Goal: Task Accomplishment & Management: Complete application form

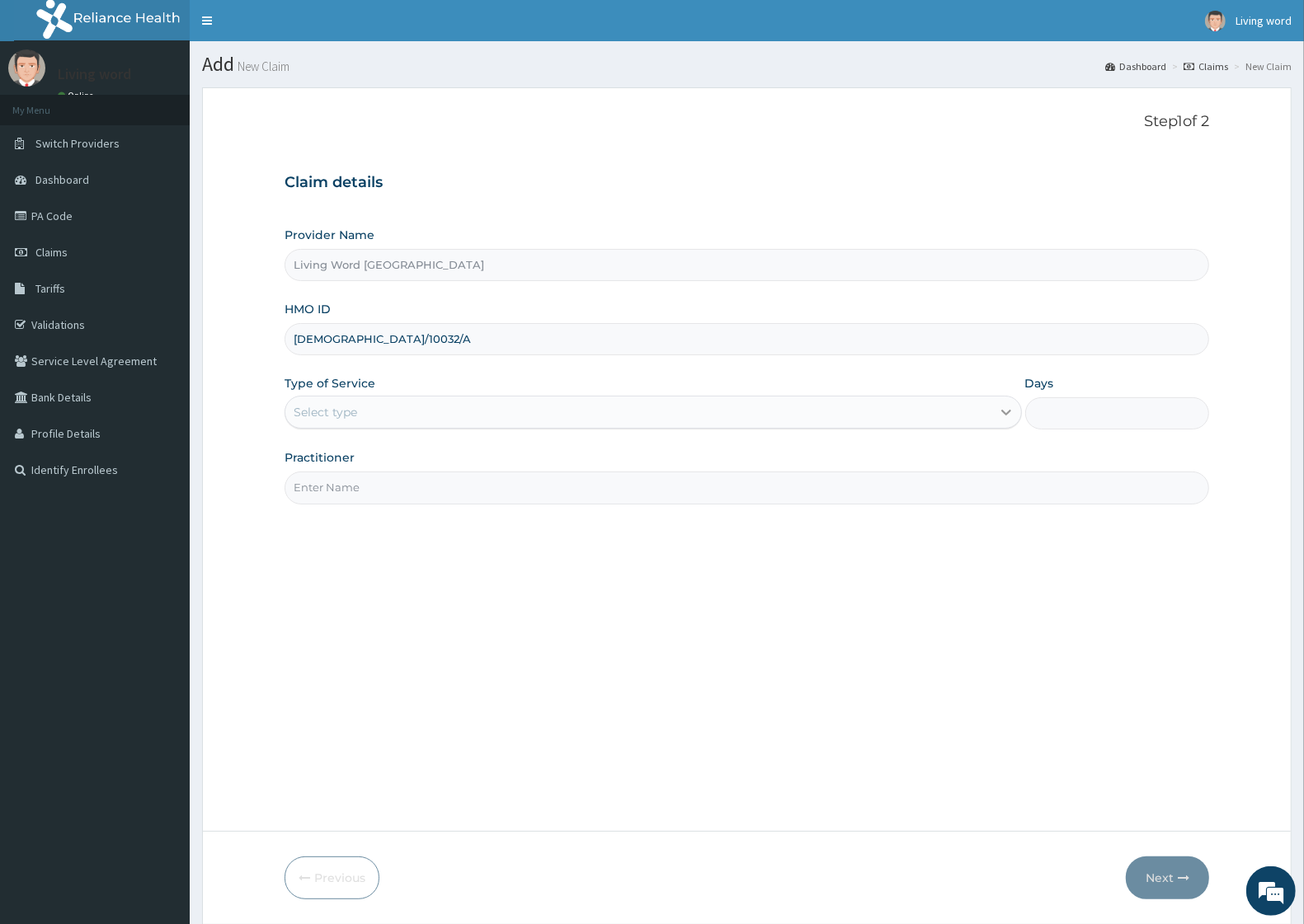
type input "JEW/10032/A"
click at [1001, 409] on icon at bounding box center [1006, 412] width 17 height 17
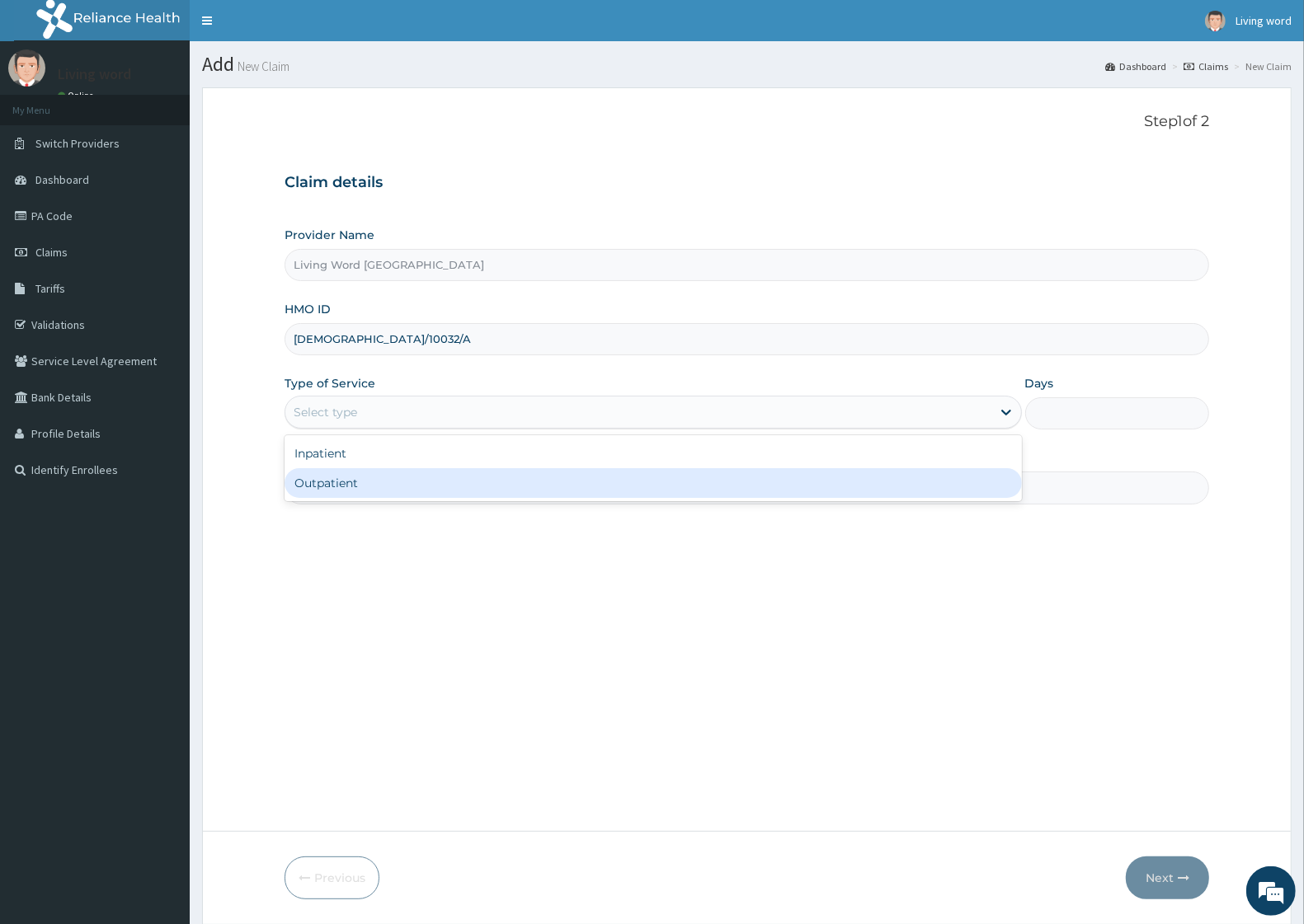
click at [419, 489] on div "Outpatient" at bounding box center [654, 484] width 738 height 30
type input "1"
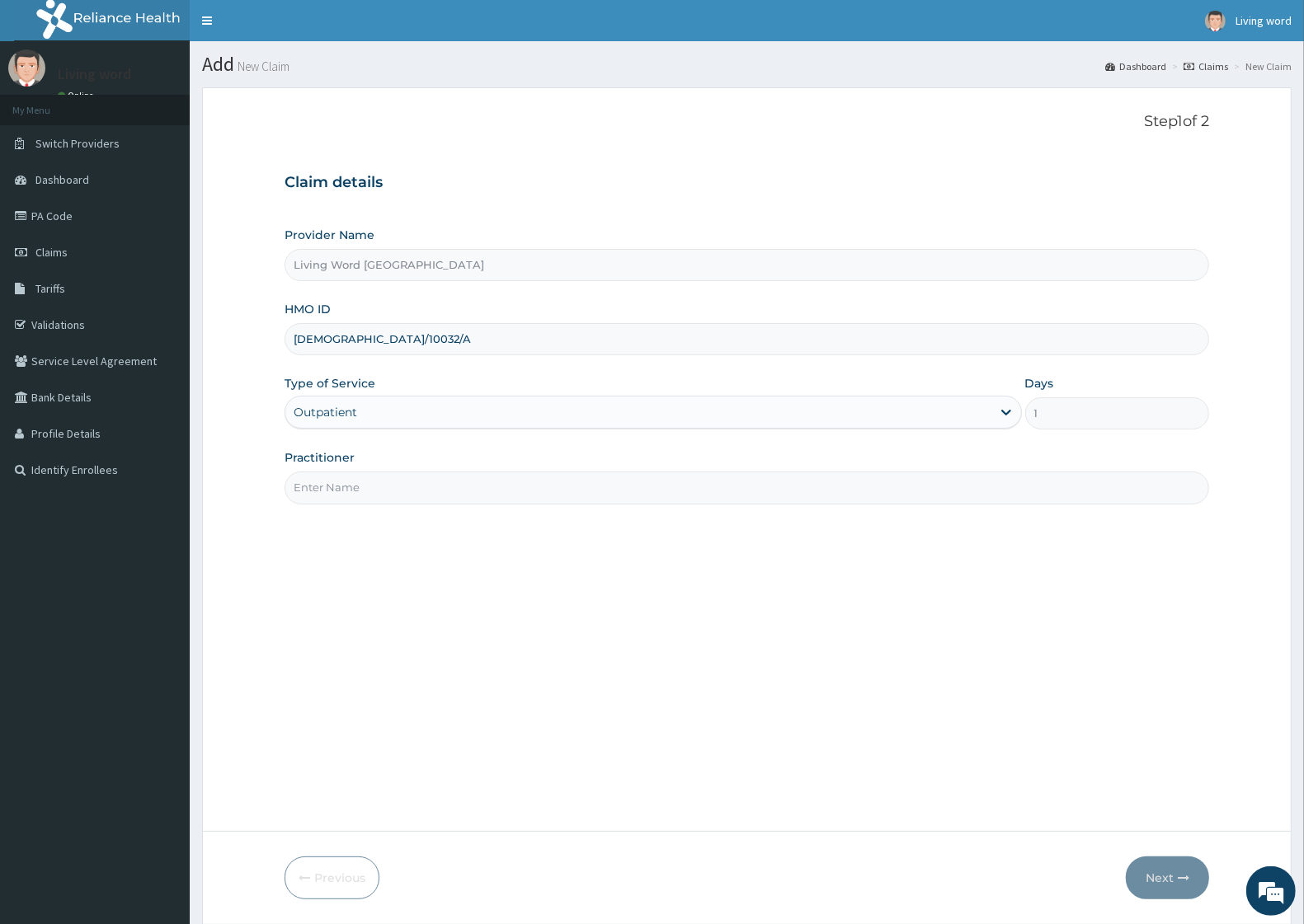
click at [467, 263] on input "Living Word Mission Hospital" at bounding box center [747, 265] width 924 height 32
click at [370, 495] on input "Practitioner" at bounding box center [747, 487] width 924 height 32
type input "DR J O EHIEMERE"
click at [1156, 876] on button "Next" at bounding box center [1168, 878] width 83 height 42
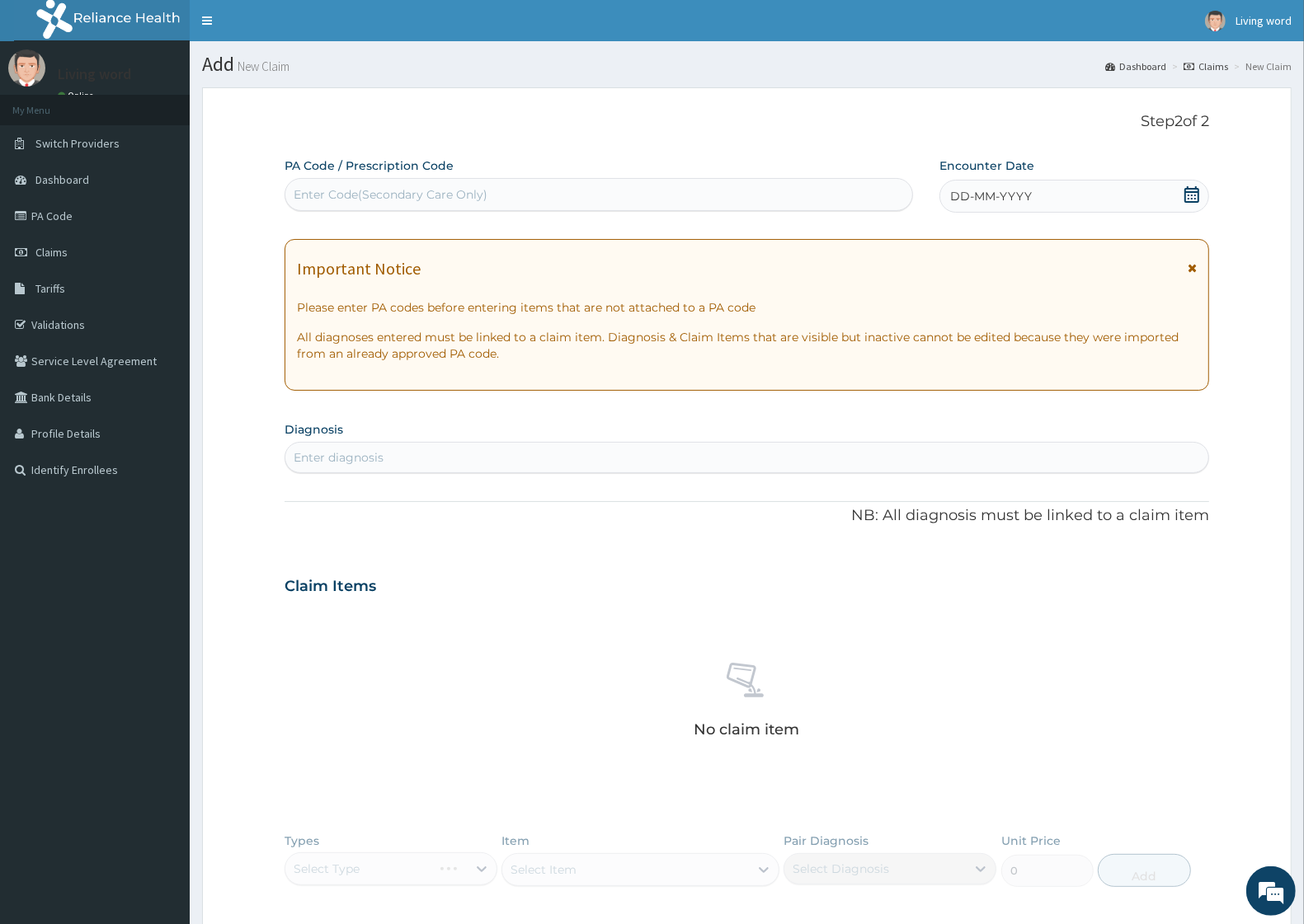
click at [441, 189] on div "Enter Code(Secondary Care Only)" at bounding box center [390, 195] width 194 height 17
paste input "PA/5528FE"
type input "PA/5528FE"
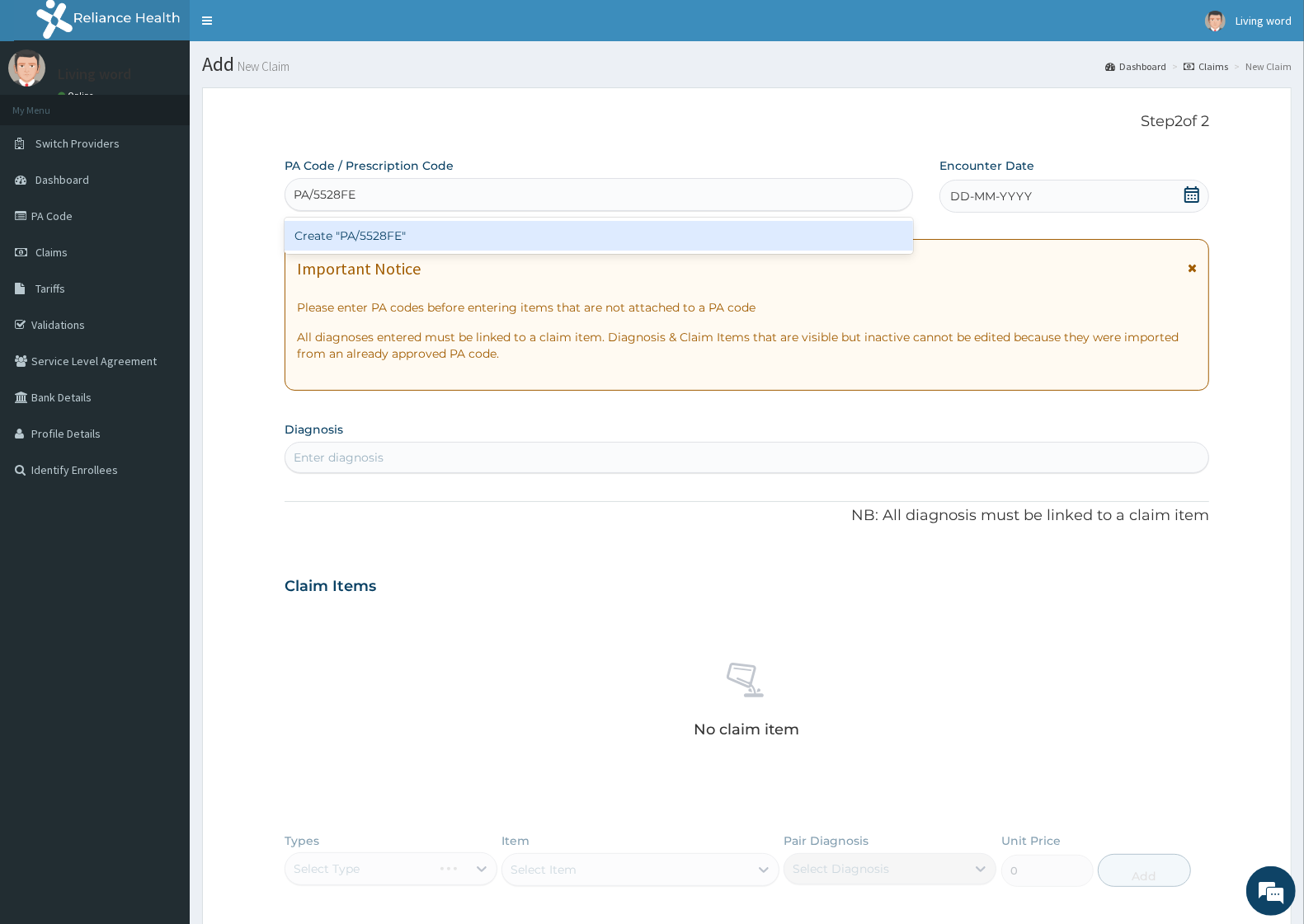
click at [412, 240] on div "Create "PA/5528FE"" at bounding box center [599, 236] width 629 height 30
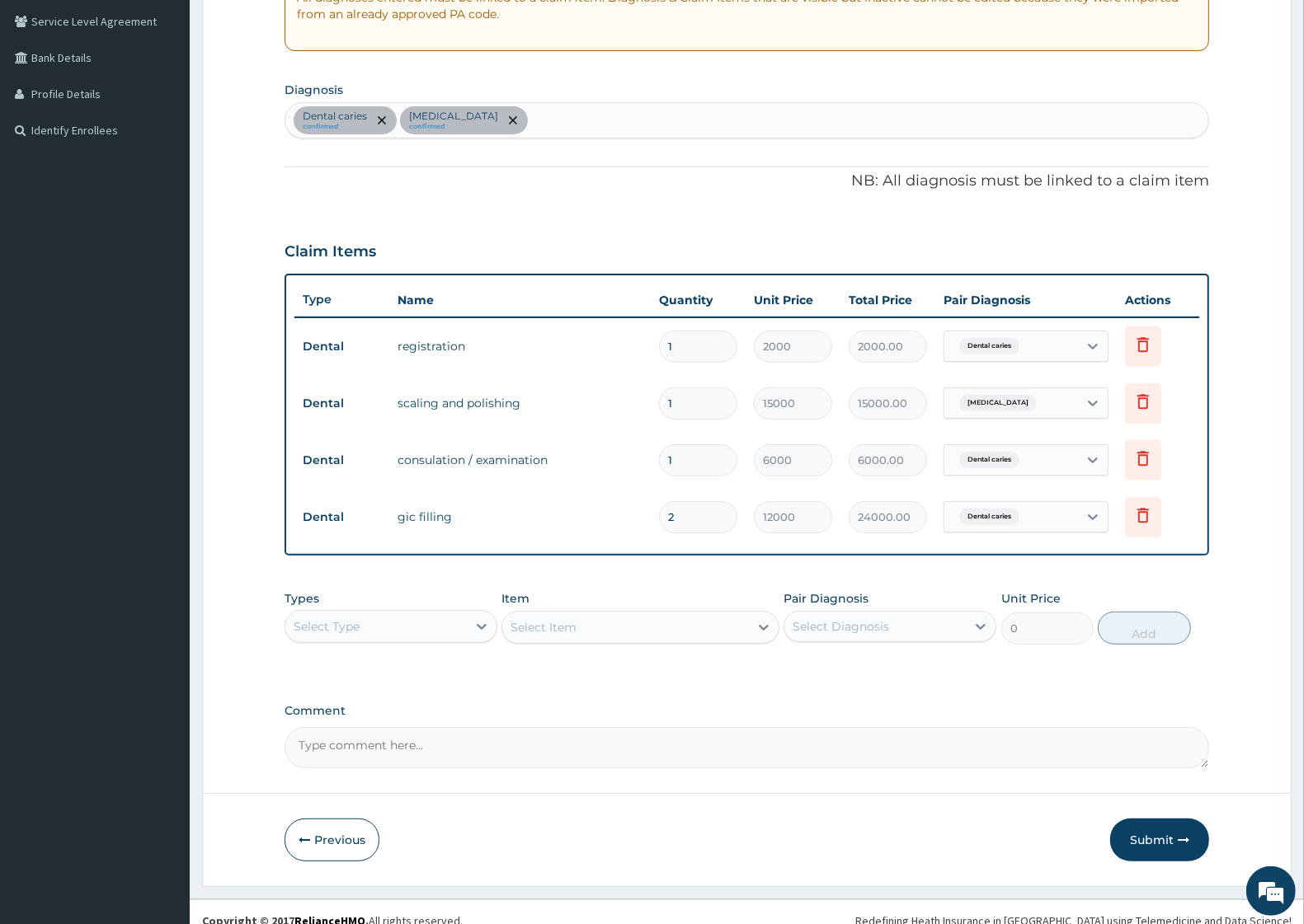
scroll to position [356, 0]
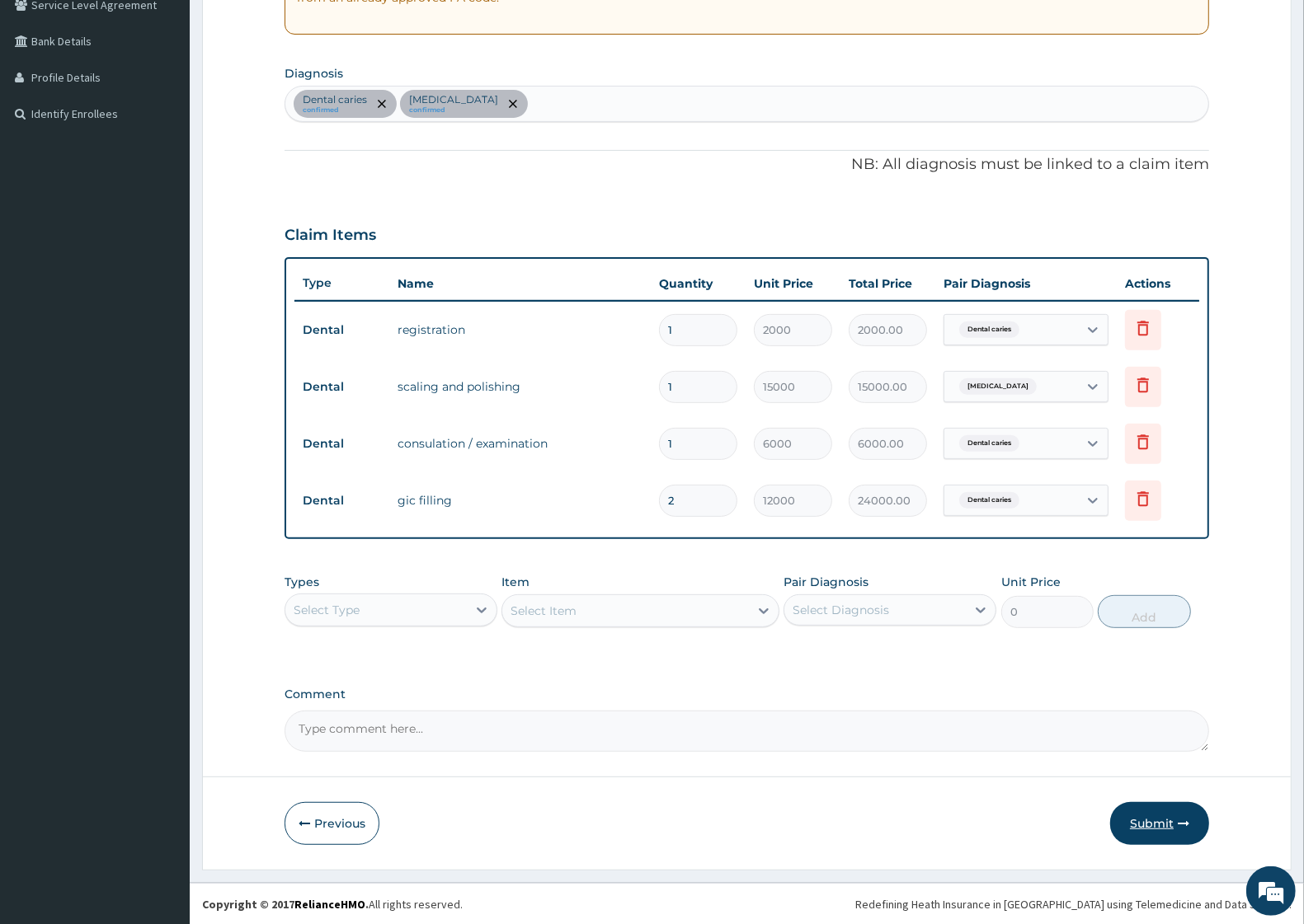
click at [1164, 826] on button "Submit" at bounding box center [1160, 823] width 99 height 42
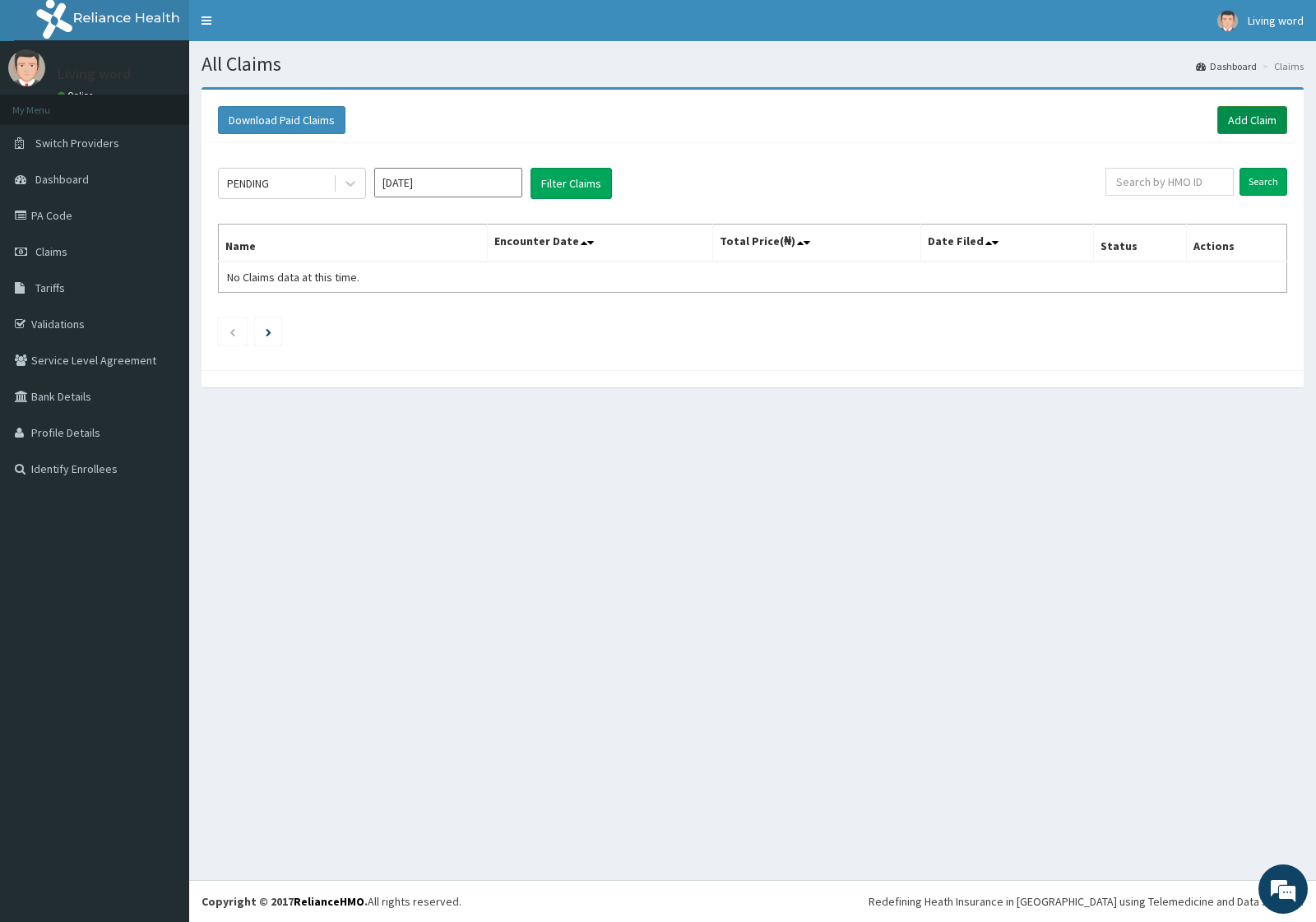
click at [1242, 116] on link "Add Claim" at bounding box center [1252, 120] width 70 height 28
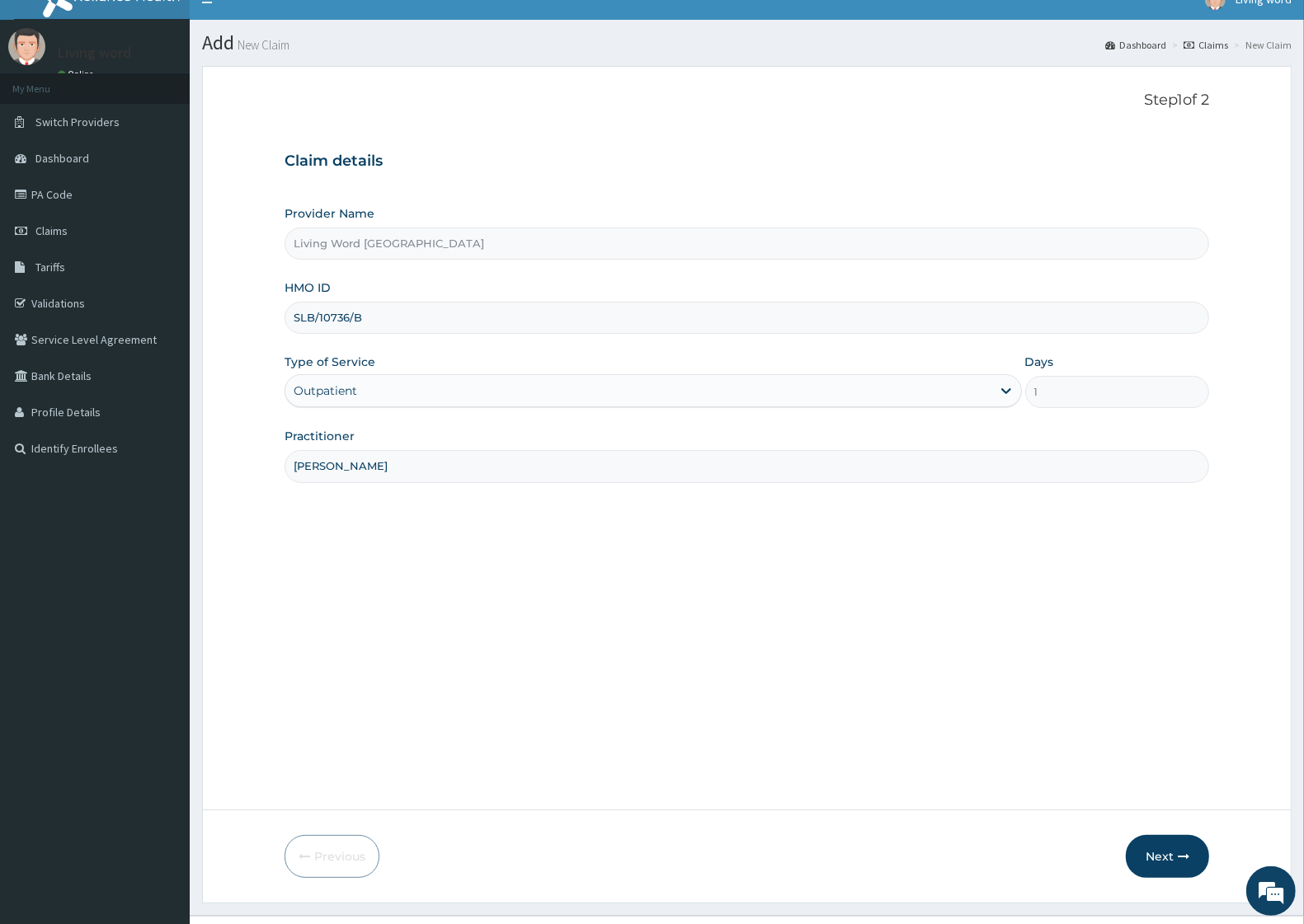
scroll to position [55, 0]
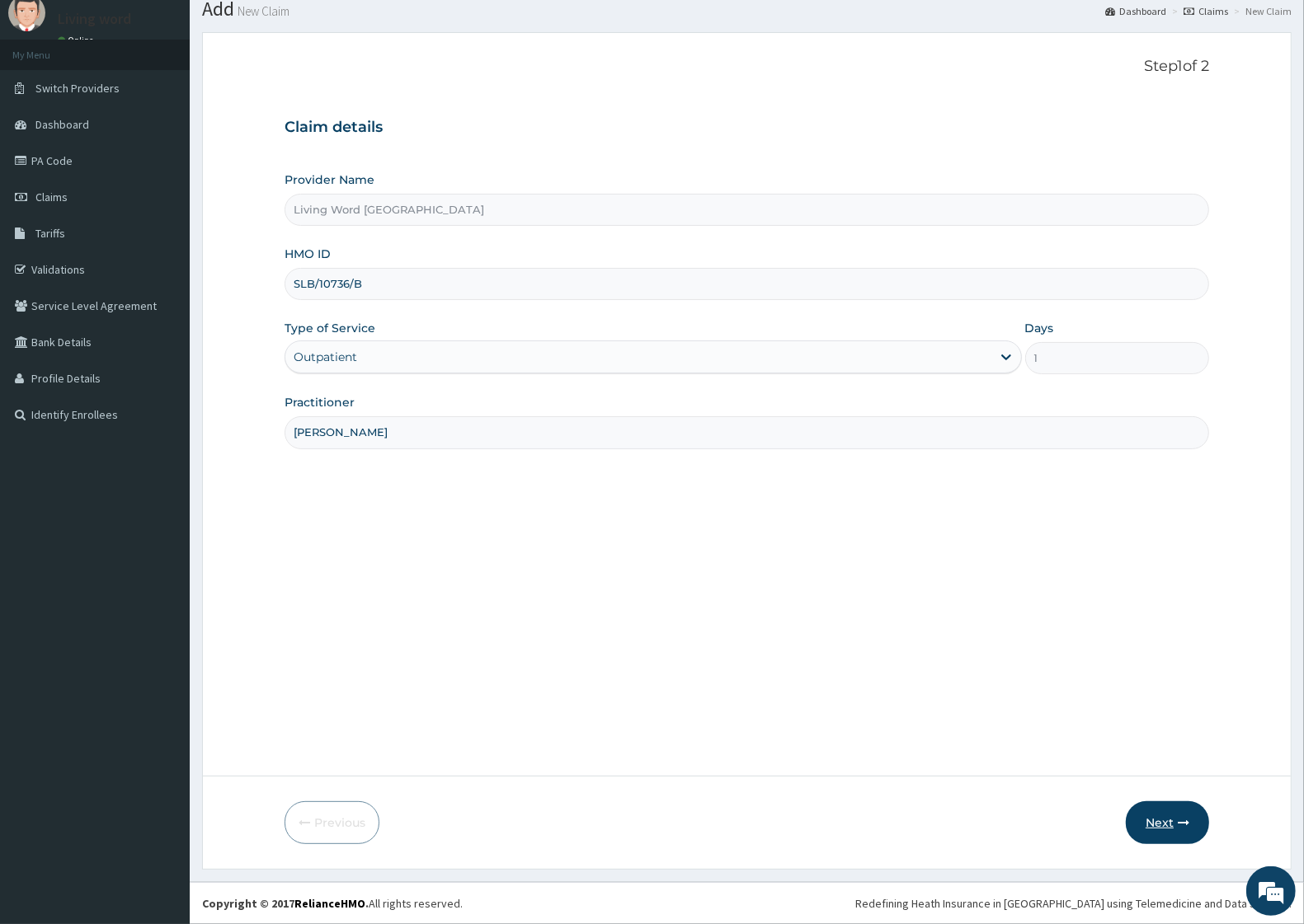
type input "DR J O EHIEMERE"
click at [1174, 829] on button "Next" at bounding box center [1168, 822] width 83 height 42
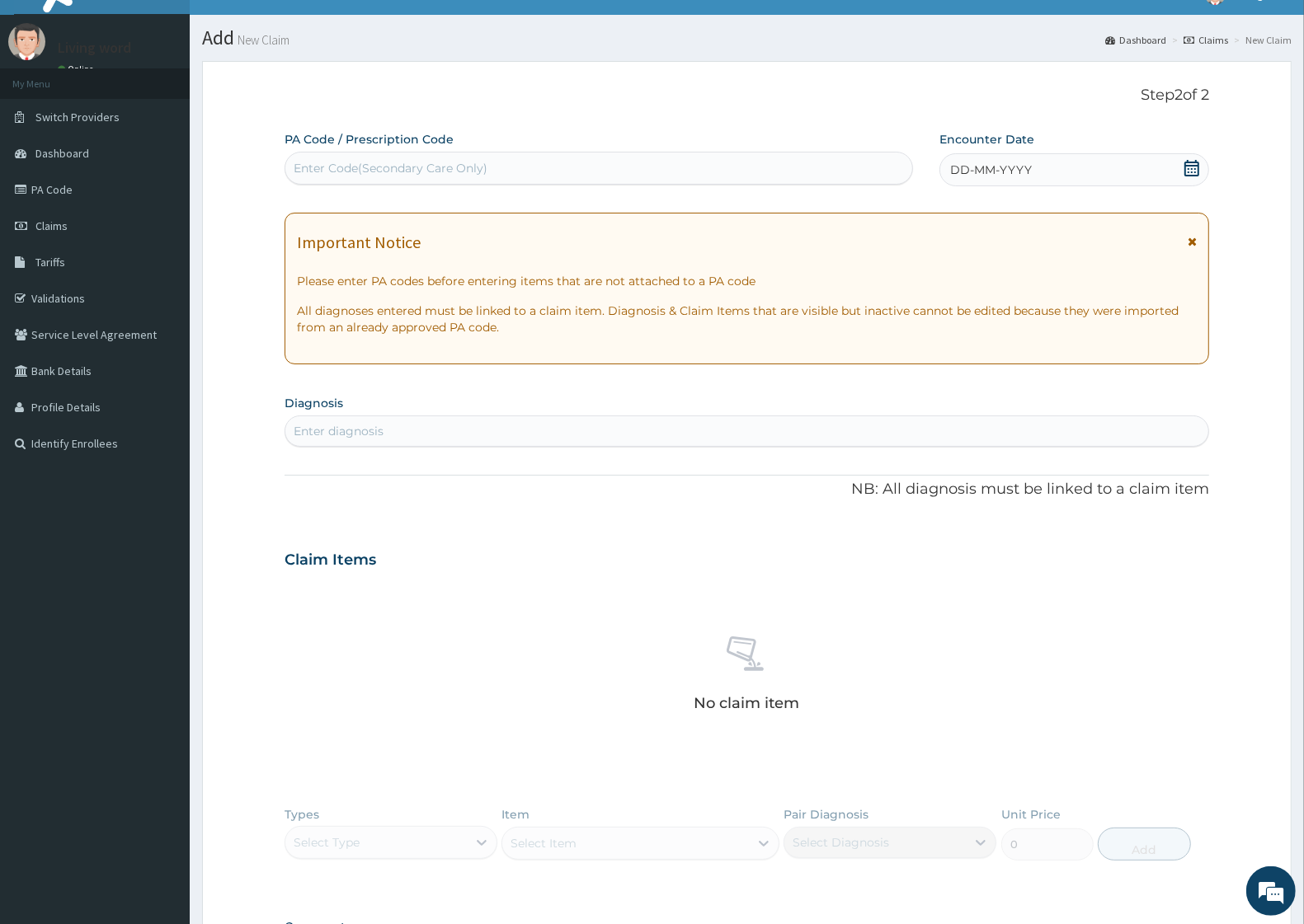
scroll to position [0, 0]
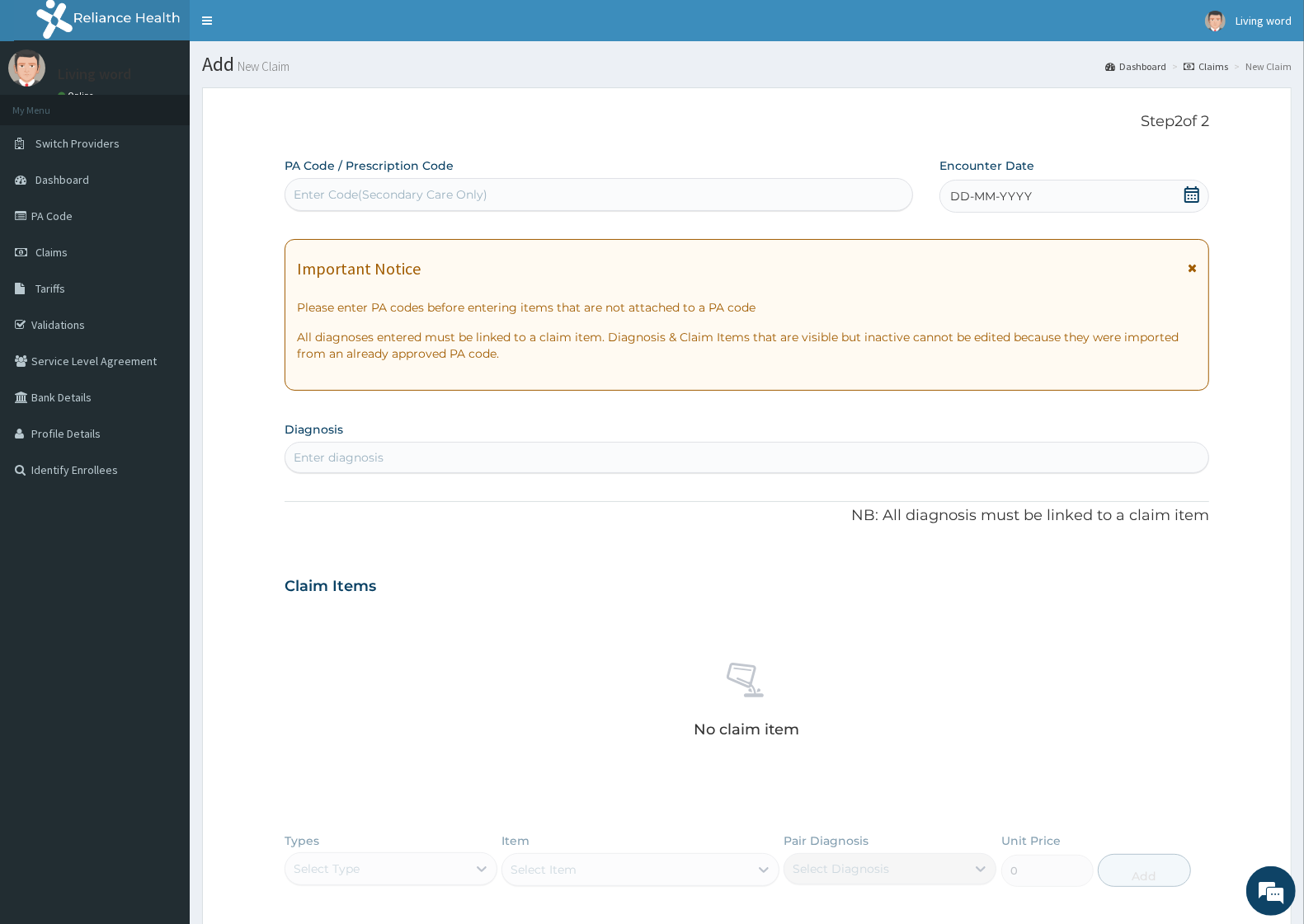
click at [525, 192] on div "Enter Code(Secondary Care Only)" at bounding box center [599, 195] width 627 height 27
paste input "PA/76644D"
type input "PA/76644D"
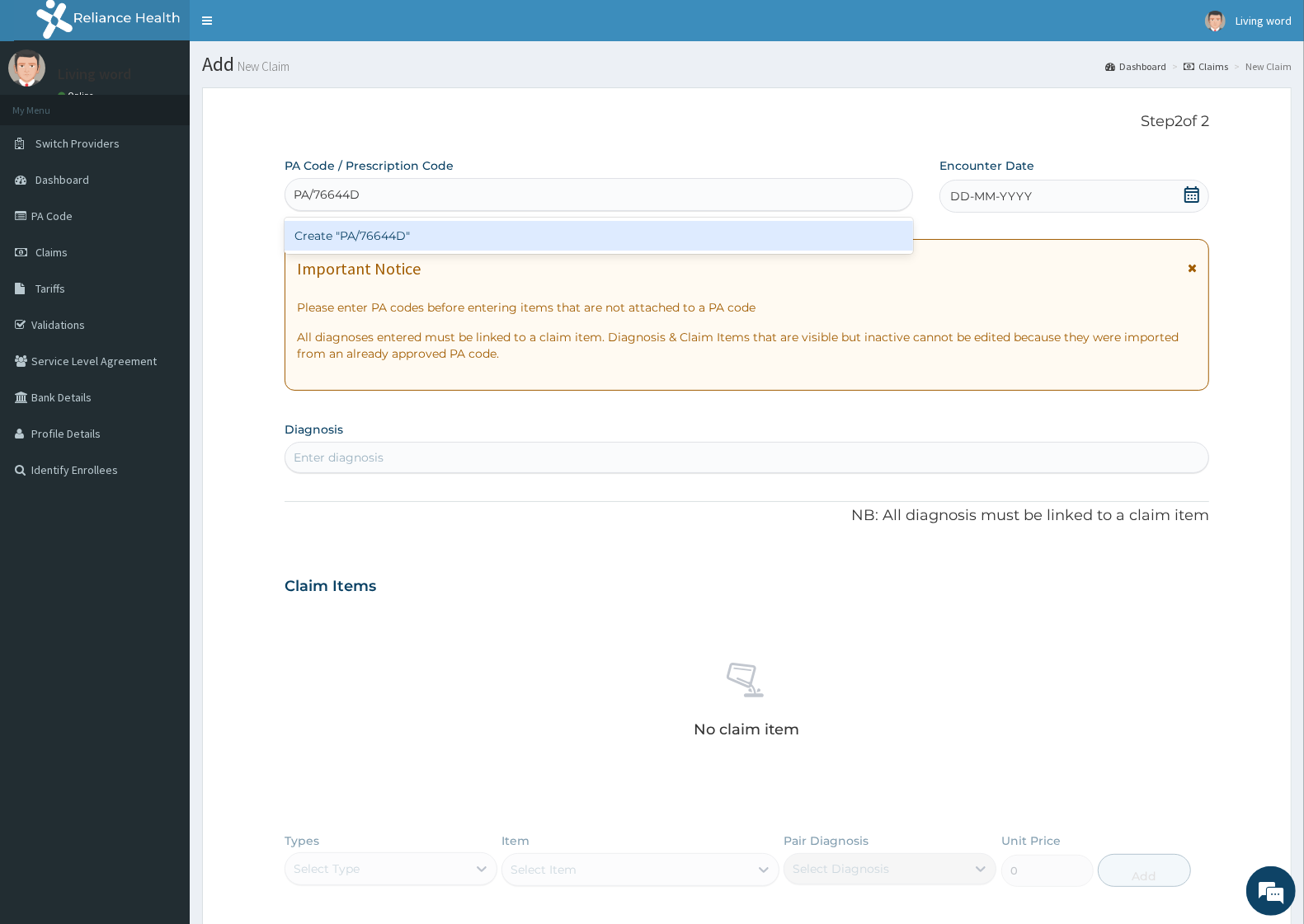
click at [481, 248] on div "Create "PA/76644D"" at bounding box center [599, 236] width 629 height 30
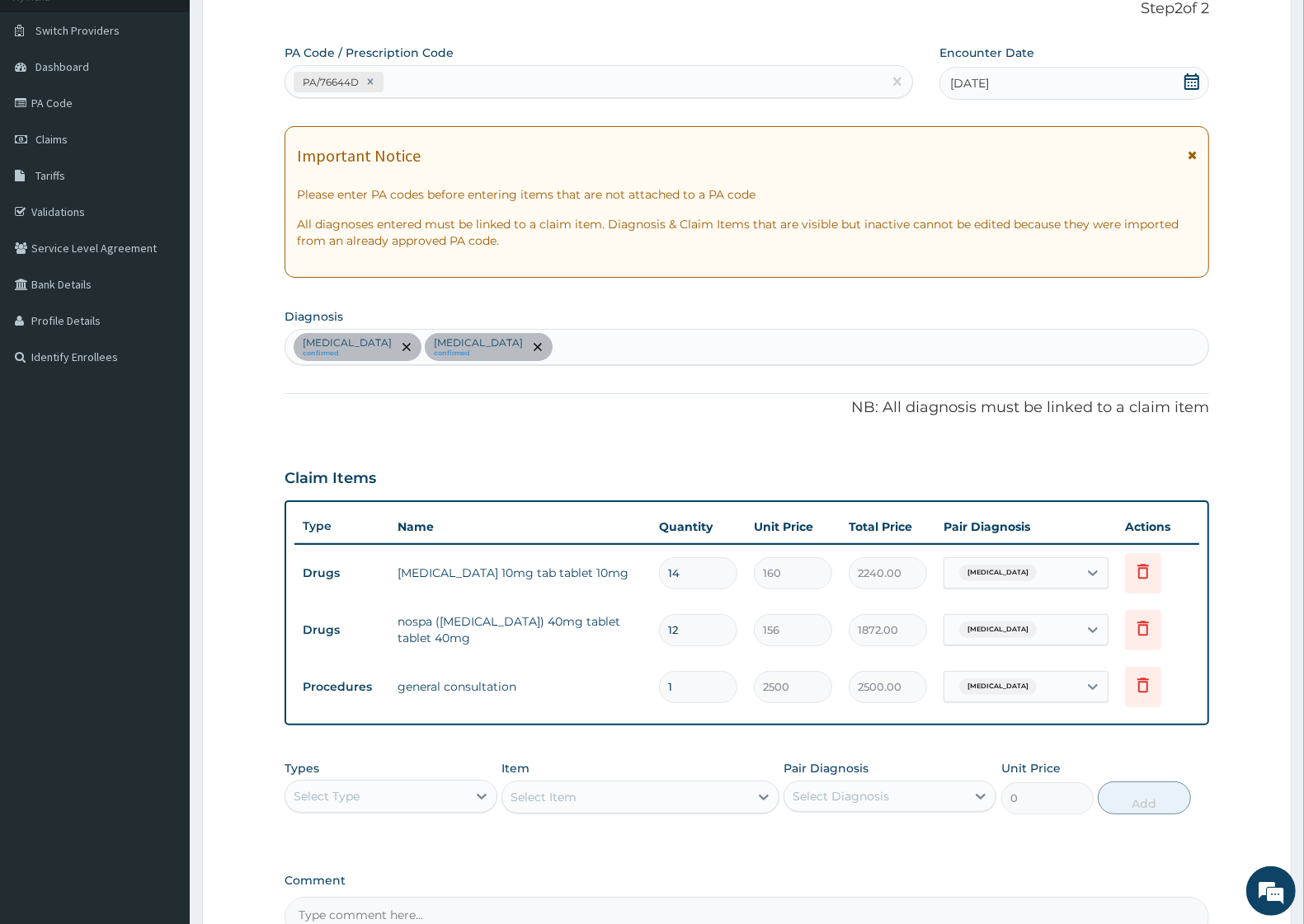
scroll to position [300, 0]
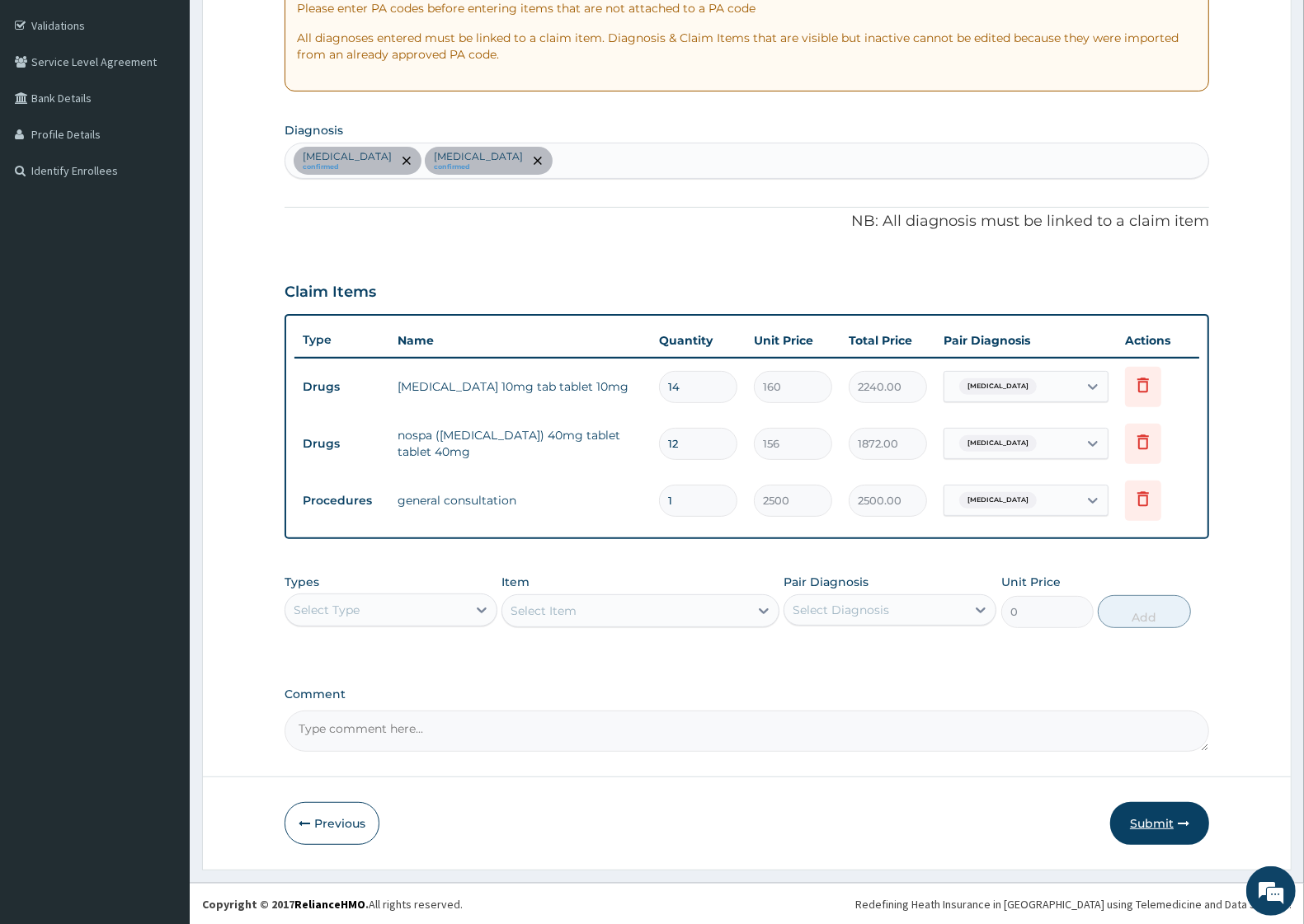
click at [1163, 813] on button "Submit" at bounding box center [1160, 823] width 99 height 42
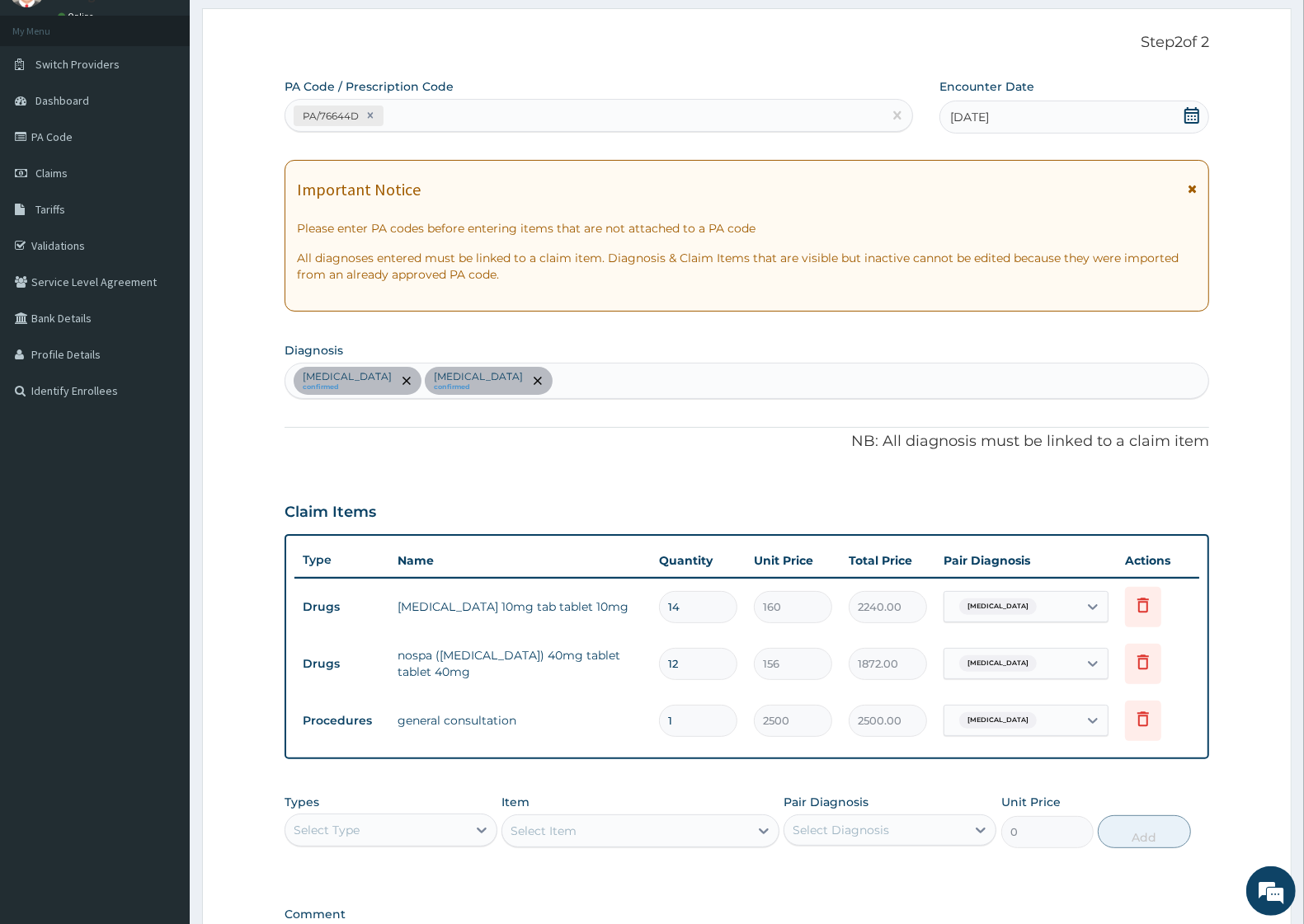
scroll to position [0, 0]
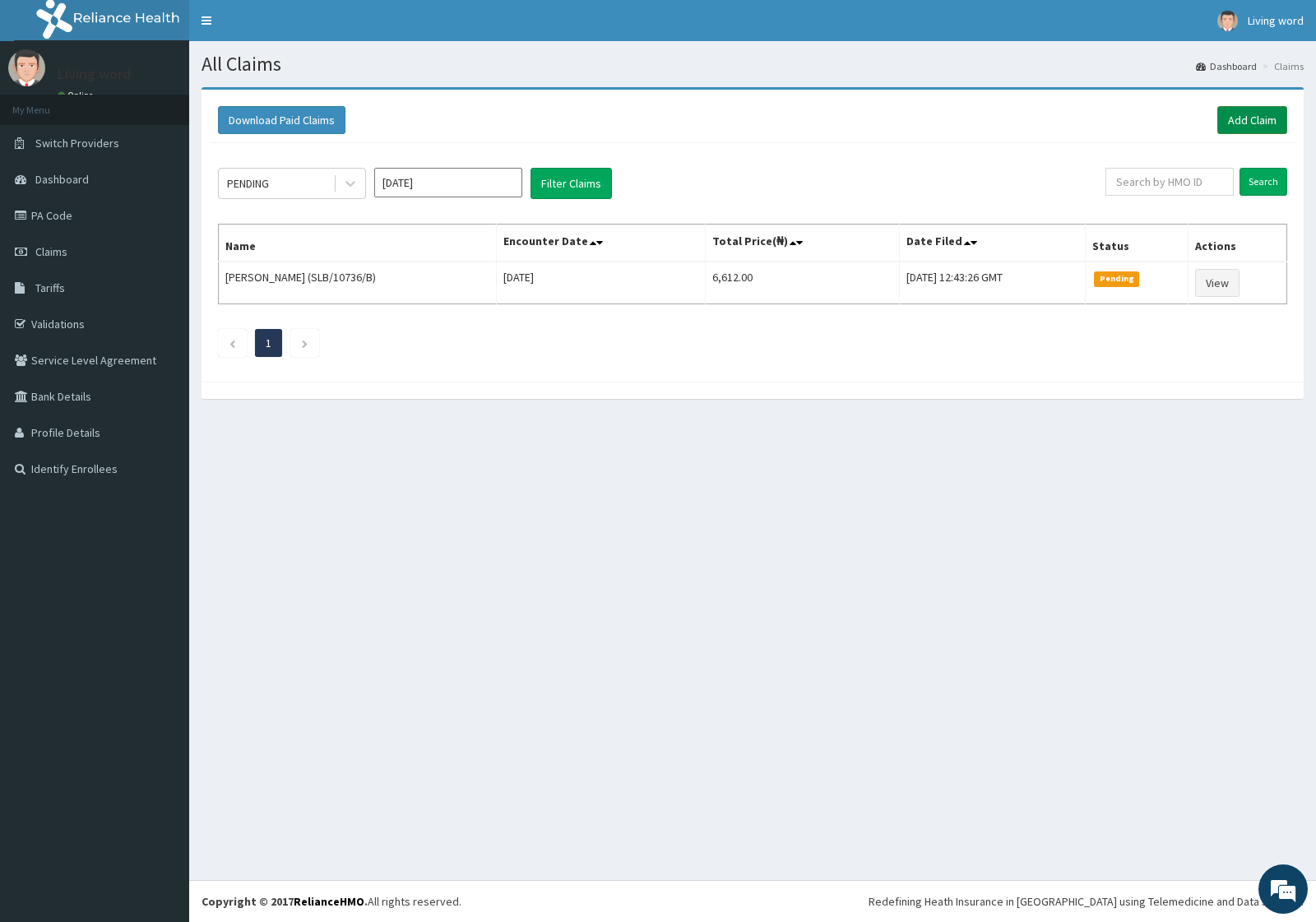
click at [1239, 119] on link "Add Claim" at bounding box center [1252, 120] width 70 height 28
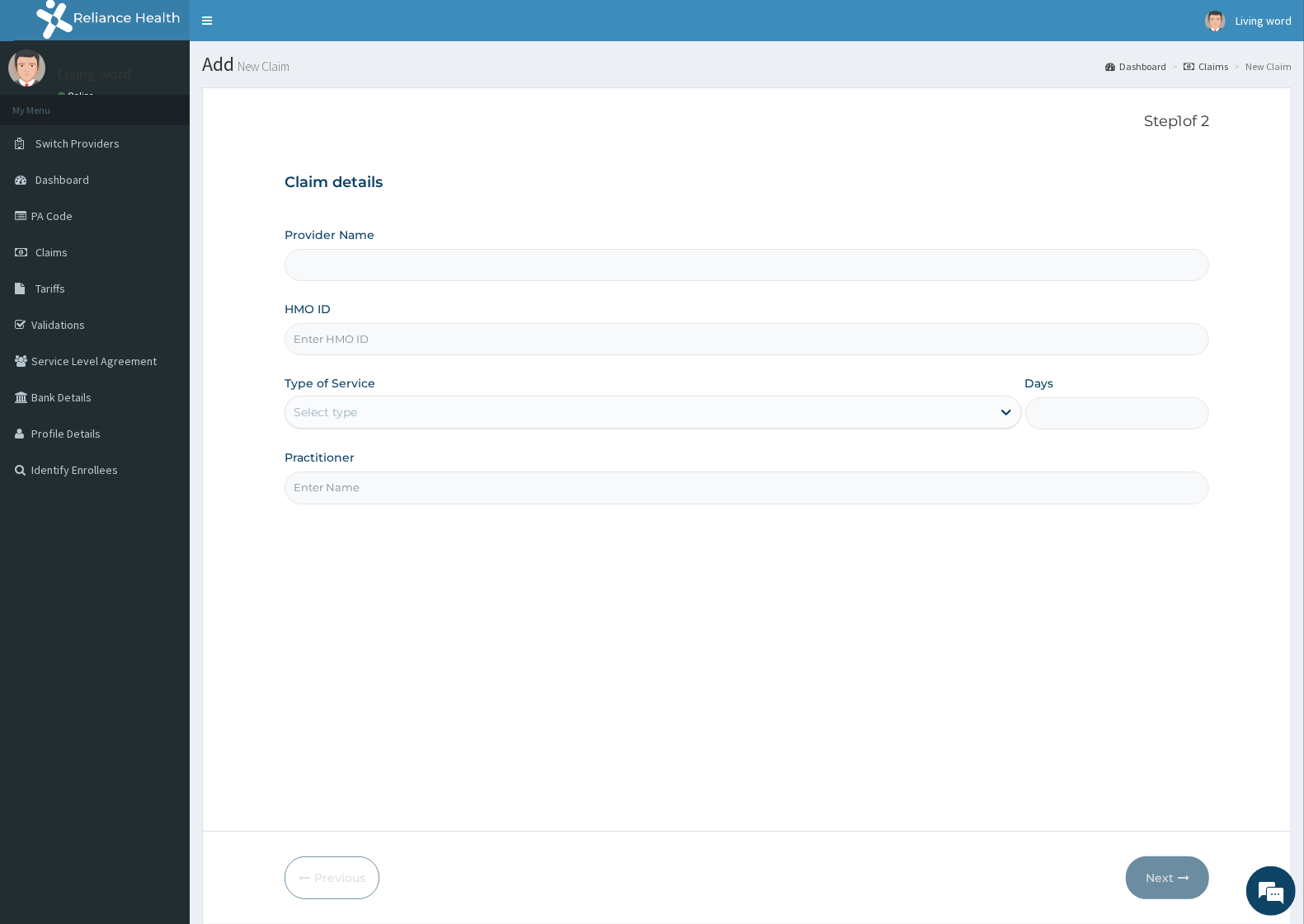
type input "Living Word [GEOGRAPHIC_DATA]"
click at [483, 269] on input "Living Word [GEOGRAPHIC_DATA]" at bounding box center [747, 265] width 924 height 32
click at [341, 347] on input "HMO ID" at bounding box center [747, 340] width 924 height 32
paste input "PA/76644D"
type input "P"
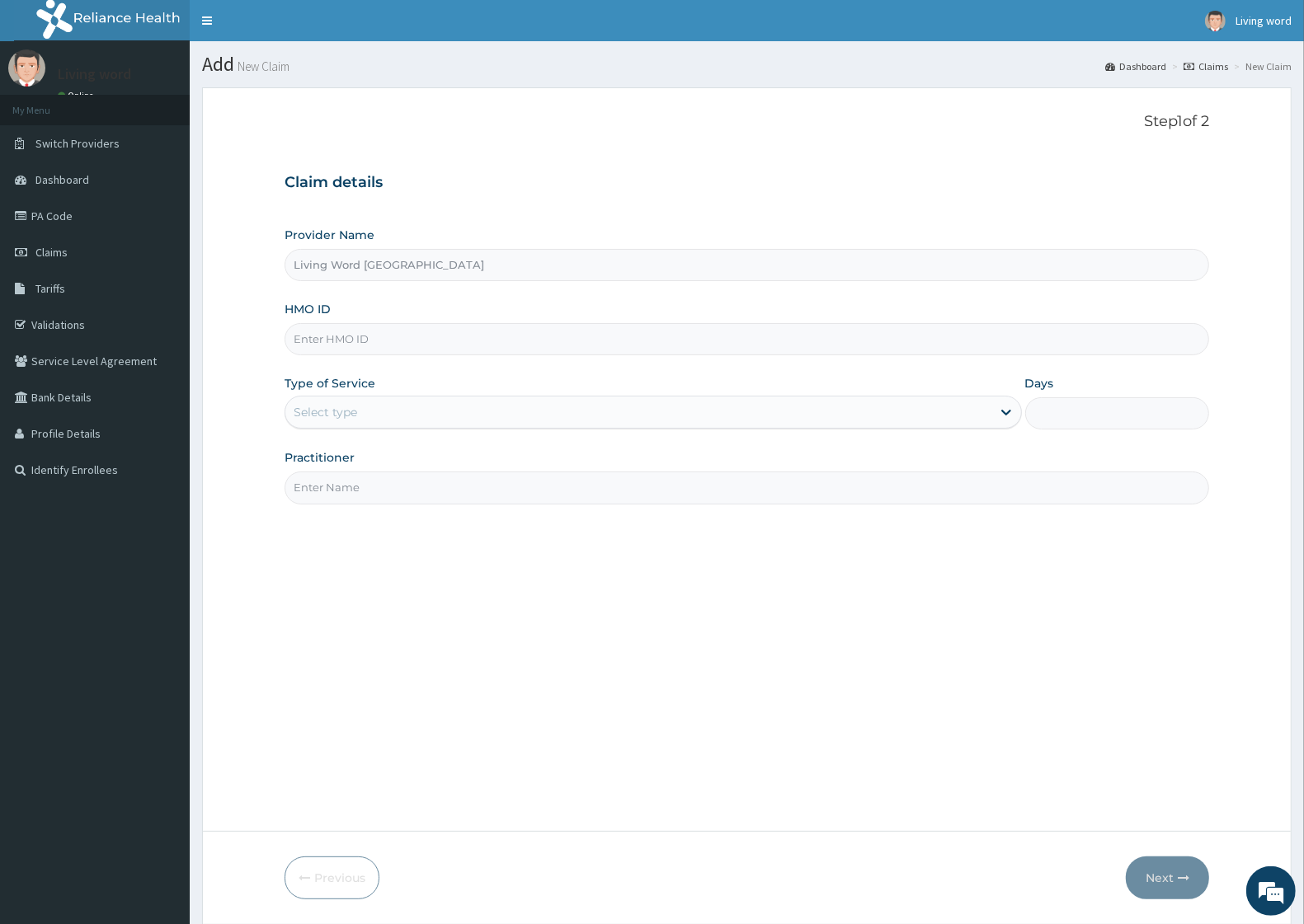
paste input "SLB/10736/B"
type input "SLB/10736/B"
click at [999, 404] on div at bounding box center [1007, 413] width 30 height 30
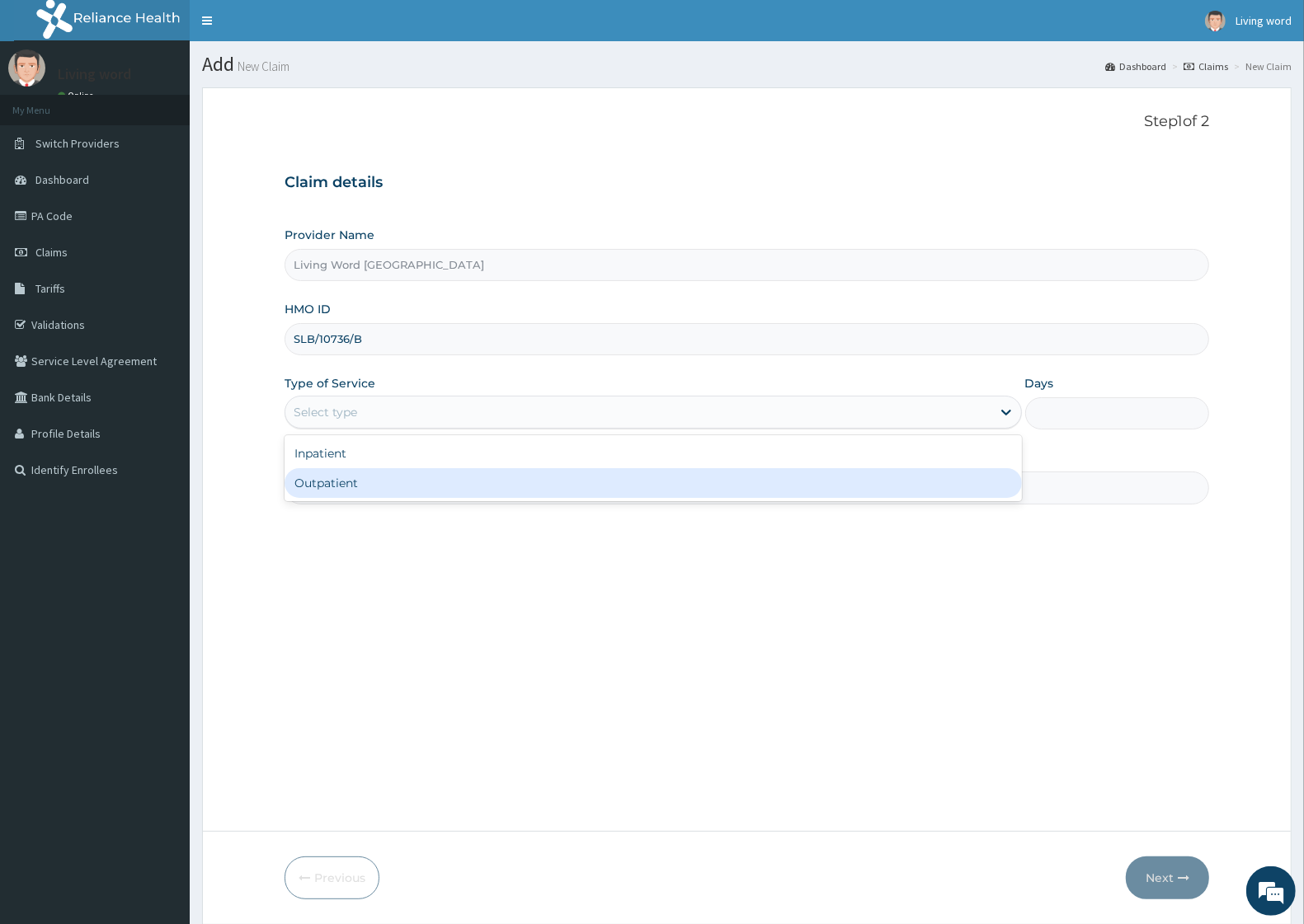
click at [345, 479] on div "Outpatient" at bounding box center [654, 484] width 738 height 30
type input "1"
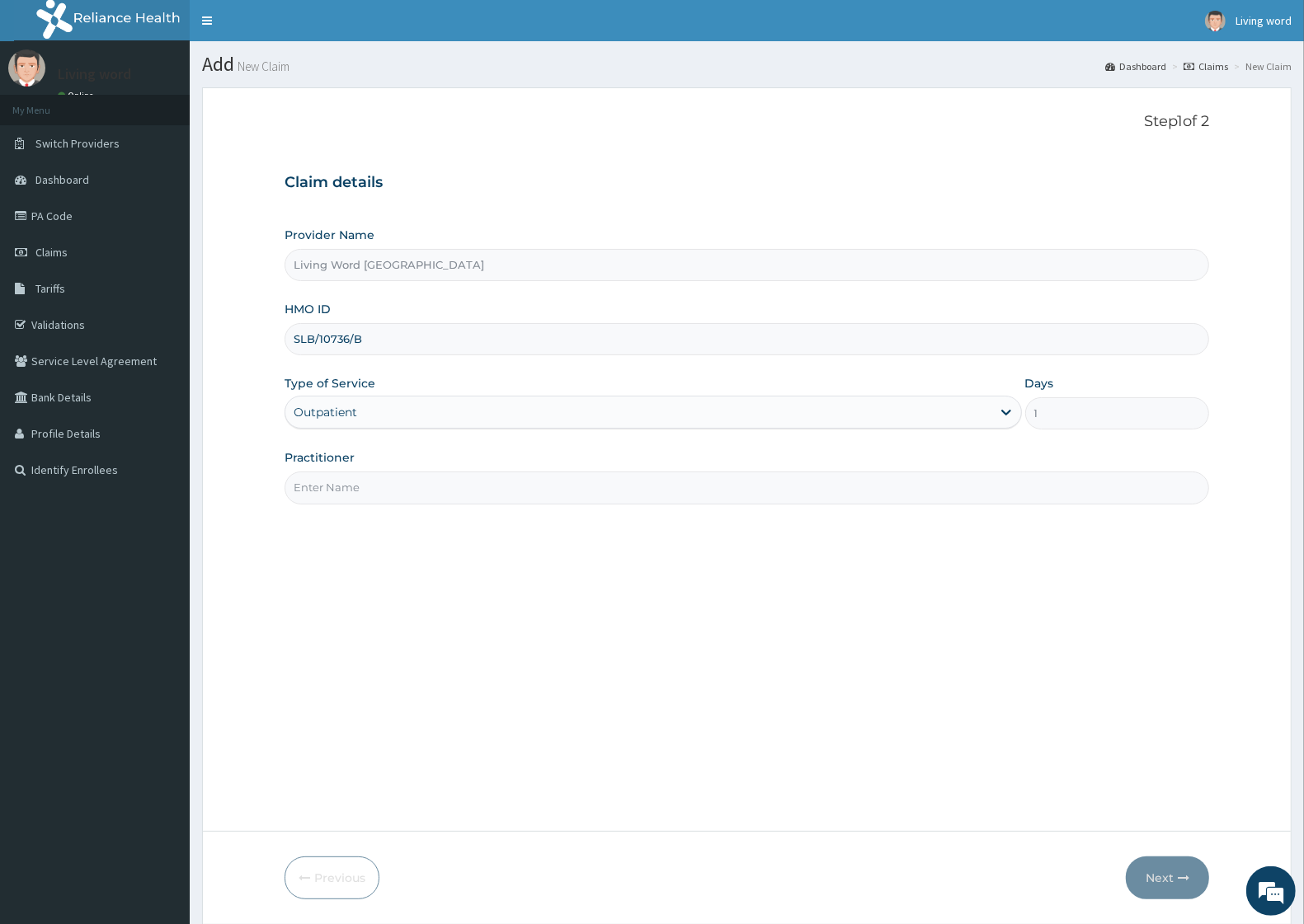
click at [384, 485] on input "Practitioner" at bounding box center [747, 487] width 924 height 32
type input "DR J O EHIEMERE"
click at [1177, 873] on button "Next" at bounding box center [1168, 878] width 83 height 42
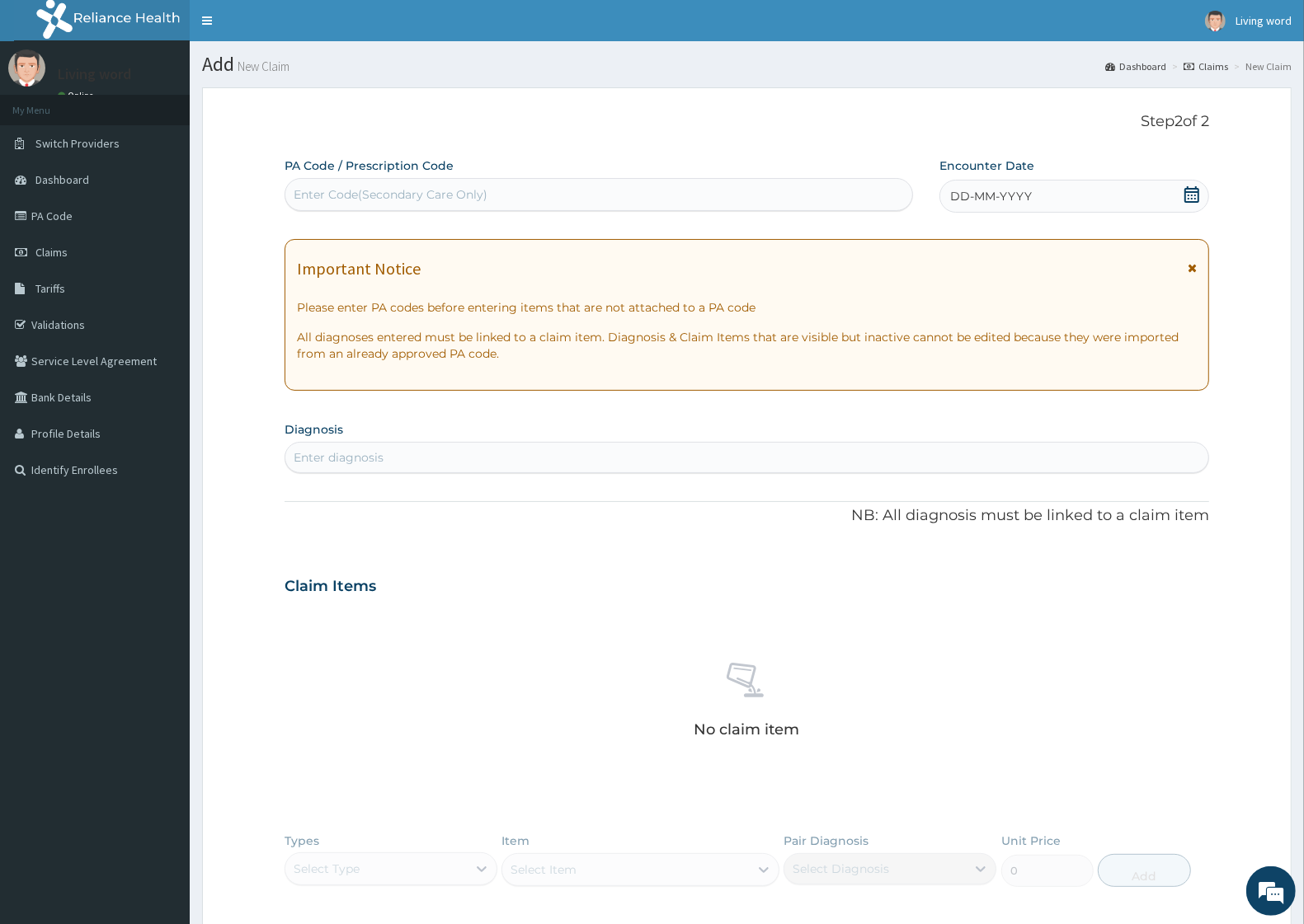
click at [439, 186] on div "Enter Code(Secondary Care Only)" at bounding box center [599, 195] width 627 height 27
paste input "PA/5091DE"
type input "PA/5091DE"
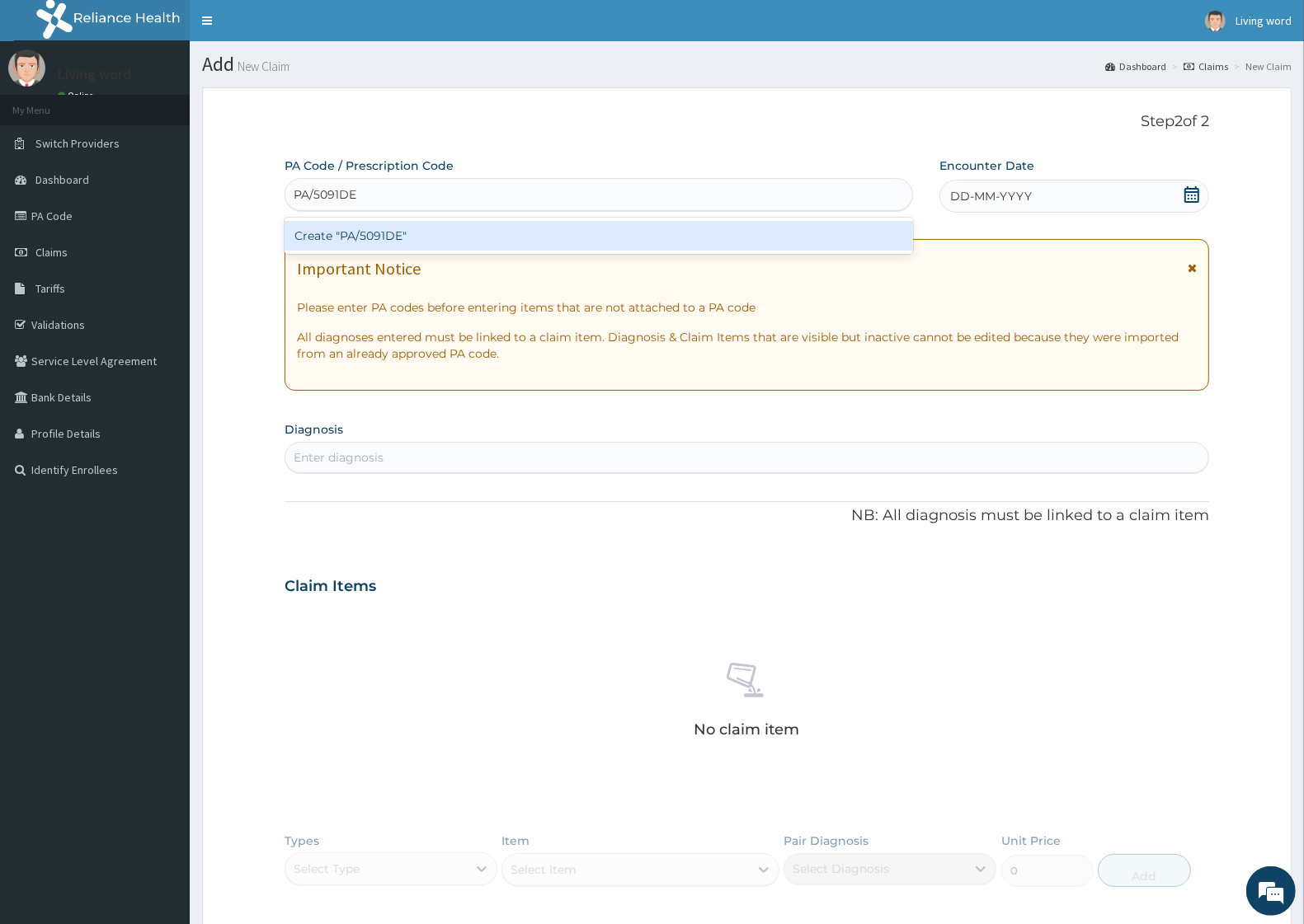
click at [439, 233] on div "Create "PA/5091DE"" at bounding box center [599, 236] width 629 height 30
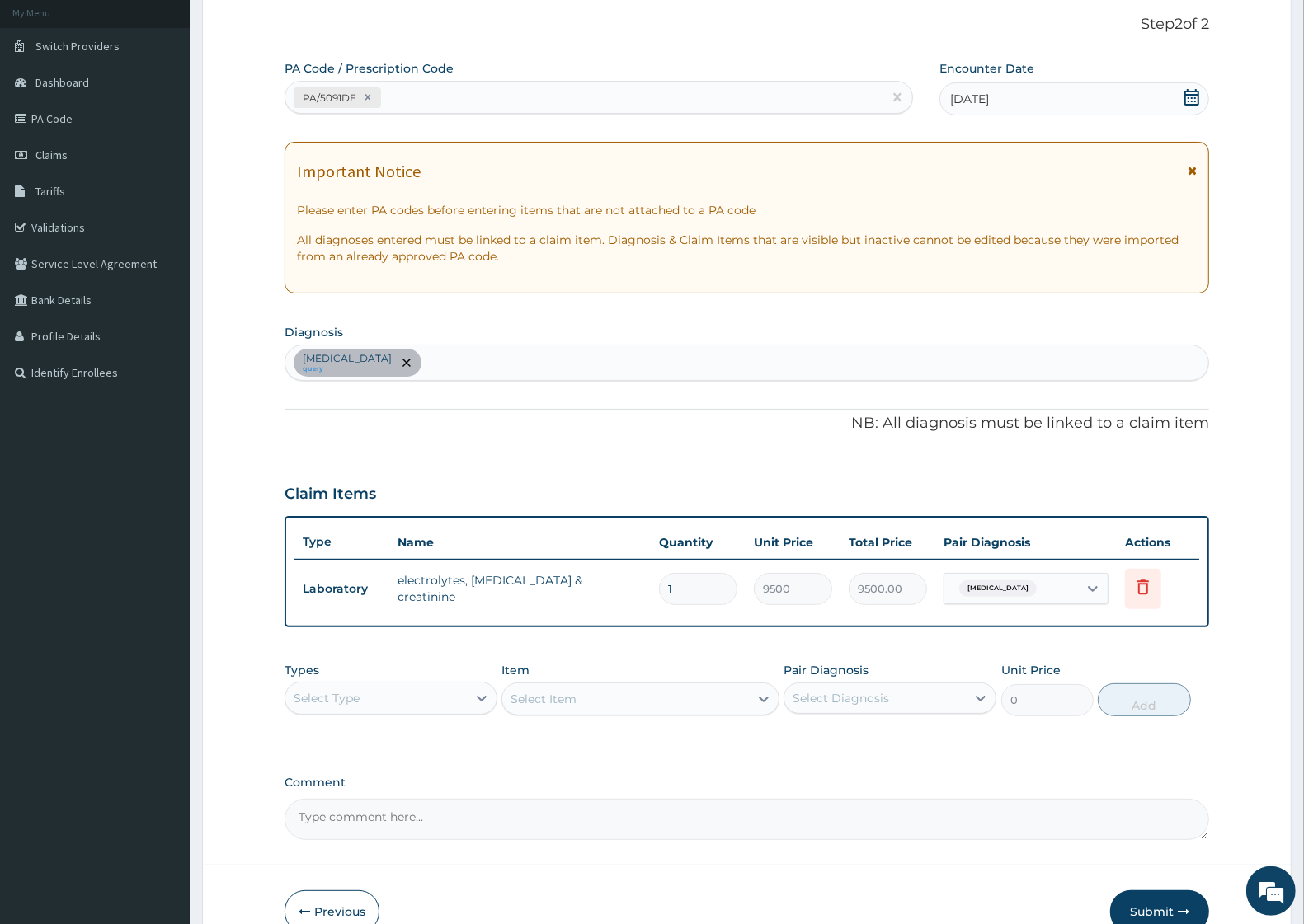
scroll to position [186, 0]
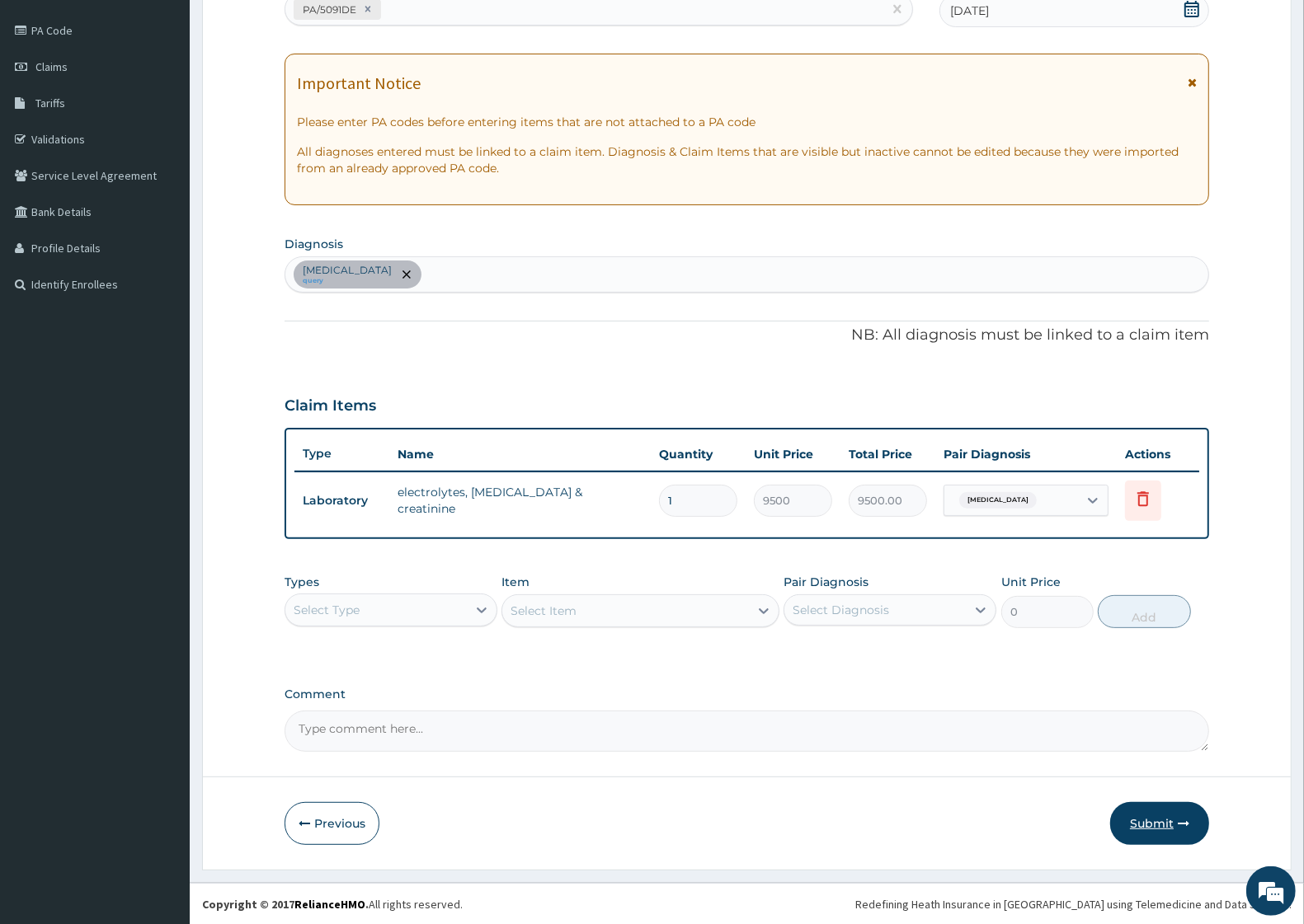
click at [1154, 827] on button "Submit" at bounding box center [1160, 823] width 99 height 42
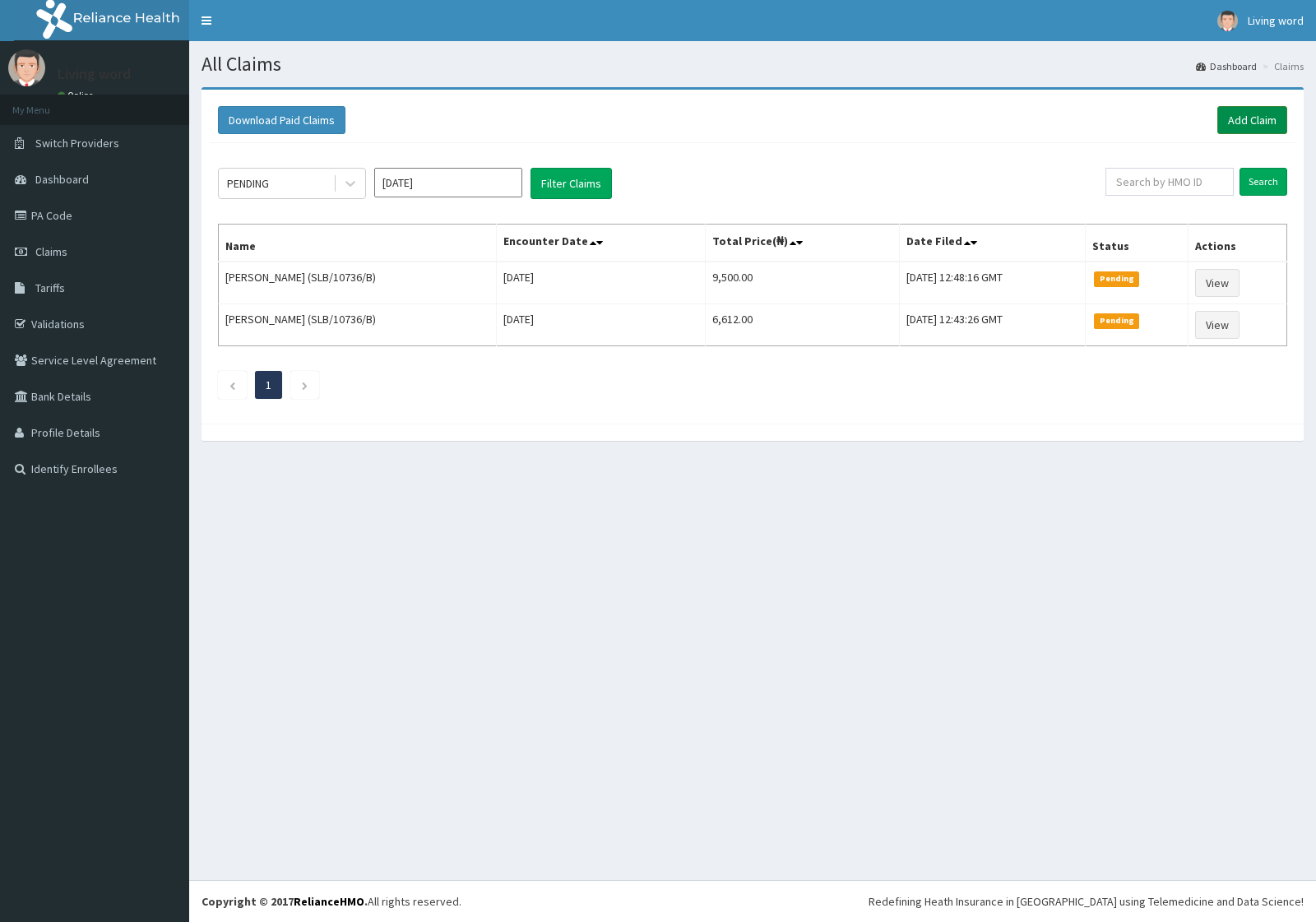
click at [1275, 117] on link "Add Claim" at bounding box center [1252, 120] width 70 height 28
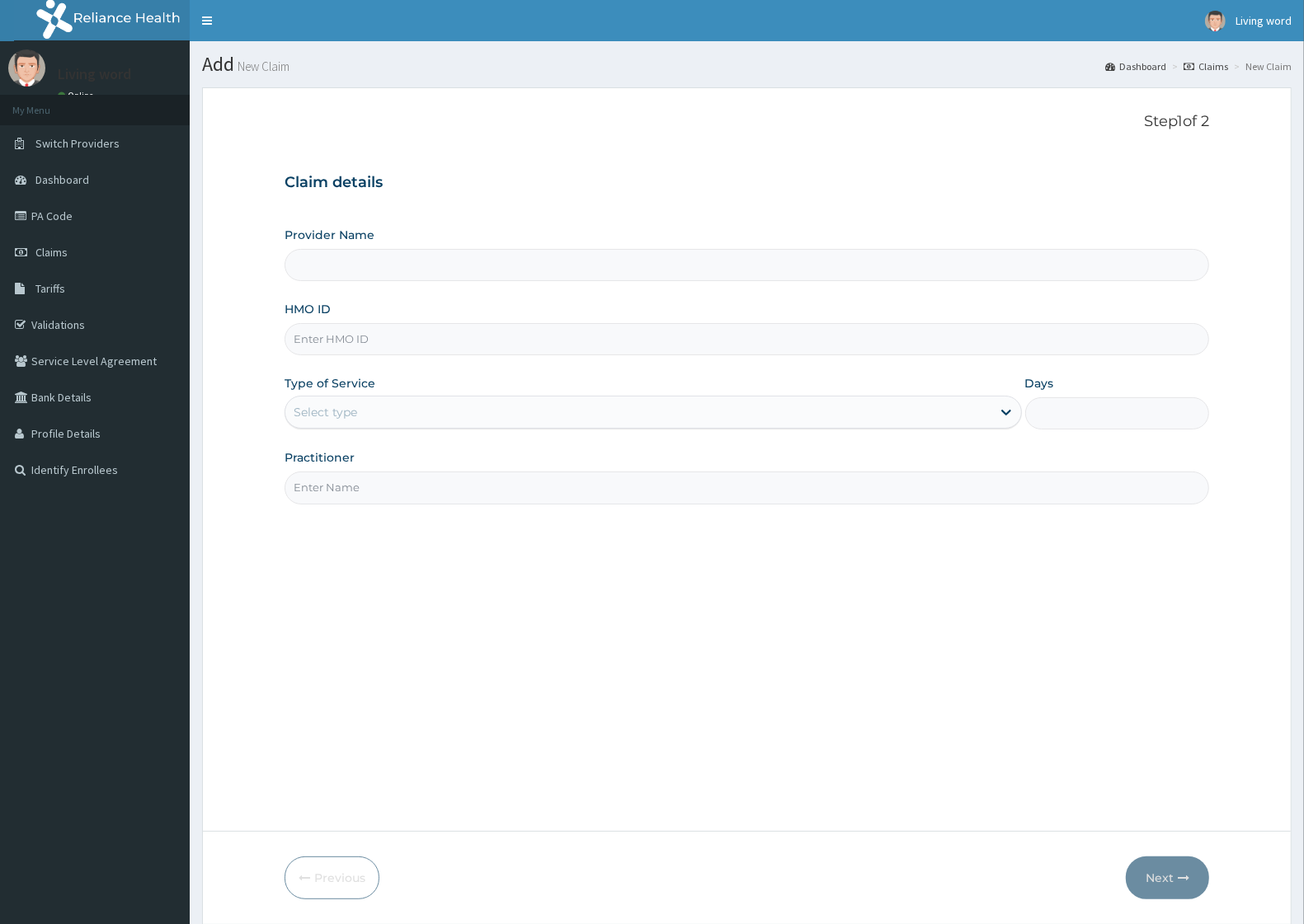
click at [398, 343] on input "HMO ID" at bounding box center [747, 340] width 924 height 32
paste input "SLB/10736/B"
type input "SLB/10736/B"
click at [993, 409] on div at bounding box center [1007, 413] width 30 height 30
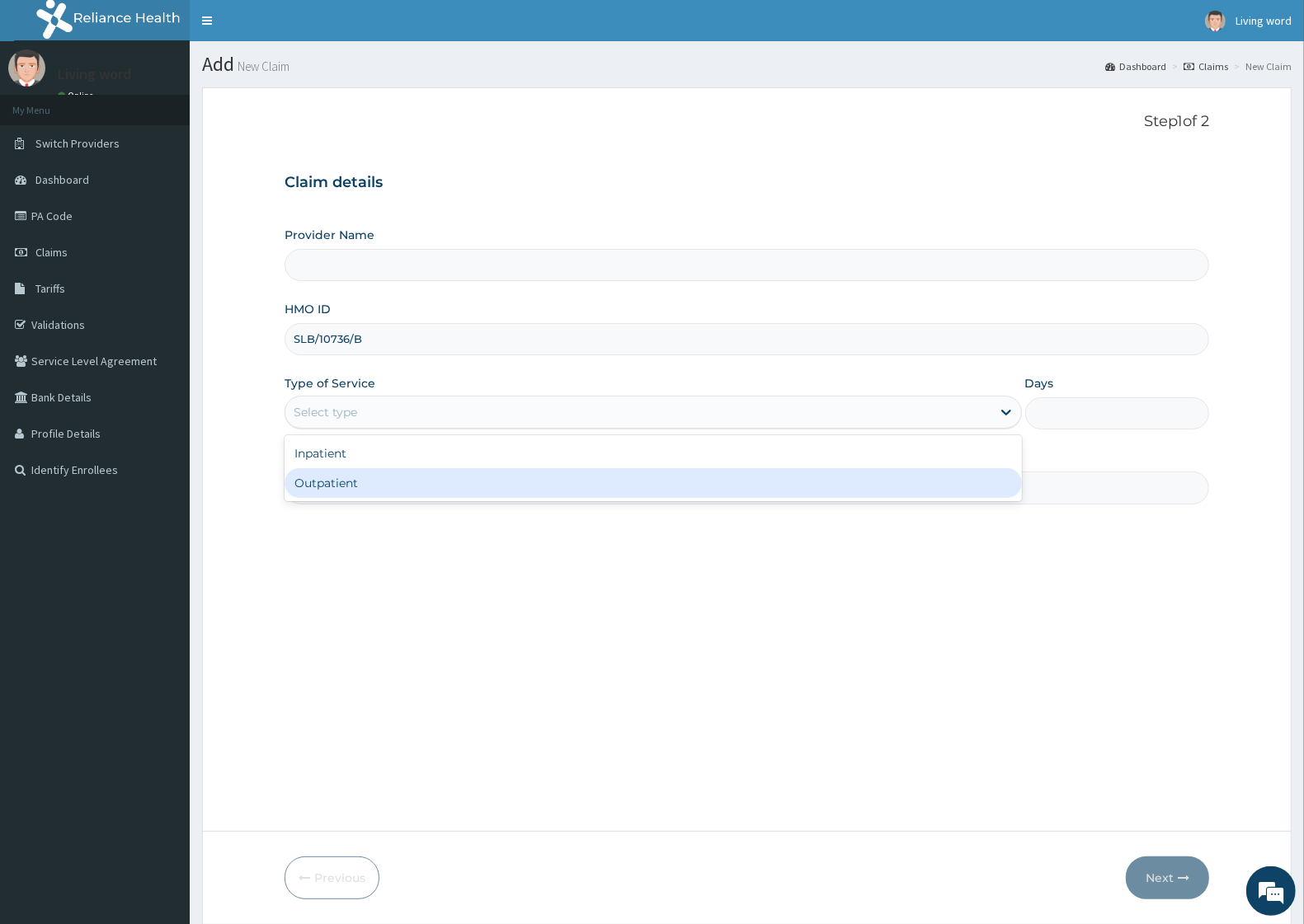
click at [410, 485] on div "Outpatient" at bounding box center [654, 484] width 738 height 30
type input "1"
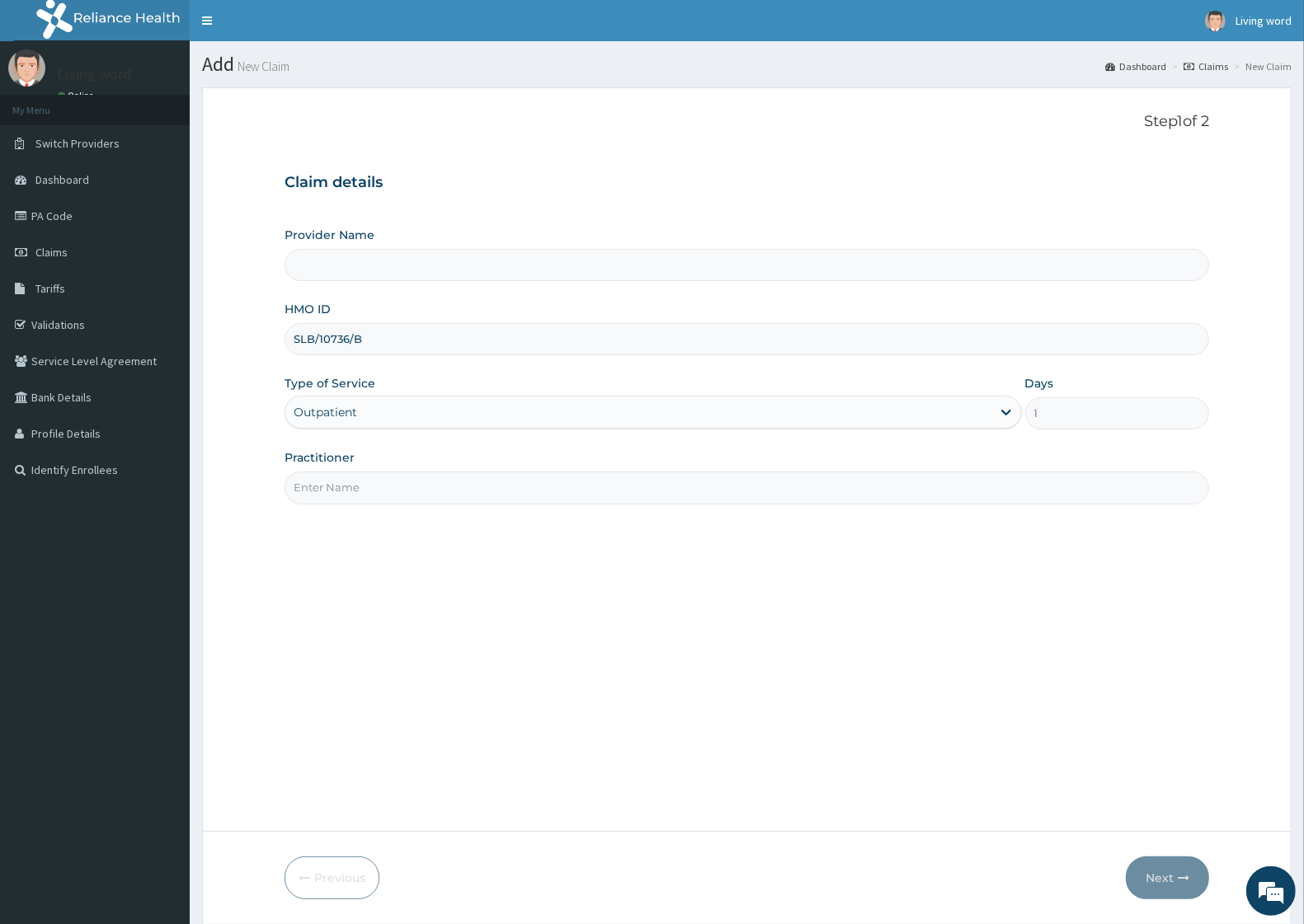
type input "Living Word Mission Hospital"
click at [768, 499] on input "Practitioner" at bounding box center [747, 487] width 924 height 32
type input "DR J O EHIEMERE"
click at [1169, 887] on button "Next" at bounding box center [1168, 878] width 83 height 42
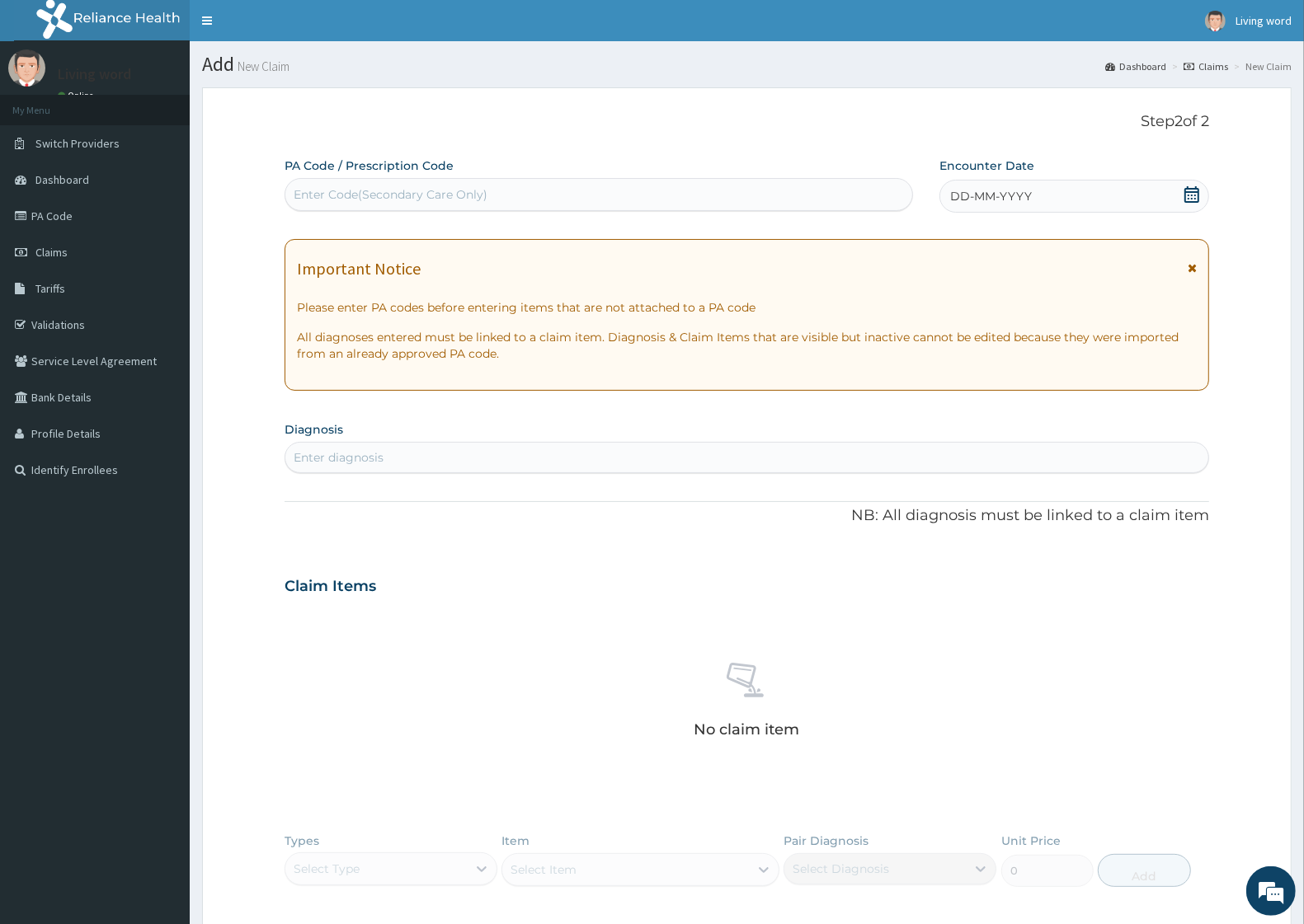
click at [472, 195] on div "Enter Code(Secondary Care Only)" at bounding box center [390, 195] width 194 height 17
paste input "PA/5B4E73"
type input "PA/5B4E73"
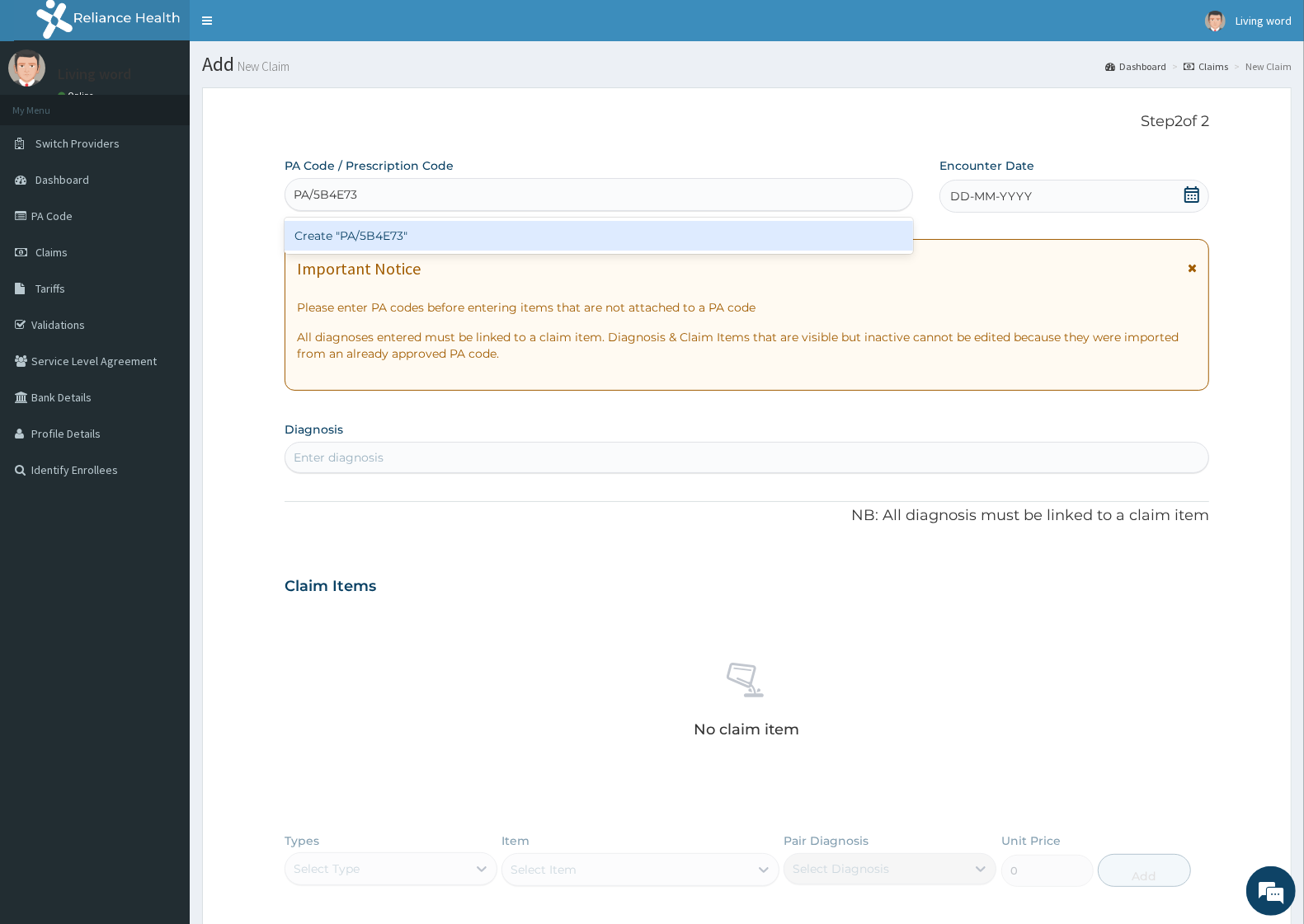
click at [440, 241] on div "Create "PA/5B4E73"" at bounding box center [599, 236] width 629 height 30
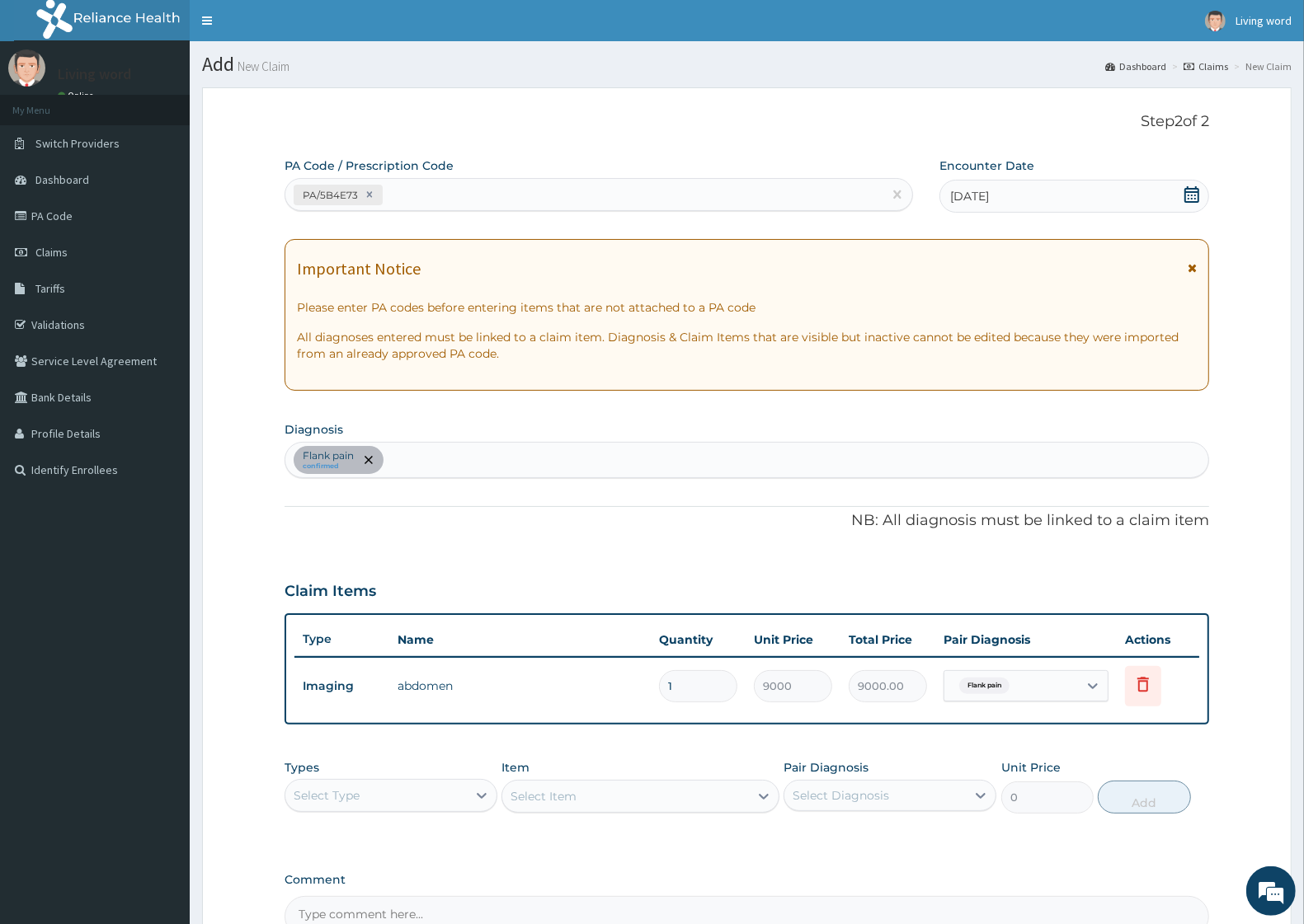
scroll to position [186, 0]
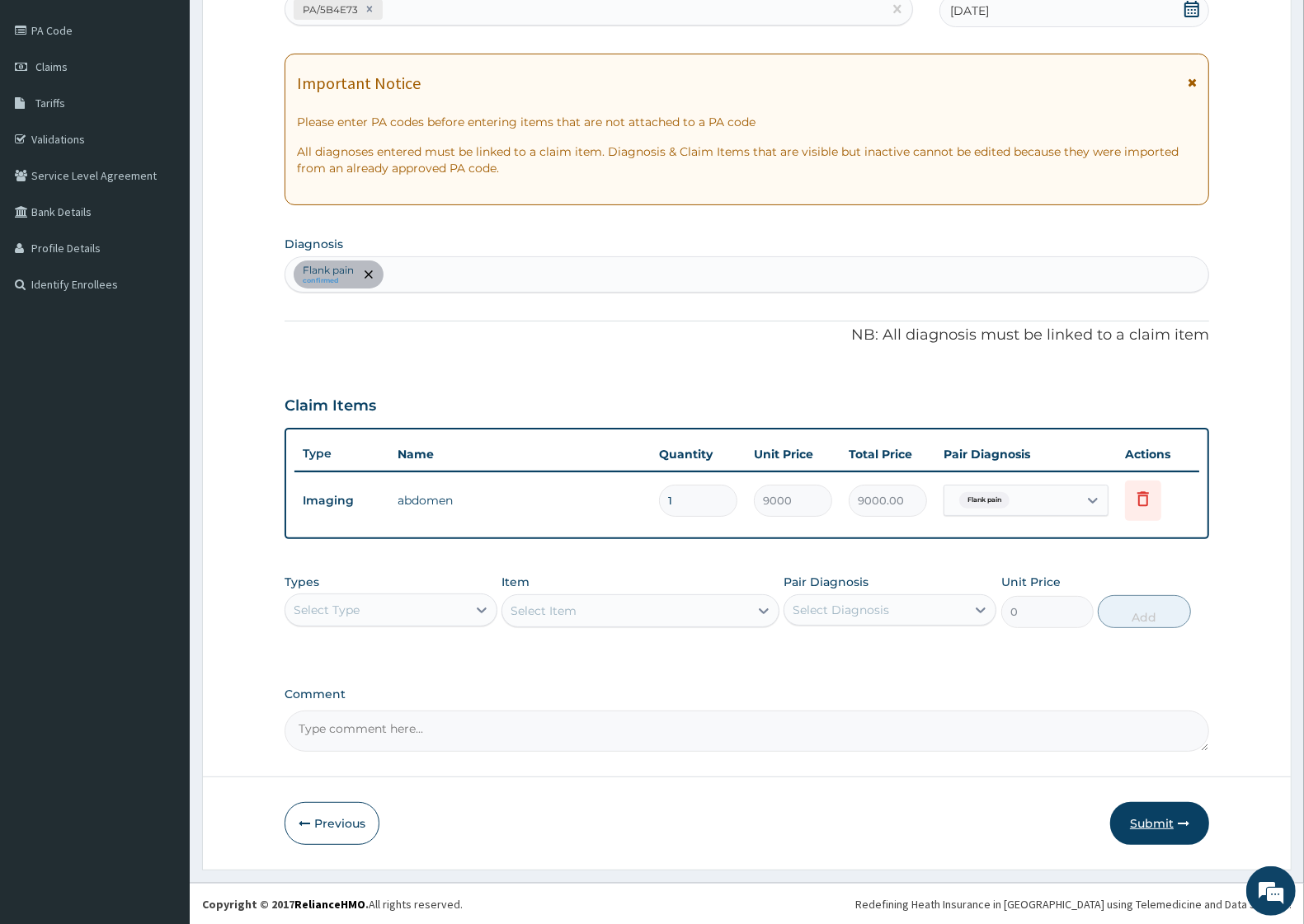
click at [1154, 816] on button "Submit" at bounding box center [1160, 823] width 99 height 42
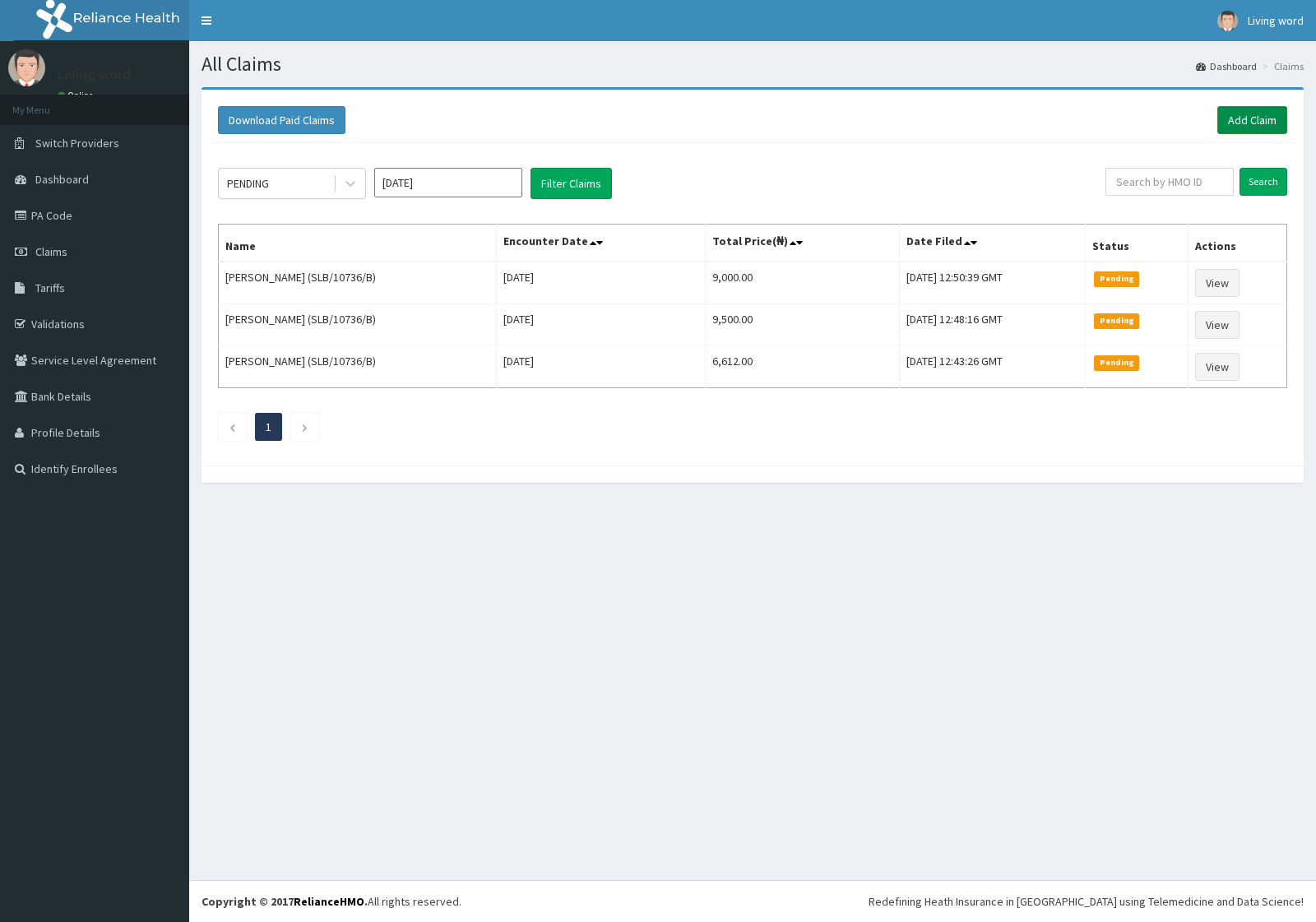
click at [1244, 119] on link "Add Claim" at bounding box center [1252, 120] width 70 height 28
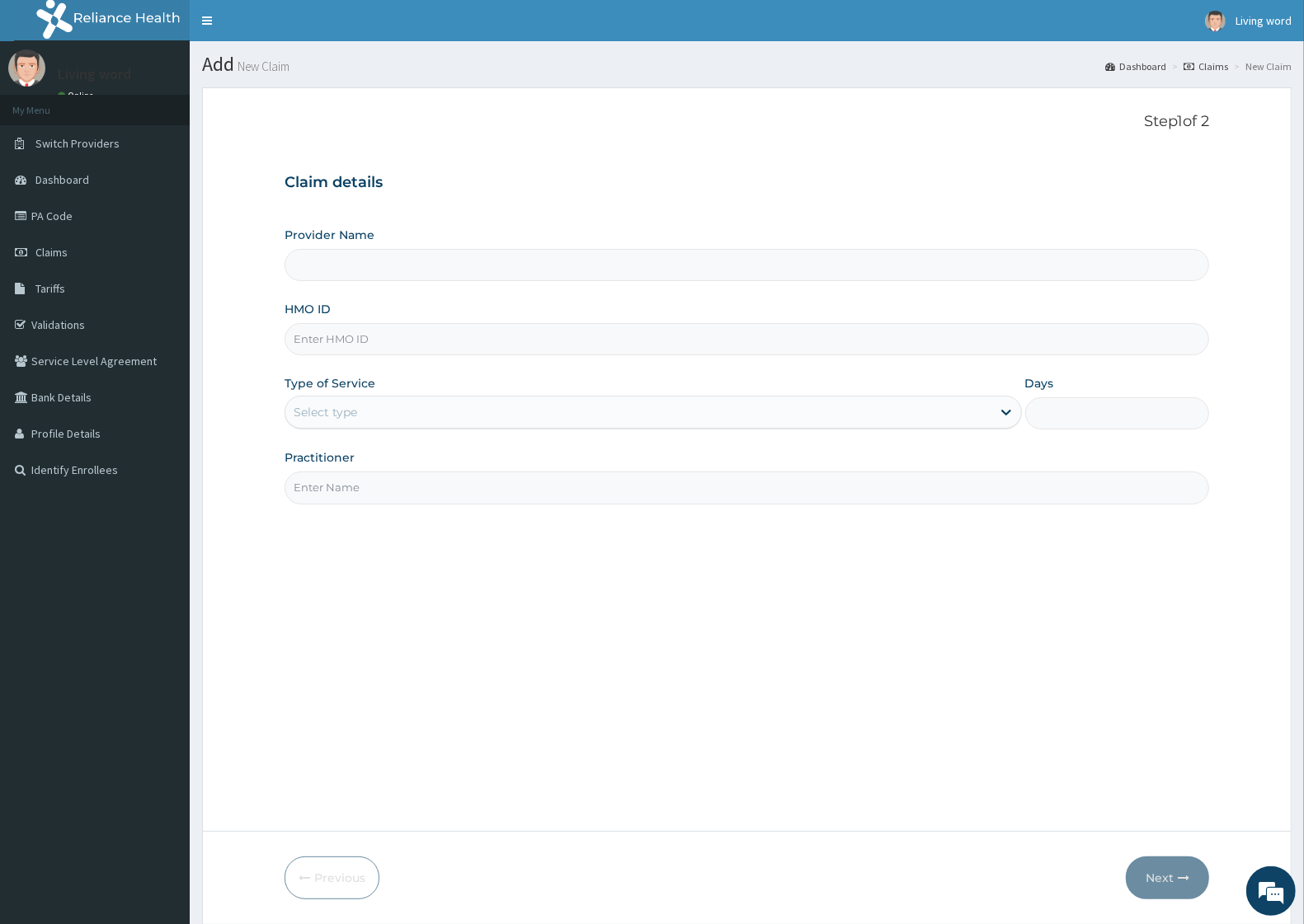
type input "Living Word [GEOGRAPHIC_DATA]"
click at [352, 347] on input "HMO ID" at bounding box center [747, 340] width 924 height 32
paste input "SLB/10736/B"
type input "SLB/10736/B"
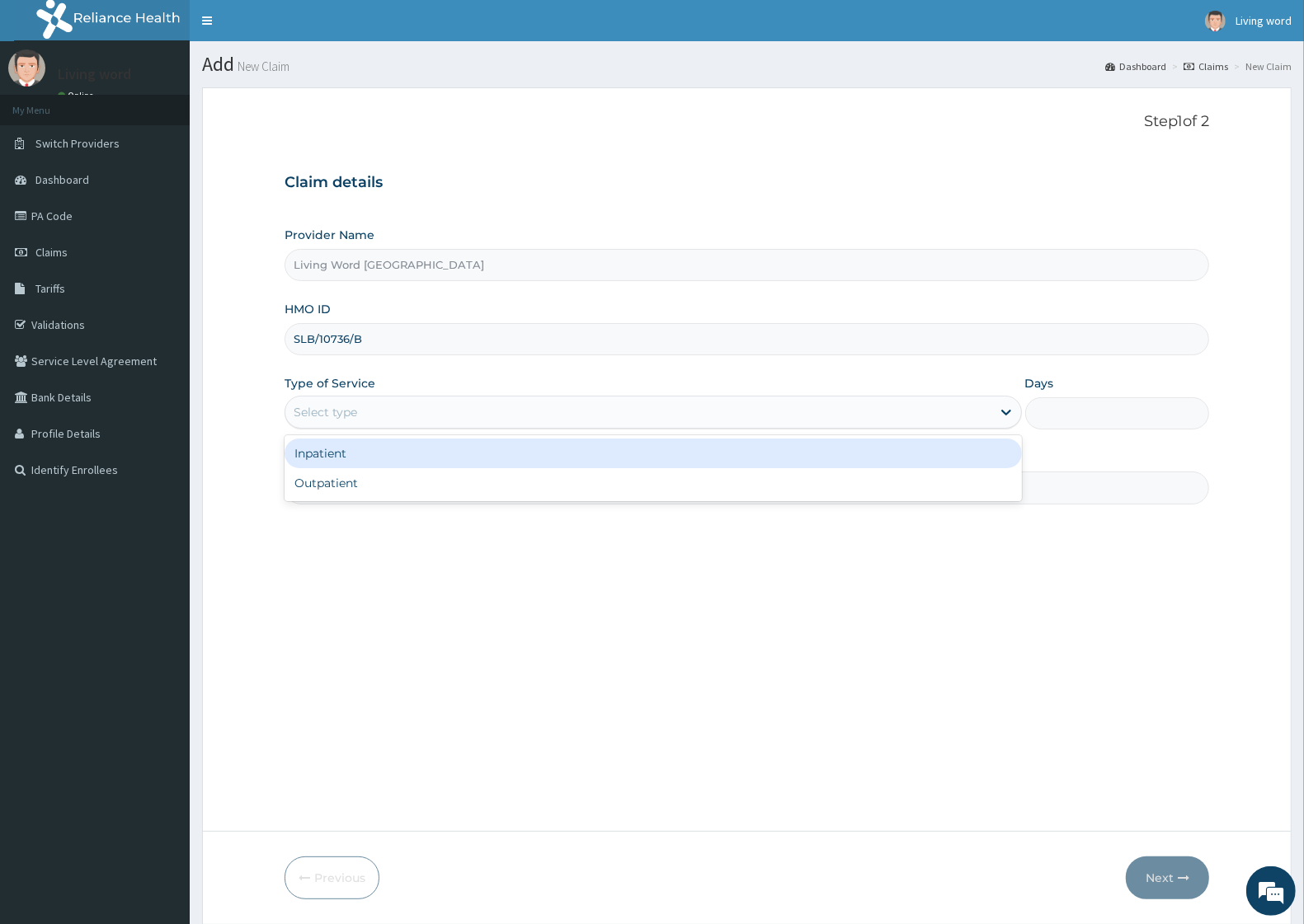
click at [339, 416] on div "Select type" at bounding box center [326, 412] width 64 height 17
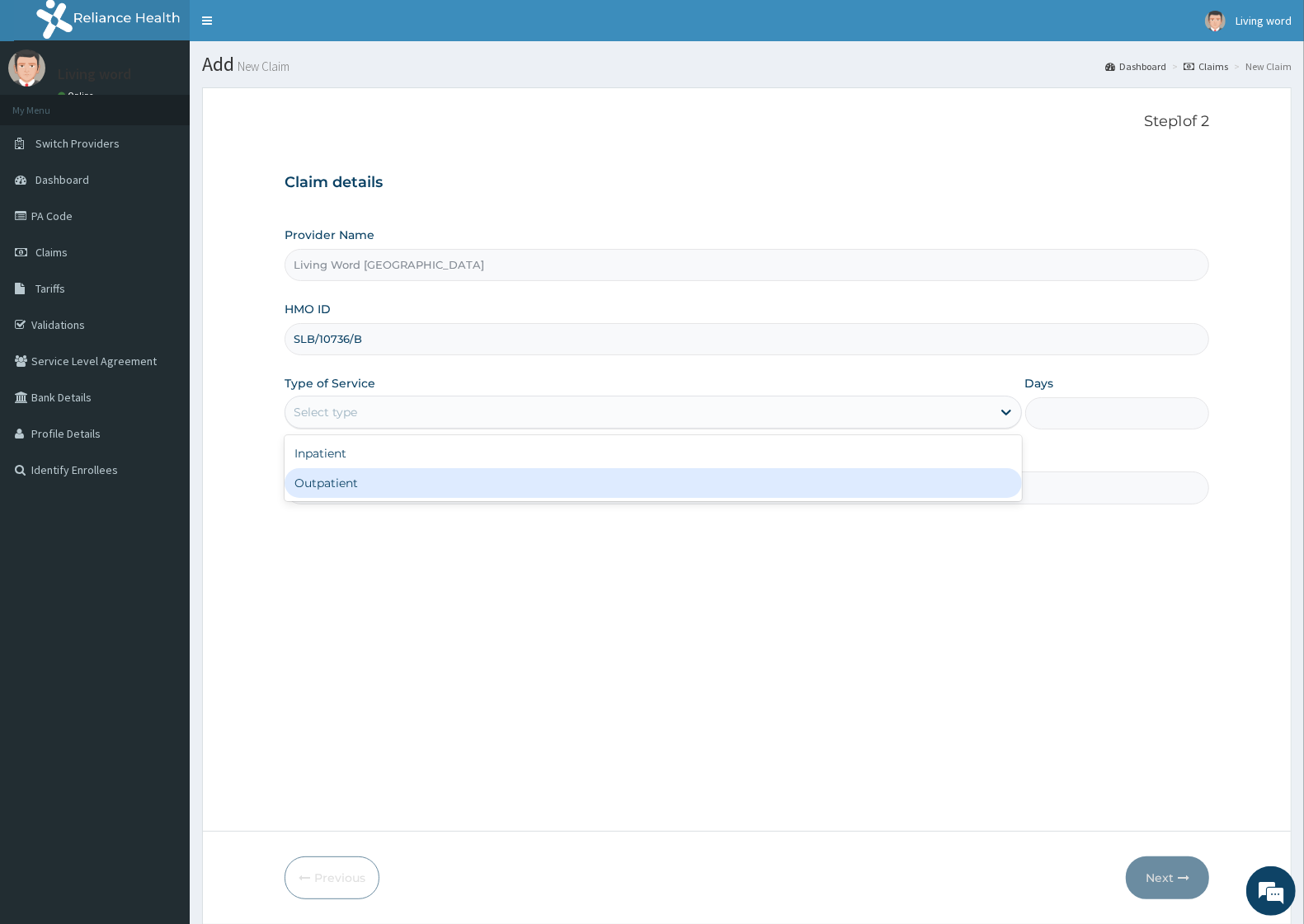
click at [360, 491] on div "Outpatient" at bounding box center [654, 484] width 738 height 30
type input "1"
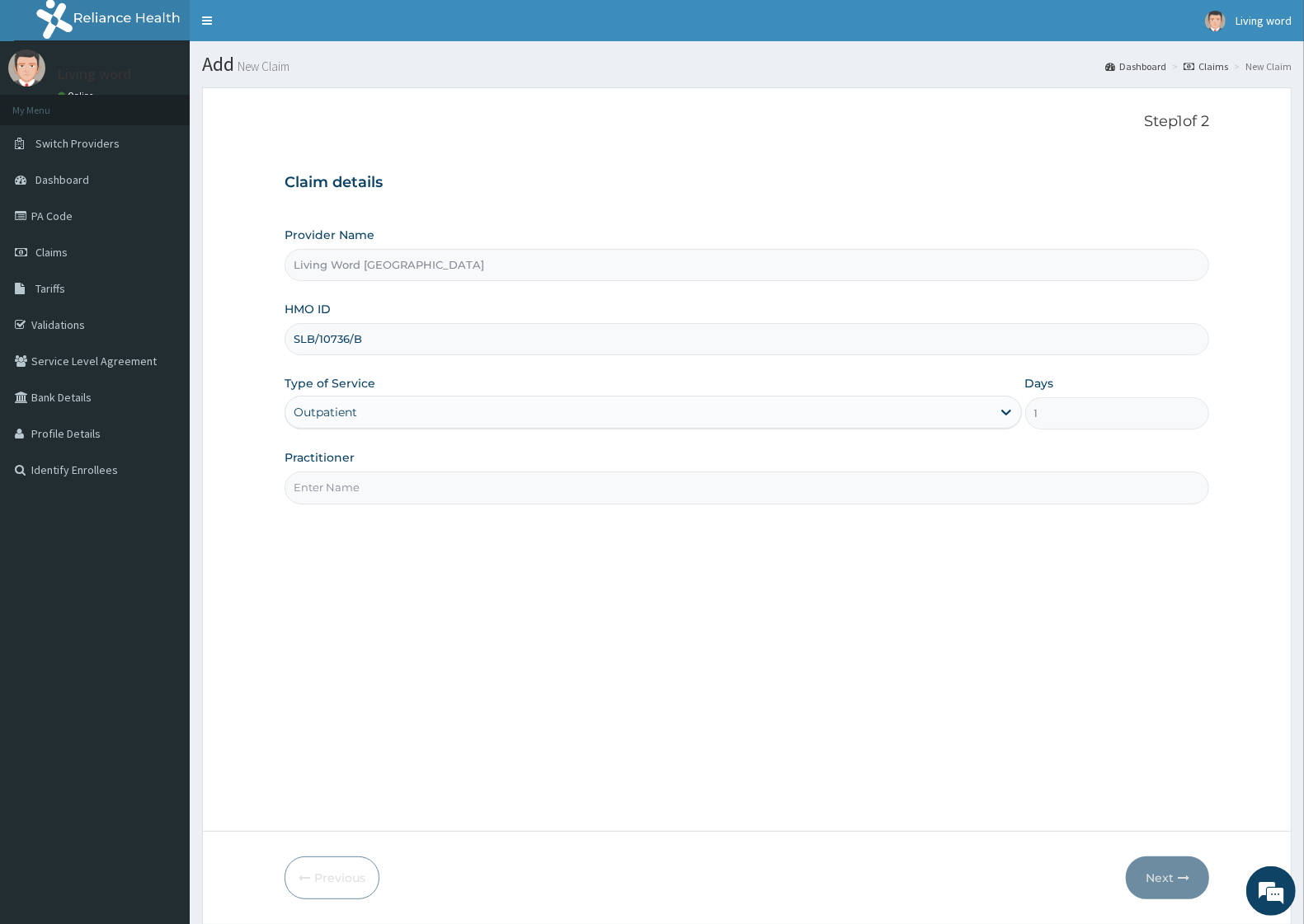
click at [369, 497] on input "Practitioner" at bounding box center [747, 487] width 924 height 32
type input "S"
type input "DR EHIEMERE"
click at [1169, 884] on button "Next" at bounding box center [1168, 878] width 83 height 42
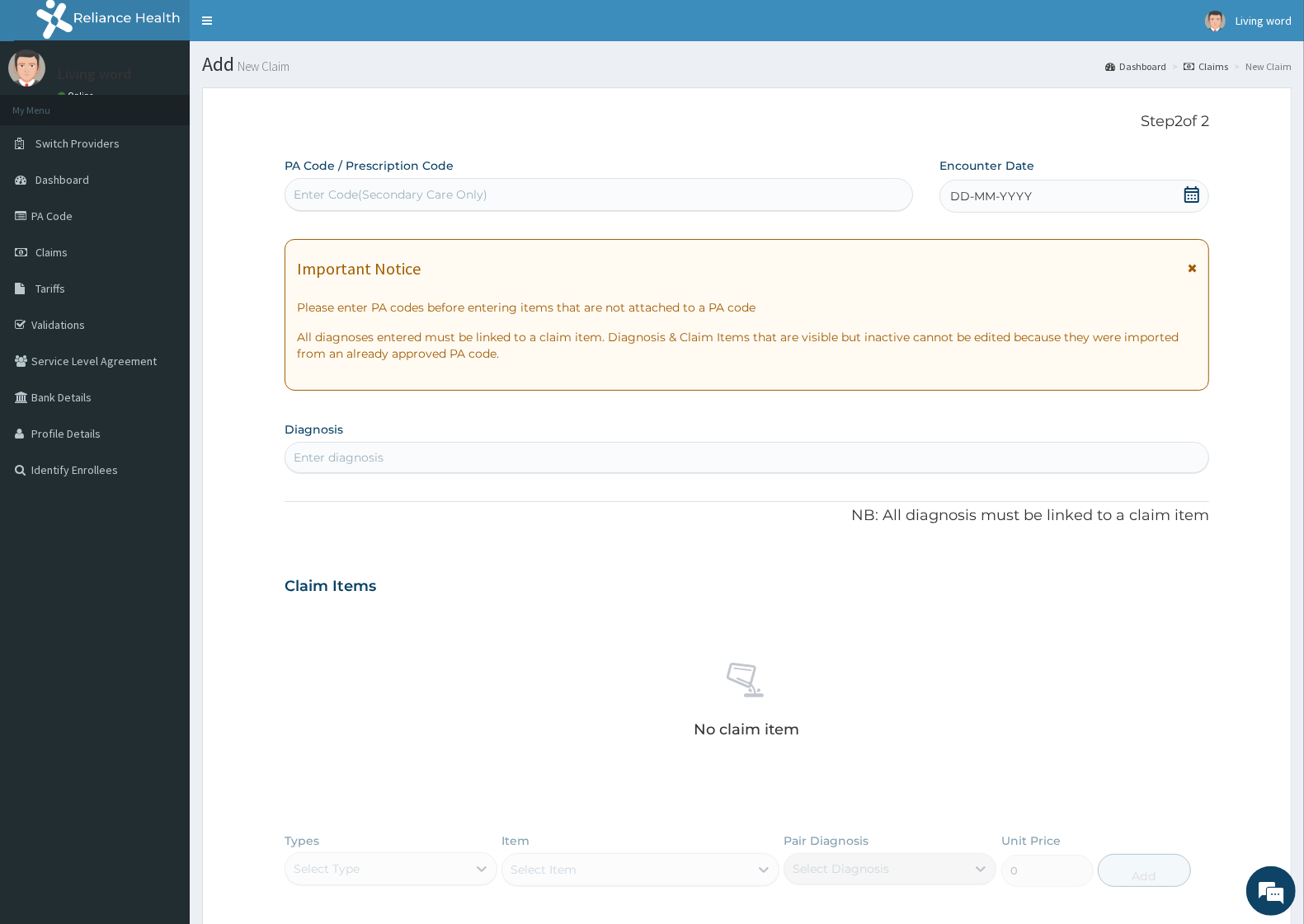
click at [506, 194] on div "Enter Code(Secondary Care Only)" at bounding box center [599, 195] width 627 height 27
paste input "PA/142DE4"
type input "PA/142DE4"
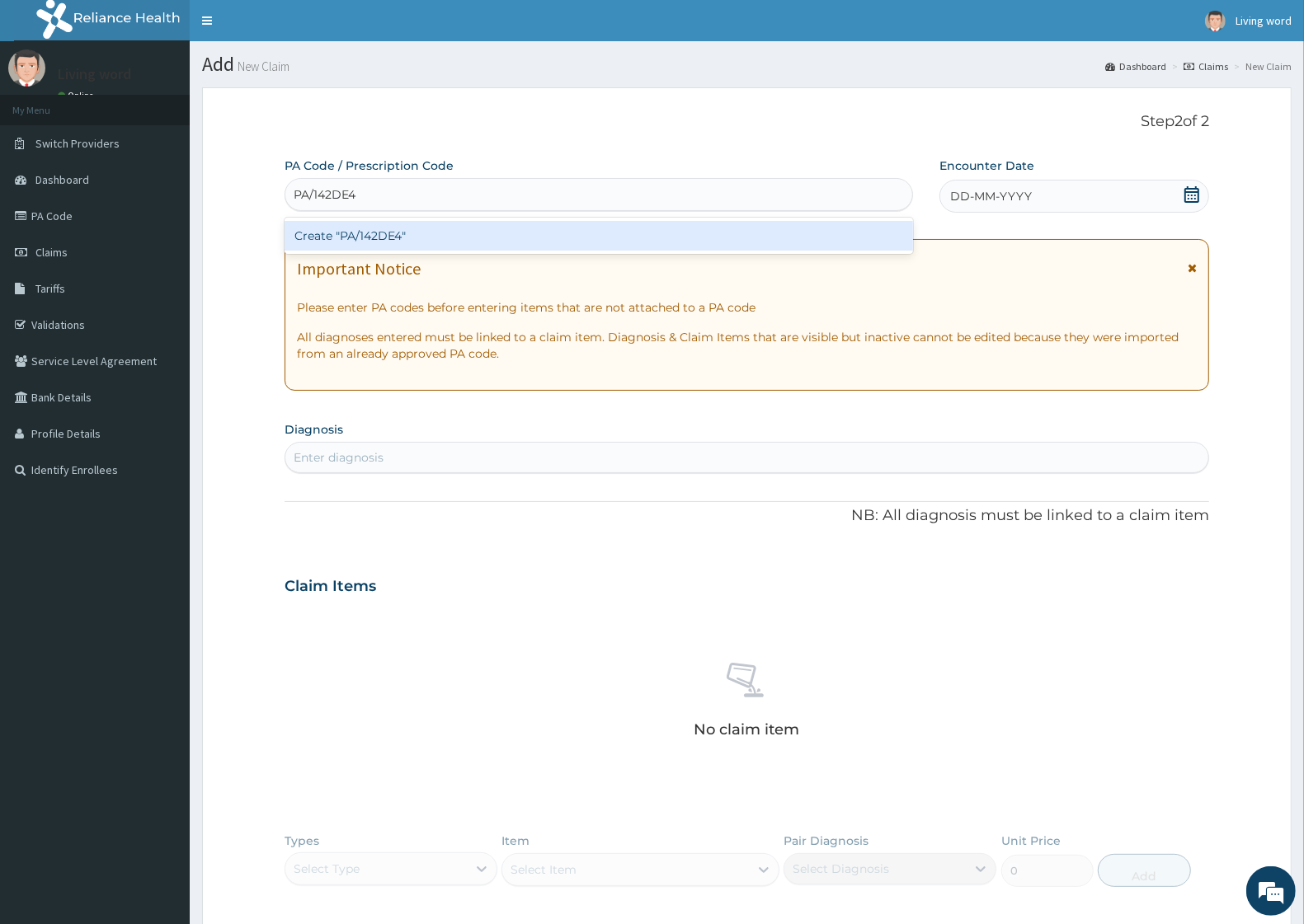
click at [434, 237] on div "Create "PA/142DE4"" at bounding box center [599, 236] width 629 height 30
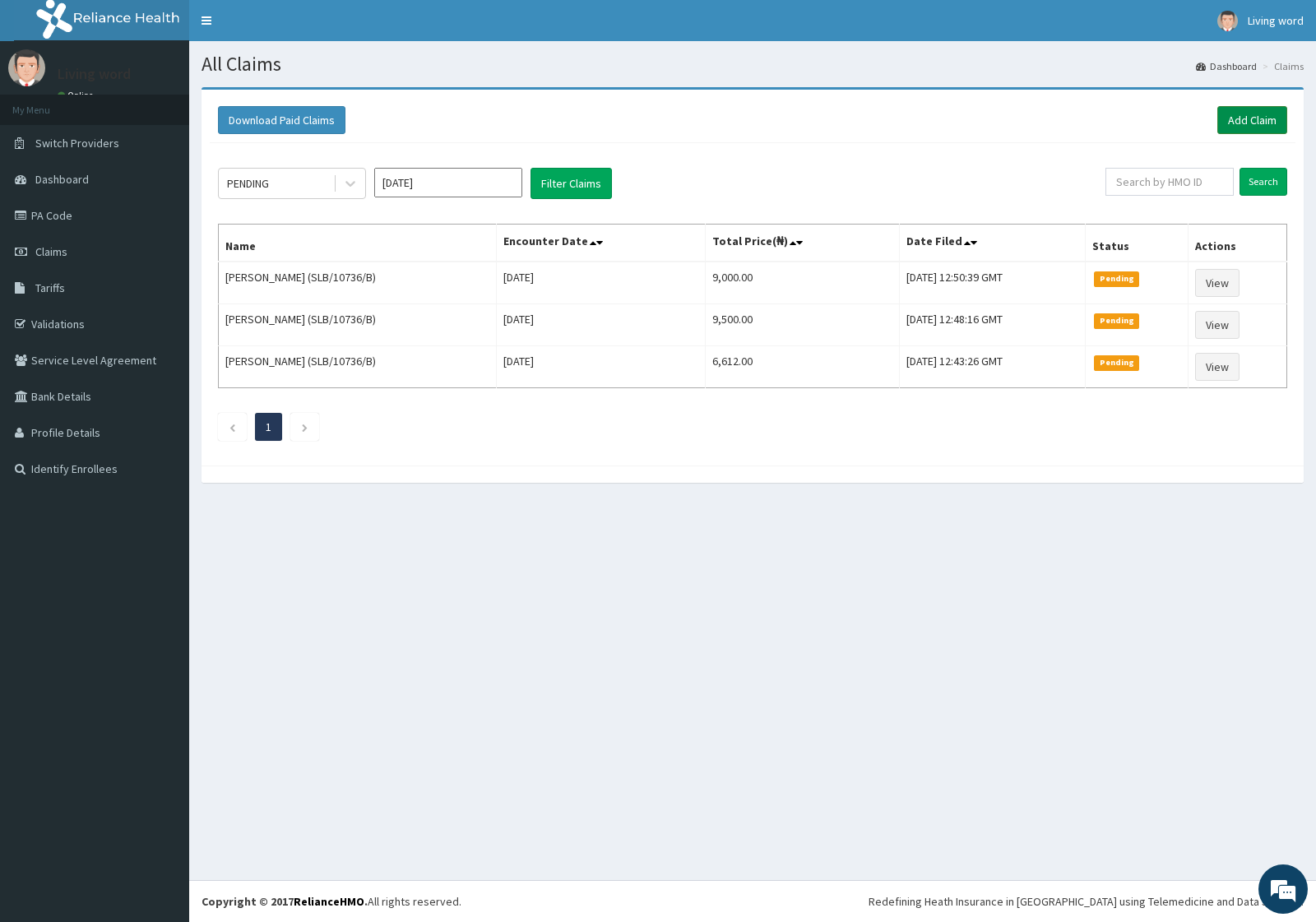
click at [1257, 117] on link "Add Claim" at bounding box center [1252, 120] width 70 height 28
click at [1248, 121] on link "Add Claim" at bounding box center [1252, 120] width 70 height 28
click at [1252, 116] on link "Add Claim" at bounding box center [1252, 120] width 70 height 28
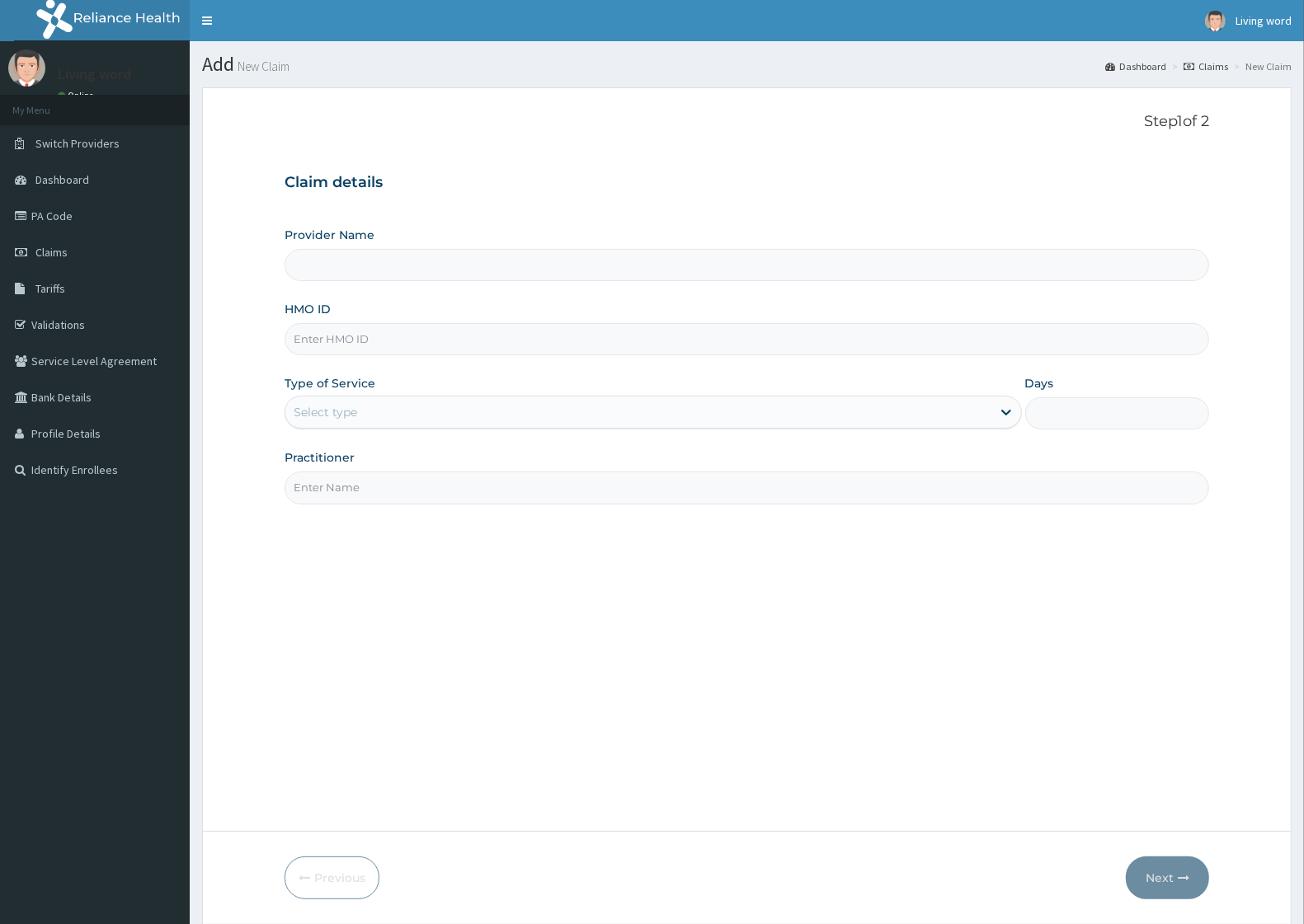
click at [330, 343] on input "HMO ID" at bounding box center [747, 340] width 924 height 32
paste input "SLB 10408 B"
type input "SLB 10408 B"
type input "Living Word [GEOGRAPHIC_DATA]"
type input "SLB/10408/B"
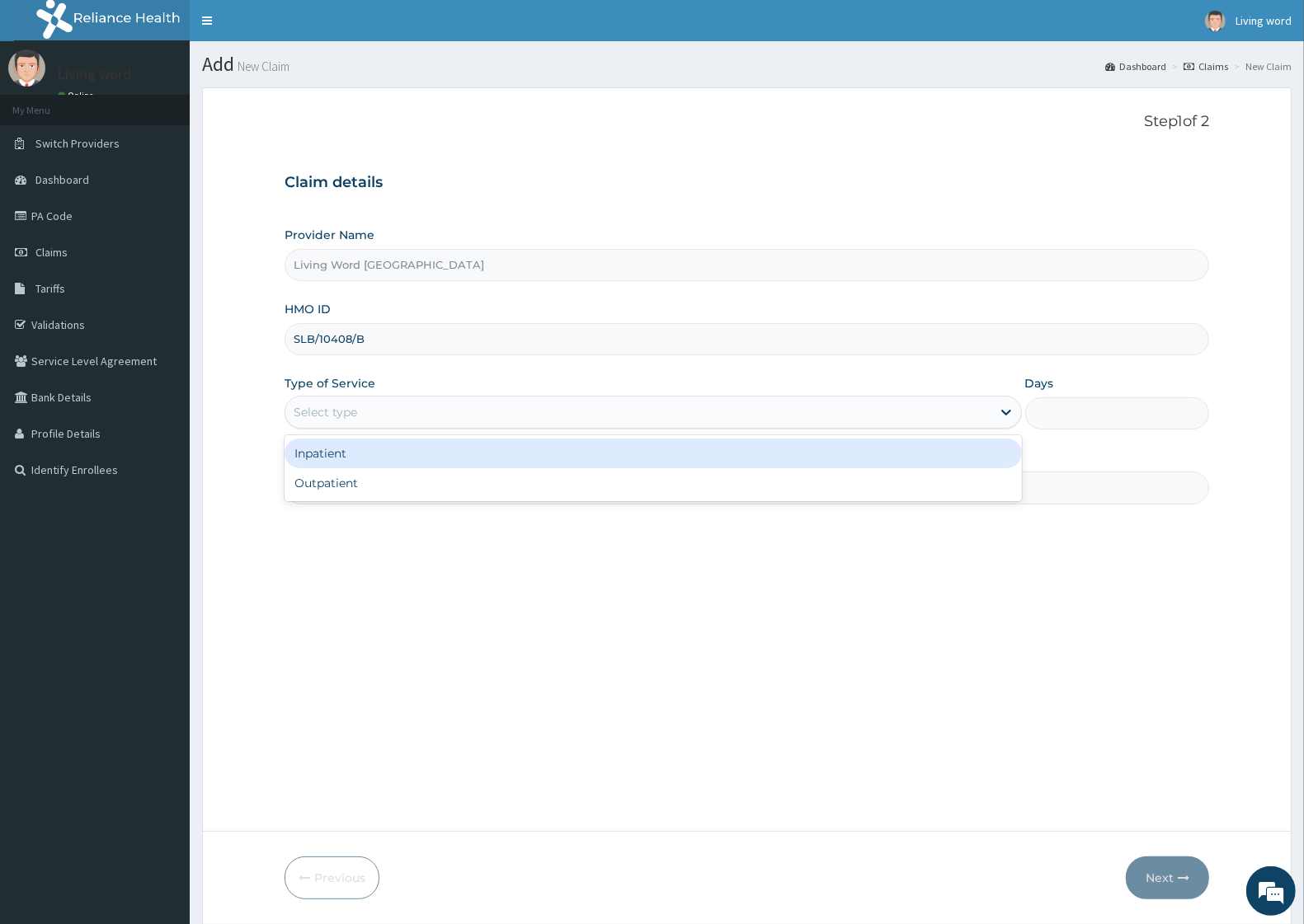
click at [628, 415] on div "Select type" at bounding box center [639, 412] width 706 height 27
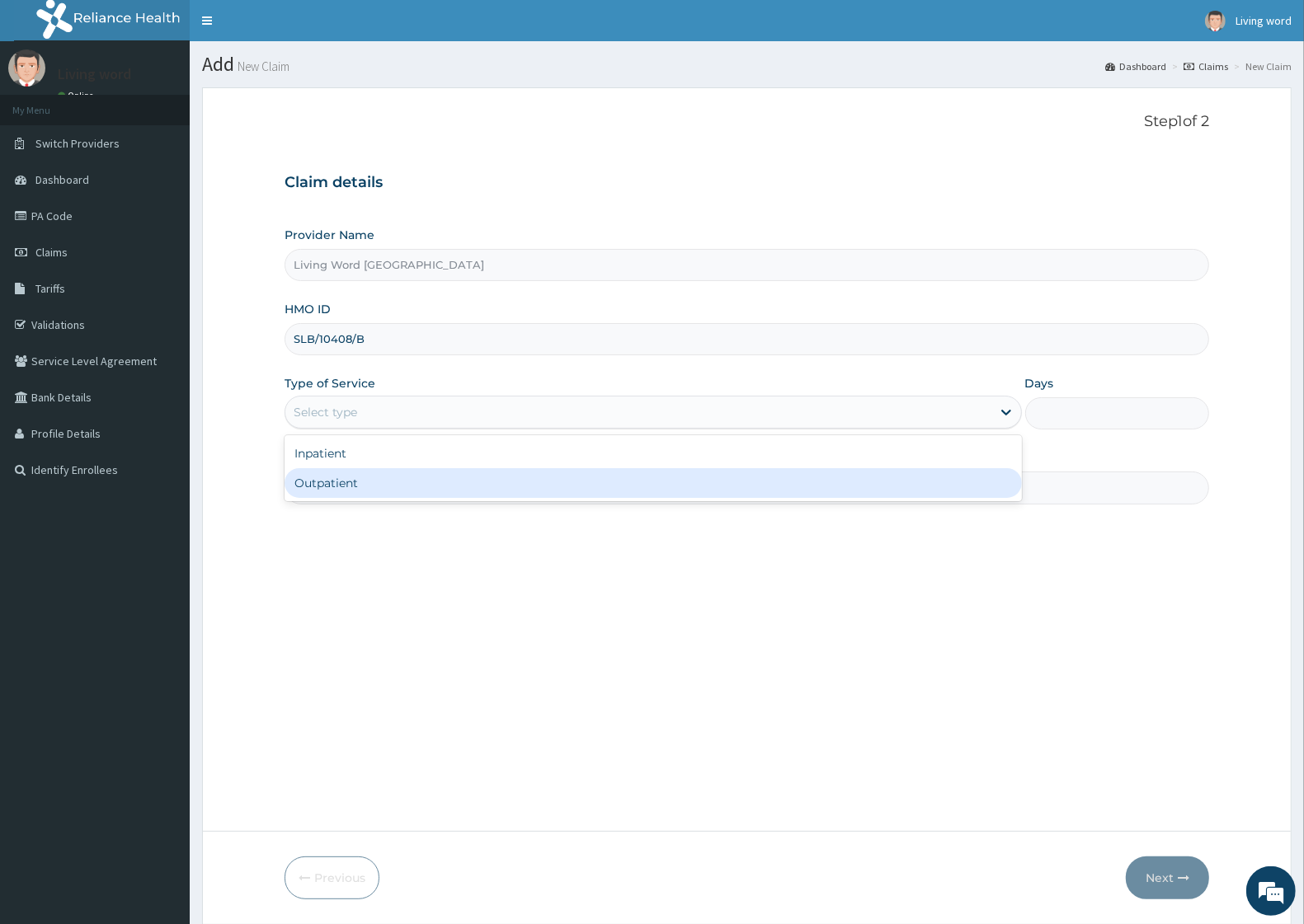
click at [422, 485] on div "Outpatient" at bounding box center [654, 484] width 738 height 30
type input "1"
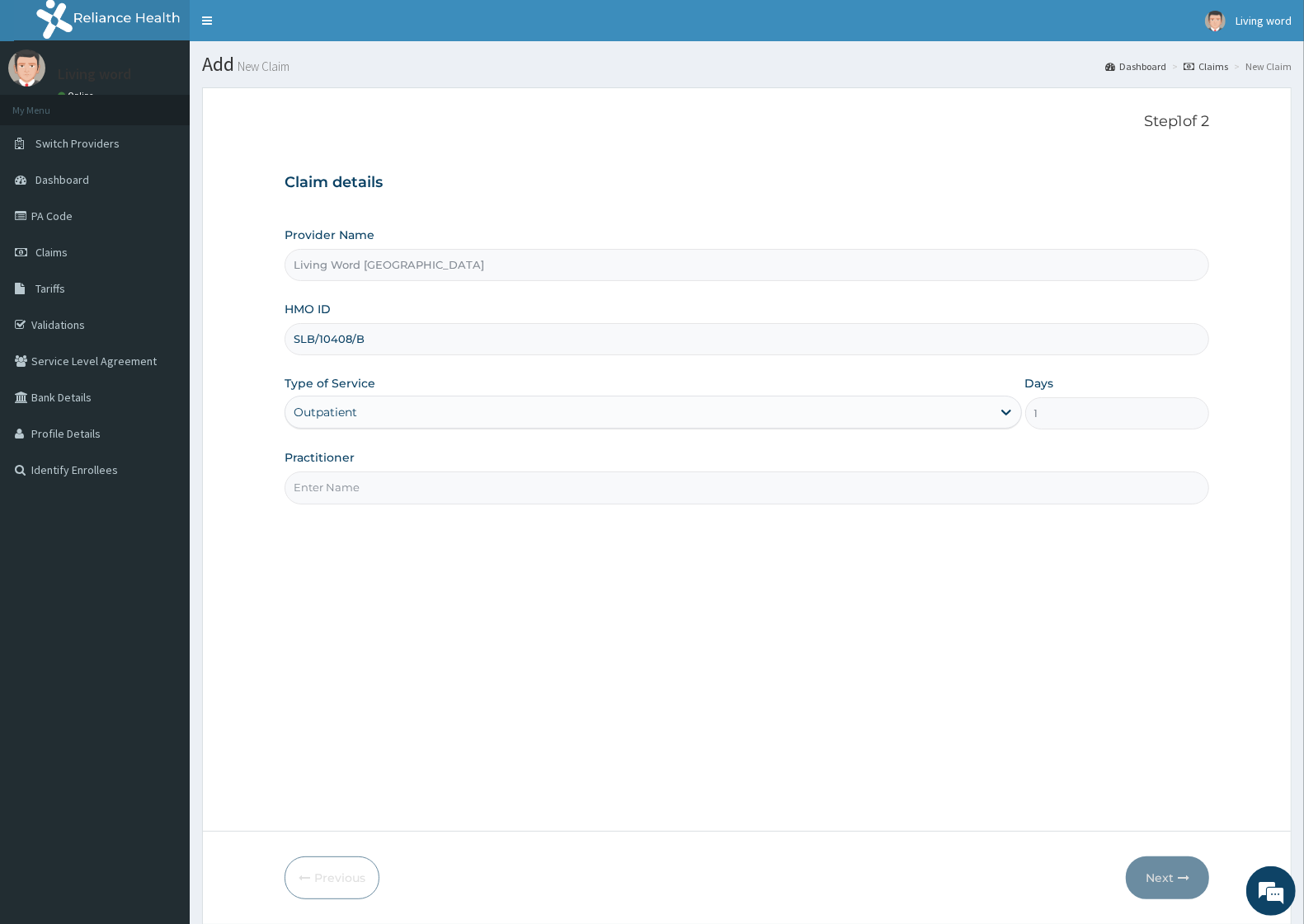
click at [460, 499] on input "Practitioner" at bounding box center [747, 487] width 924 height 32
type input "[PERSON_NAME]"
click at [1163, 883] on button "Next" at bounding box center [1168, 878] width 83 height 42
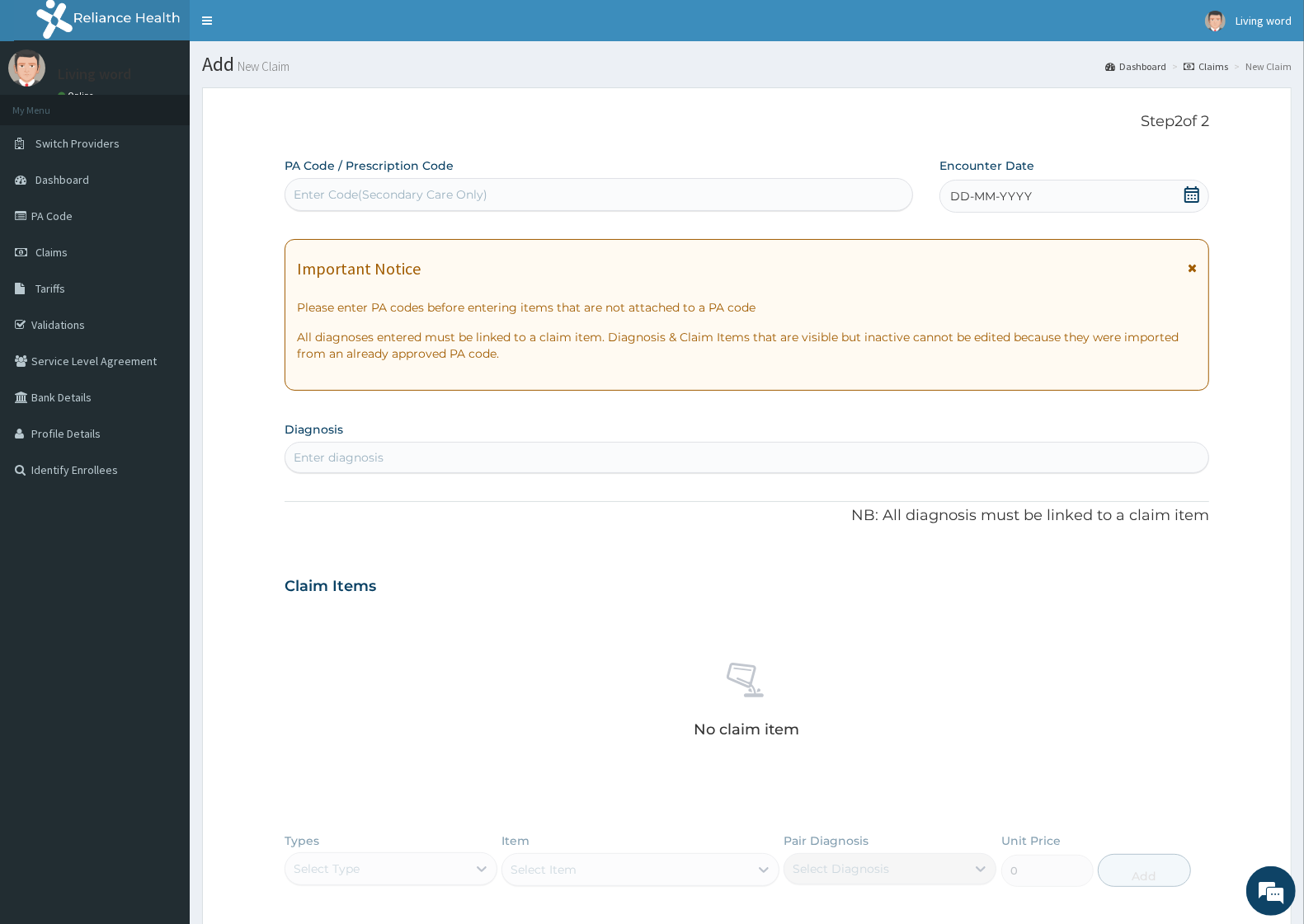
scroll to position [261, 0]
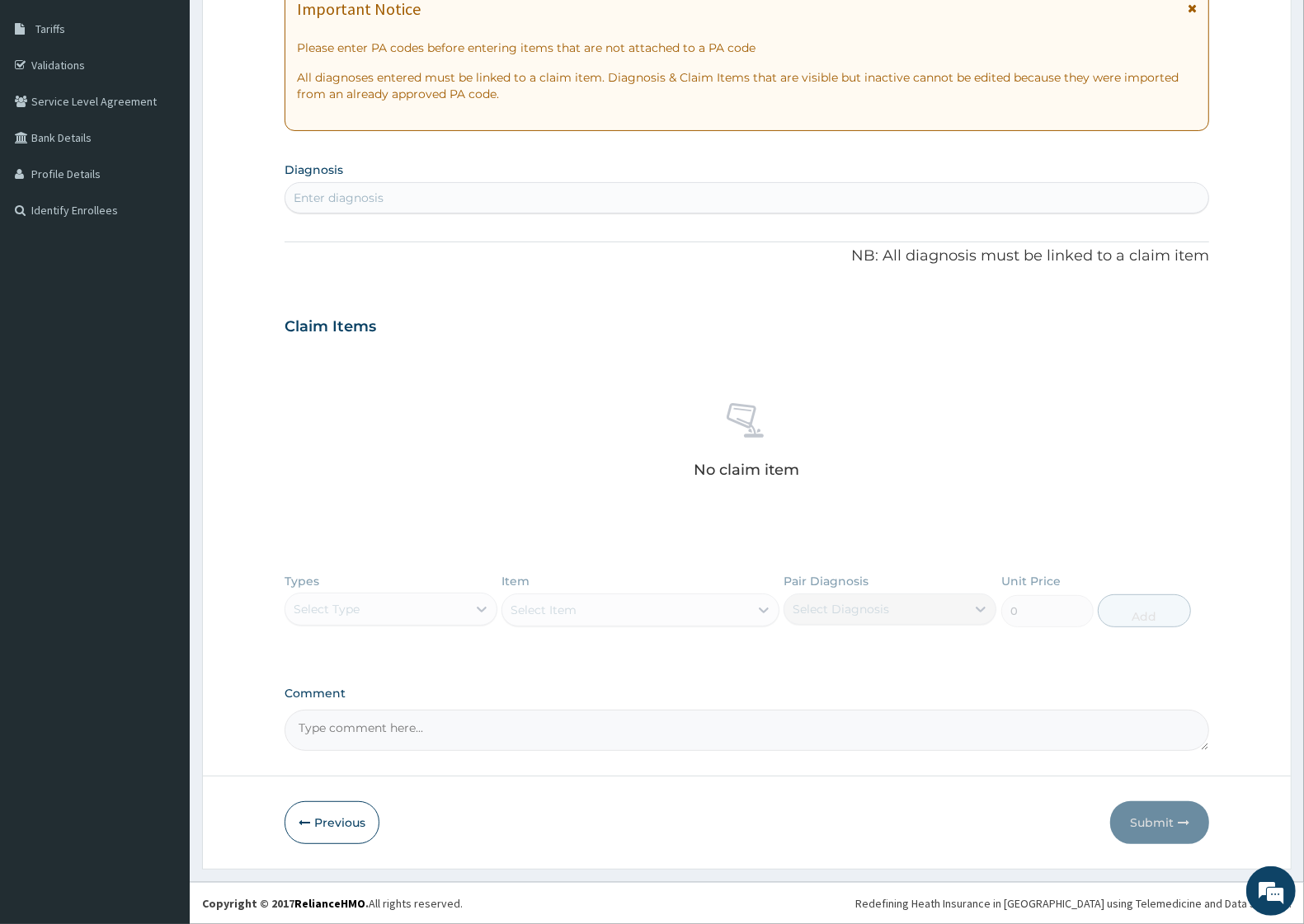
click at [390, 724] on textarea "Comment" at bounding box center [747, 730] width 924 height 42
paste textarea "Diagnosis Date: [DATE] Remarks: [MEDICAL_DATA] ([PERSON_NAME] [PERSON_NAME]) Pr…"
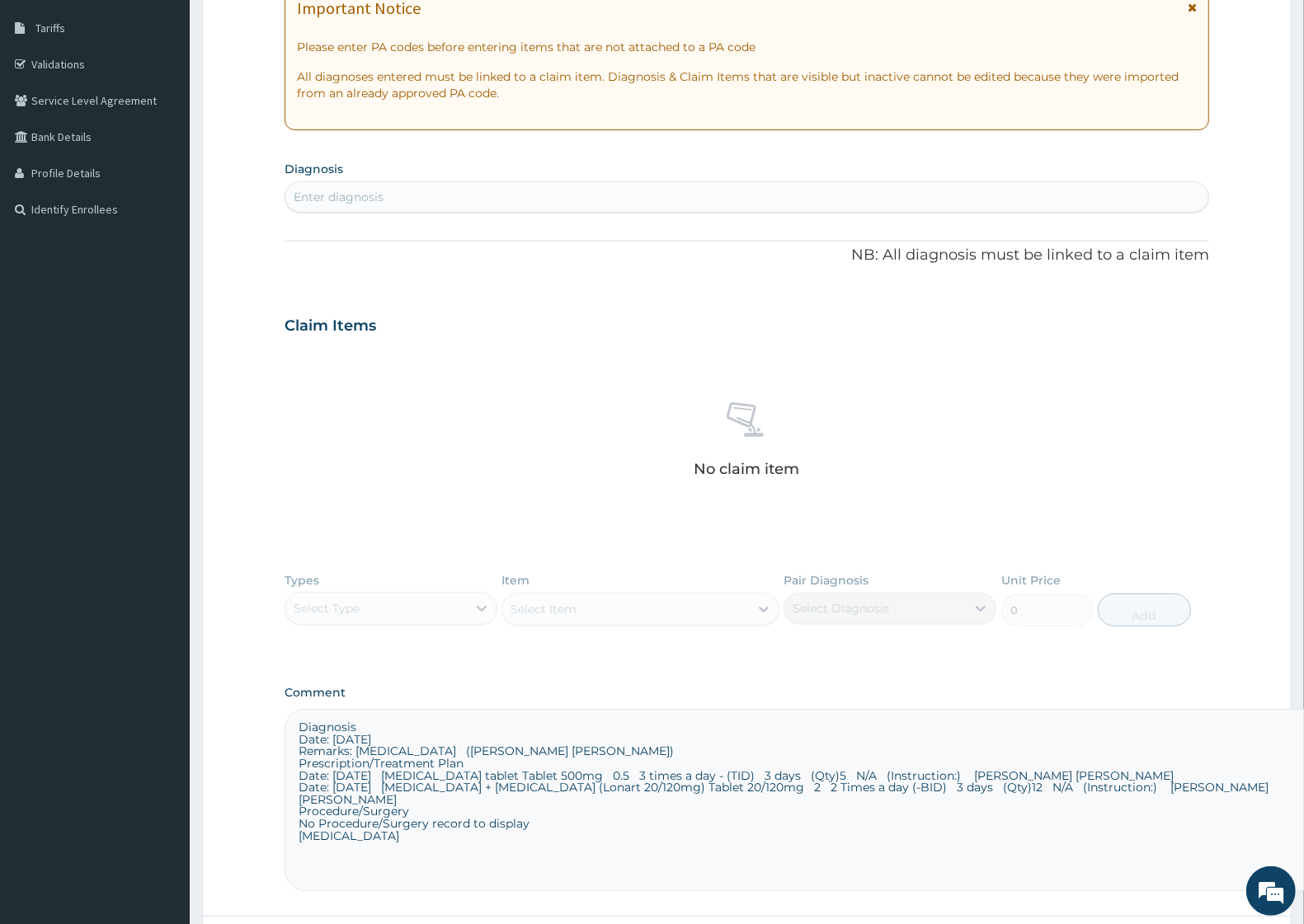
drag, startPoint x: 1193, startPoint y: 747, endPoint x: 1318, endPoint y: 888, distance: 188.4
click at [1304, 888] on html "R EL Toggle navigation Living word Living word - [EMAIL_ADDRESS][DOMAIN_NAME] M…" at bounding box center [652, 401] width 1304 height 1325
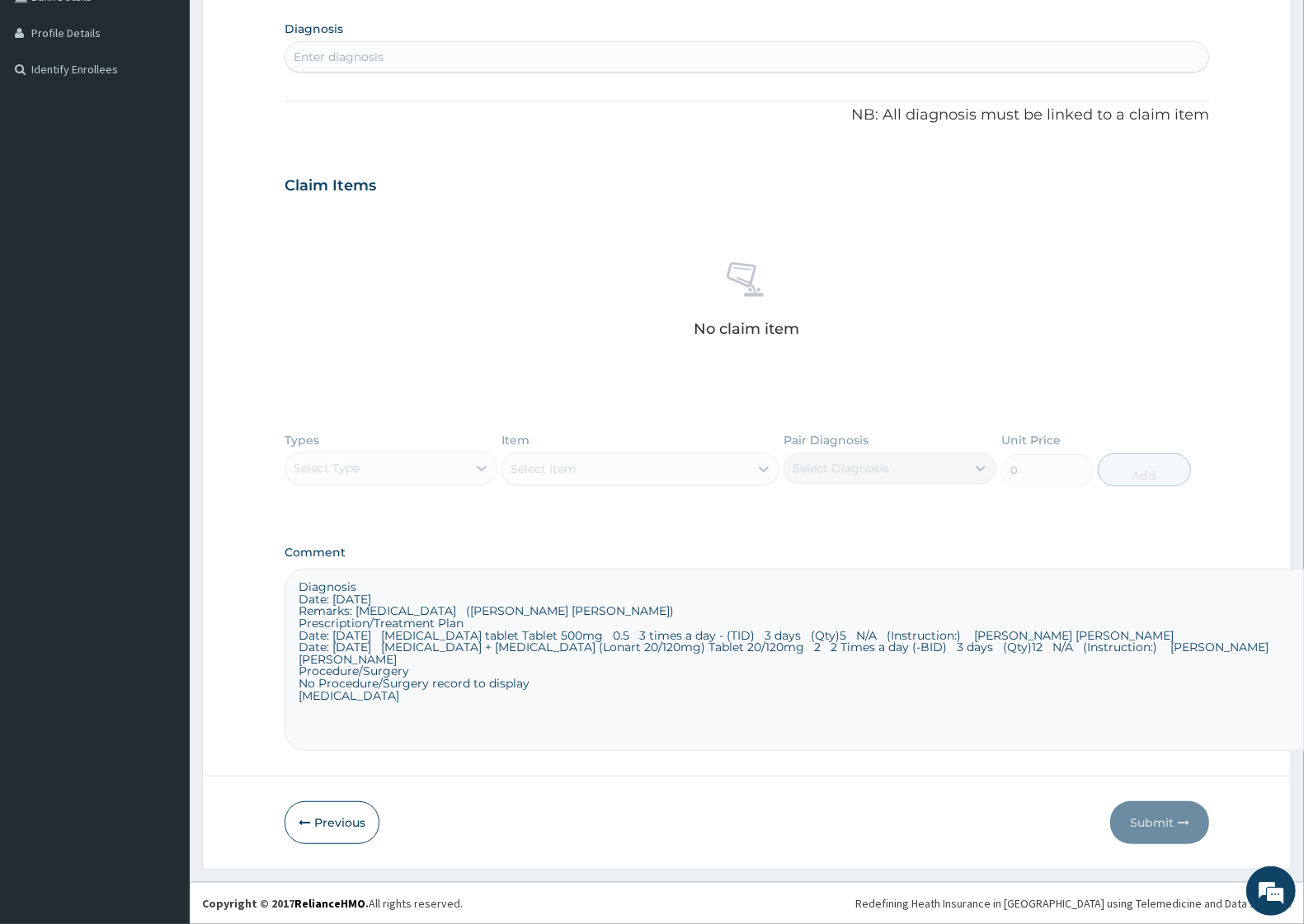
scroll to position [92, 0]
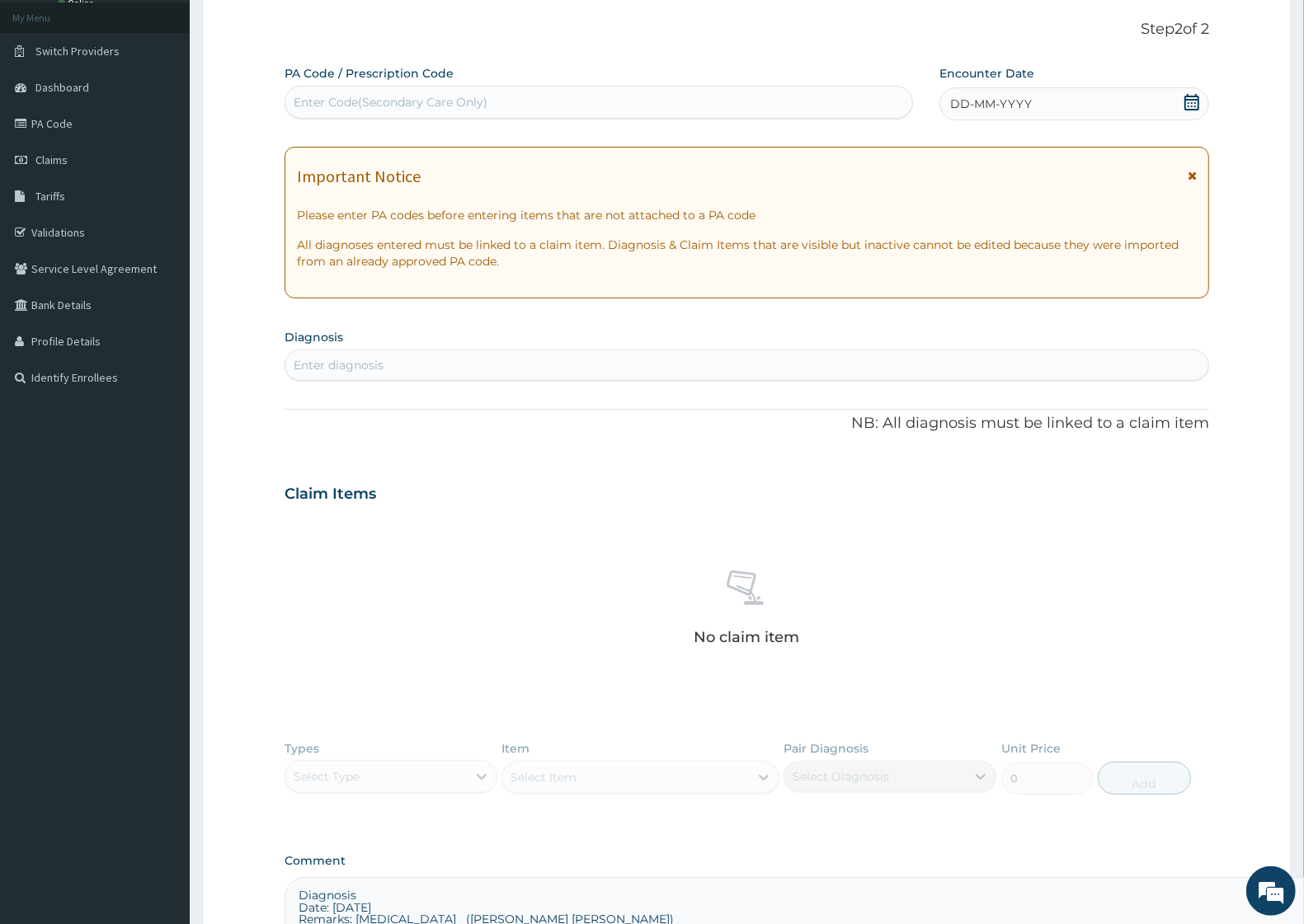
type textarea "Diagnosis Date: [DATE] Remarks: [MEDICAL_DATA] ([PERSON_NAME] [PERSON_NAME]) Pr…"
click at [376, 347] on section "Diagnosis Enter diagnosis" at bounding box center [747, 352] width 924 height 56
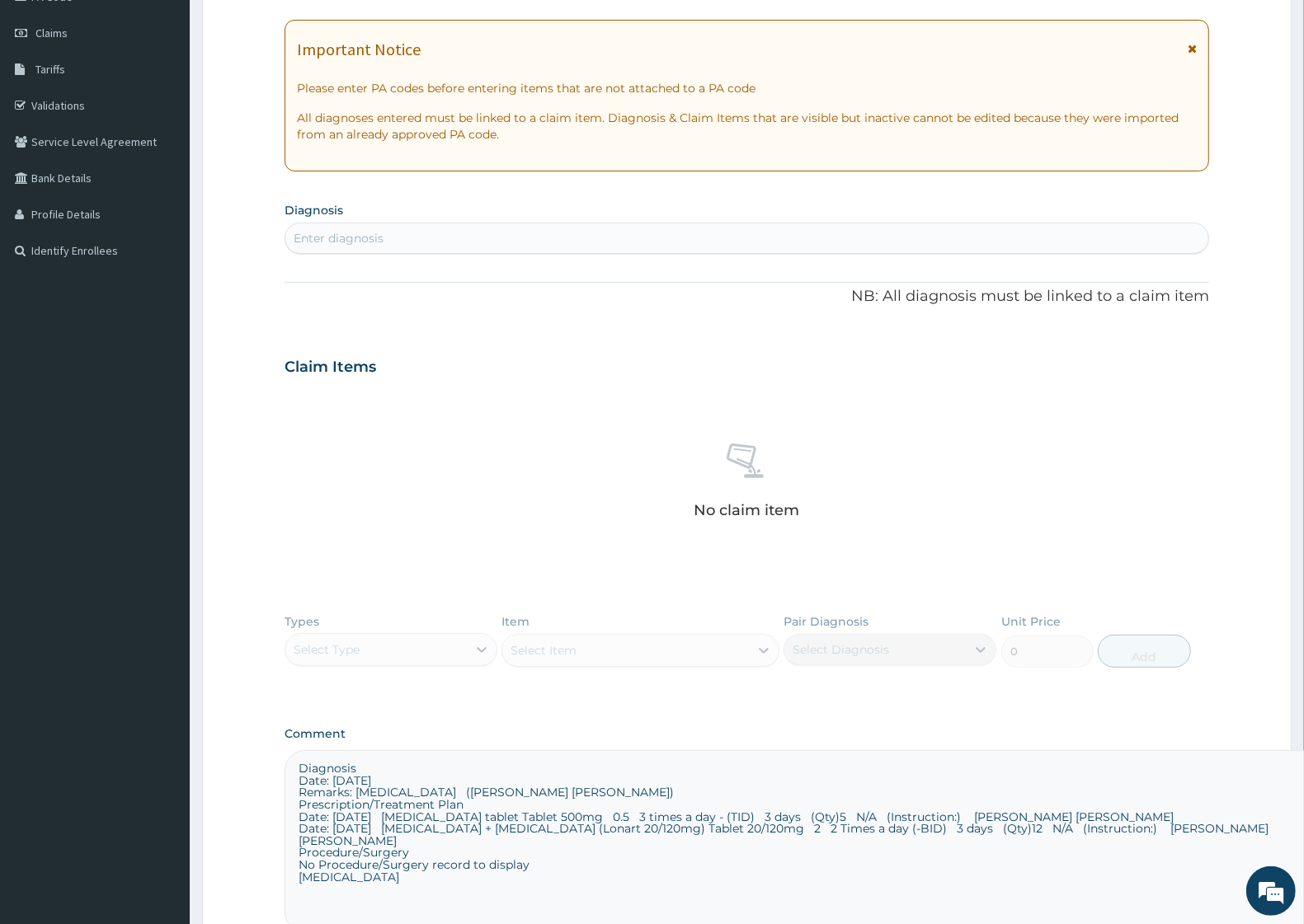
scroll to position [0, 0]
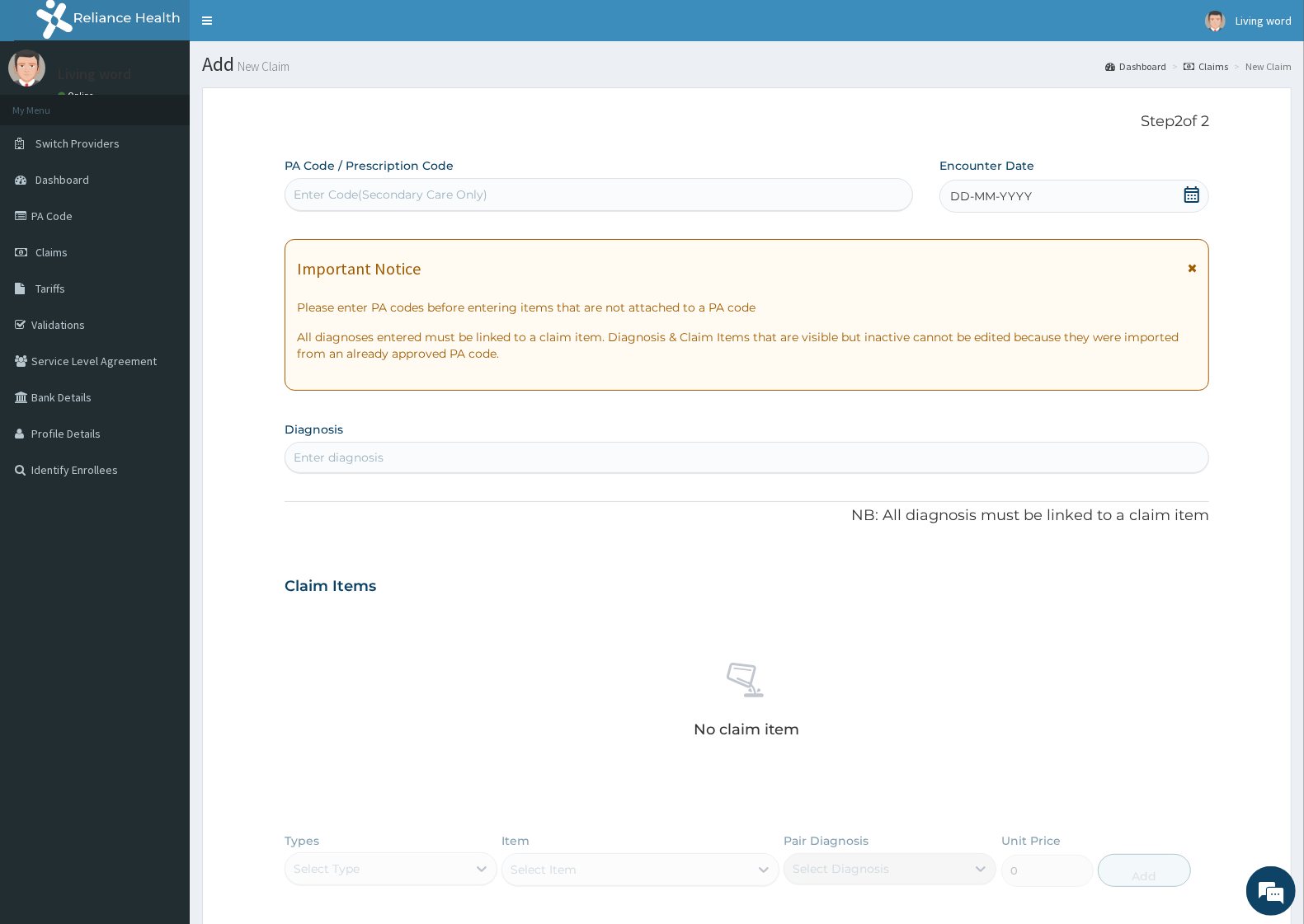
click at [1193, 195] on icon at bounding box center [1192, 195] width 17 height 17
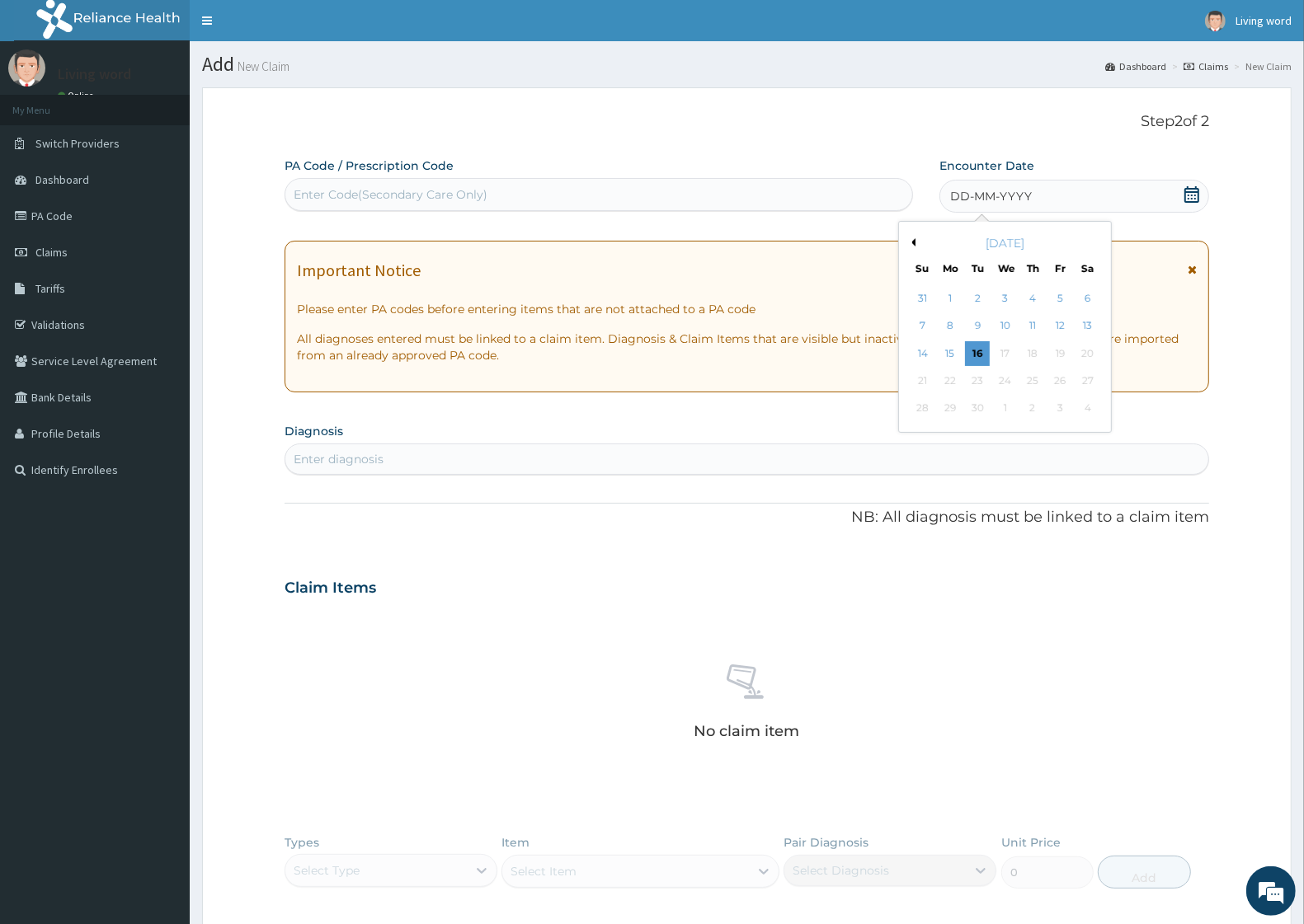
click at [914, 244] on button "Previous Month" at bounding box center [911, 242] width 8 height 8
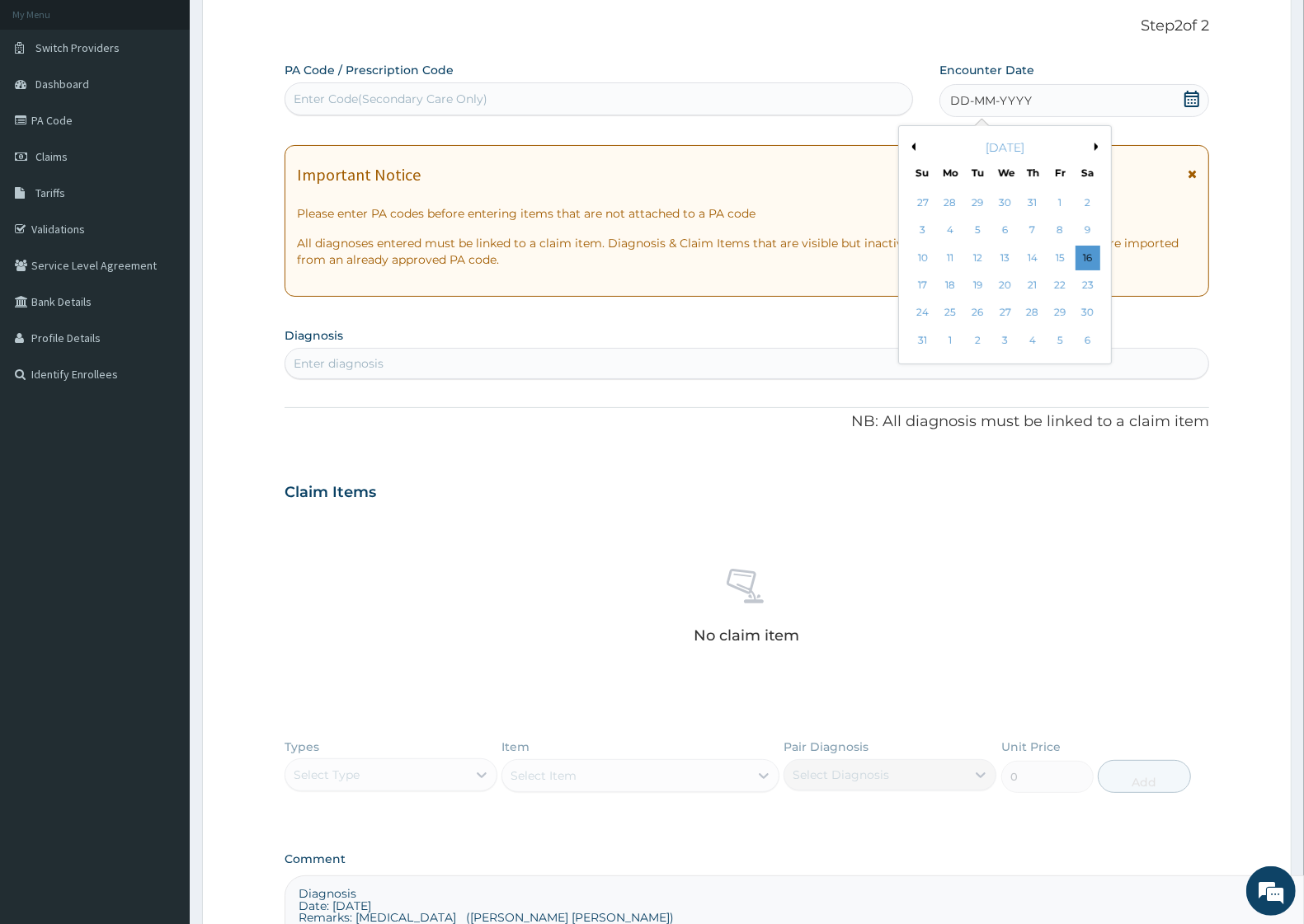
scroll to position [206, 0]
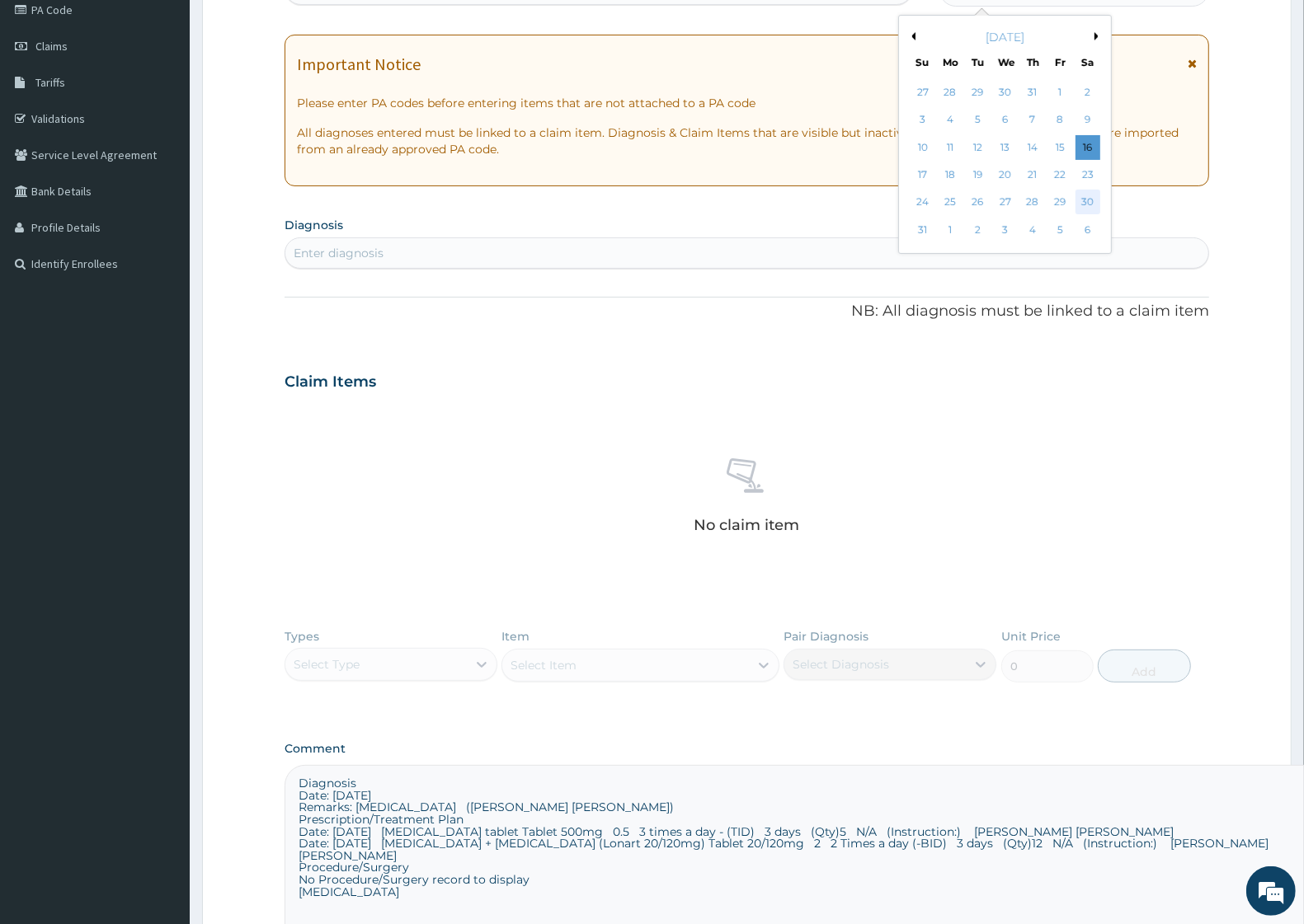
click at [1085, 202] on div "30" at bounding box center [1088, 202] width 25 height 25
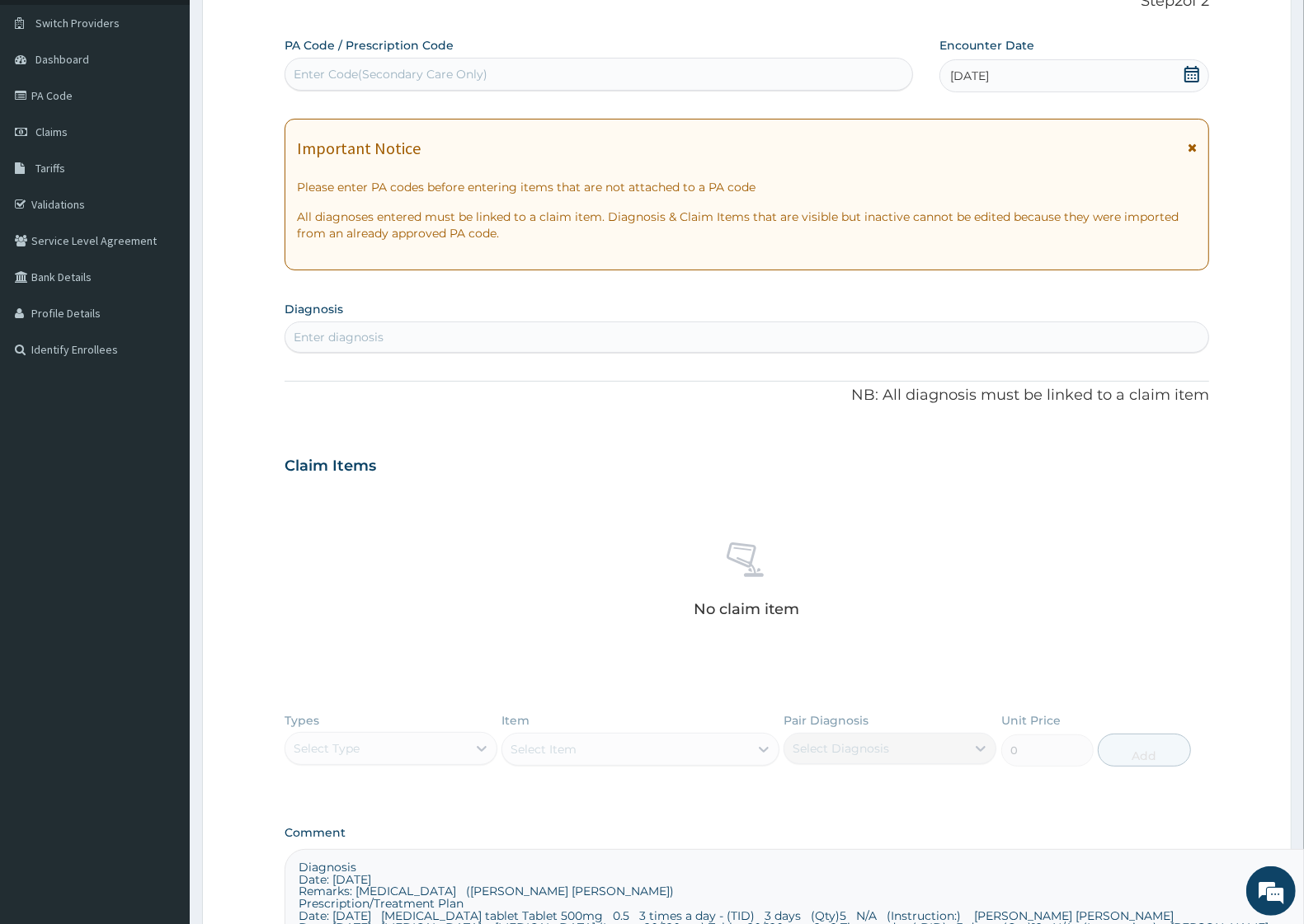
scroll to position [92, 0]
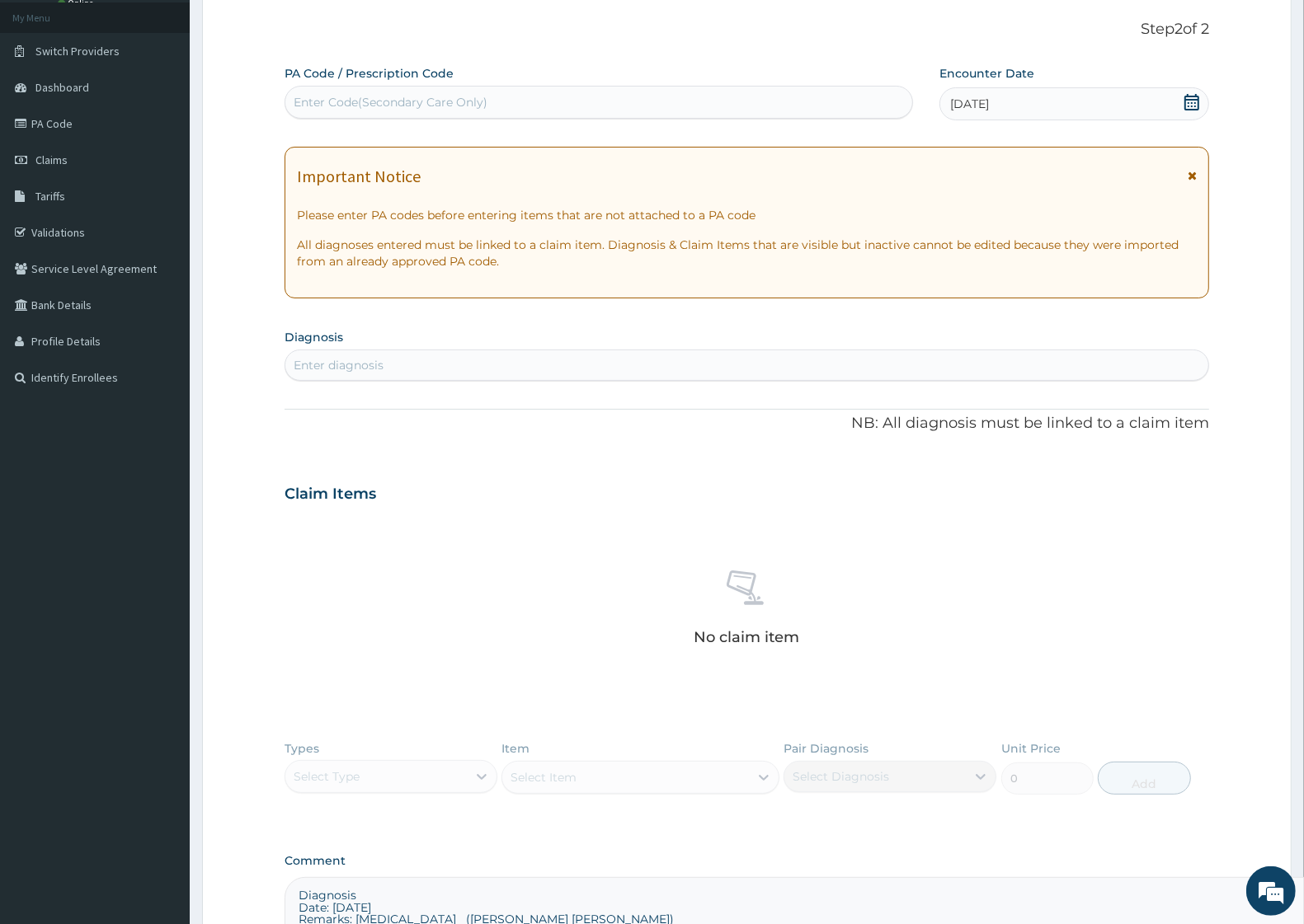
click at [380, 372] on div "Enter diagnosis" at bounding box center [339, 365] width 90 height 17
type input "MALAR"
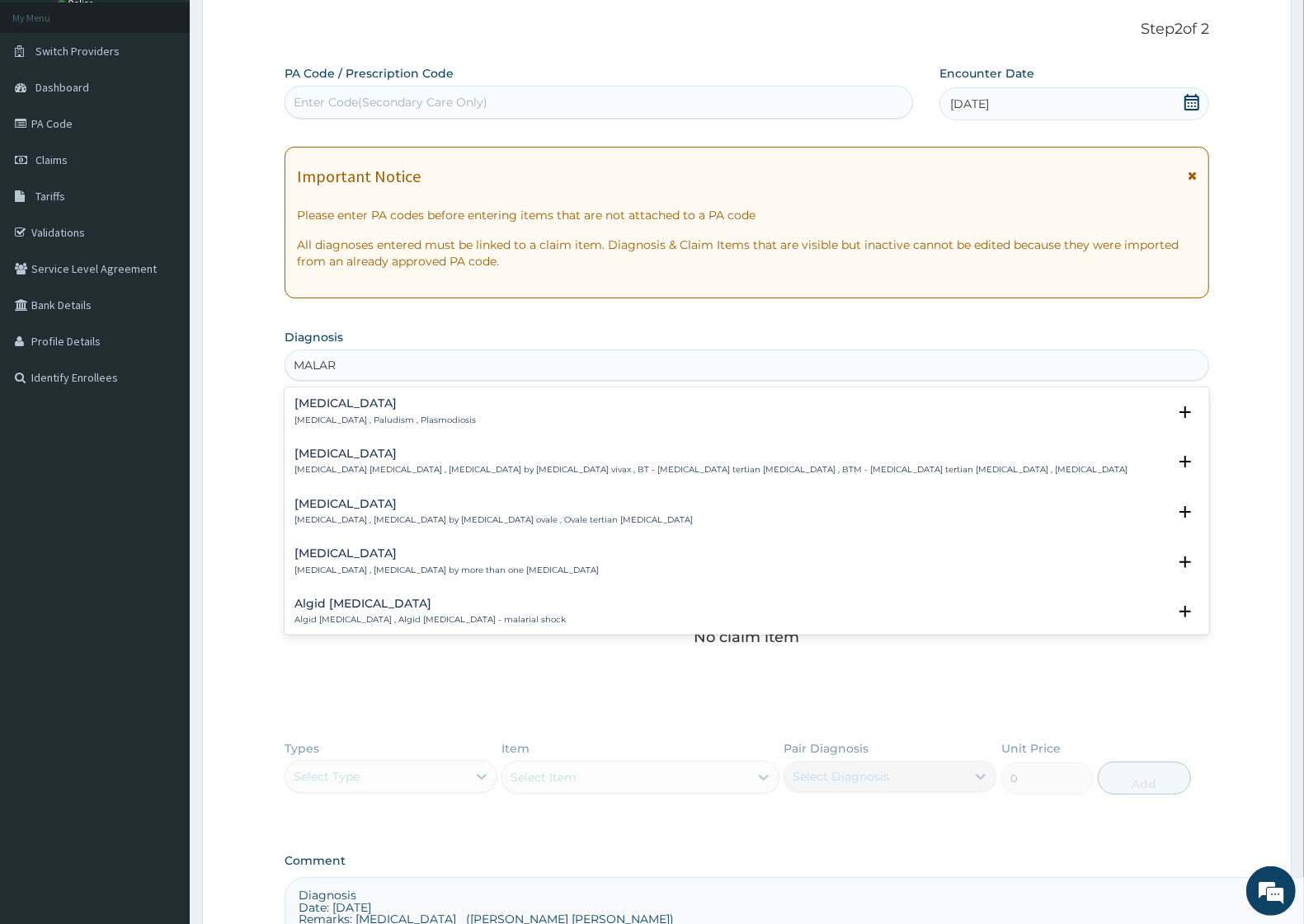
click at [377, 426] on div "[MEDICAL_DATA] [MEDICAL_DATA] , Paludism , Plasmodiosis Select Status Query Que…" at bounding box center [747, 416] width 905 height 37
click at [394, 417] on p "[MEDICAL_DATA] , Paludism , Plasmodiosis" at bounding box center [385, 420] width 181 height 11
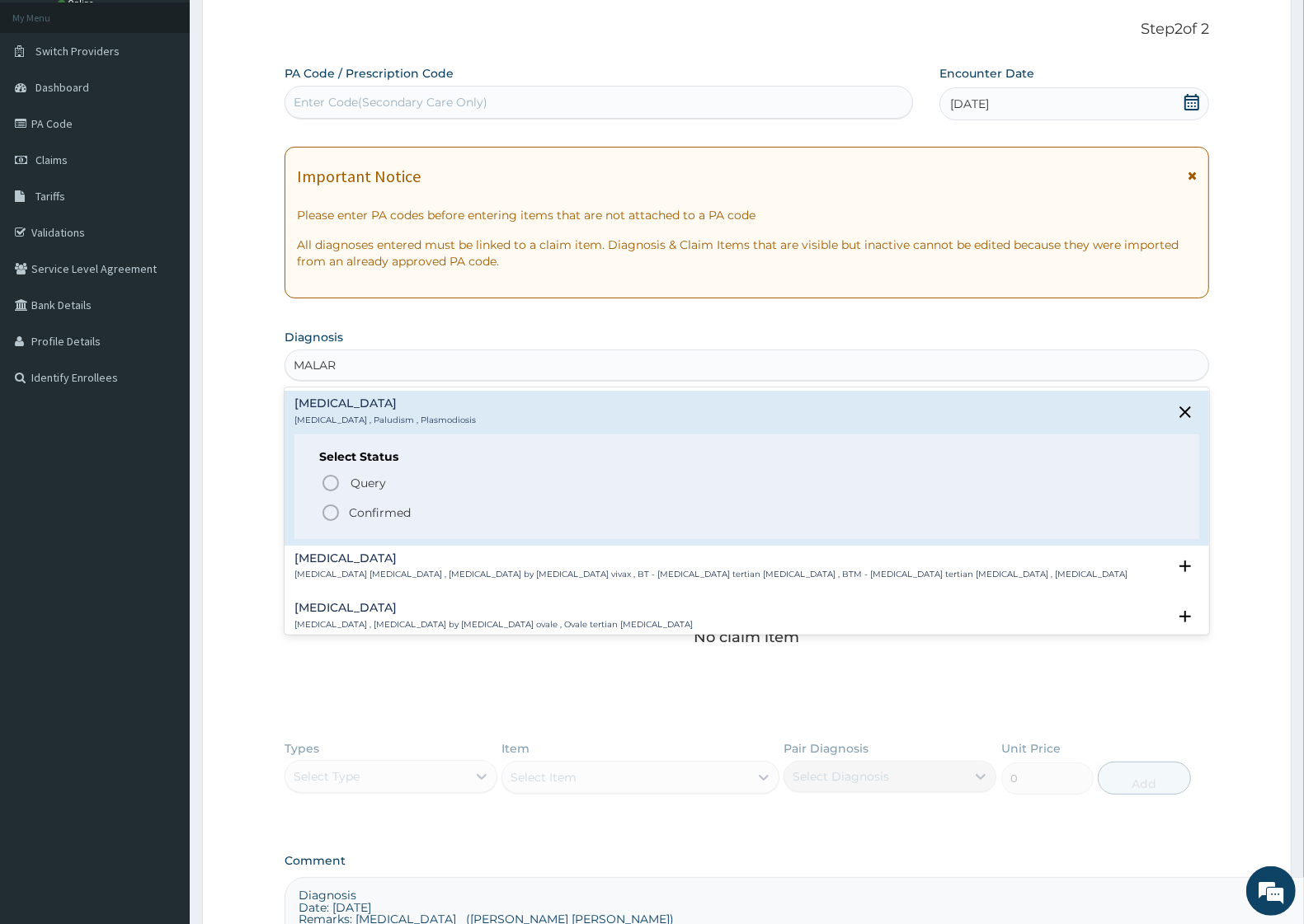
click at [394, 505] on p "Confirmed" at bounding box center [380, 513] width 62 height 17
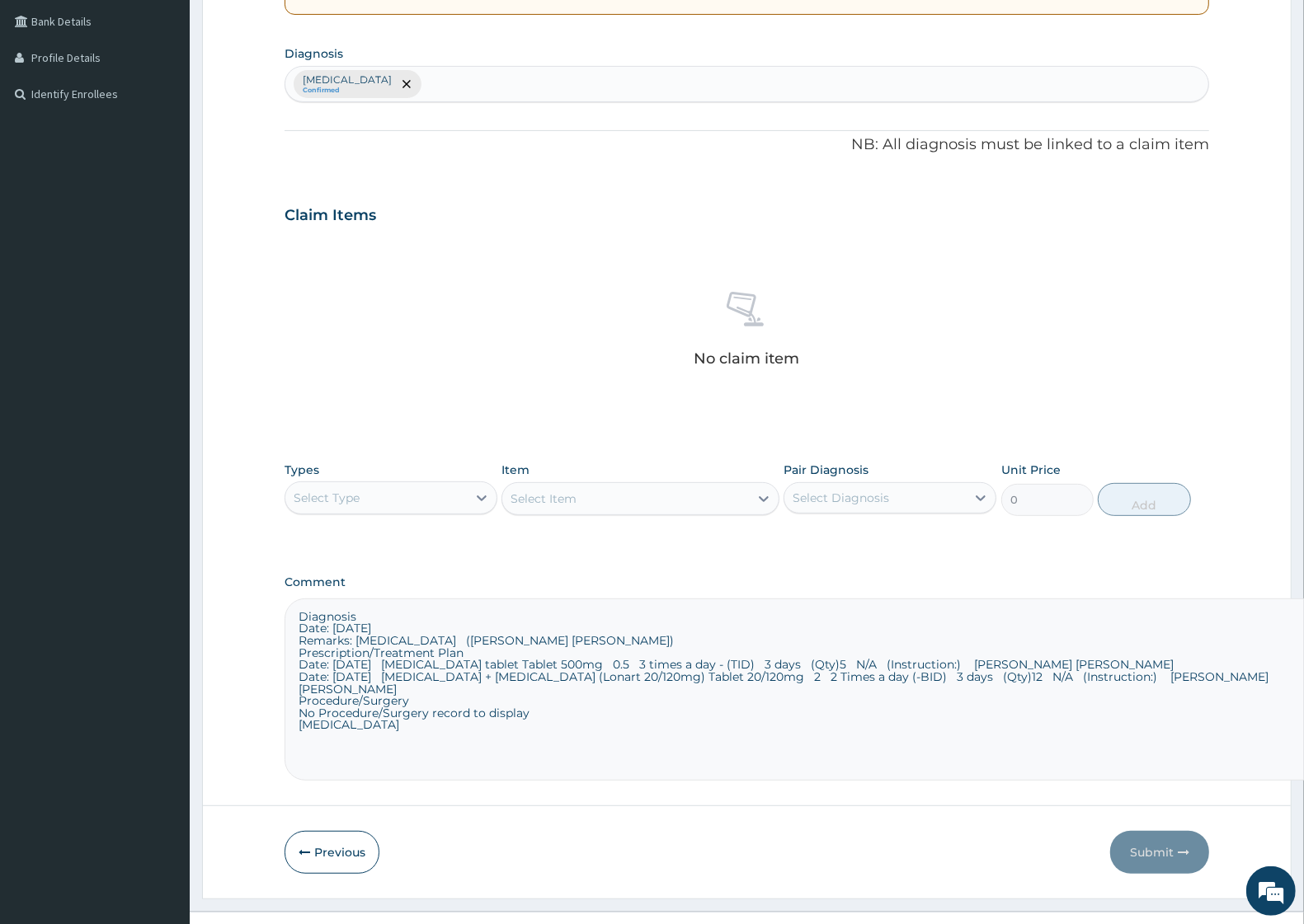
scroll to position [407, 0]
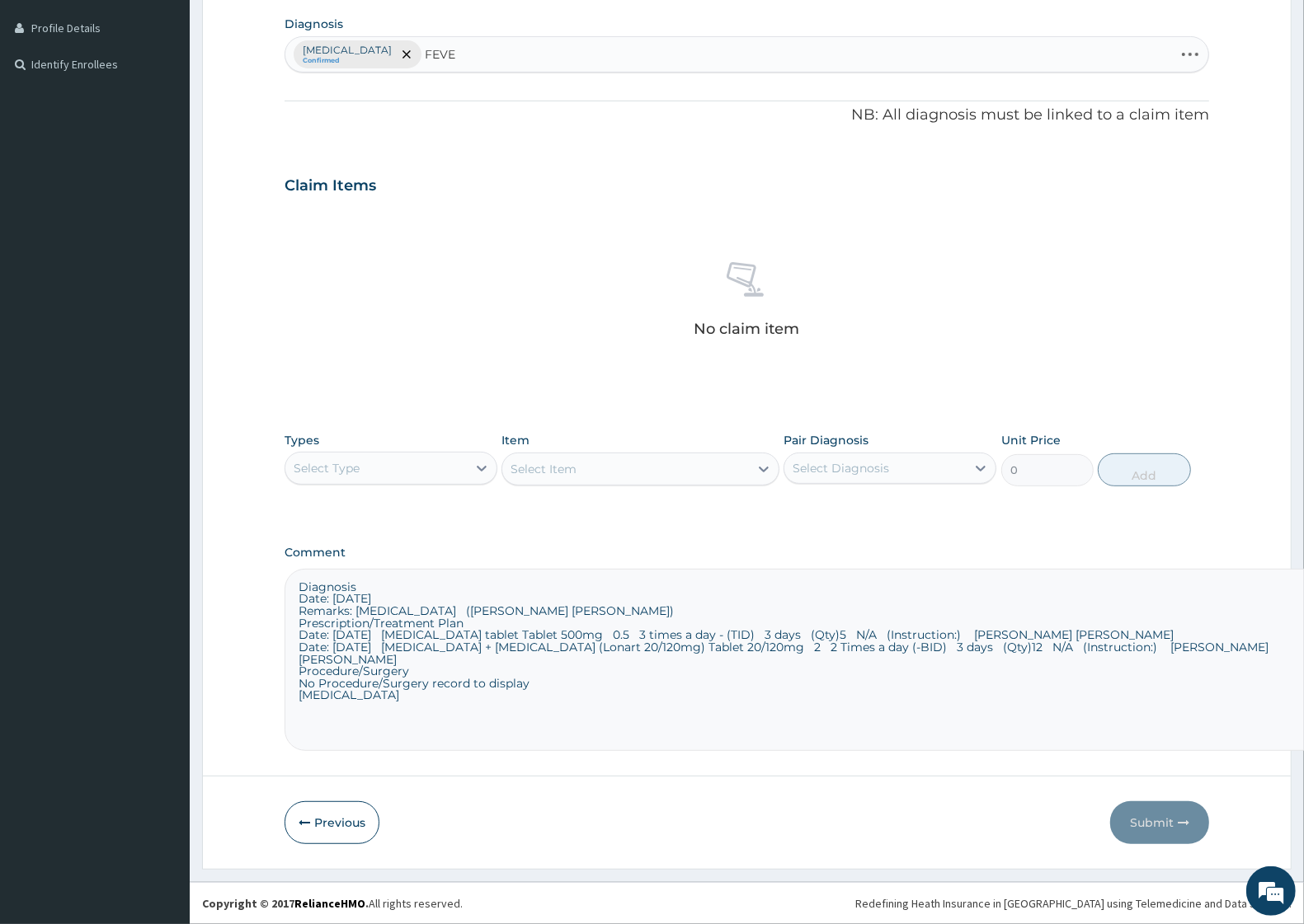
type input "FEVER"
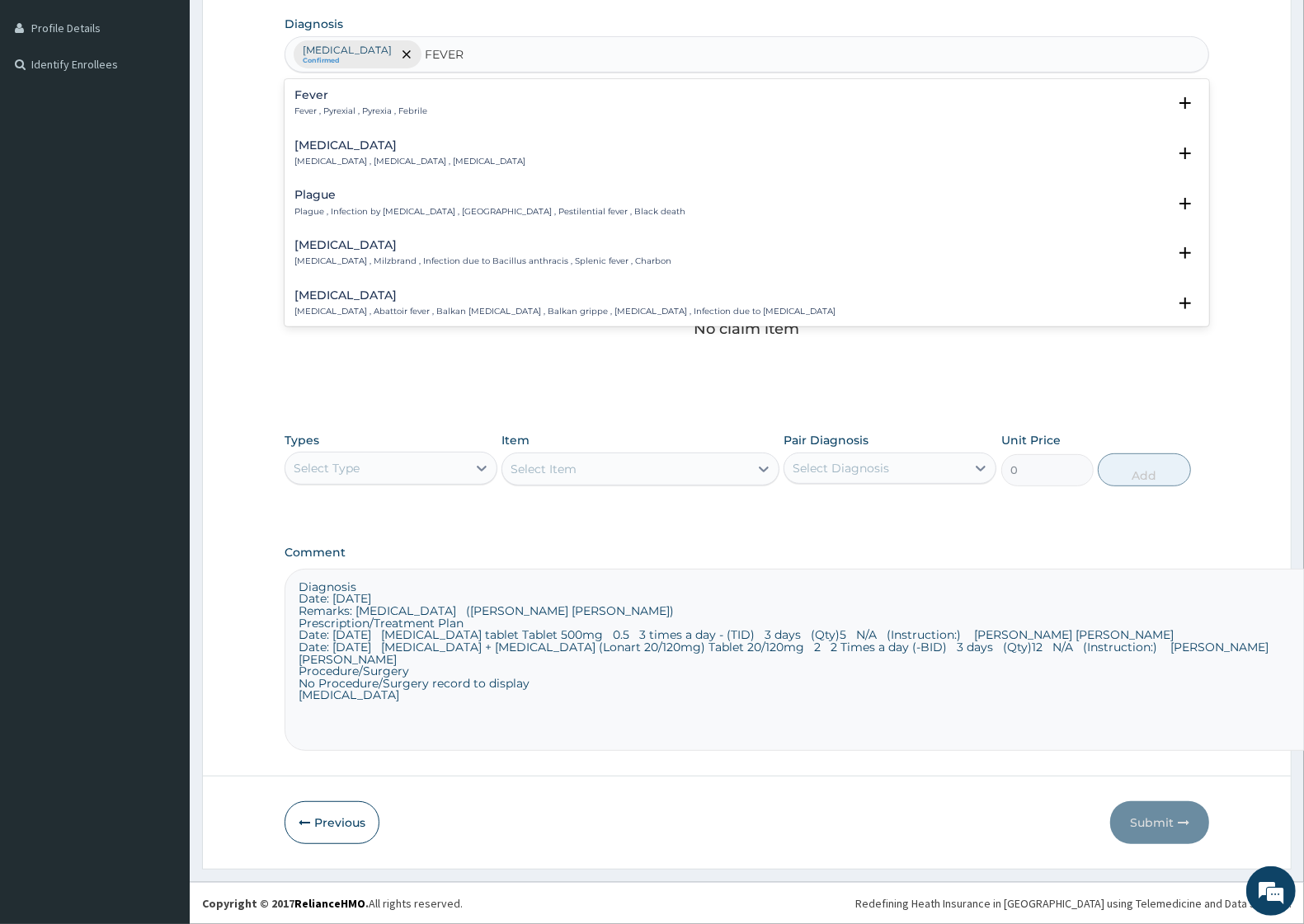
click at [393, 105] on p "Fever , Pyrexial , Pyrexia , Febrile" at bounding box center [361, 111] width 133 height 11
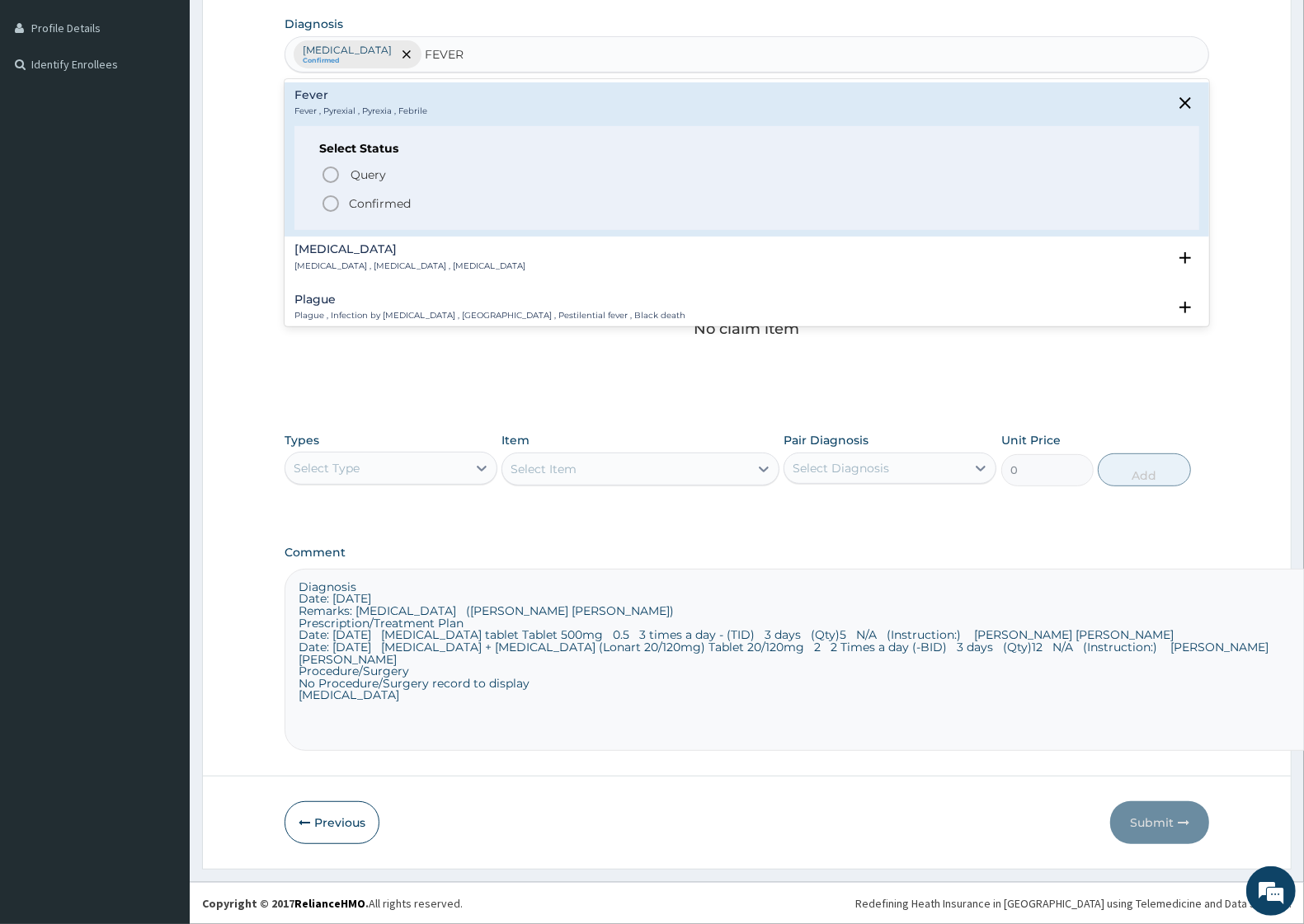
click at [376, 203] on p "Confirmed" at bounding box center [380, 203] width 62 height 17
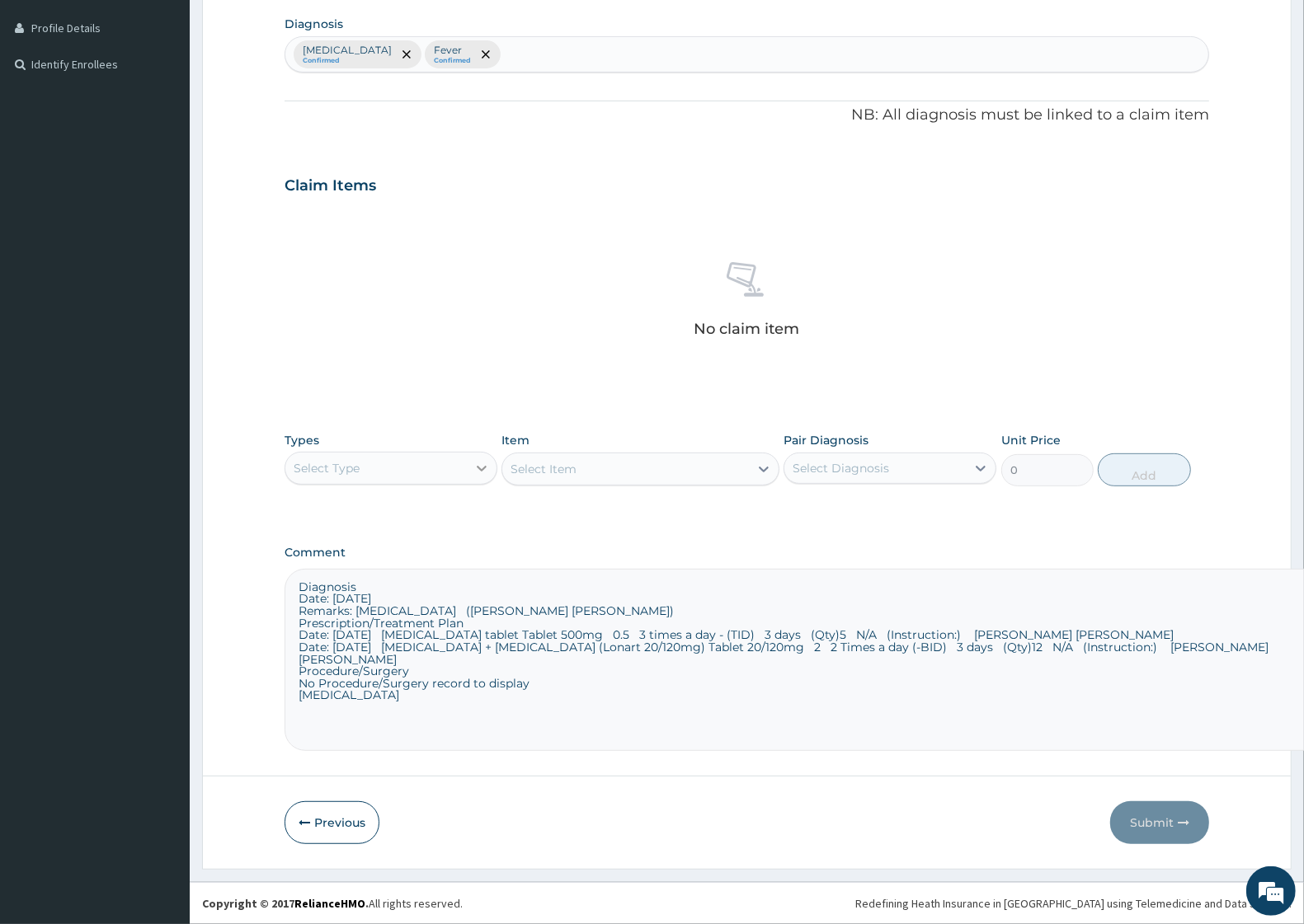
click at [483, 471] on icon at bounding box center [481, 468] width 17 height 17
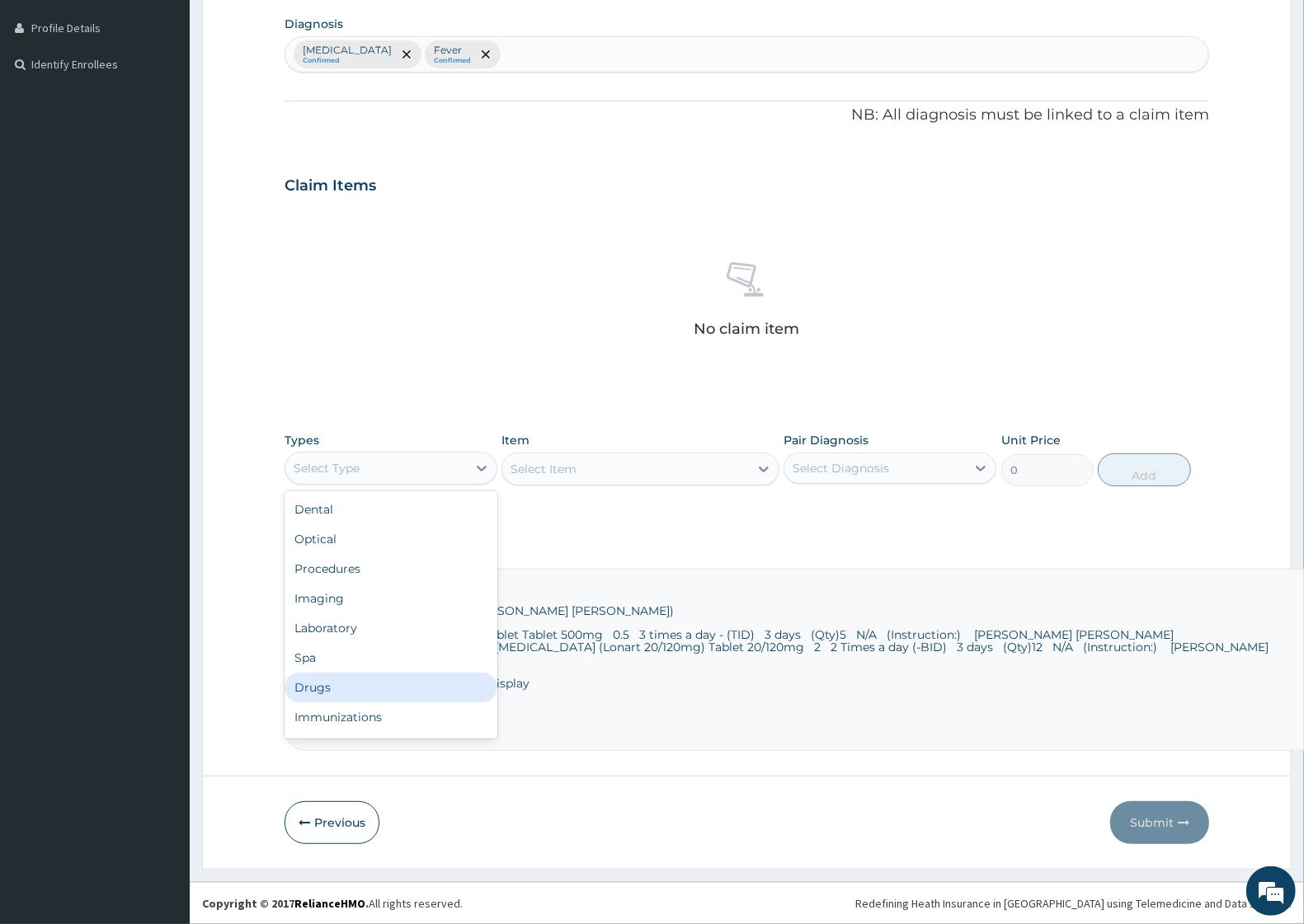
click at [331, 685] on div "Drugs" at bounding box center [391, 688] width 213 height 30
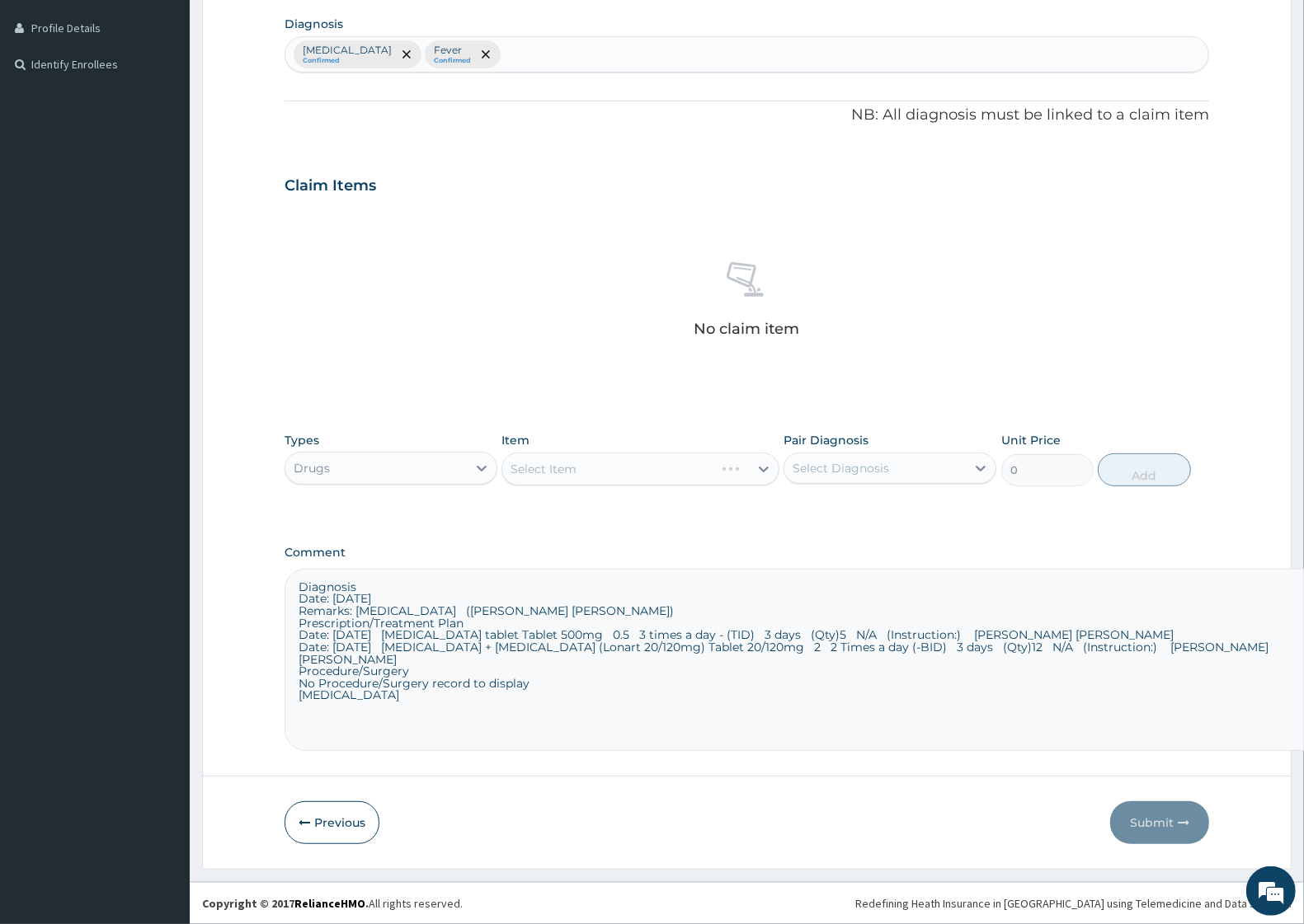
click at [708, 453] on div "Select Item" at bounding box center [640, 469] width 277 height 33
click at [756, 467] on icon at bounding box center [763, 469] width 17 height 17
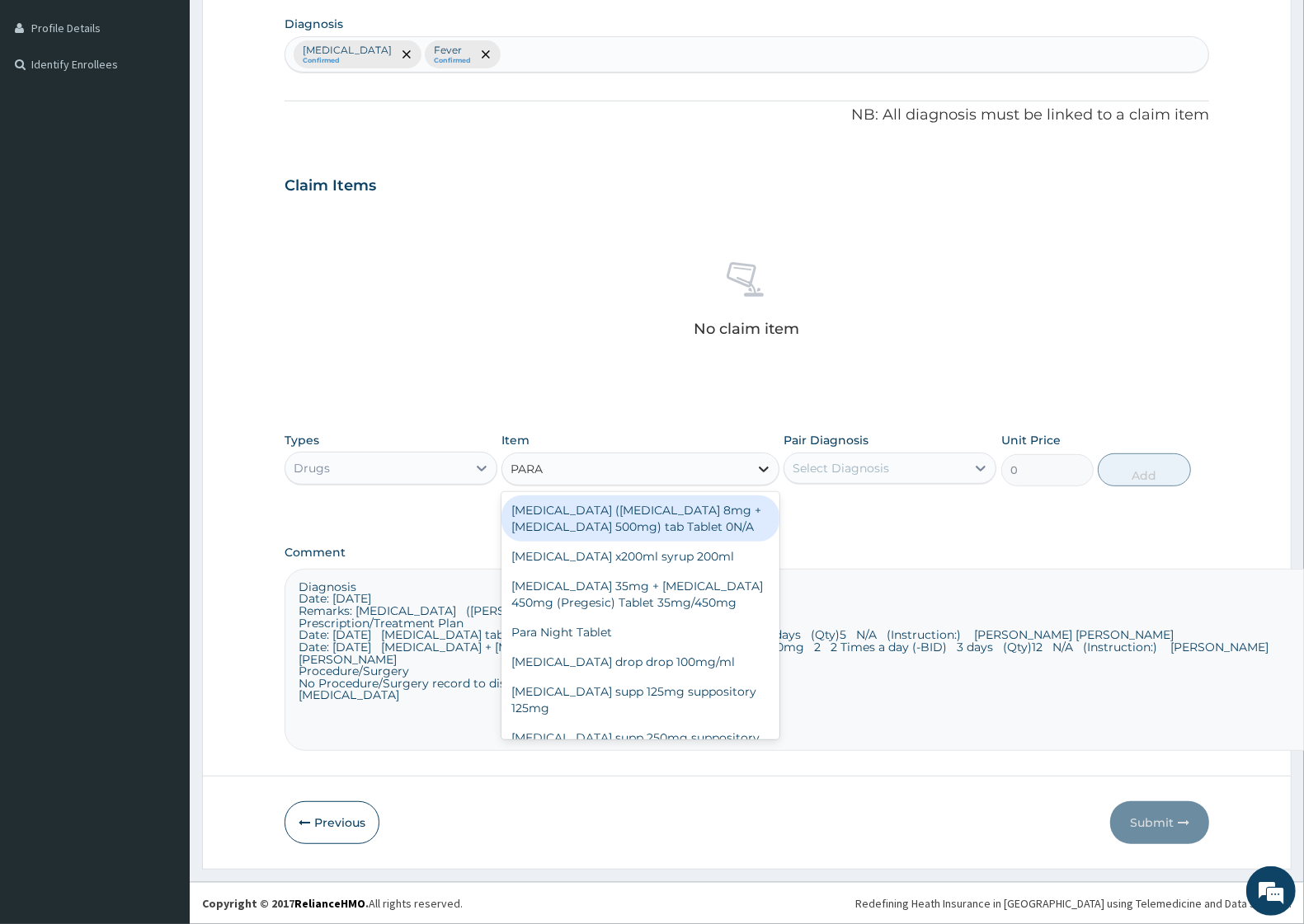
type input "PARAC"
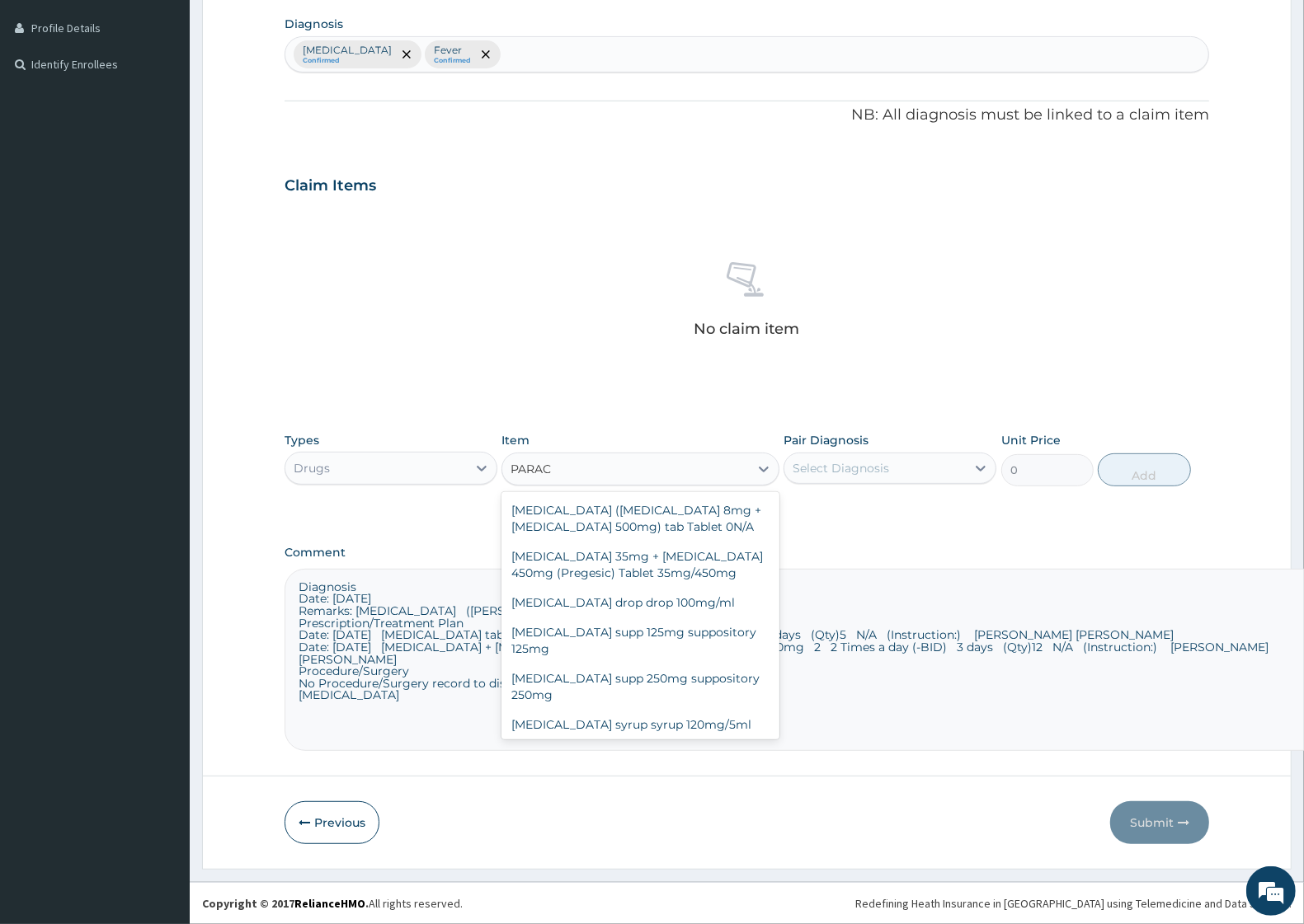
scroll to position [63, 0]
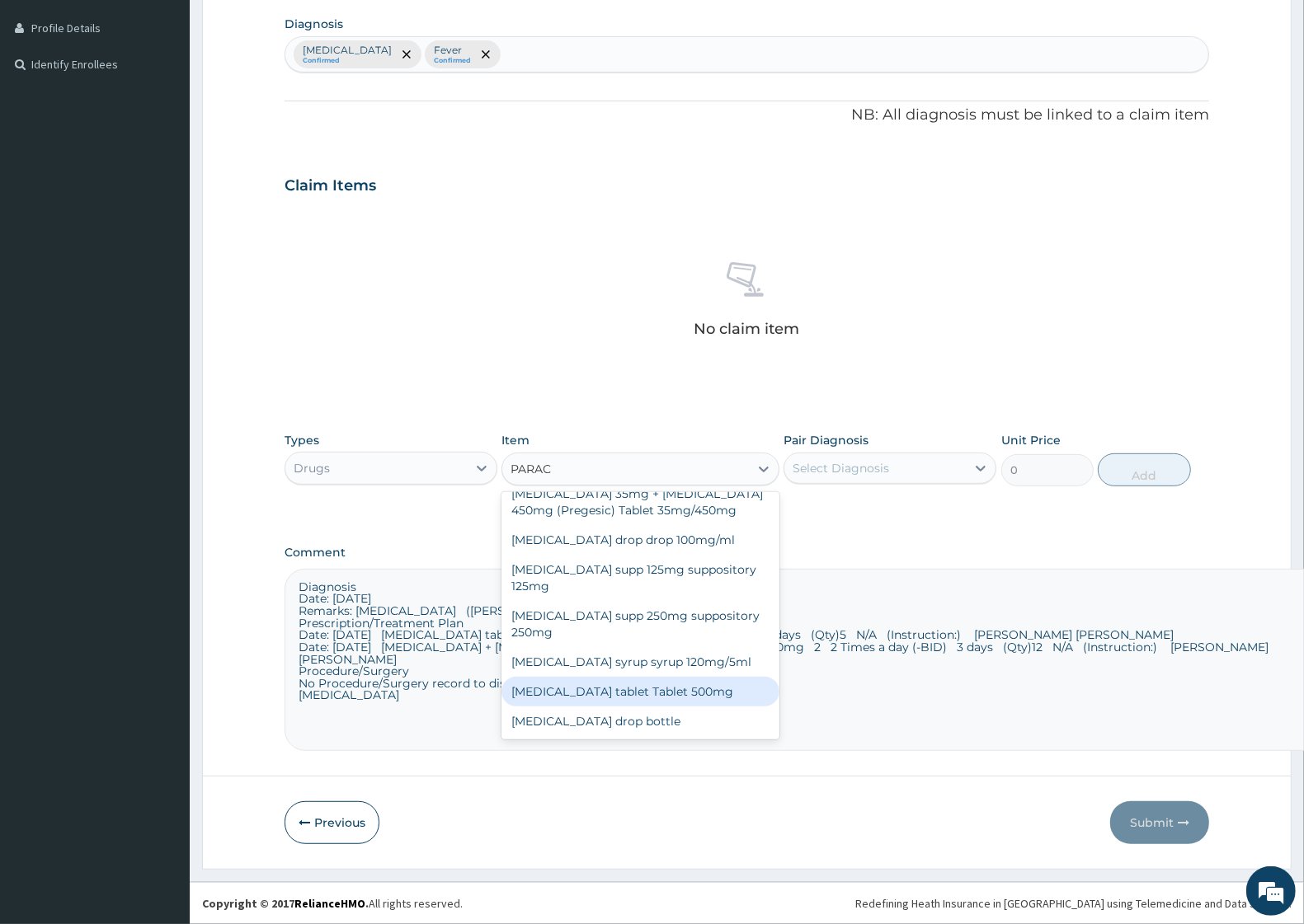
click at [657, 694] on div "Paracetamol tablet Tablet 500mg" at bounding box center [640, 692] width 277 height 30
type input "14.4"
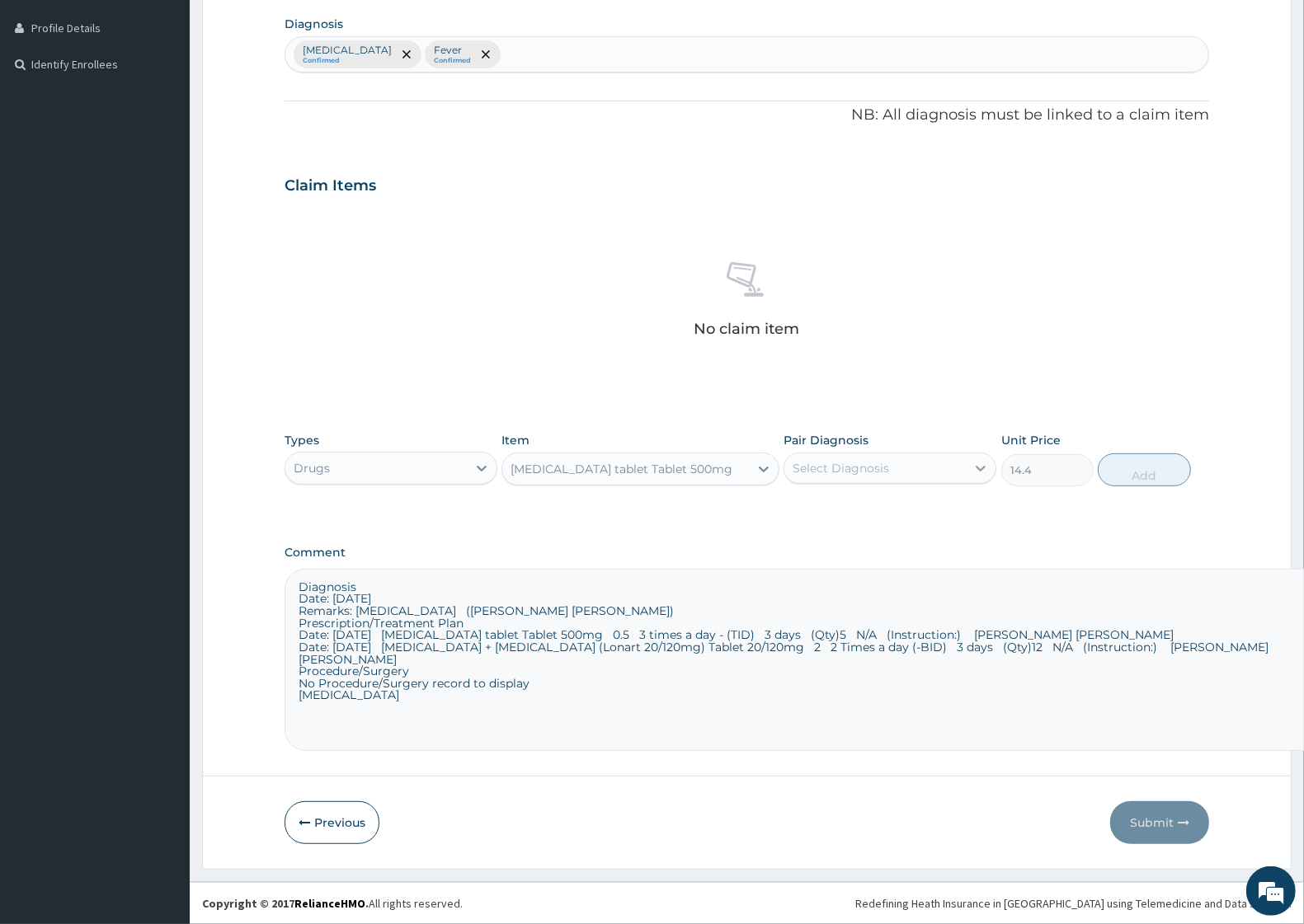
click at [986, 472] on icon at bounding box center [981, 468] width 17 height 17
click at [848, 546] on div "Fever" at bounding box center [890, 545] width 213 height 34
checkbox input "true"
click at [1155, 475] on button "Add" at bounding box center [1144, 470] width 92 height 33
type input "0"
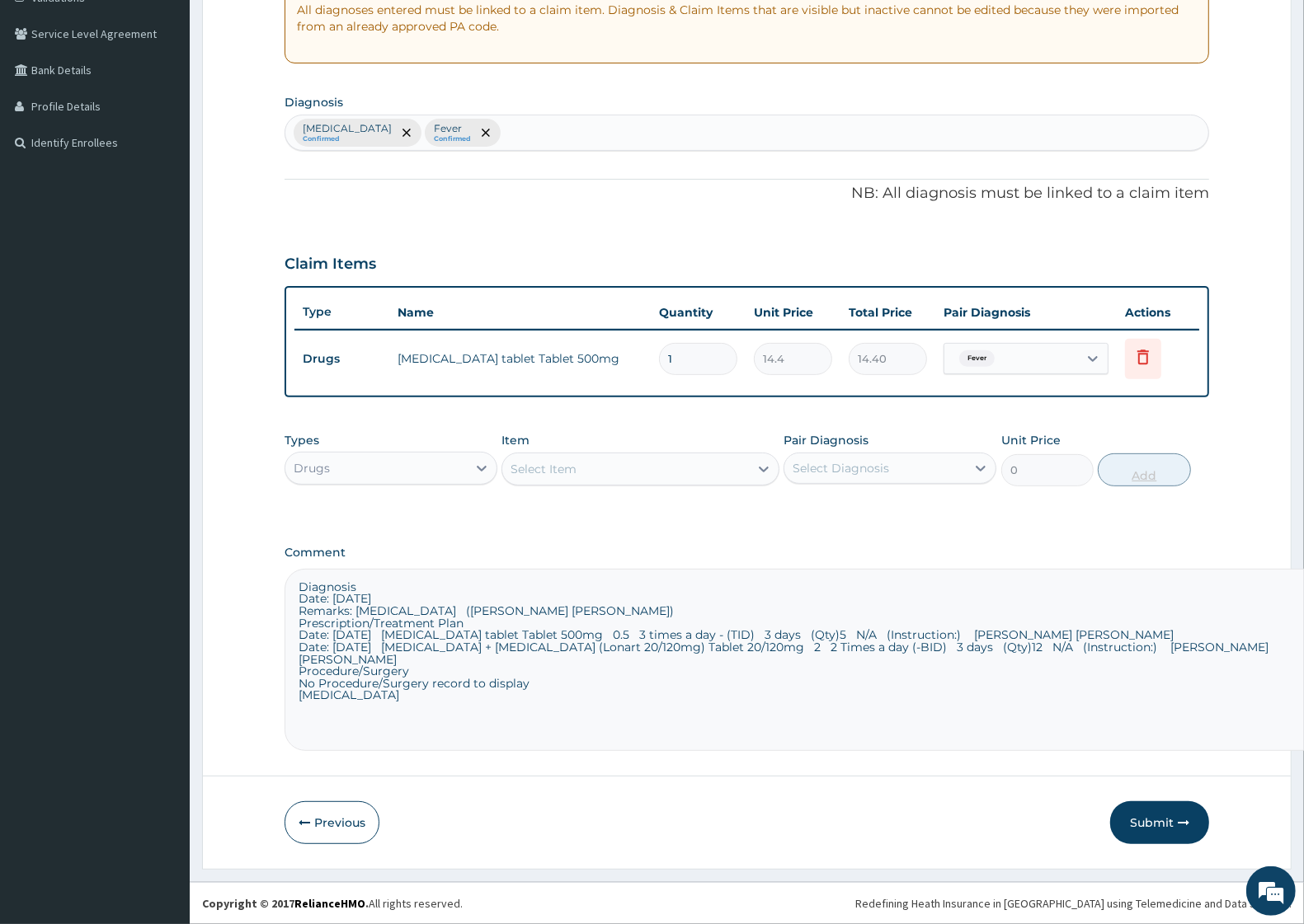
scroll to position [326, 0]
drag, startPoint x: 693, startPoint y: 357, endPoint x: 656, endPoint y: 373, distance: 40.3
click at [656, 373] on td "1" at bounding box center [698, 360] width 95 height 49
type input "5"
type input "72.00"
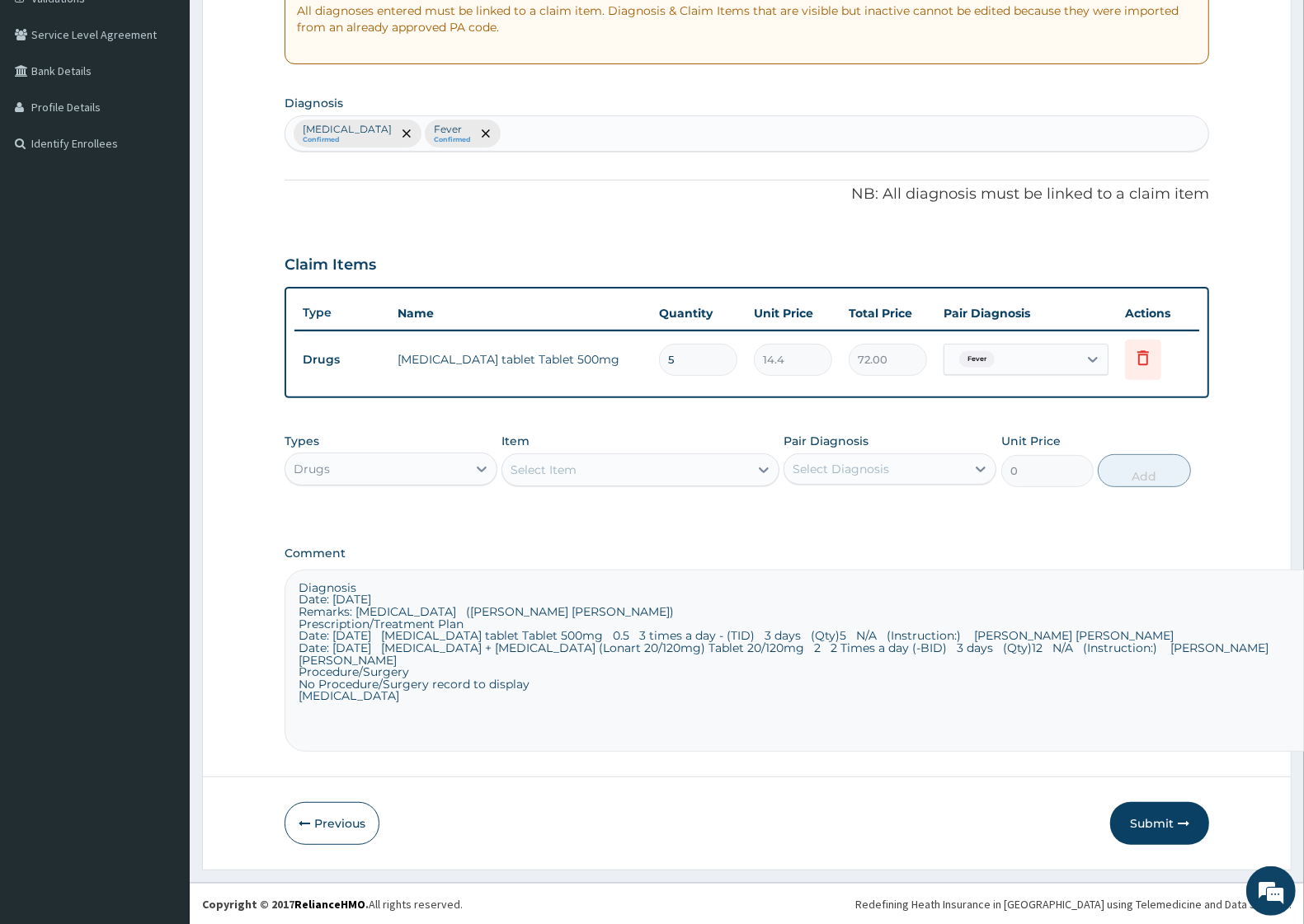
type input "5"
click at [566, 476] on div "Select Item" at bounding box center [543, 470] width 66 height 17
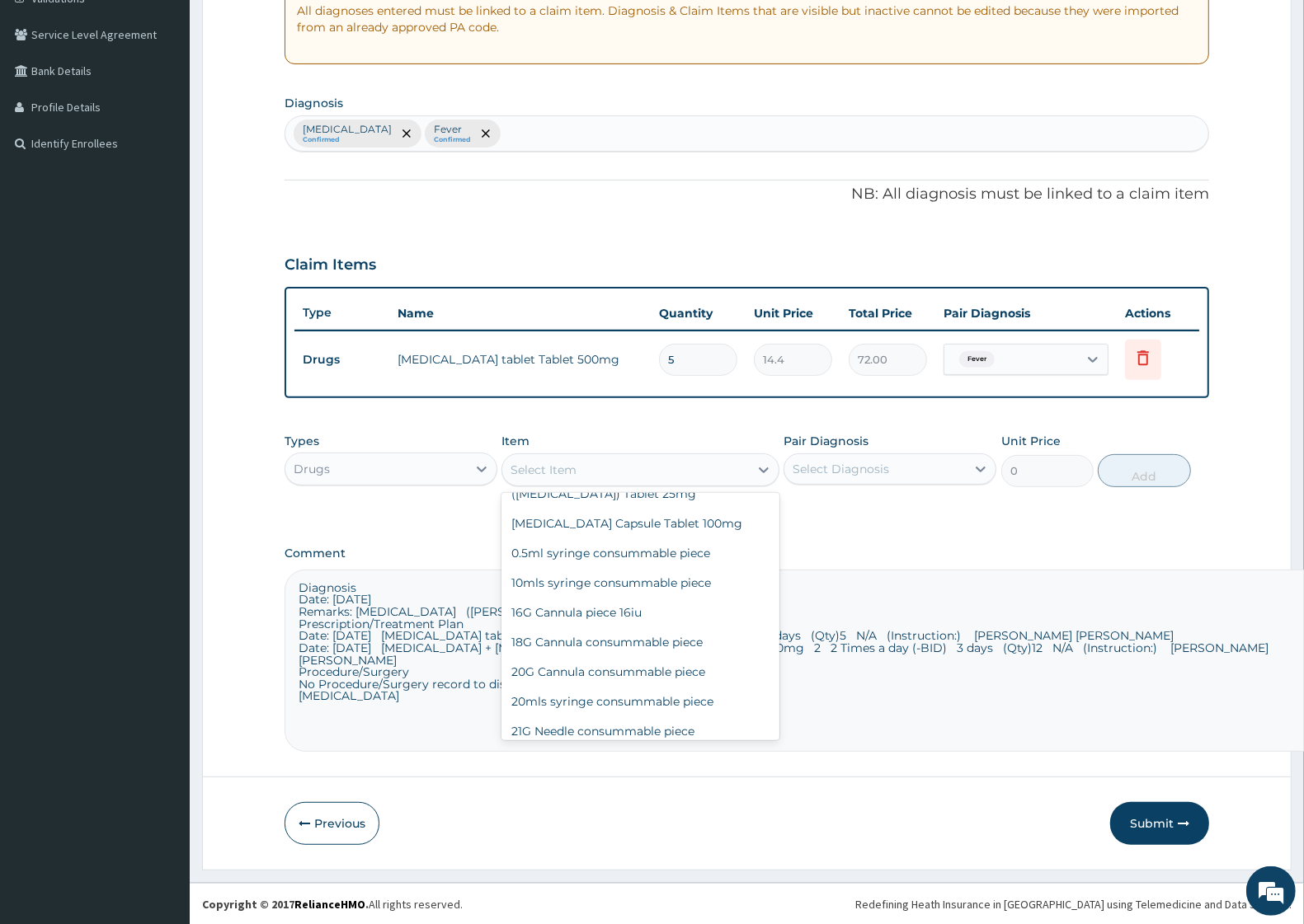
scroll to position [0, 0]
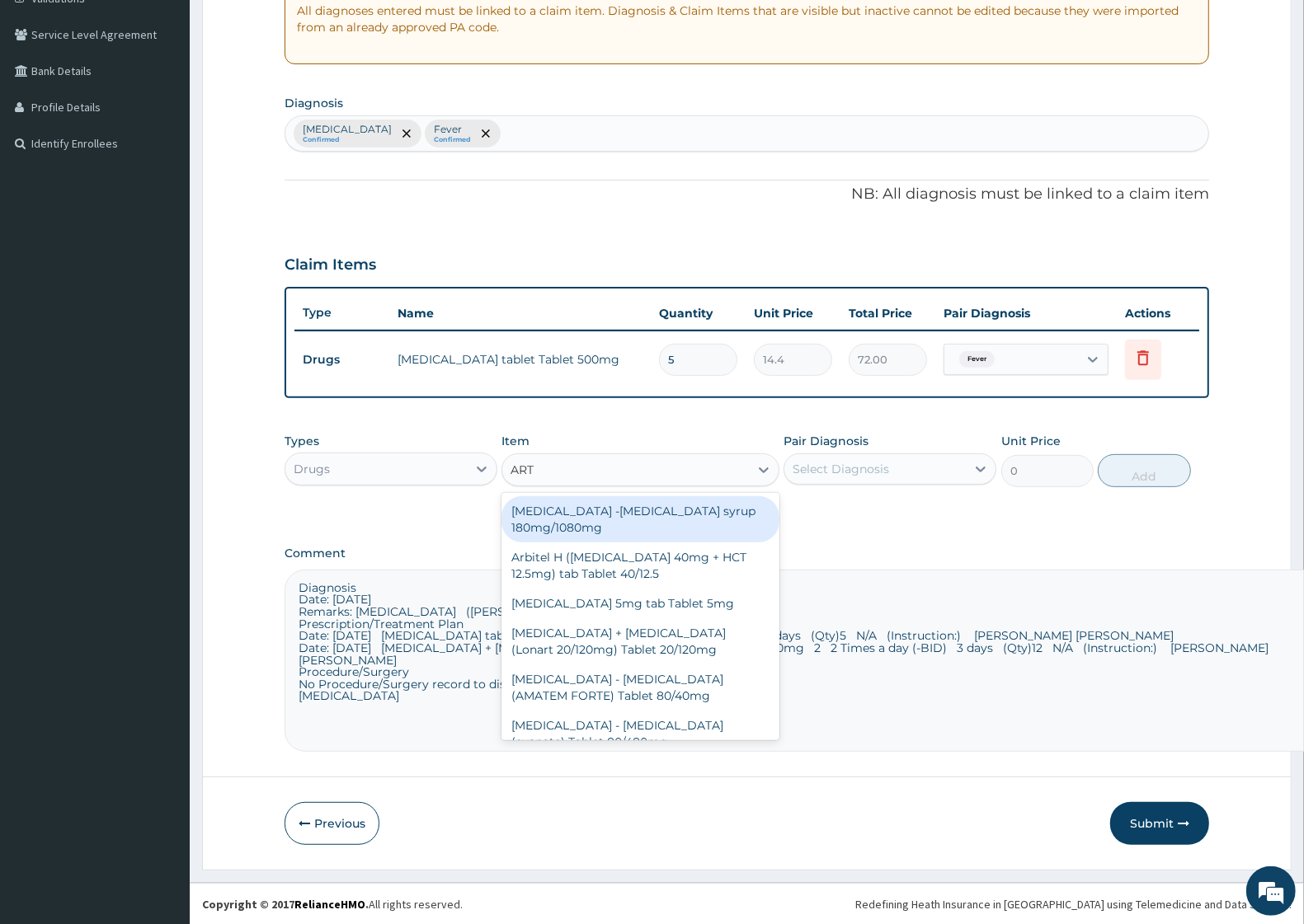
type input "ARTE"
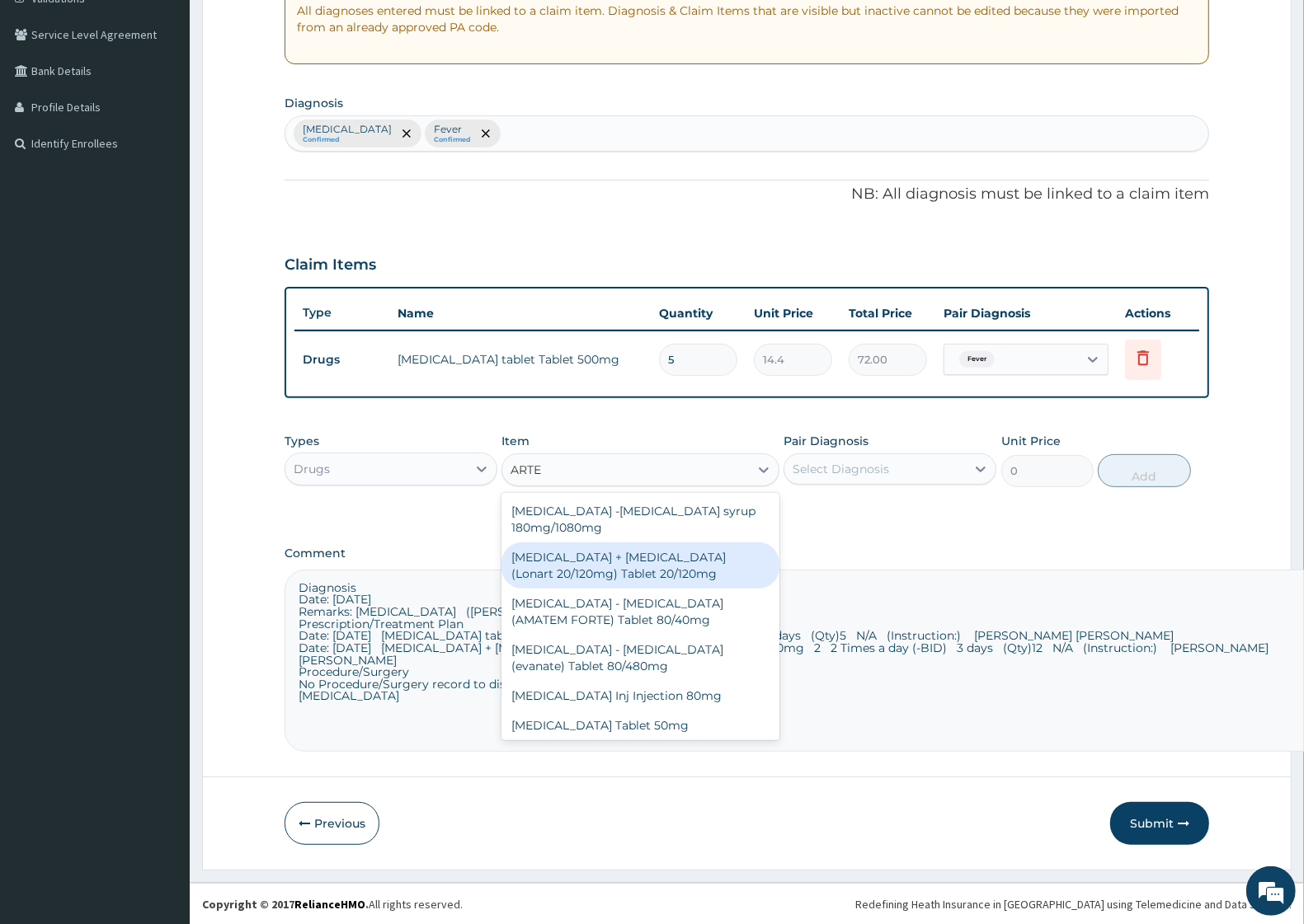
click at [665, 568] on div "Artemether + Lumefantrine (Lonart 20/120mg) Tablet 20/120mg" at bounding box center [640, 566] width 277 height 46
type input "144"
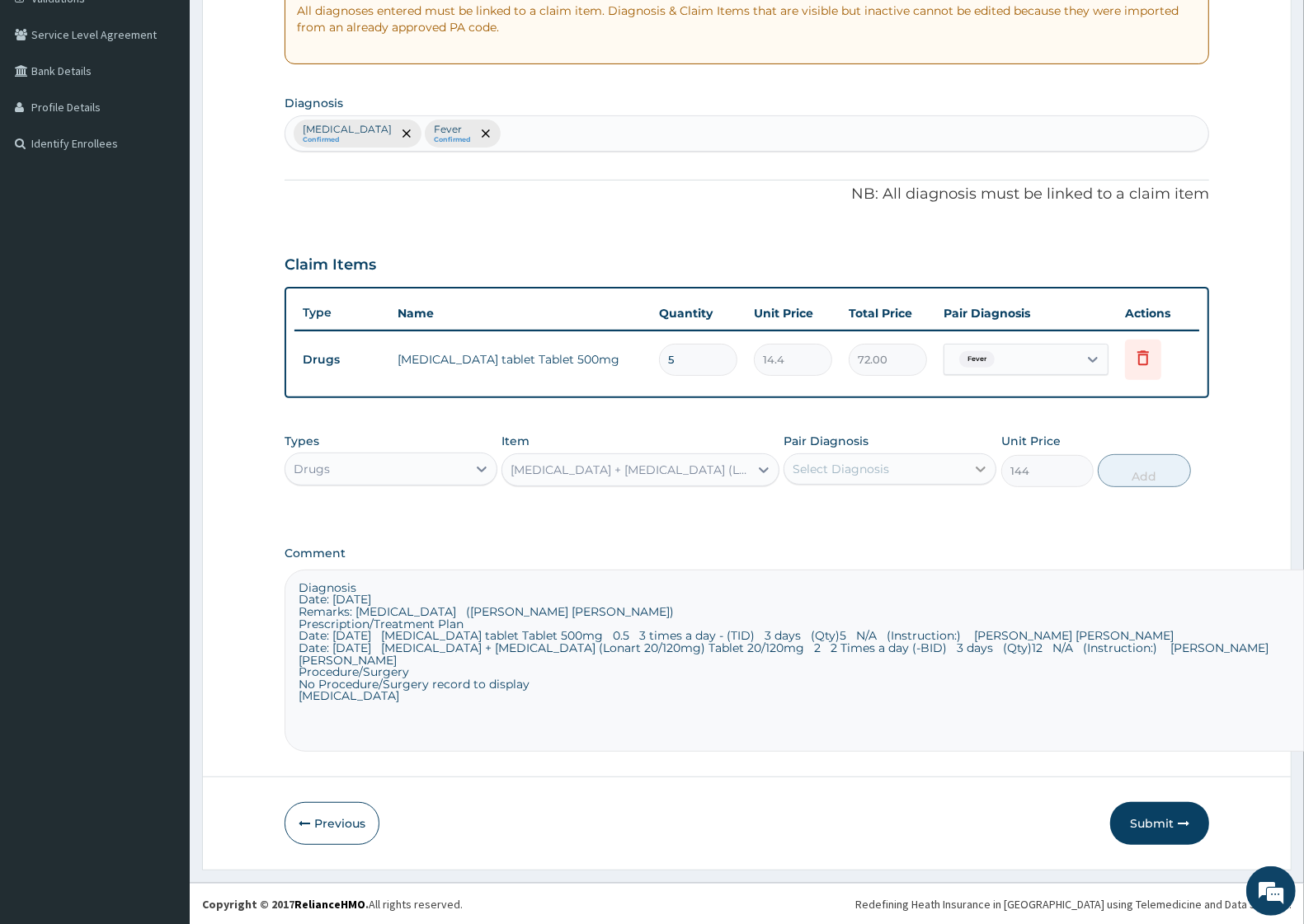
click at [973, 469] on icon at bounding box center [981, 469] width 17 height 17
click at [854, 509] on label "Malaria" at bounding box center [863, 509] width 103 height 17
checkbox input "true"
click at [1154, 480] on button "Add" at bounding box center [1144, 470] width 92 height 33
type input "0"
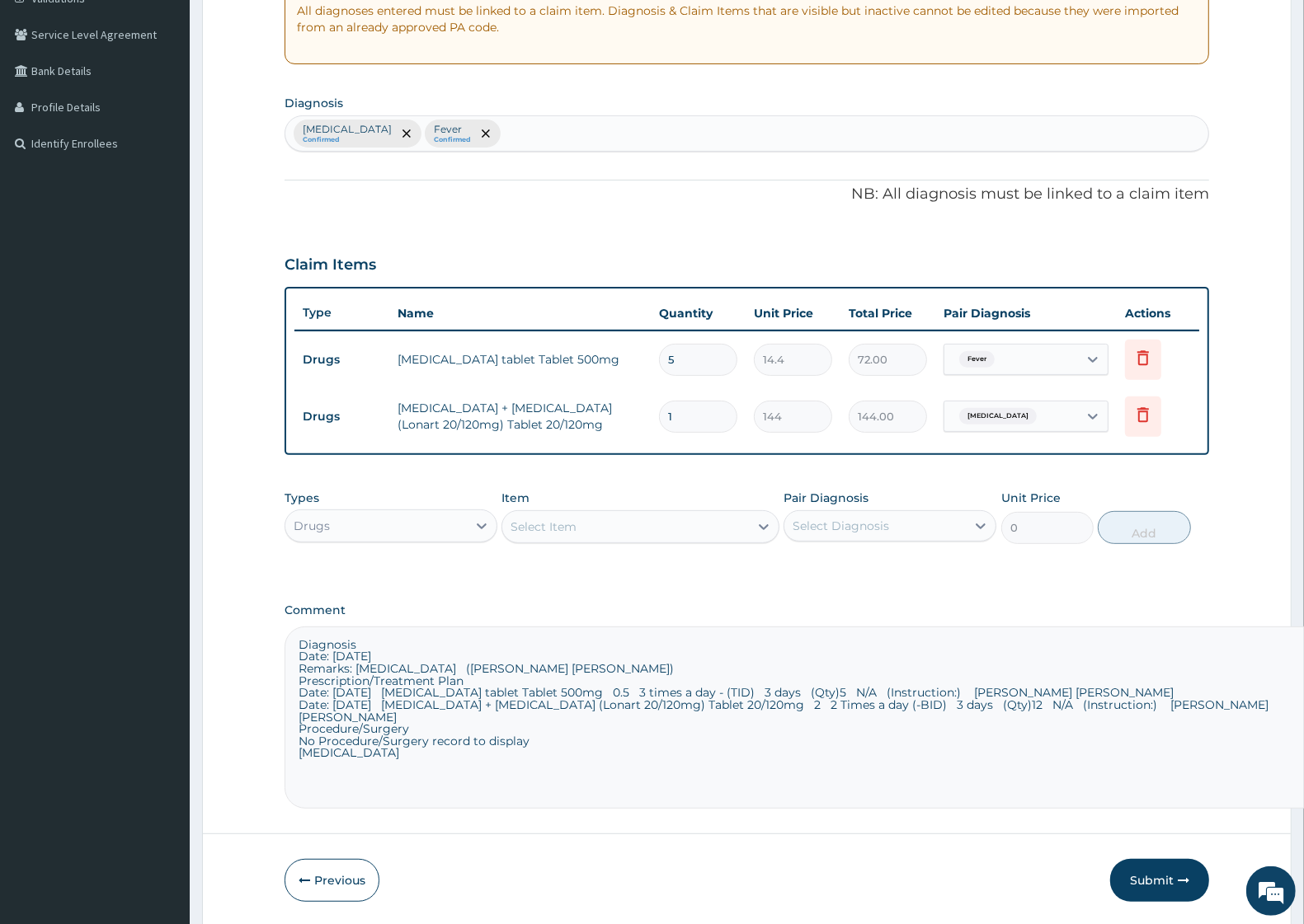
type input "12"
type input "1728.00"
type input "12"
click at [483, 518] on icon at bounding box center [481, 526] width 17 height 17
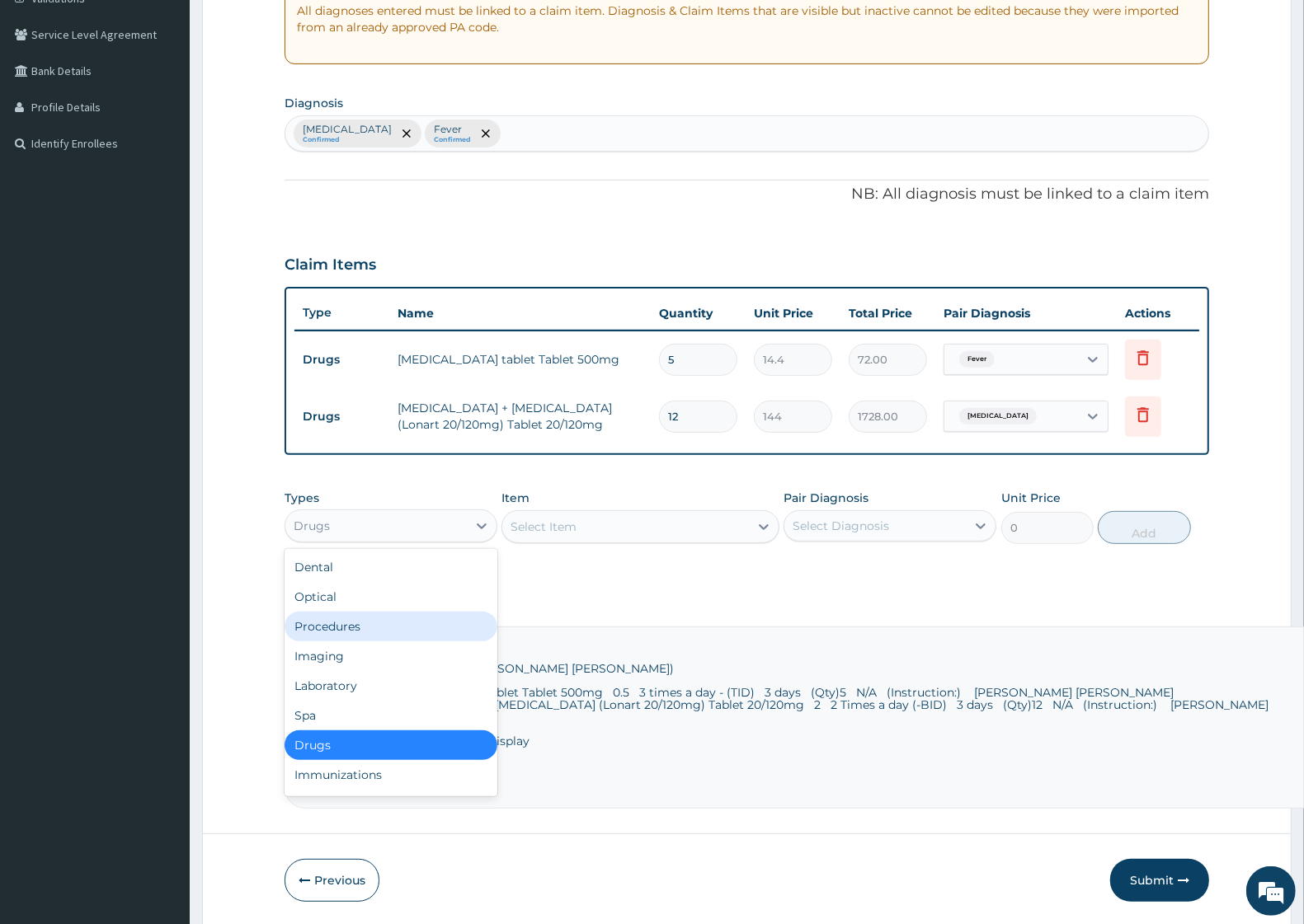
click at [357, 619] on div "Procedures" at bounding box center [391, 627] width 213 height 30
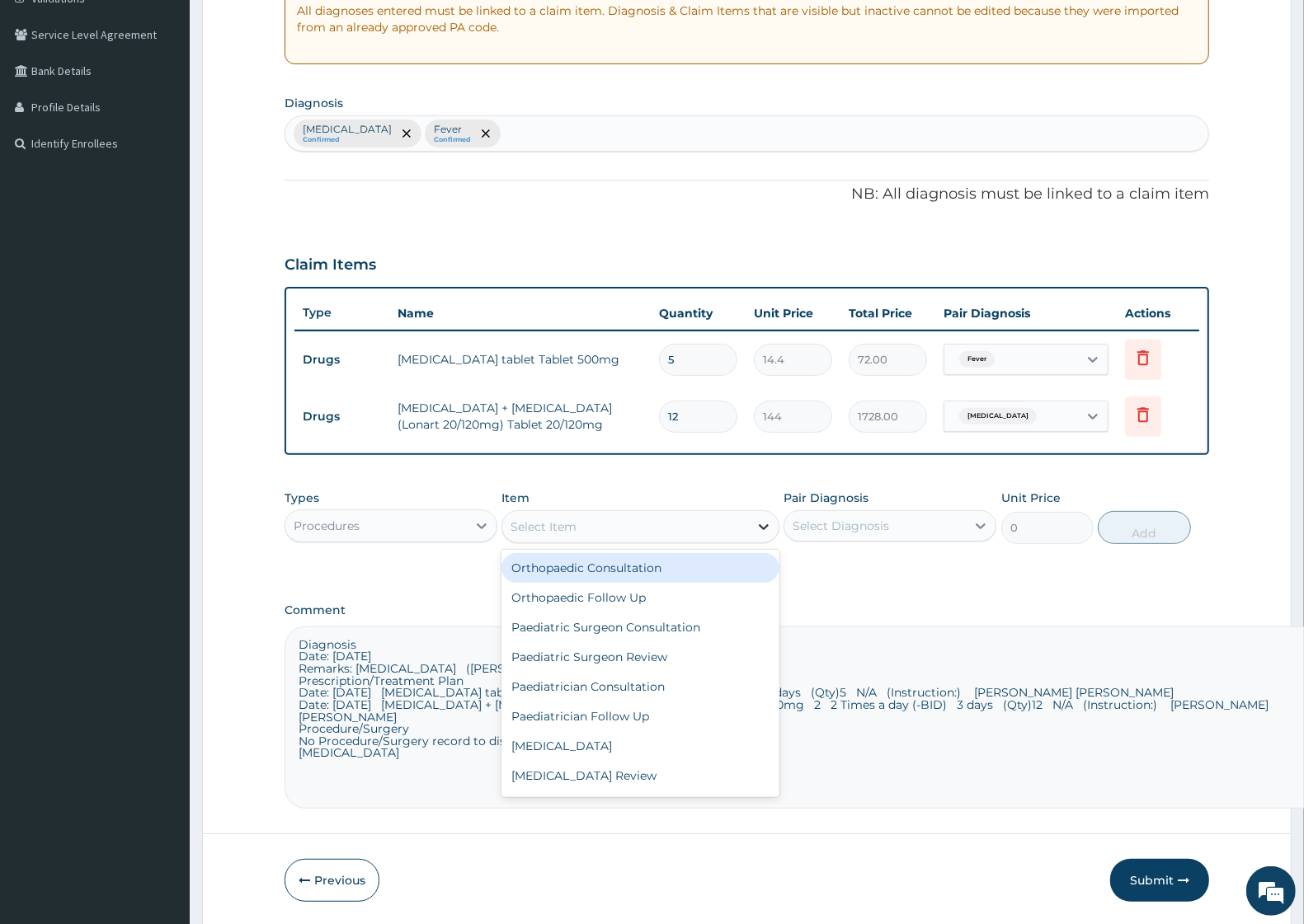
click at [760, 524] on icon at bounding box center [763, 527] width 10 height 6
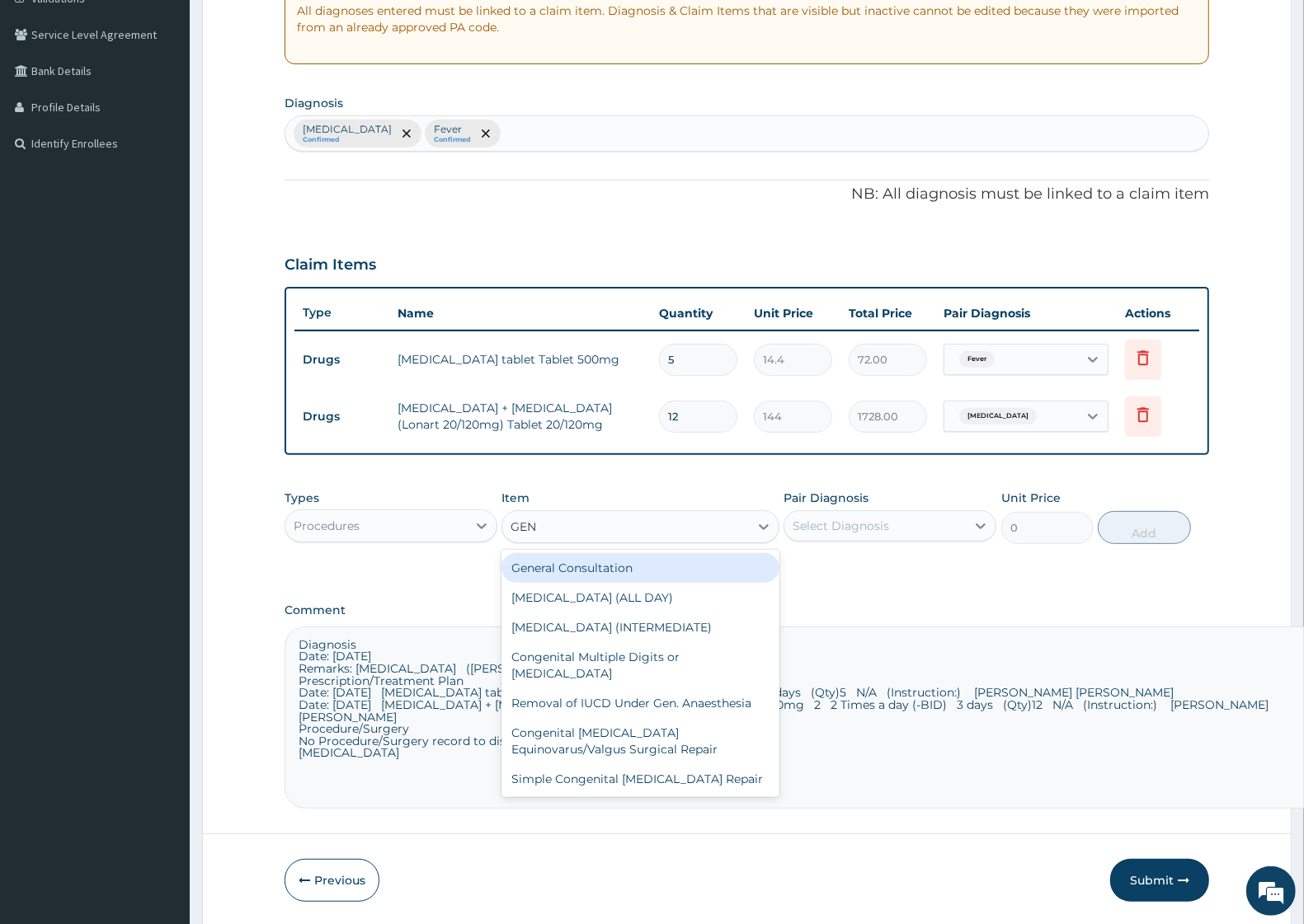
type input "GENE"
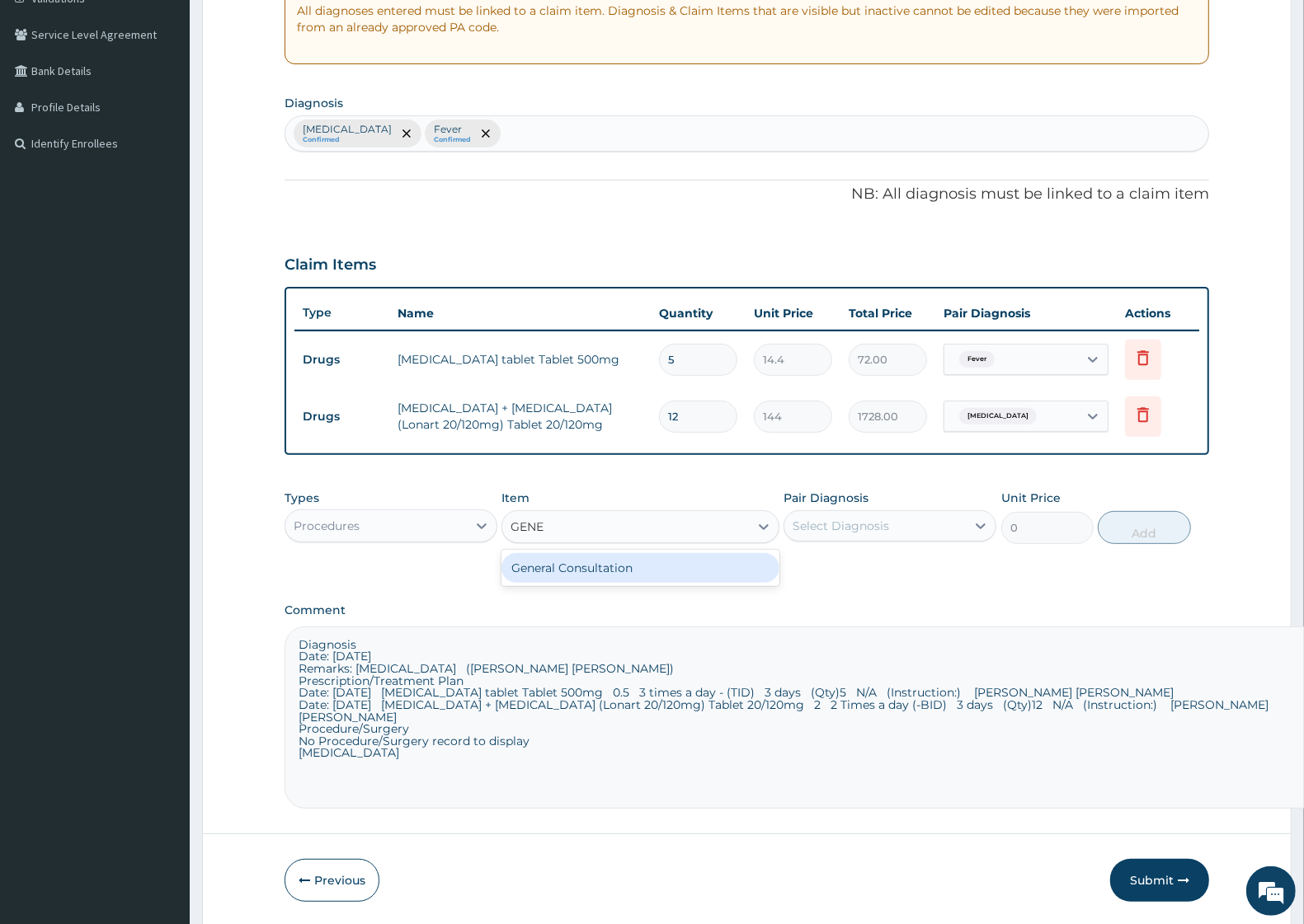
click at [649, 569] on div "General Consultation" at bounding box center [640, 569] width 277 height 30
type input "2500"
click at [971, 529] on div at bounding box center [981, 526] width 30 height 30
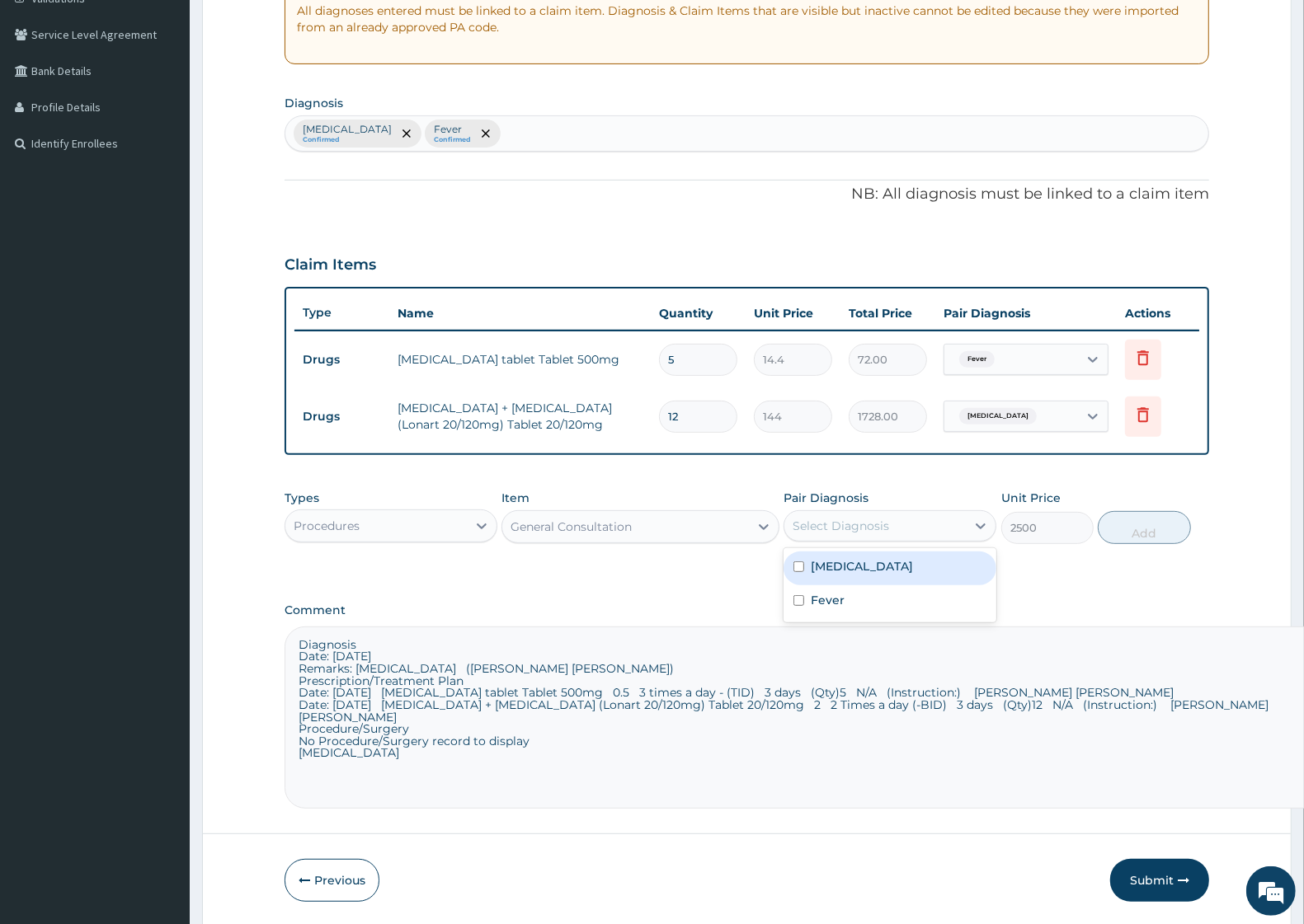
click at [851, 562] on label "Malaria" at bounding box center [863, 566] width 103 height 17
checkbox input "true"
click at [1166, 522] on button "Add" at bounding box center [1144, 527] width 92 height 33
type input "0"
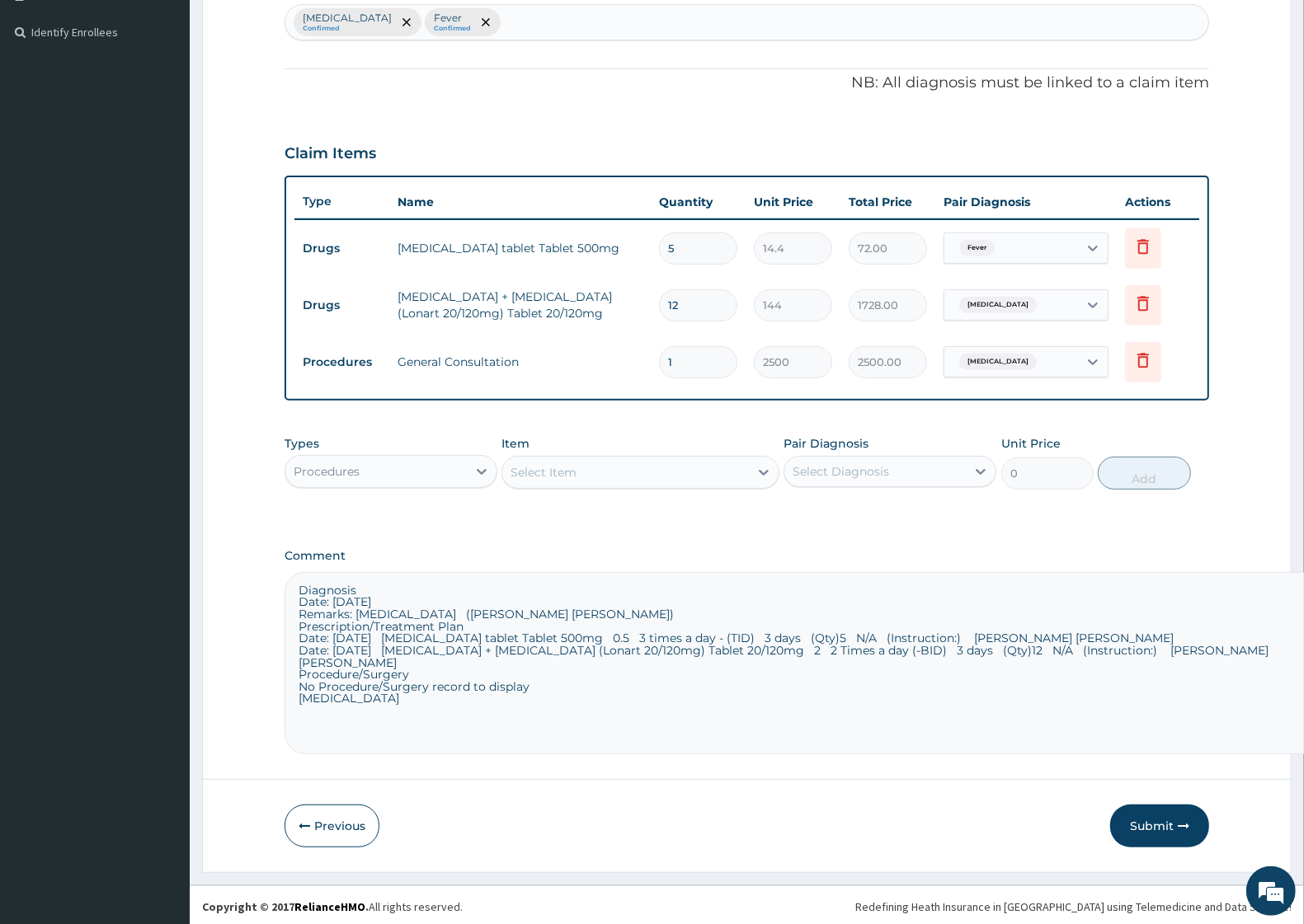
scroll to position [439, 0]
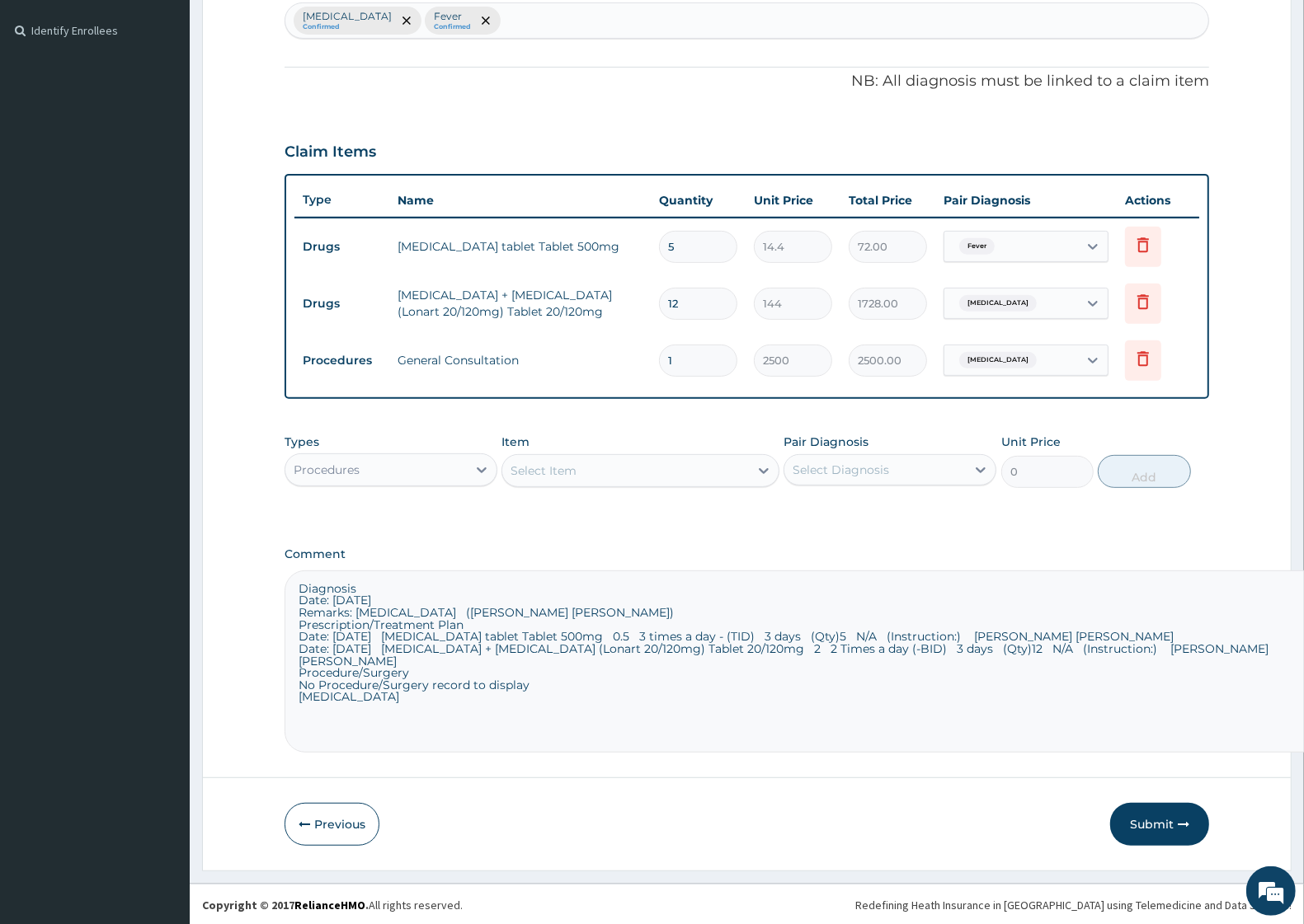
drag, startPoint x: 381, startPoint y: 717, endPoint x: 248, endPoint y: 580, distance: 190.9
click at [248, 580] on form "Step 2 of 2 PA Code / Prescription Code Enter Code(Secondary Care Only) Encount…" at bounding box center [747, 259] width 1090 height 1223
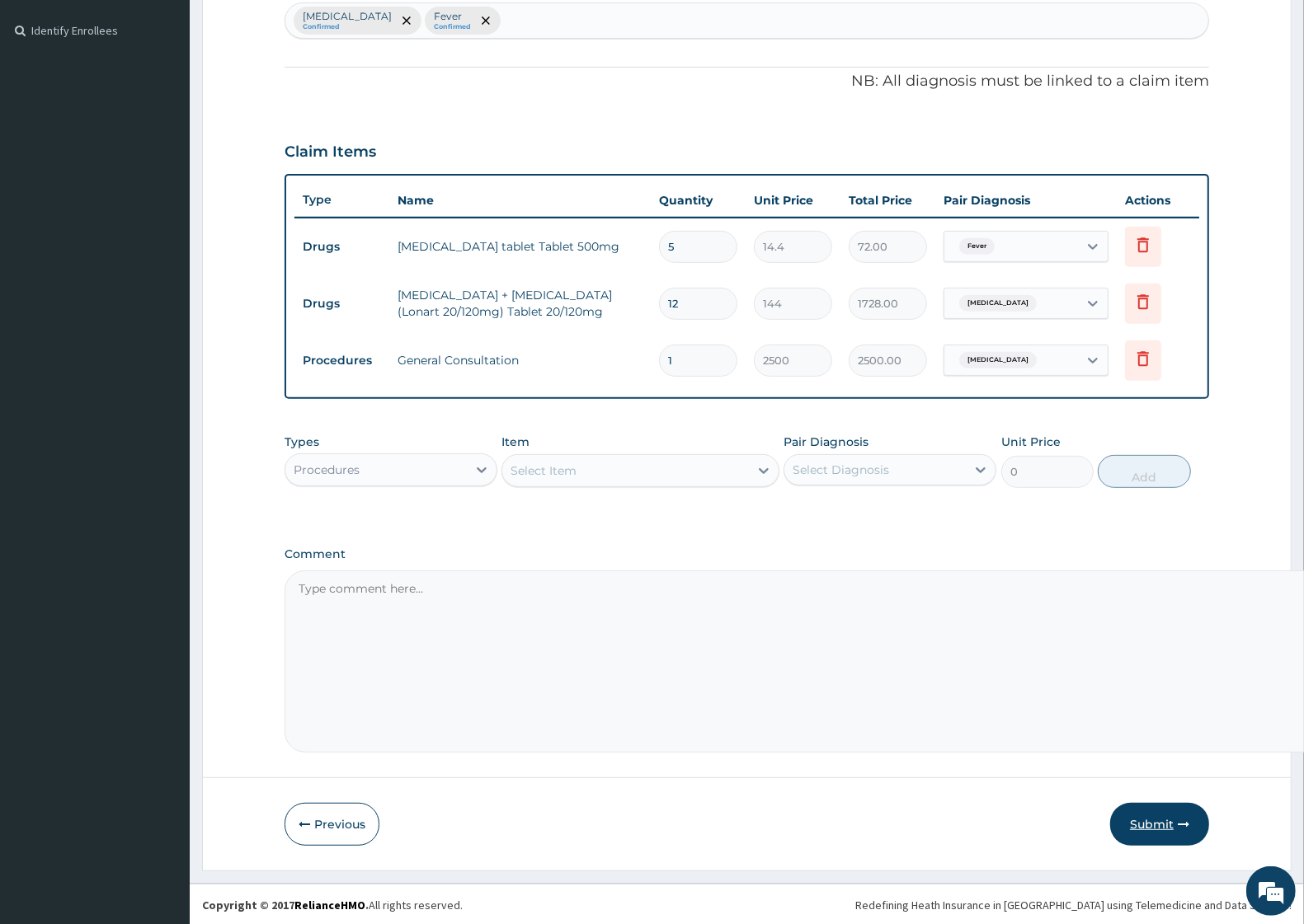
click at [1168, 826] on button "Submit" at bounding box center [1160, 824] width 99 height 42
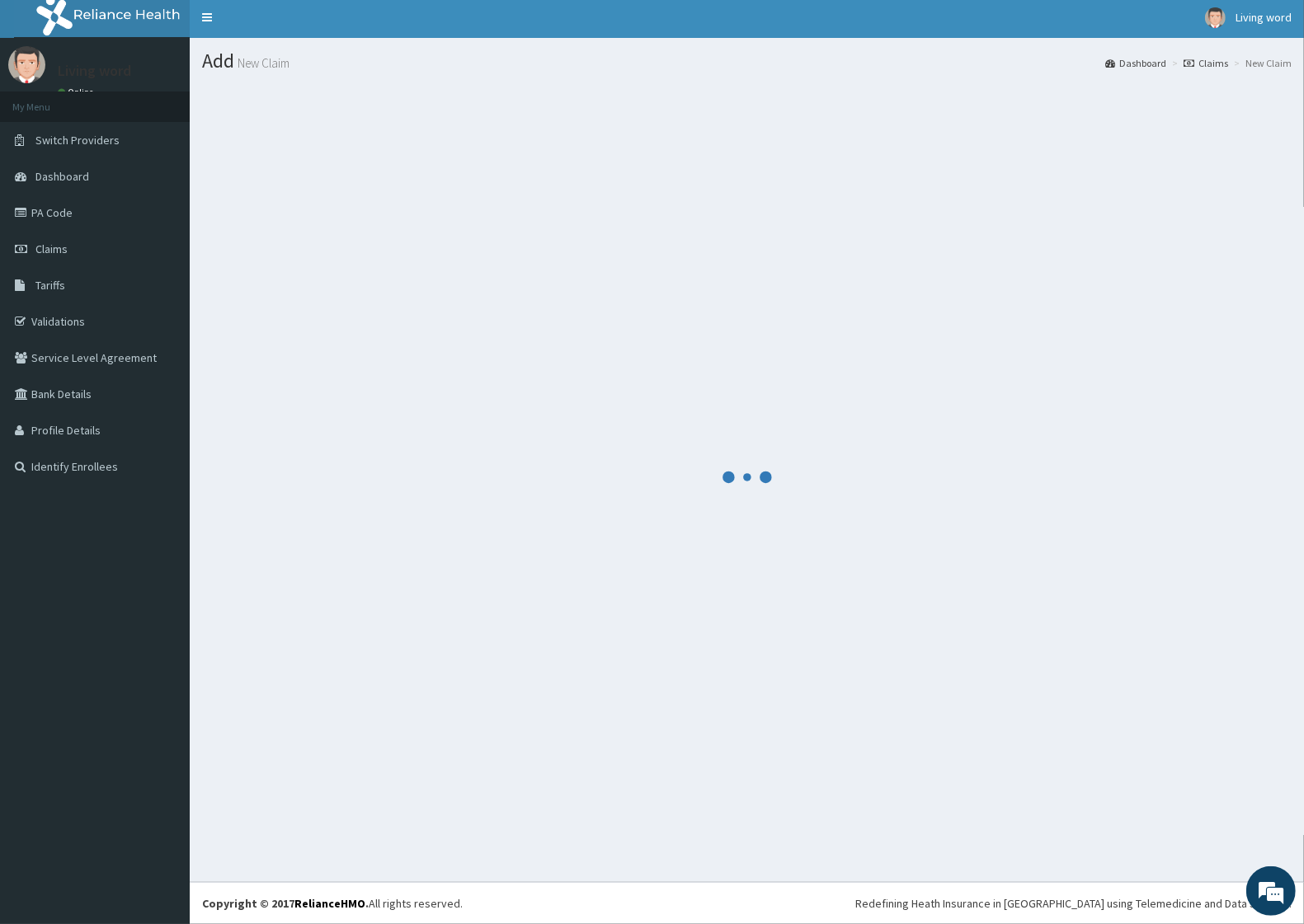
scroll to position [300, 0]
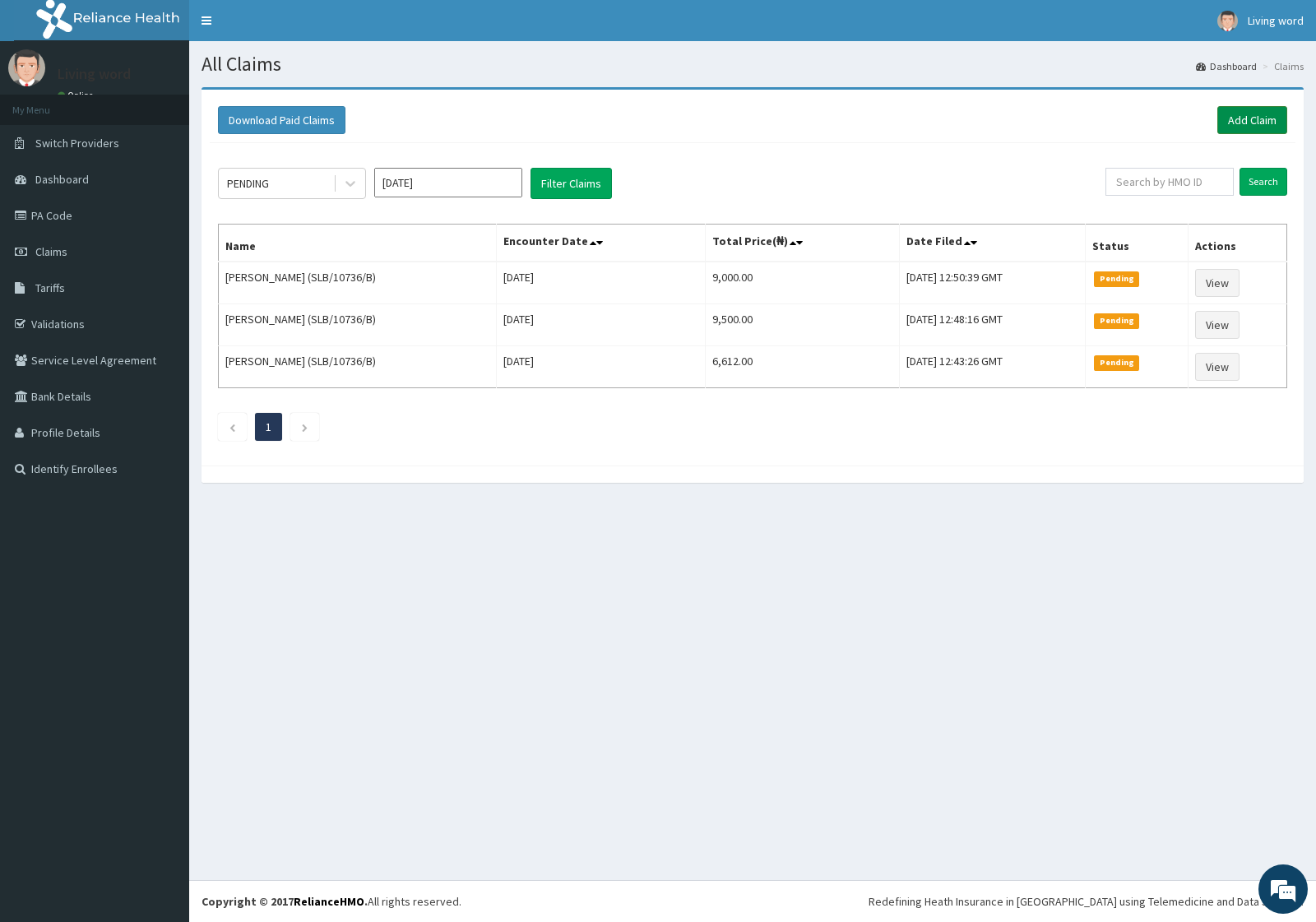
click at [1052, 119] on link "Add Claim" at bounding box center [1252, 120] width 70 height 28
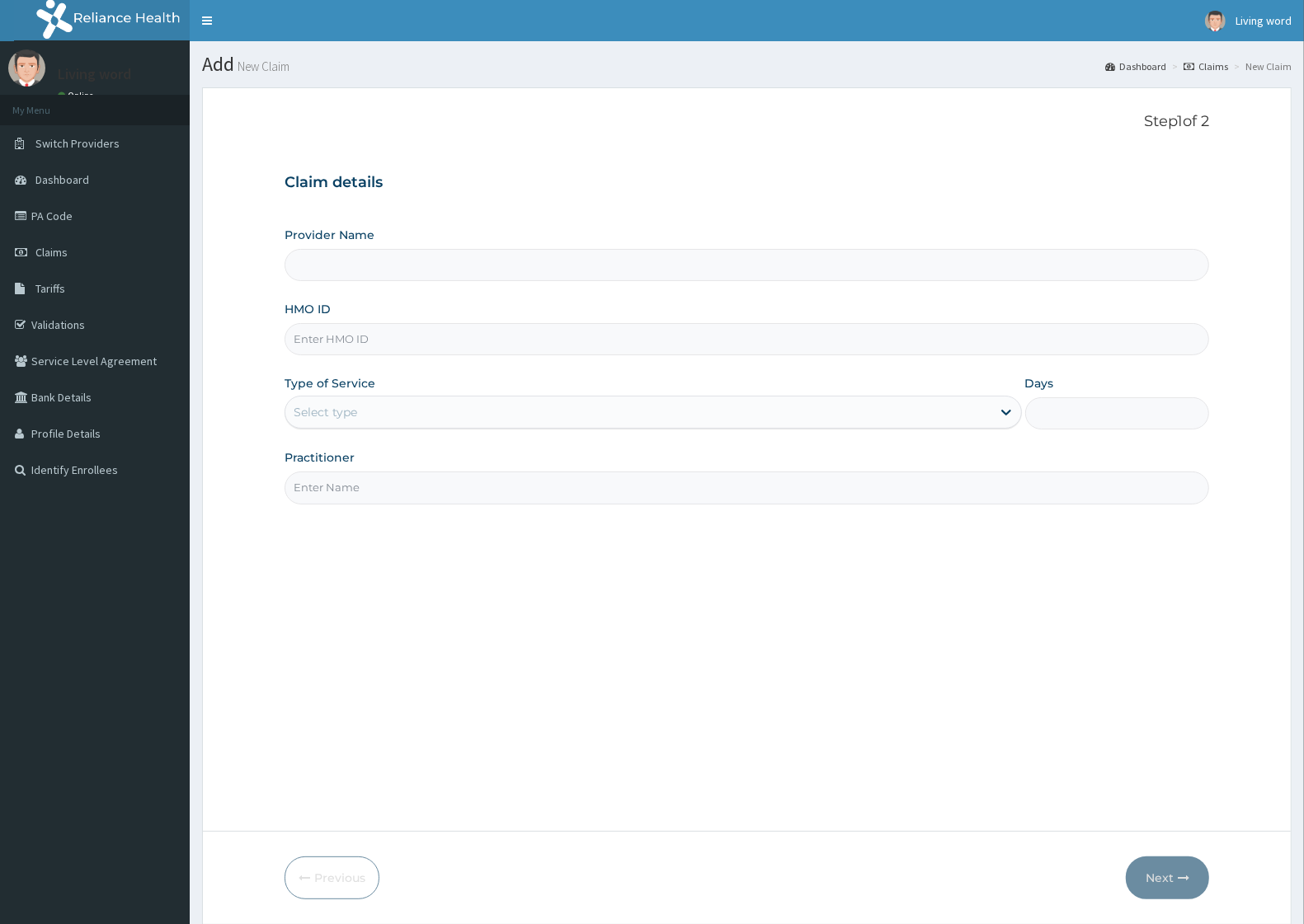
click at [378, 334] on input "HMO ID" at bounding box center [747, 340] width 924 height 32
paste input "AOF 10067 B"
type input "AOF 10067B"
type input "Living Word Mission Hospital"
type input "AOF/10067/B"
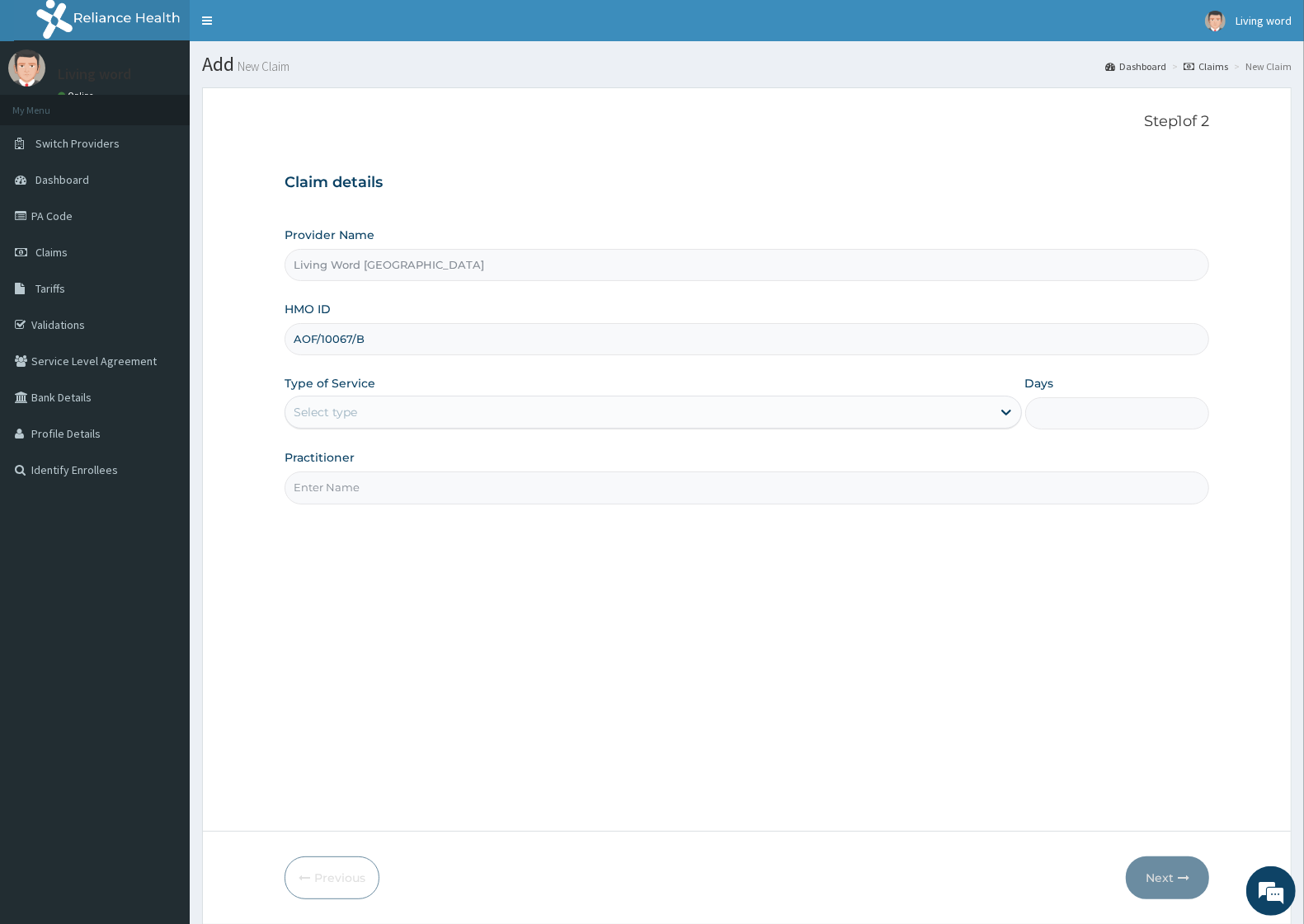
click at [987, 412] on div "Select type" at bounding box center [639, 412] width 706 height 27
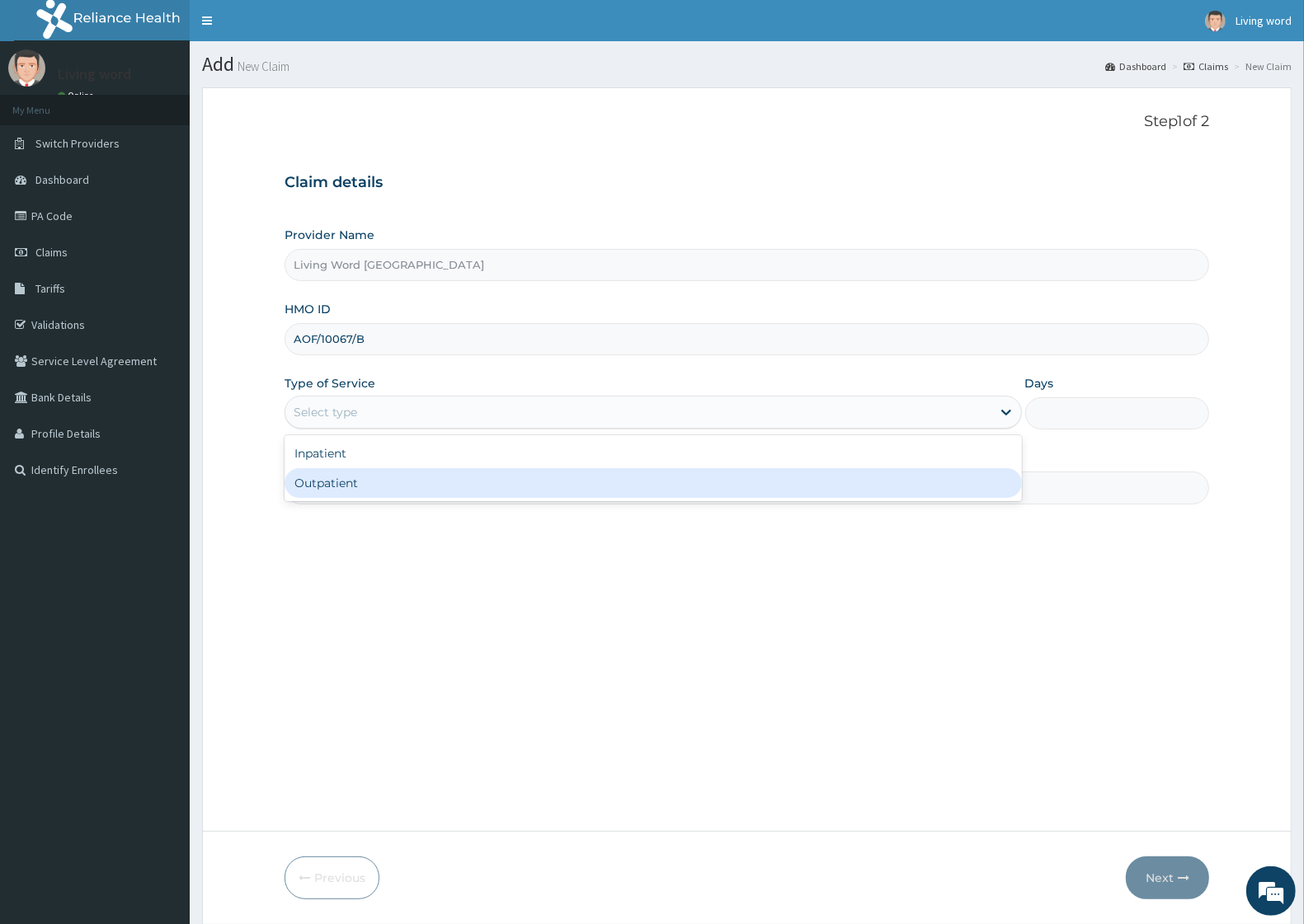
click at [415, 493] on div "Outpatient" at bounding box center [654, 484] width 738 height 30
type input "1"
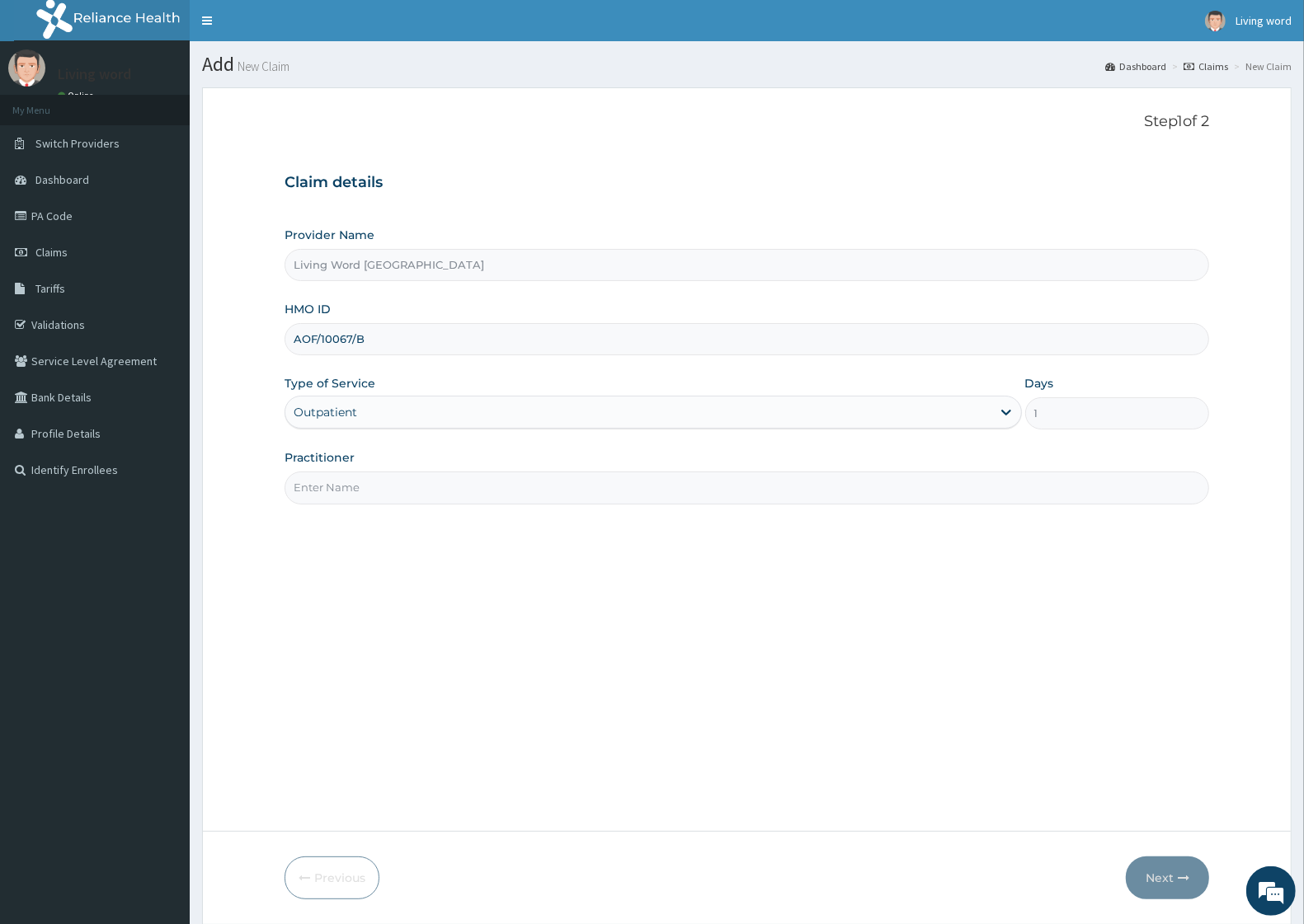
click at [438, 493] on input "Practitioner" at bounding box center [747, 487] width 924 height 32
type input "DR EHIEMERE"
click at [1184, 871] on button "Next" at bounding box center [1168, 878] width 83 height 42
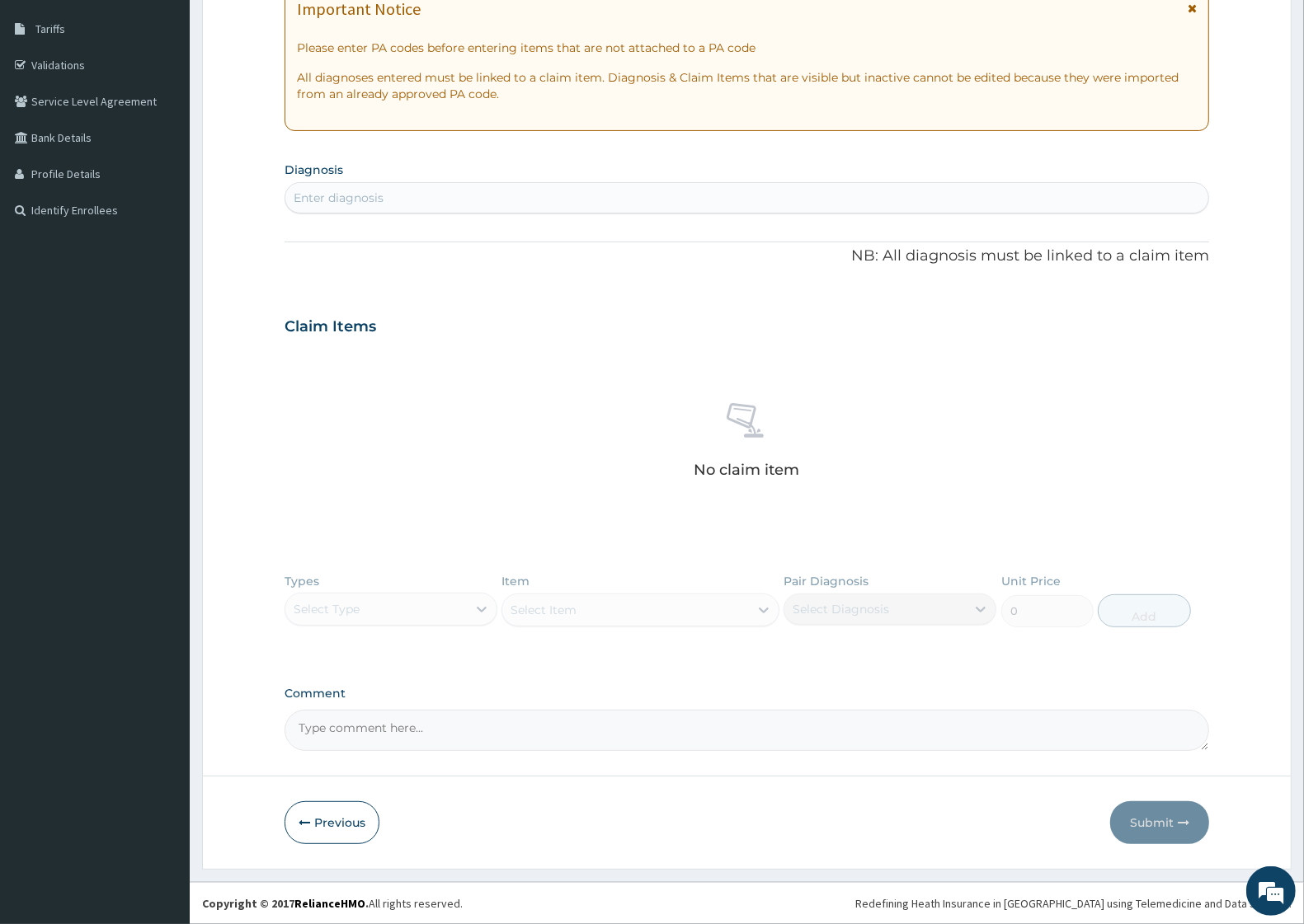
scroll to position [261, 0]
click at [385, 736] on textarea "Comment" at bounding box center [747, 730] width 924 height 42
paste textarea "Date: 28-08-2025 Artesunate - Amodiaquine (Camosunate 1-6yrs) Tablet 150mg/50mg…"
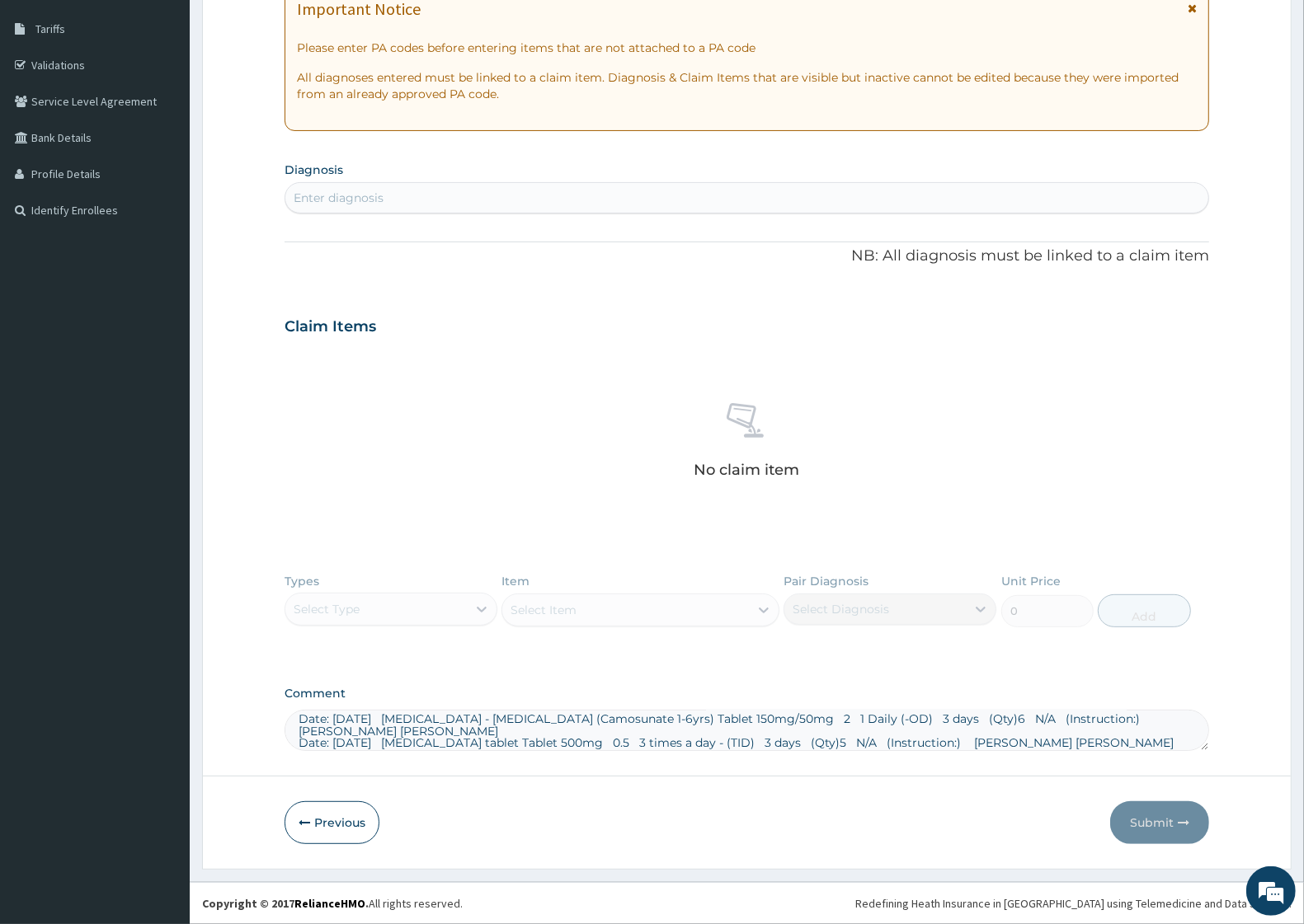
scroll to position [0, 0]
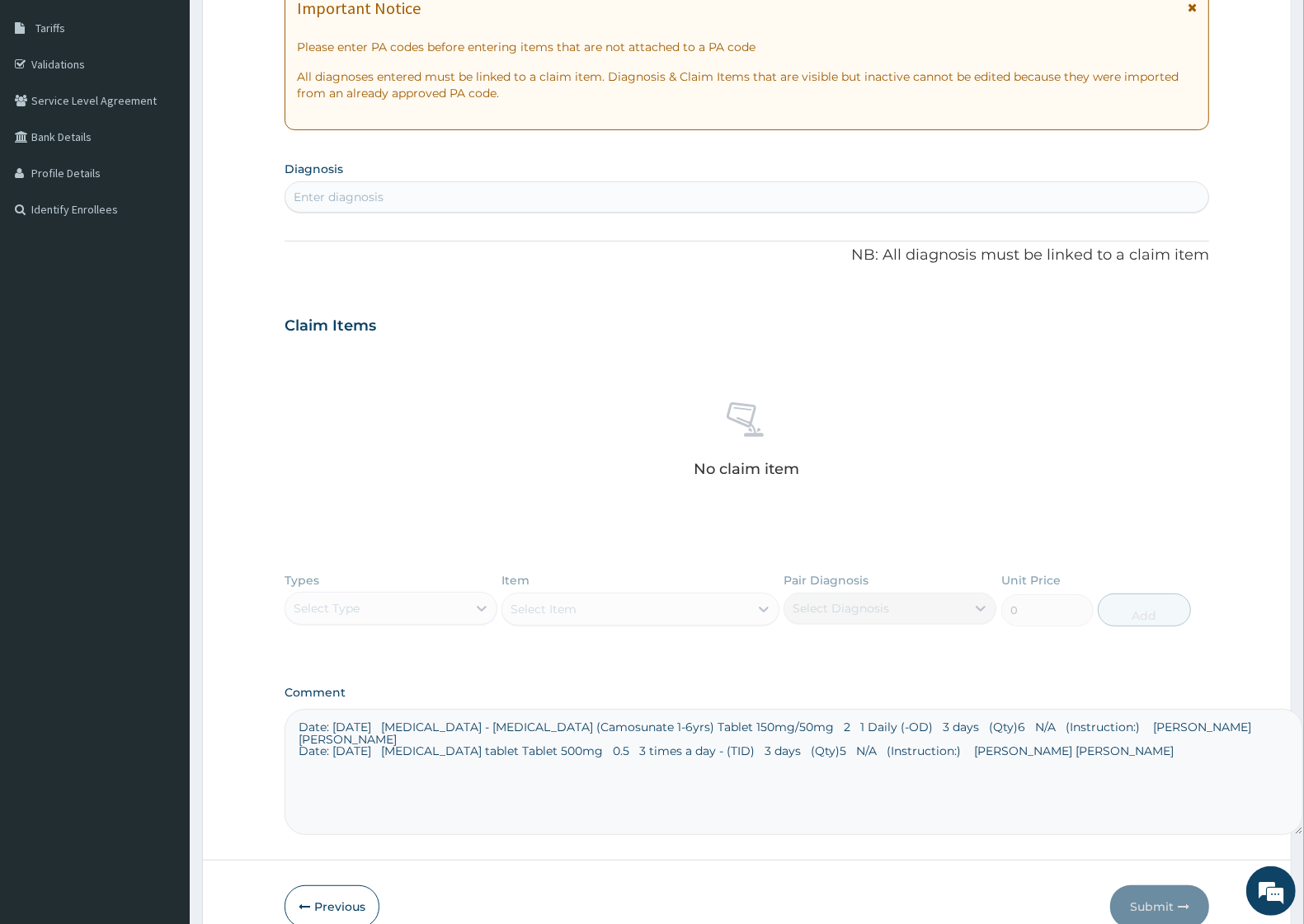
drag, startPoint x: 1202, startPoint y: 743, endPoint x: 1296, endPoint y: 829, distance: 127.4
click at [1296, 829] on textarea "Date: 28-08-2025 Artesunate - Amodiaquine (Camosunate 1-6yrs) Tablet 150mg/50mg…" at bounding box center [794, 772] width 1019 height 126
type textarea "Date: 28-08-2025 Artesunate - Amodiaquine (Camosunate 1-6yrs) Tablet 150mg/50mg…"
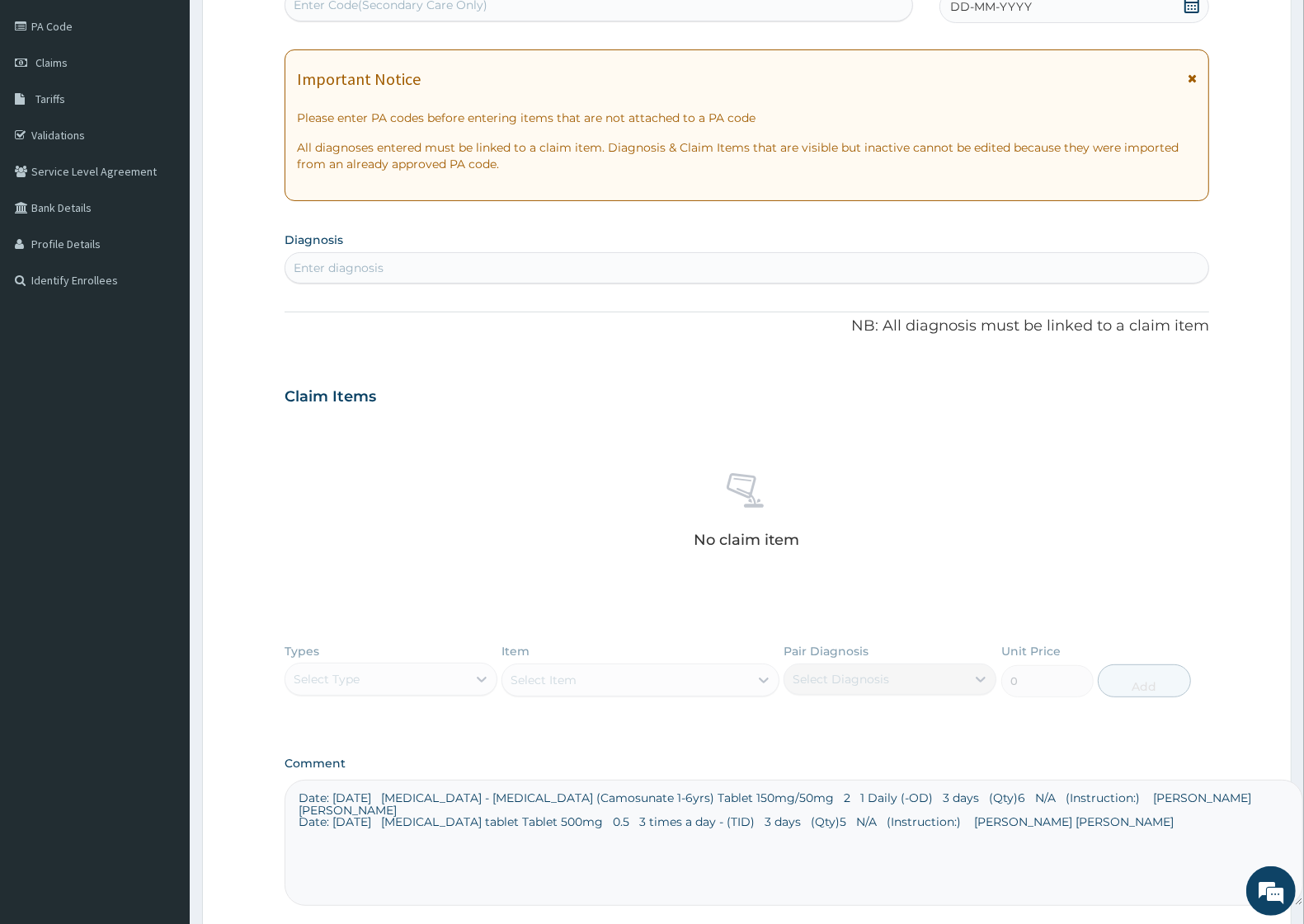
scroll to position [347, 0]
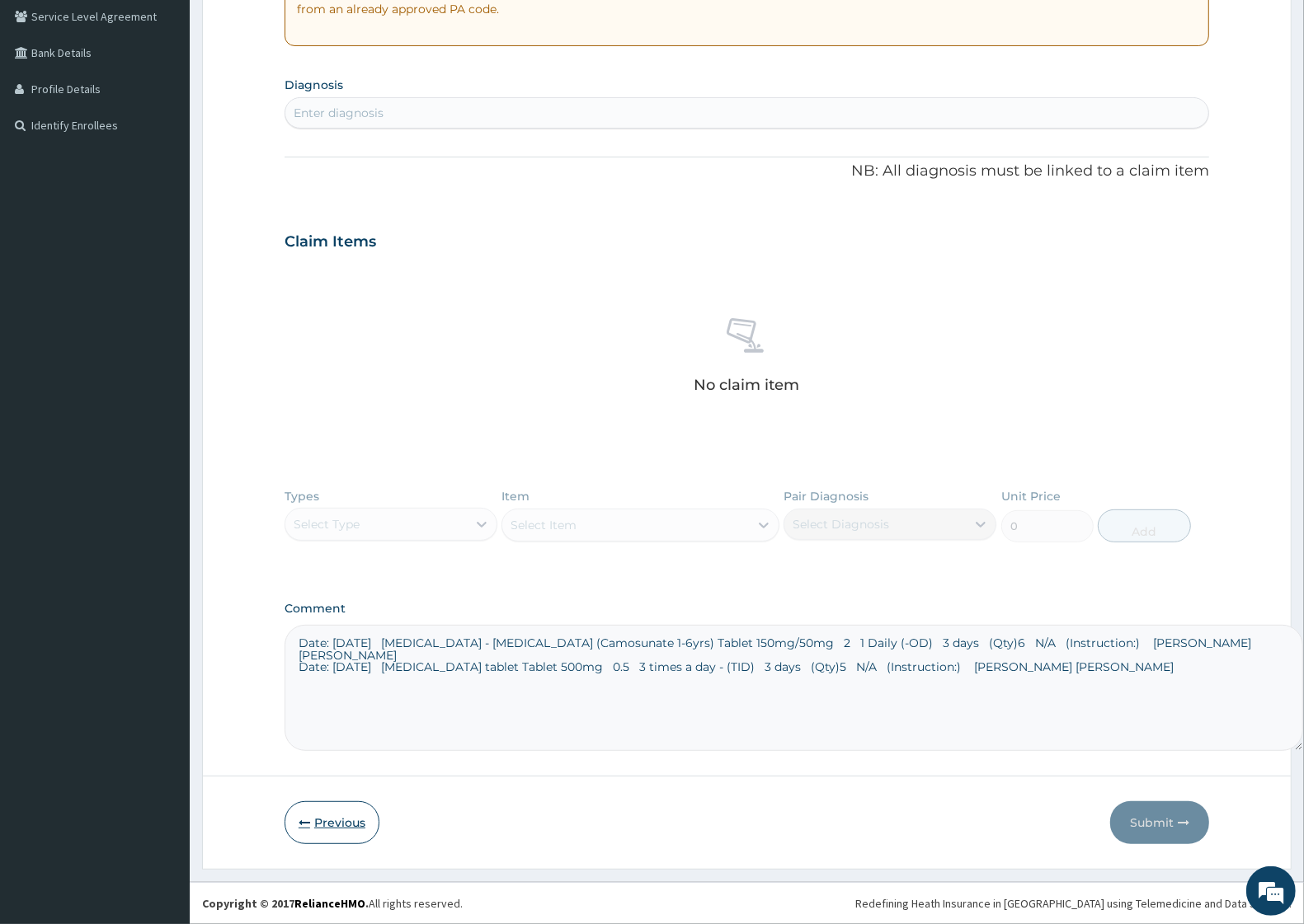
click at [336, 826] on button "Previous" at bounding box center [332, 822] width 95 height 42
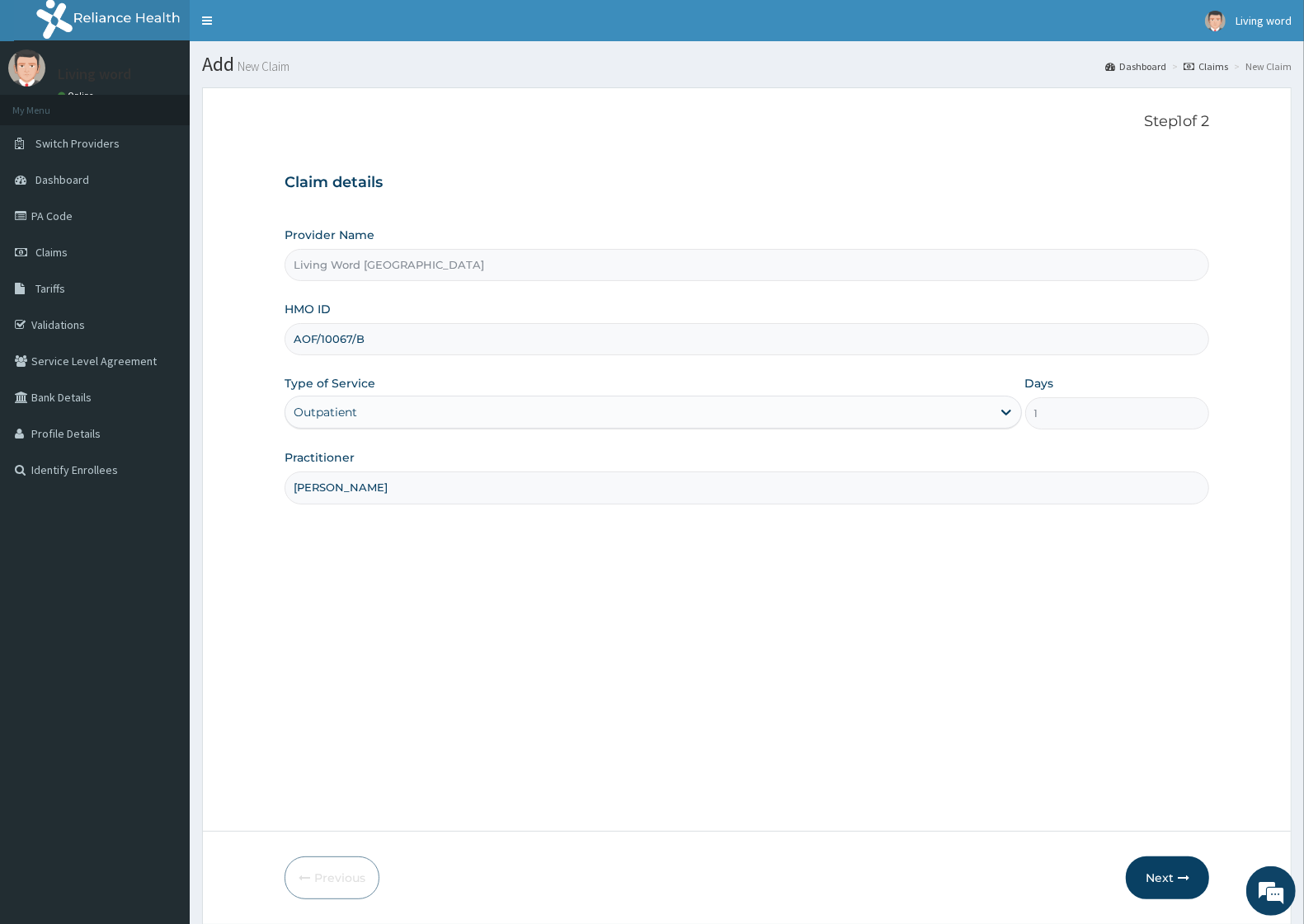
scroll to position [55, 0]
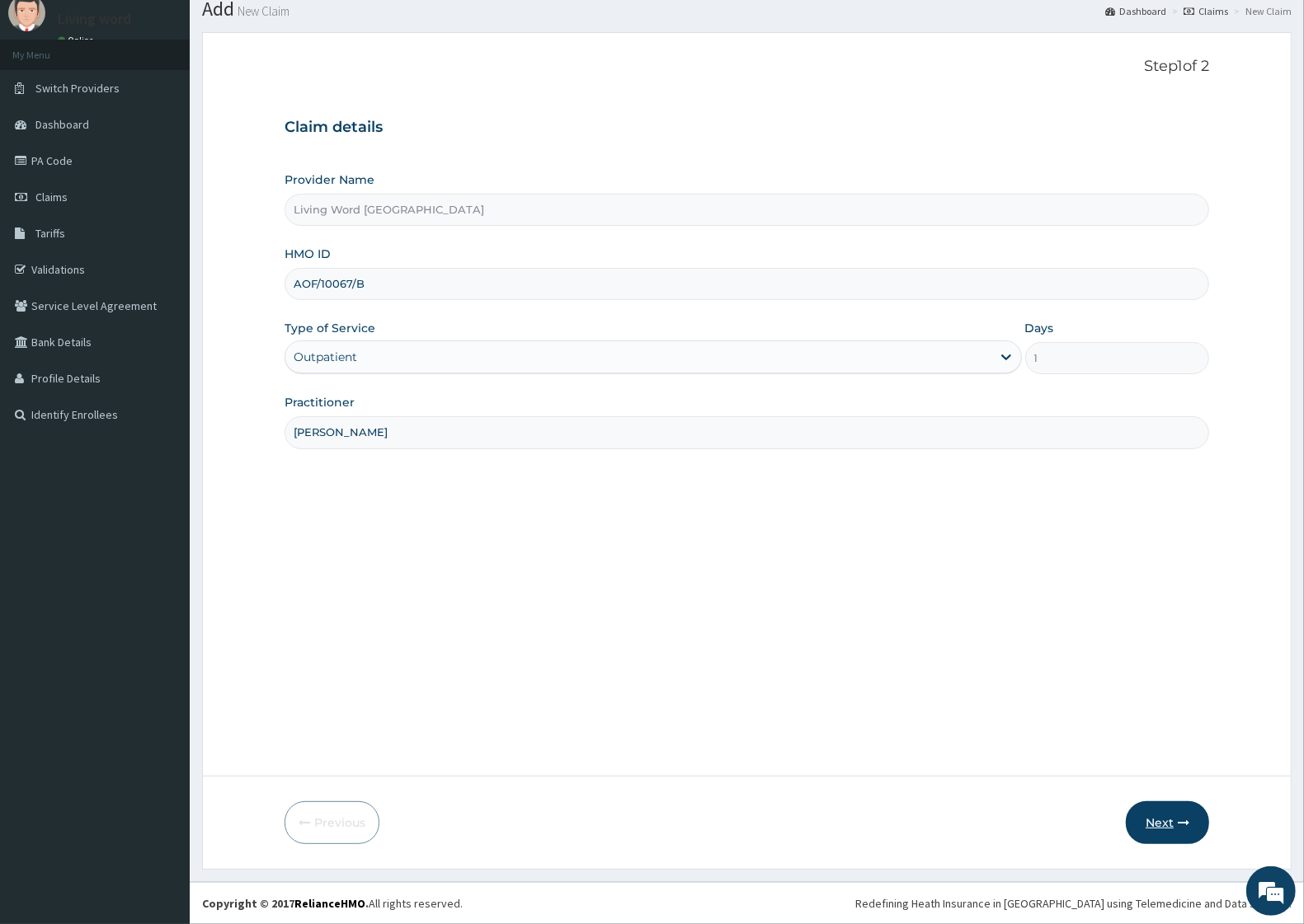
click at [1153, 818] on button "Next" at bounding box center [1168, 822] width 83 height 42
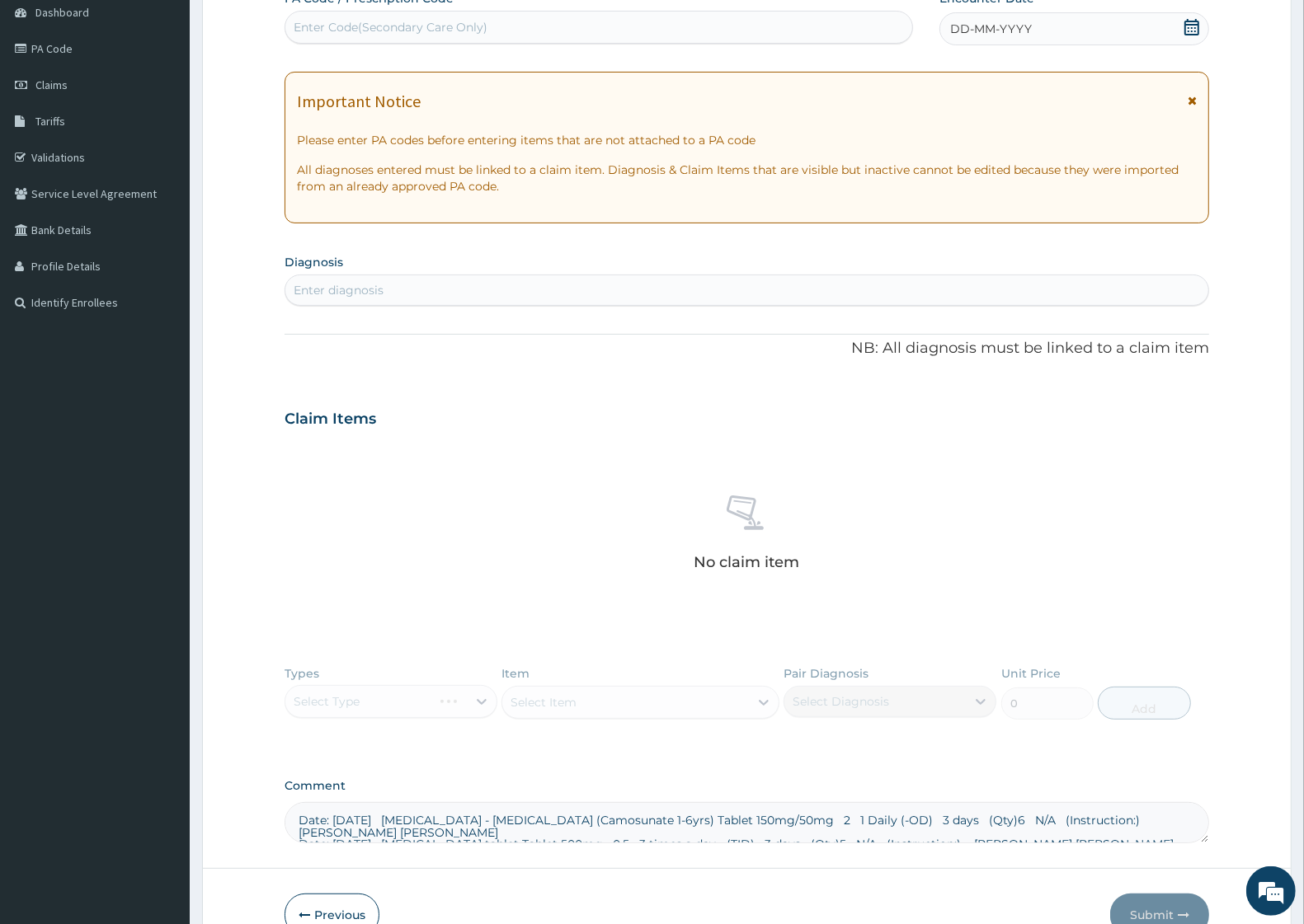
scroll to position [261, 0]
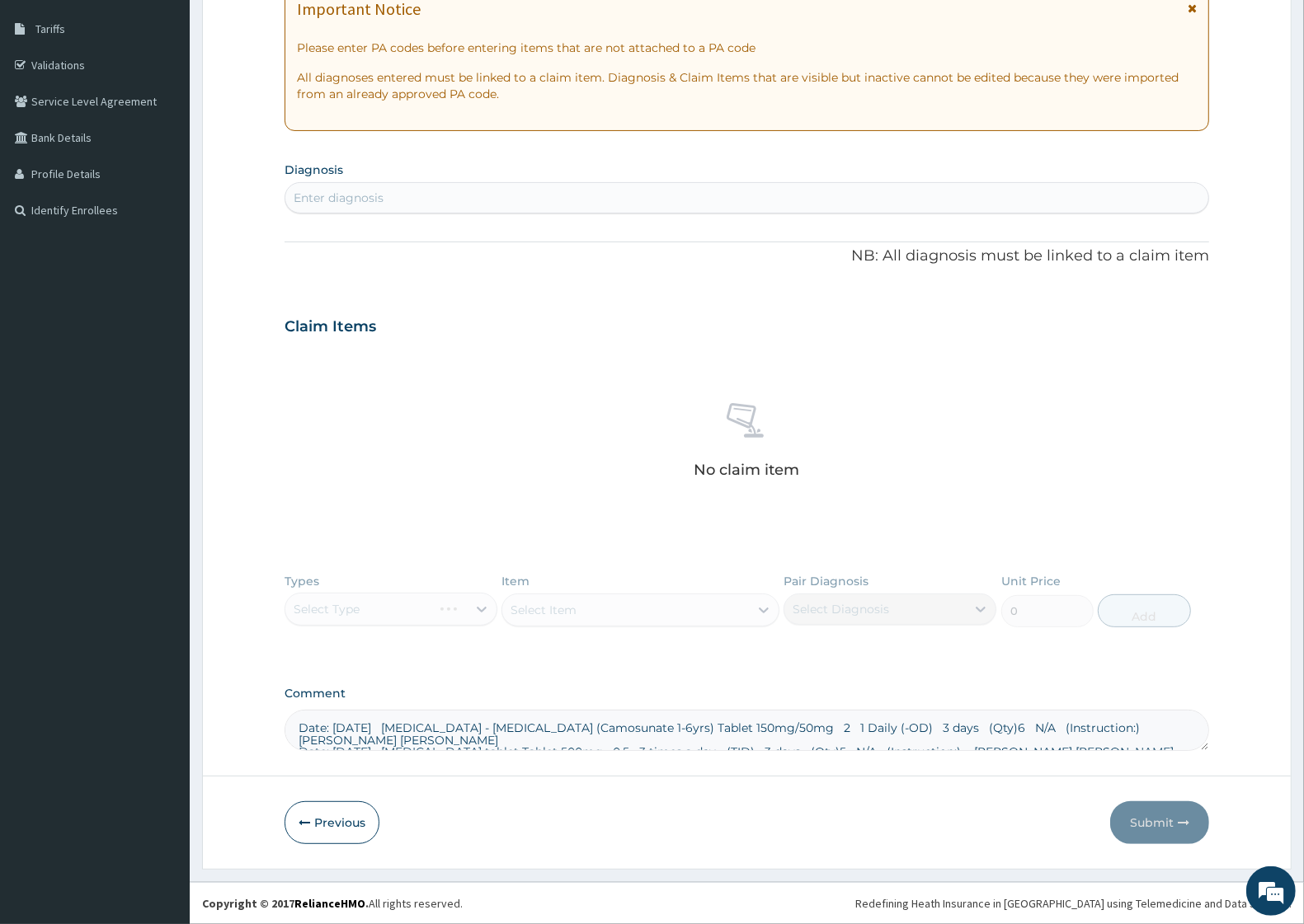
click at [483, 602] on div "Types Select Type Item Select Item Pair Diagnosis Select Diagnosis Unit Price 0…" at bounding box center [747, 613] width 924 height 95
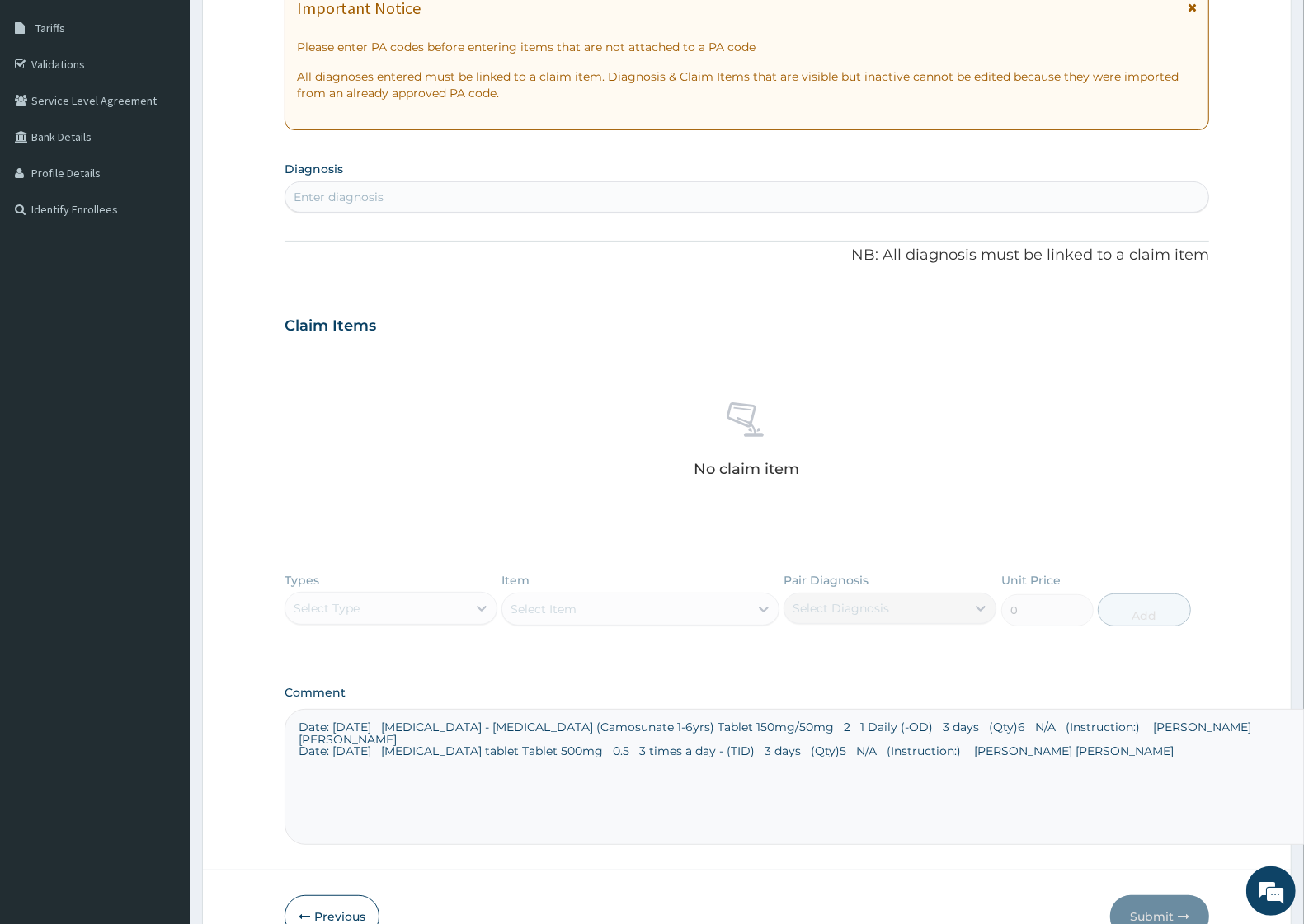
drag, startPoint x: 1194, startPoint y: 744, endPoint x: 1310, endPoint y: 838, distance: 149.3
click at [1303, 838] on html "R EL Toggle navigation Living word Living word - livingwordmissionhospitalltd@y…" at bounding box center [652, 378] width 1304 height 1279
click at [407, 182] on div "Enter diagnosis" at bounding box center [747, 196] width 924 height 31
type input "MALARIA"
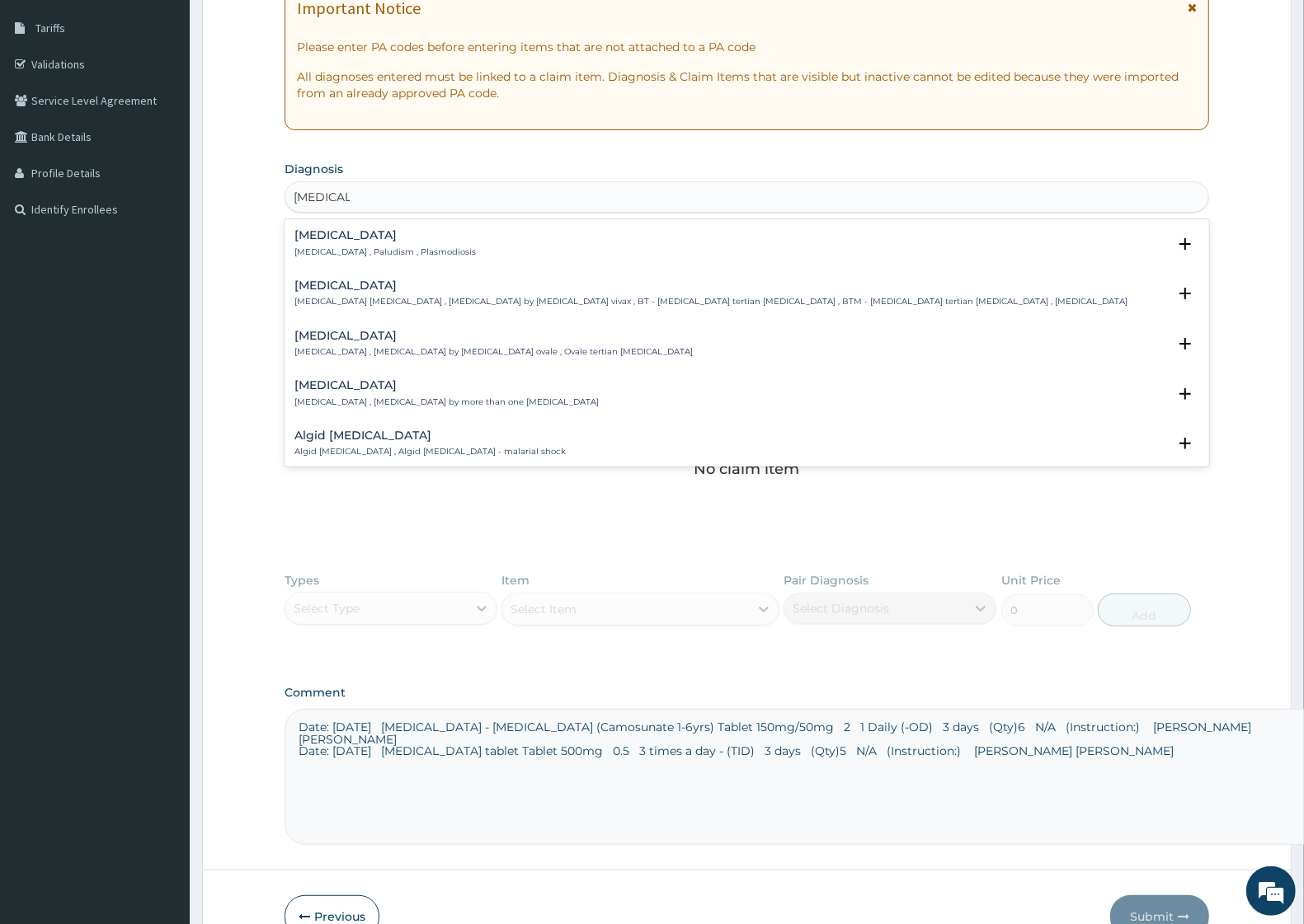
click at [435, 251] on div "Malaria Malaria , Paludism , Plasmodiosis" at bounding box center [747, 243] width 905 height 29
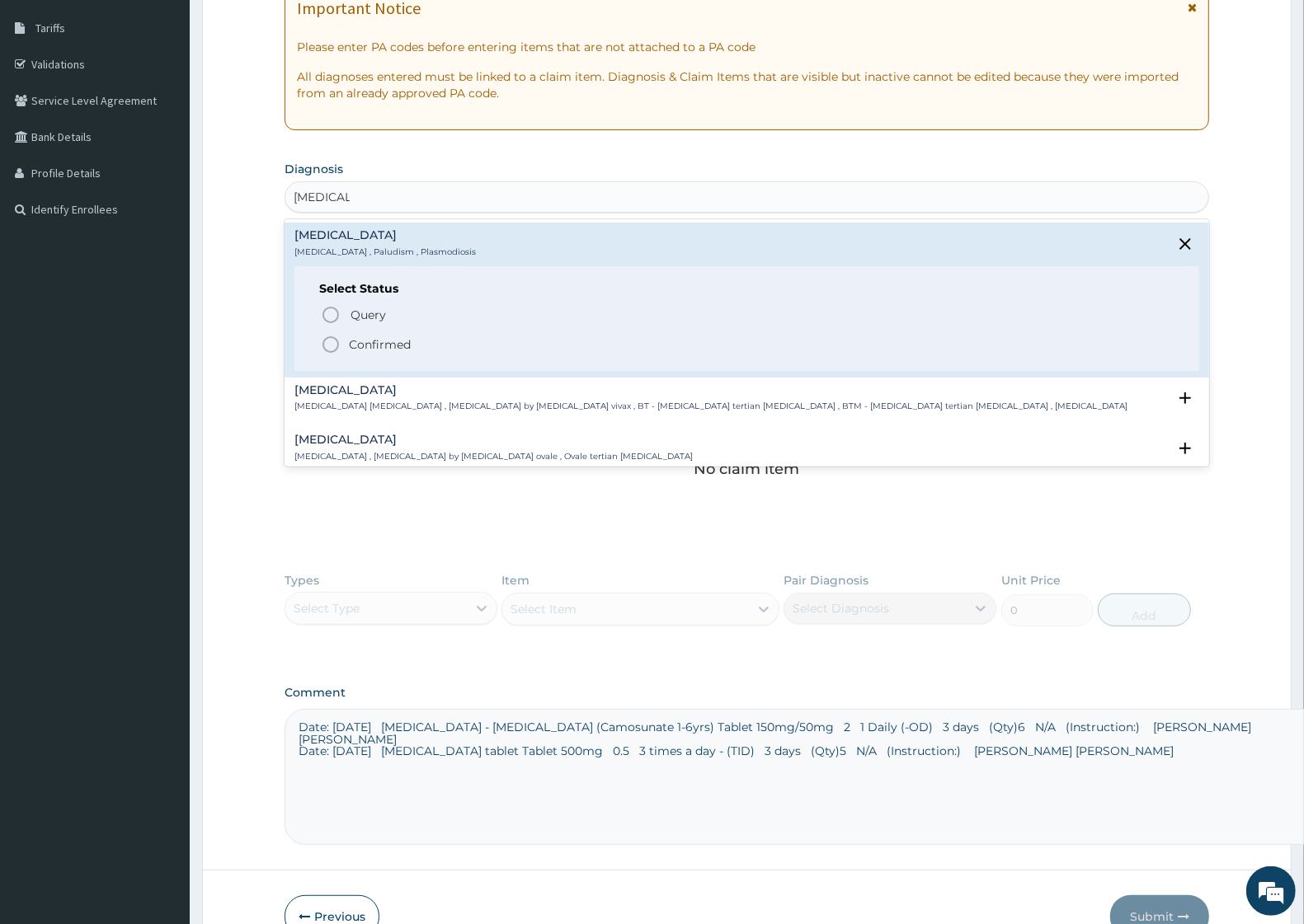
click at [409, 335] on span "Confirmed" at bounding box center [748, 345] width 854 height 19
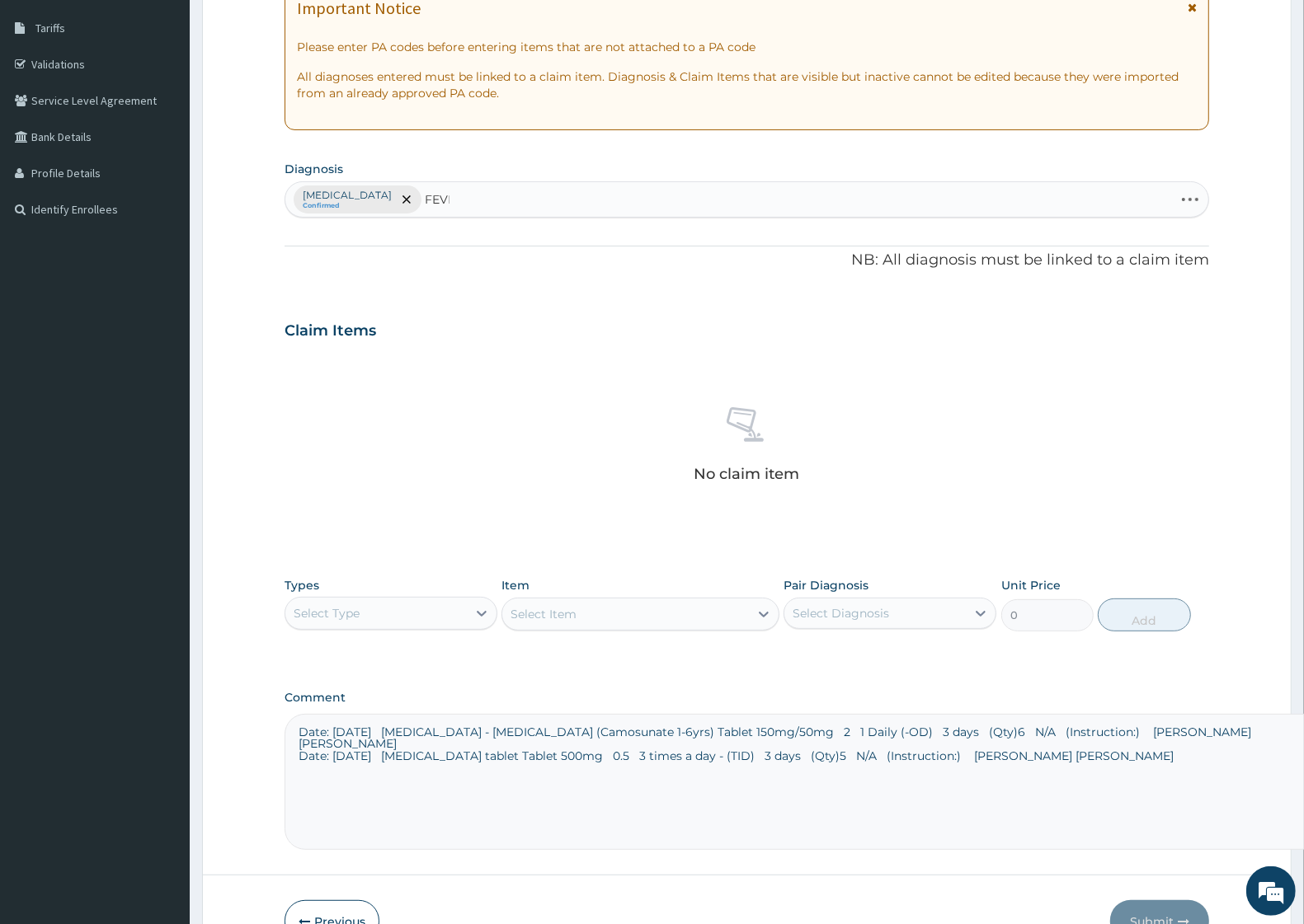
type input "FEVER"
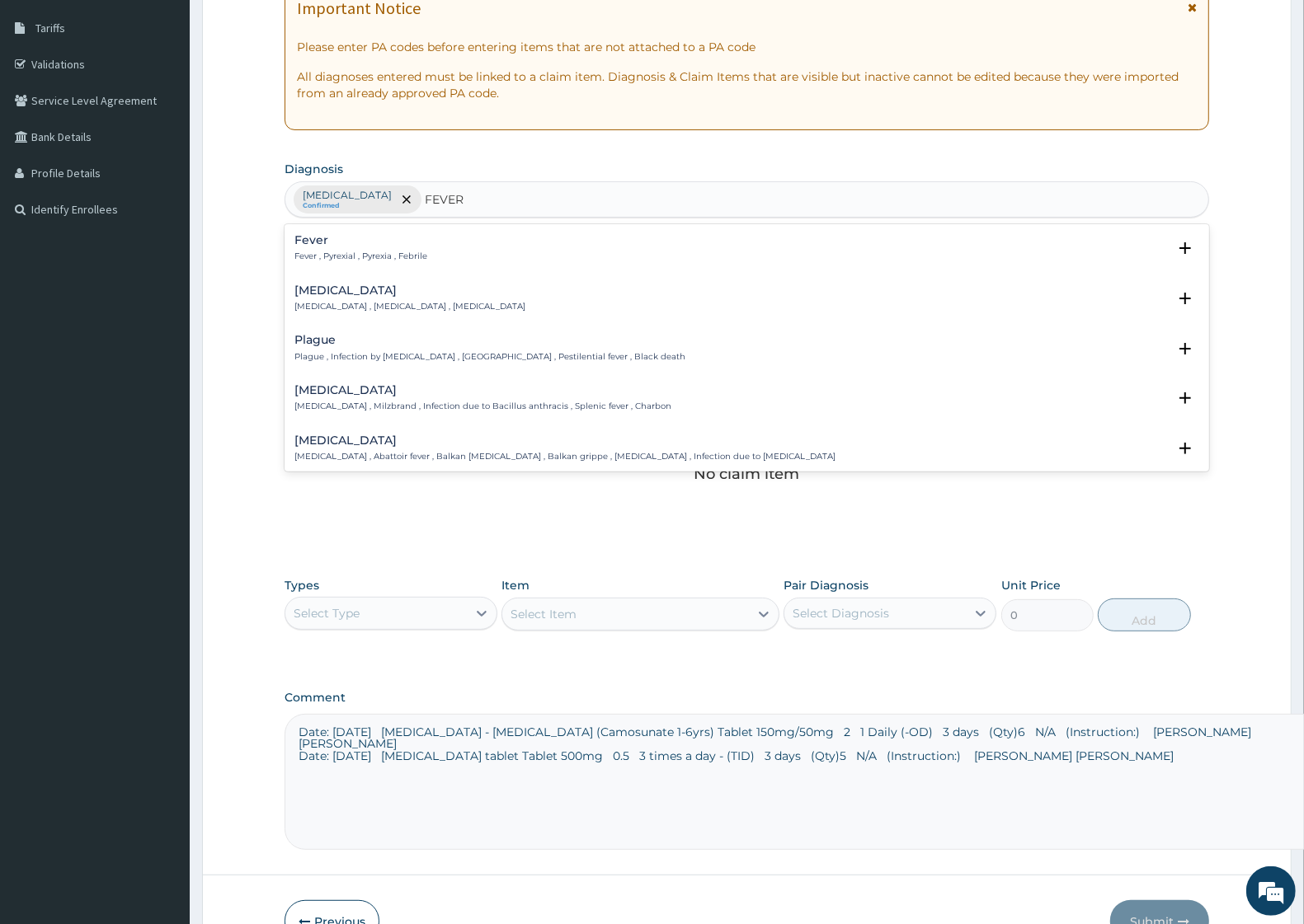
click at [327, 256] on p "Fever , Pyrexial , Pyrexia , Febrile" at bounding box center [361, 256] width 133 height 11
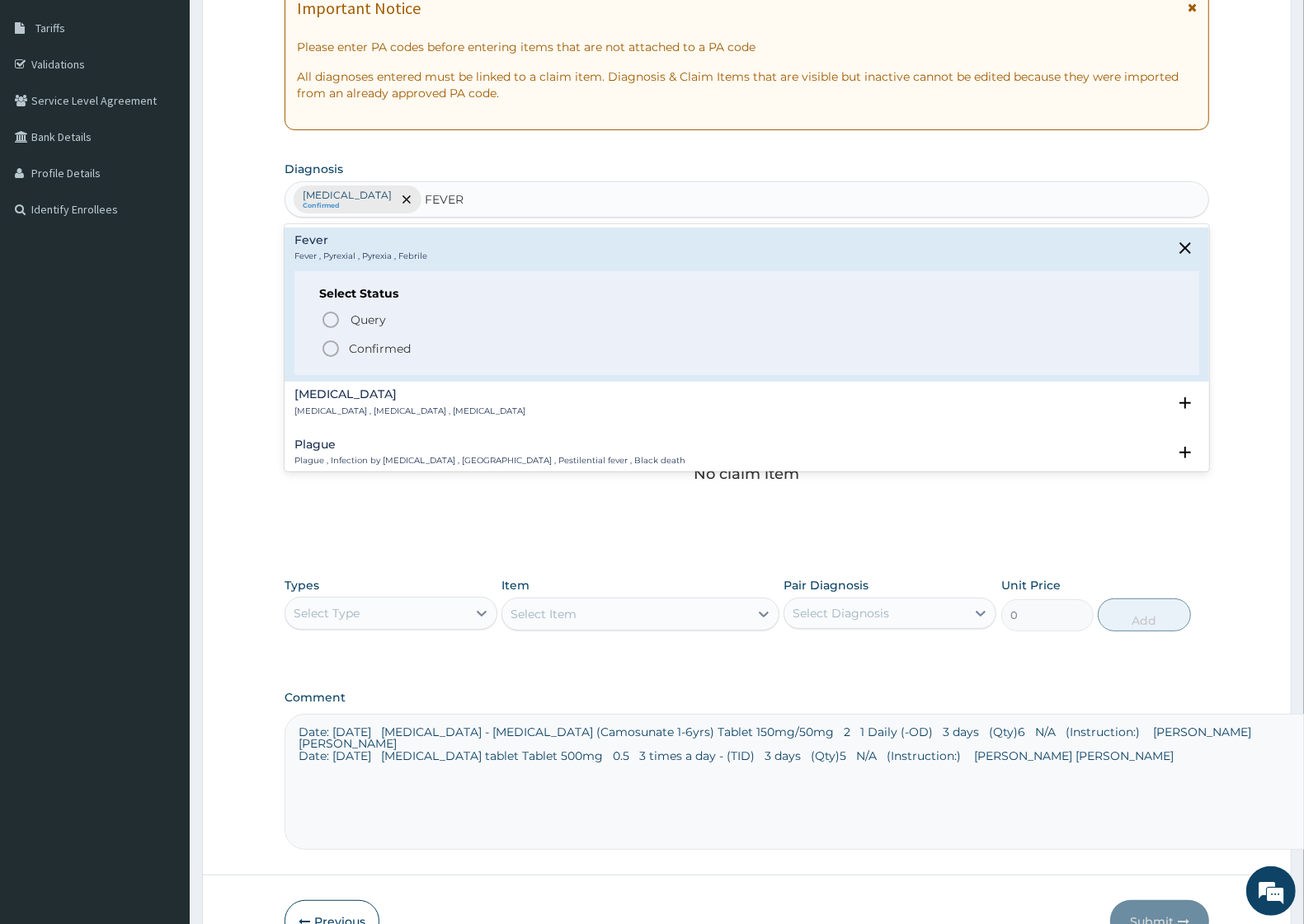
click at [373, 348] on p "Confirmed" at bounding box center [380, 348] width 62 height 17
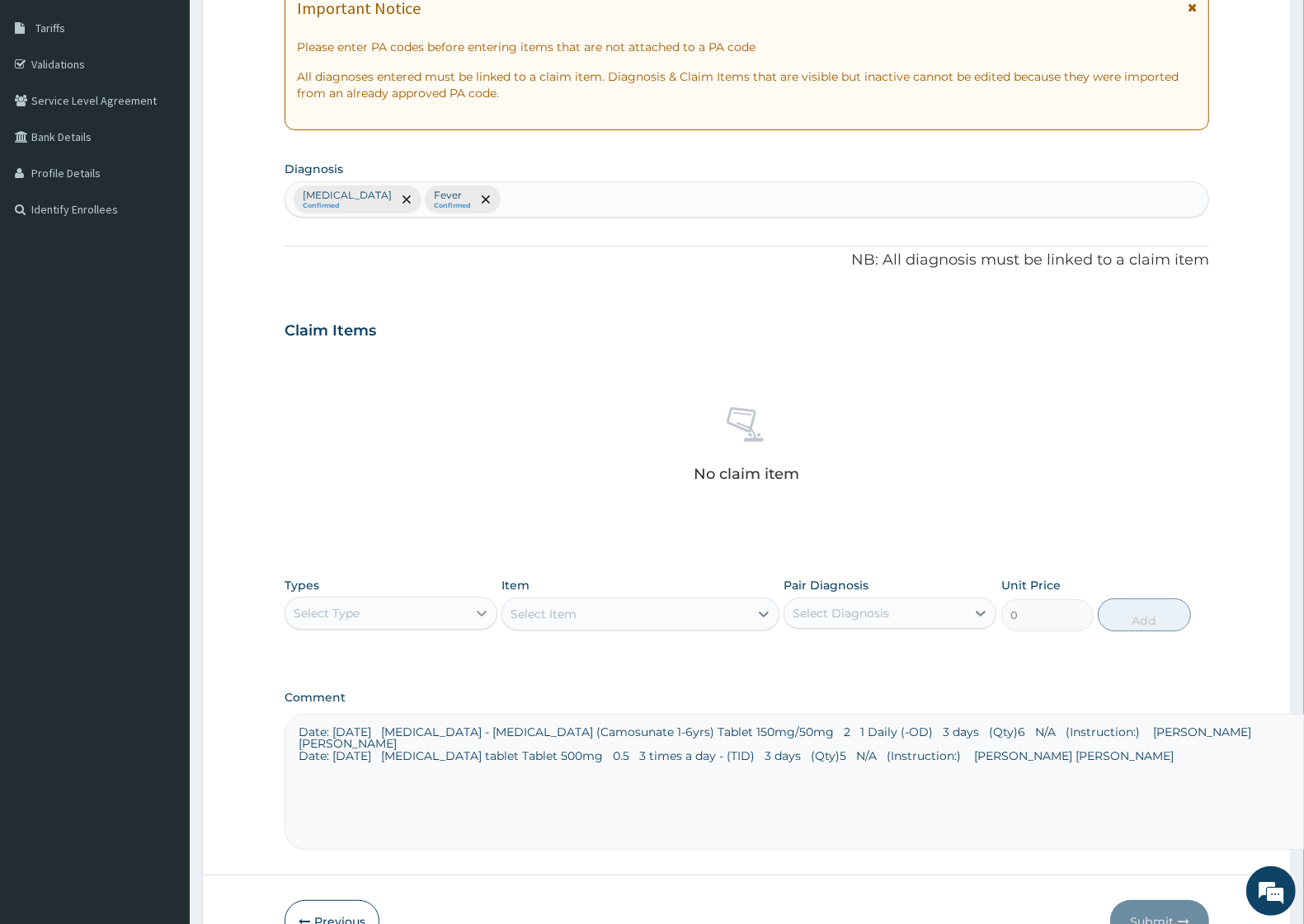
click at [479, 615] on icon at bounding box center [481, 614] width 10 height 6
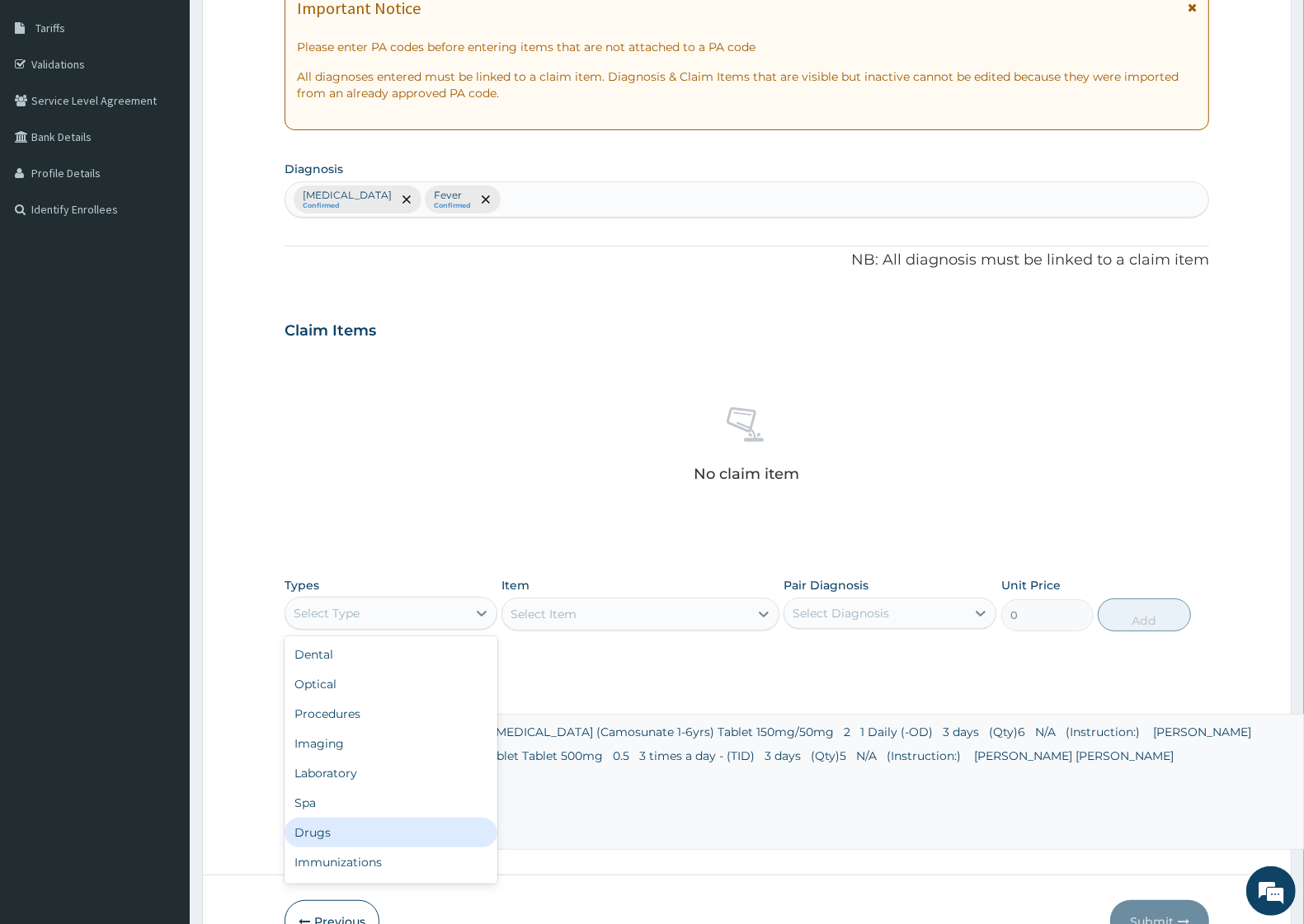
click at [336, 830] on div "Drugs" at bounding box center [391, 833] width 213 height 30
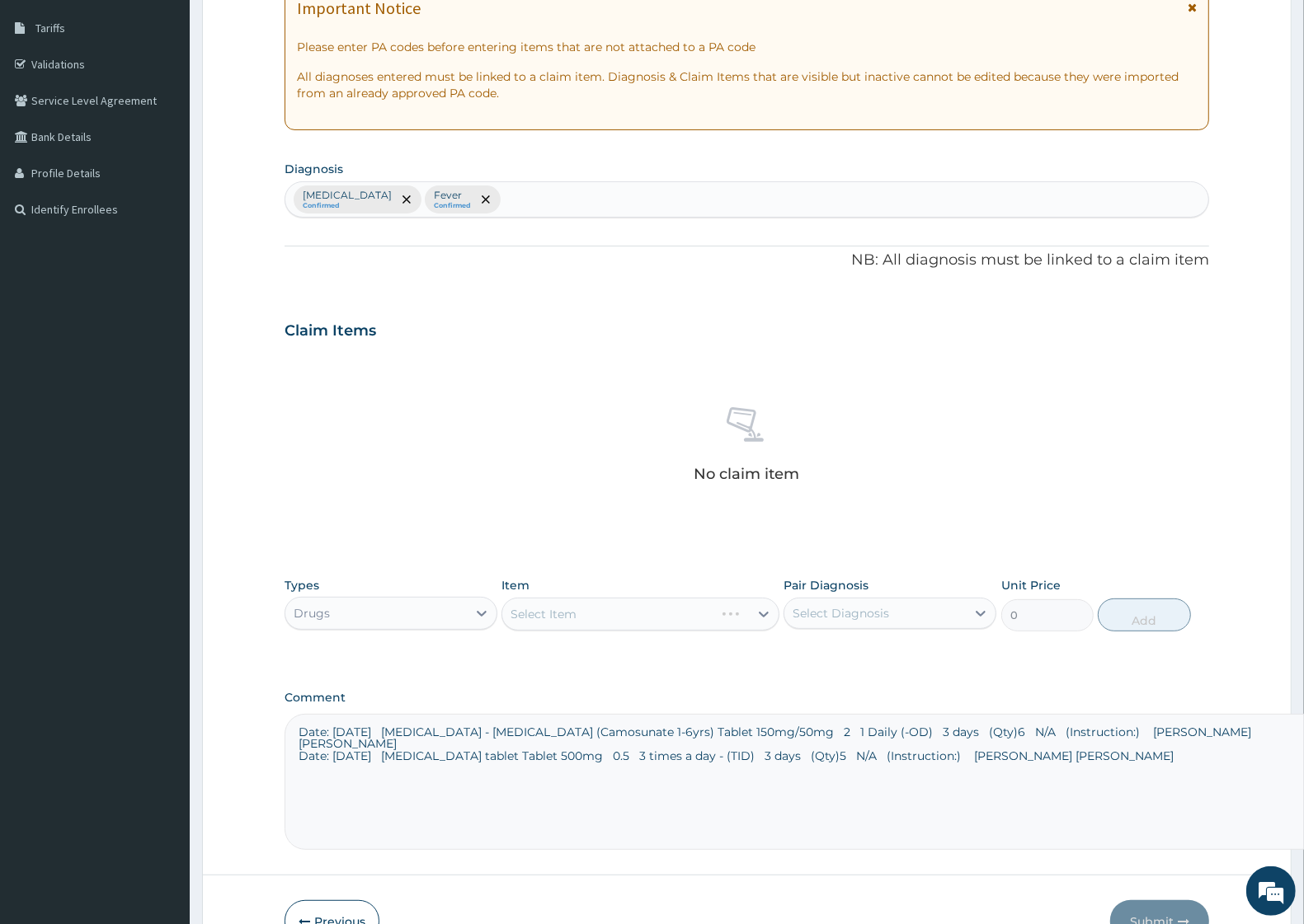
click at [760, 616] on div "Select Item" at bounding box center [640, 614] width 277 height 33
click at [762, 615] on icon at bounding box center [763, 615] width 10 height 6
type input "CAM"
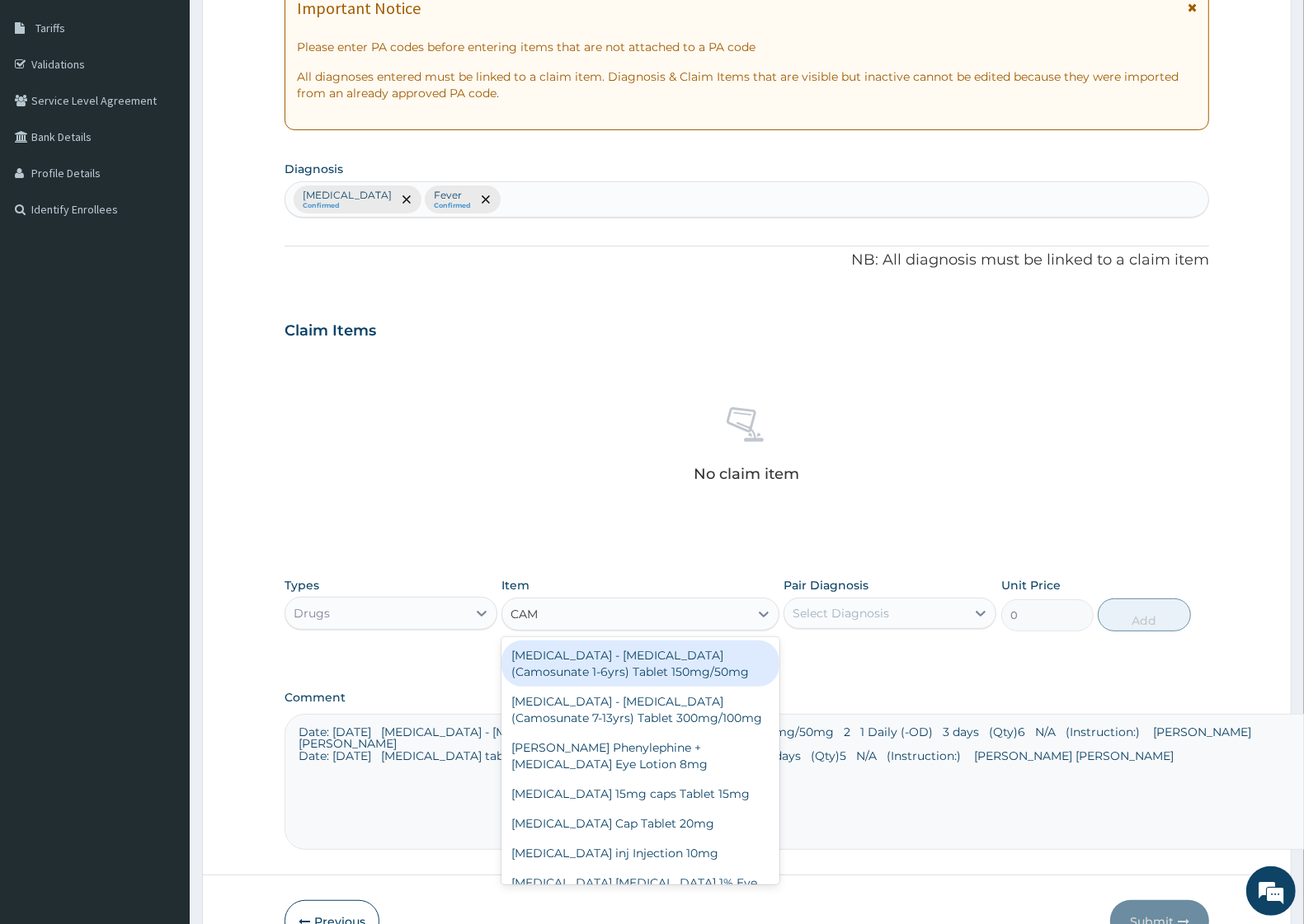
click at [627, 669] on div "Artesunate - Amodiaquine (Camosunate 1-6yrs) Tablet 150mg/50mg" at bounding box center [640, 664] width 277 height 46
type input "480"
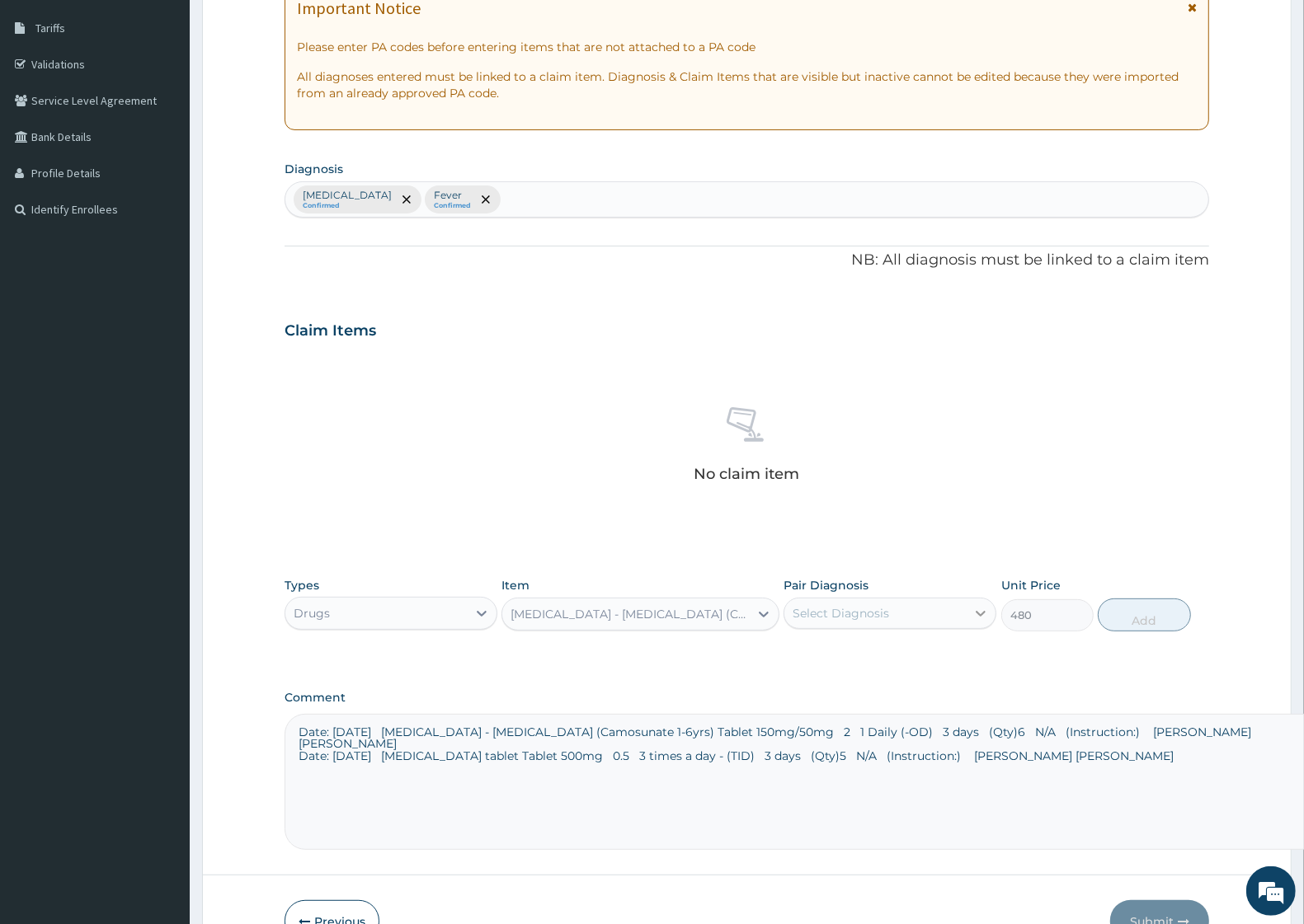
click at [982, 618] on icon at bounding box center [981, 614] width 17 height 17
click at [903, 655] on div "Malaria" at bounding box center [890, 656] width 213 height 34
checkbox input "true"
click at [1162, 613] on button "Add" at bounding box center [1144, 615] width 92 height 33
type input "0"
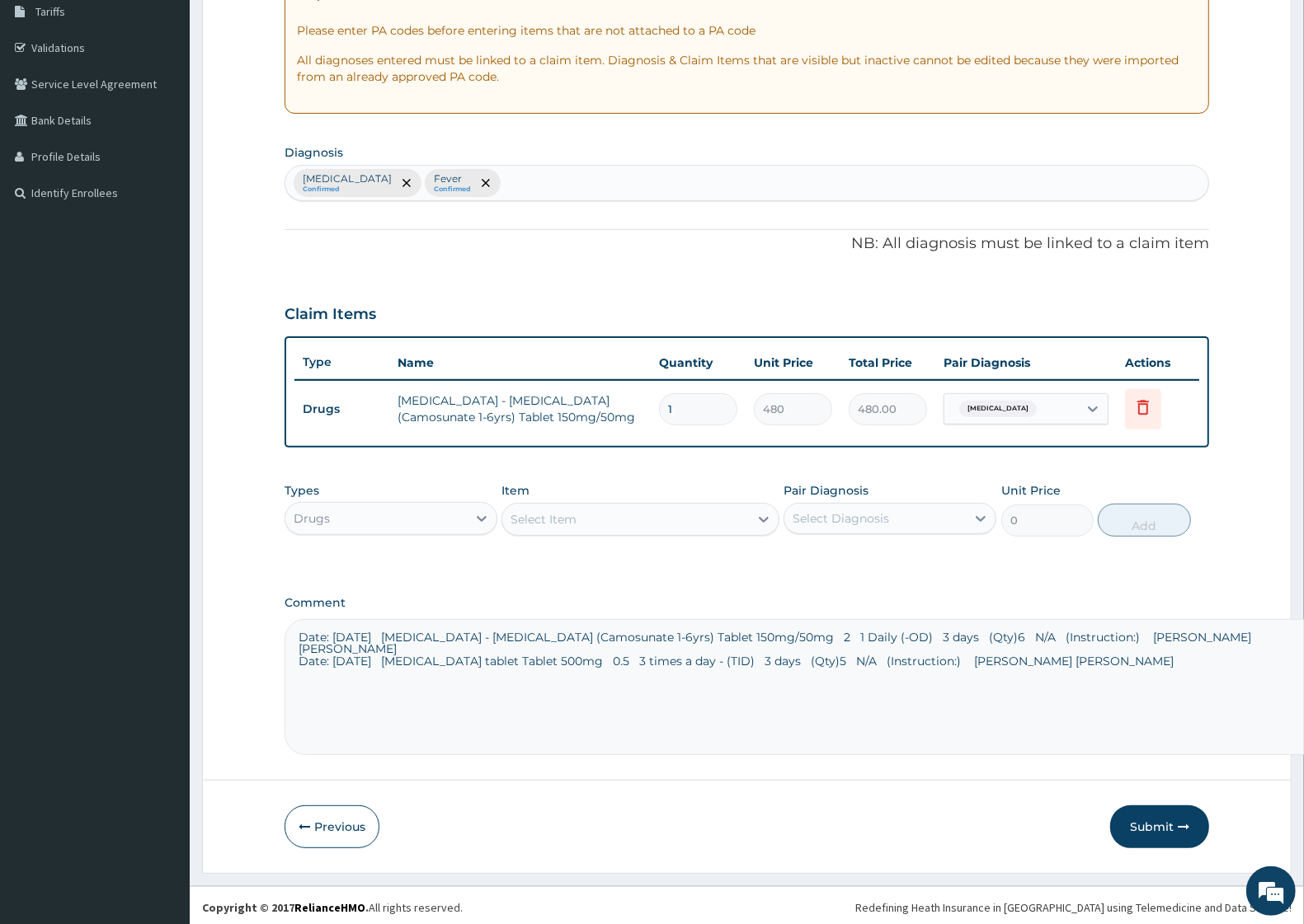
scroll to position [280, 0]
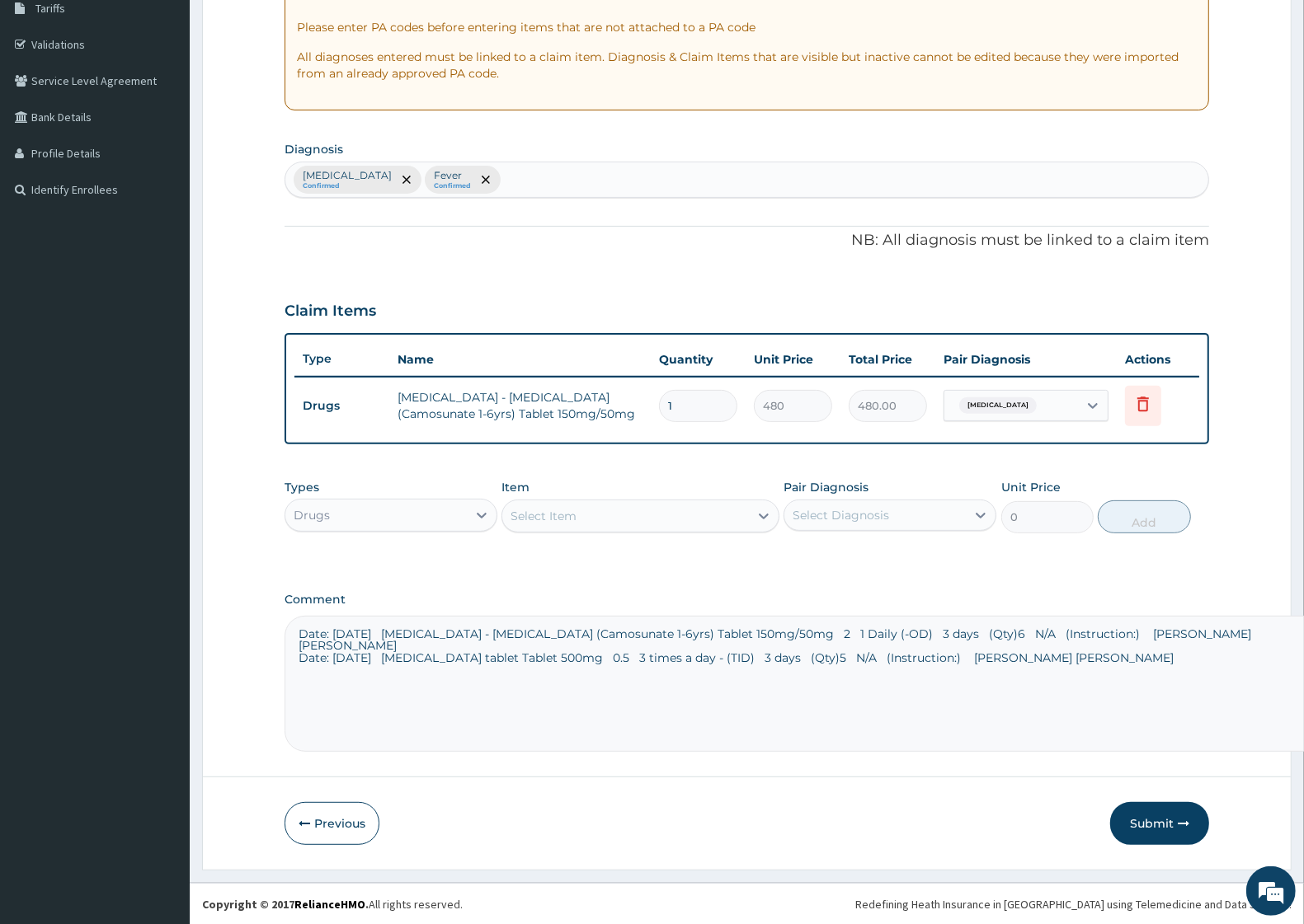
drag, startPoint x: 691, startPoint y: 407, endPoint x: 633, endPoint y: 402, distance: 58.2
click at [633, 402] on tr "Drugs Artesunate - Amodiaquine (Camosunate 1-6yrs) Tablet 150mg/50mg 1 480 480.…" at bounding box center [747, 406] width 905 height 57
type input "6"
type input "2880.00"
type input "6"
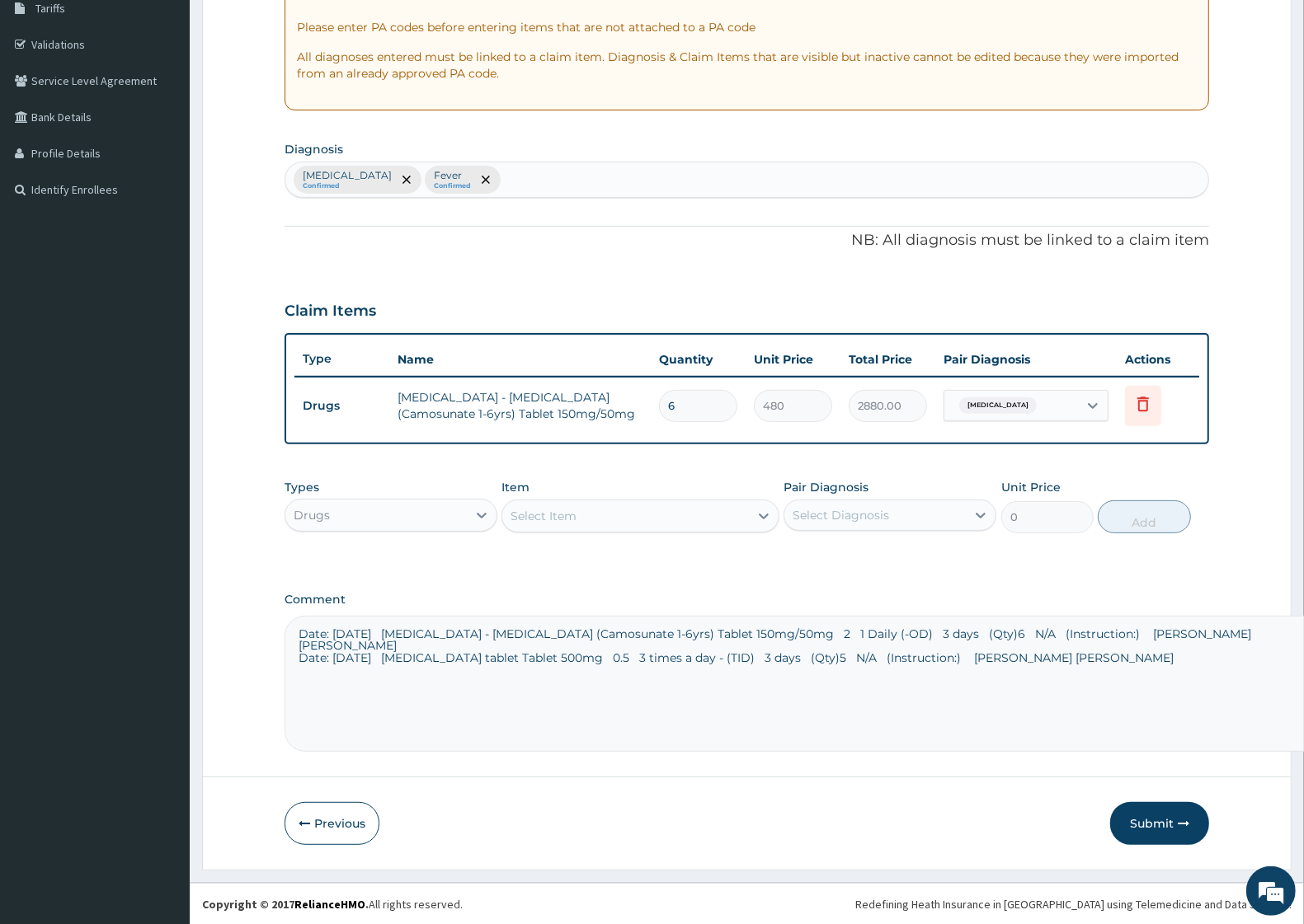
click at [710, 524] on div "Select Item" at bounding box center [625, 516] width 246 height 27
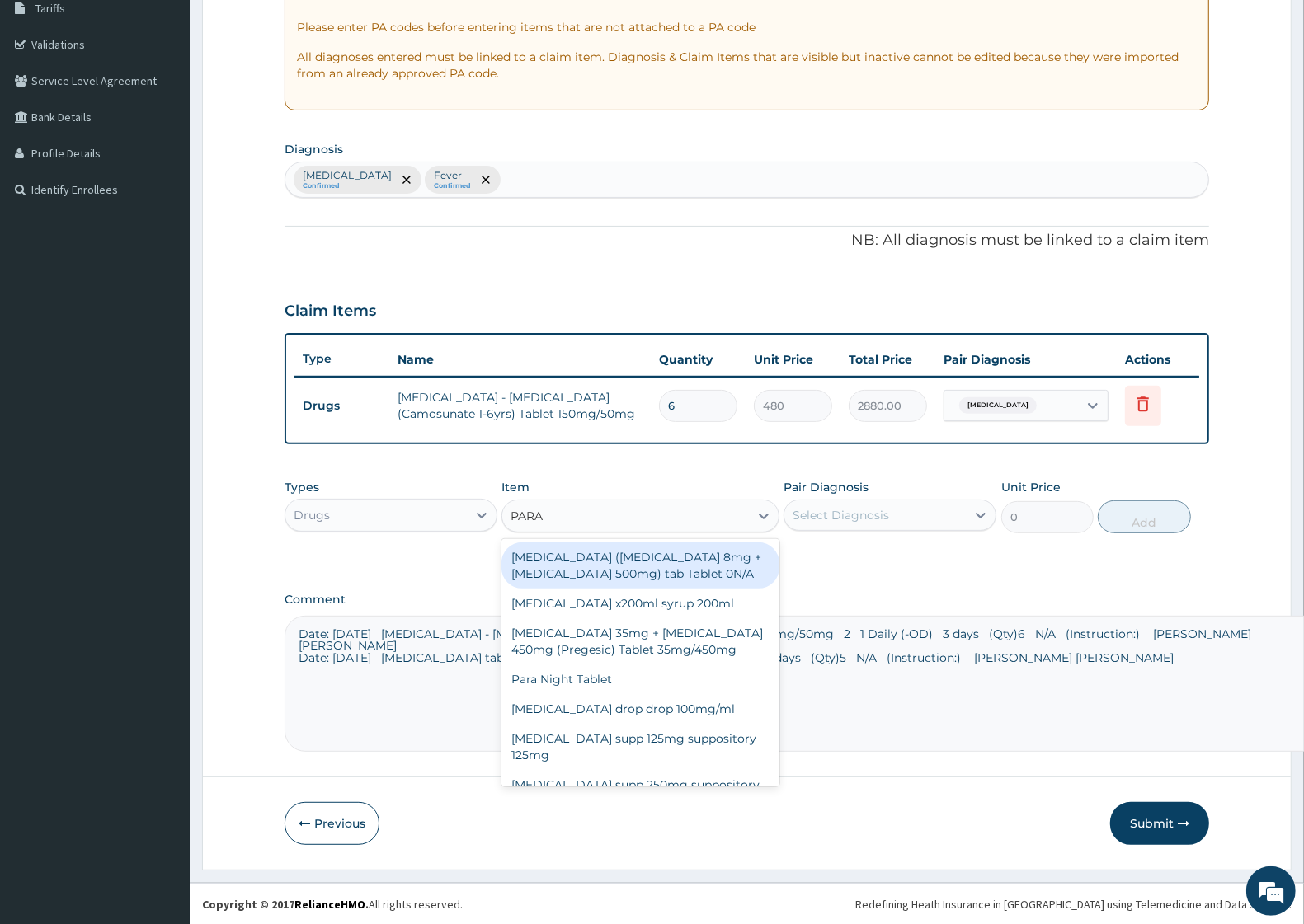
type input "PARAC"
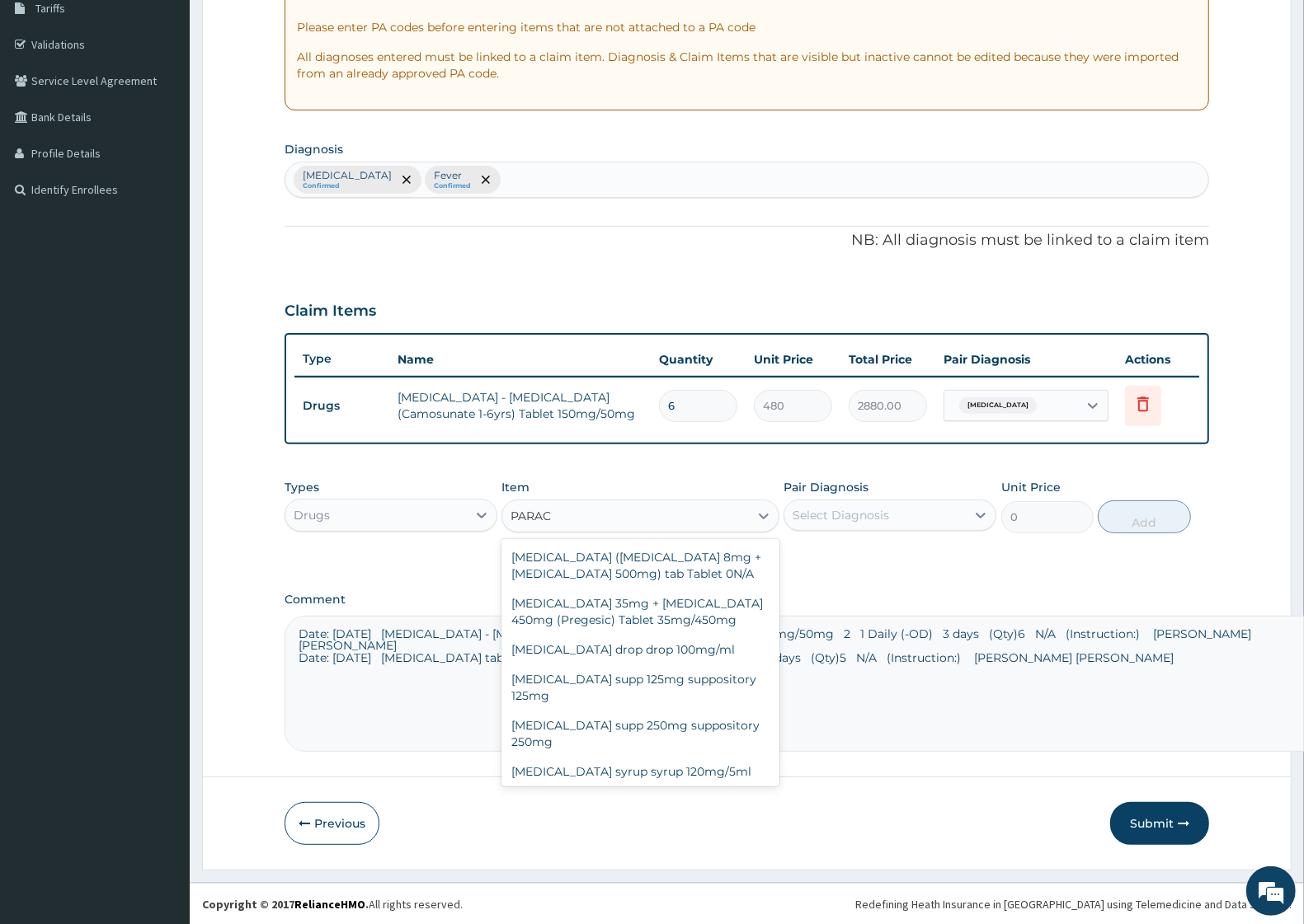
scroll to position [63, 0]
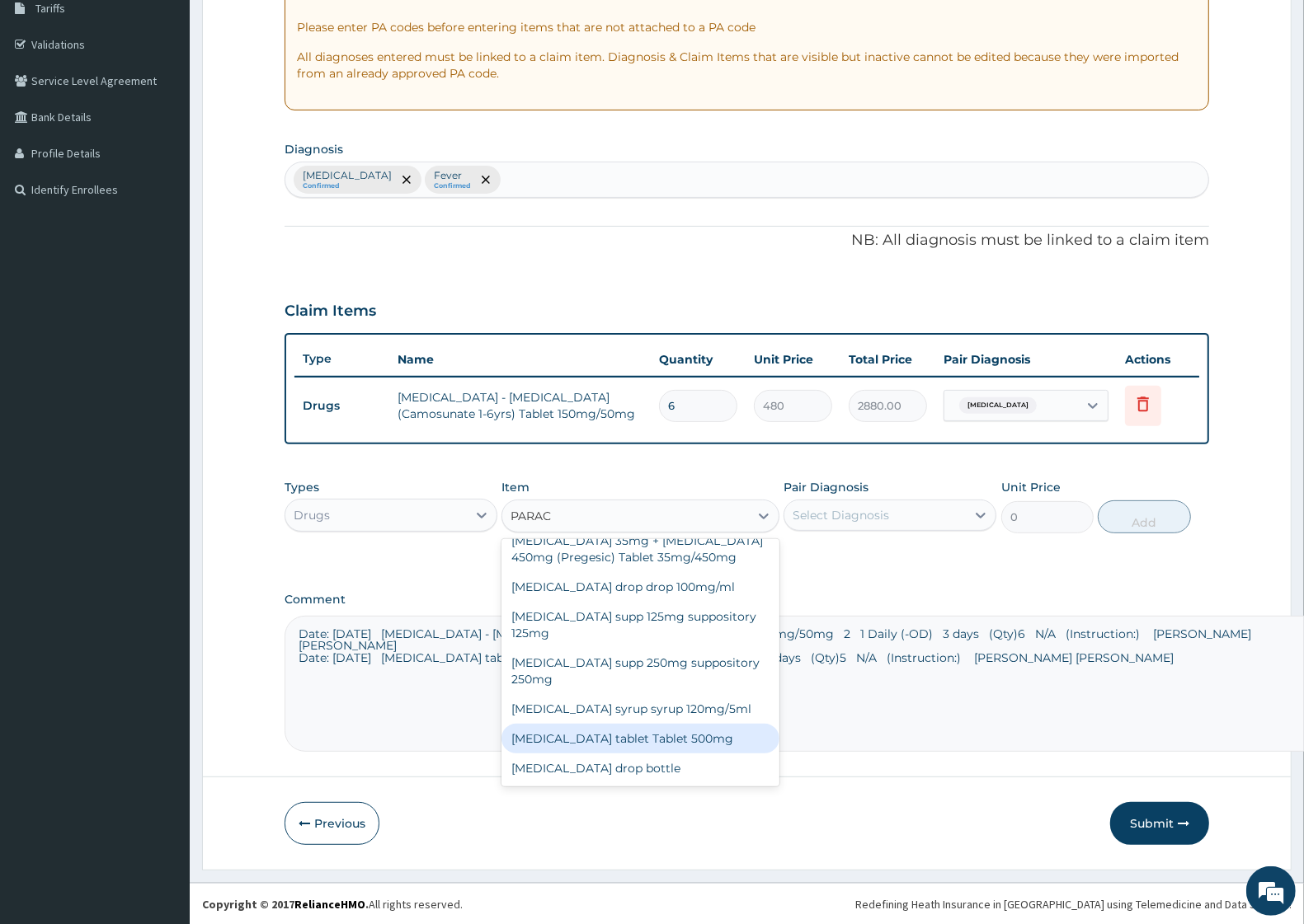
click at [669, 740] on div "Paracetamol tablet Tablet 500mg" at bounding box center [640, 739] width 277 height 30
type input "14.4"
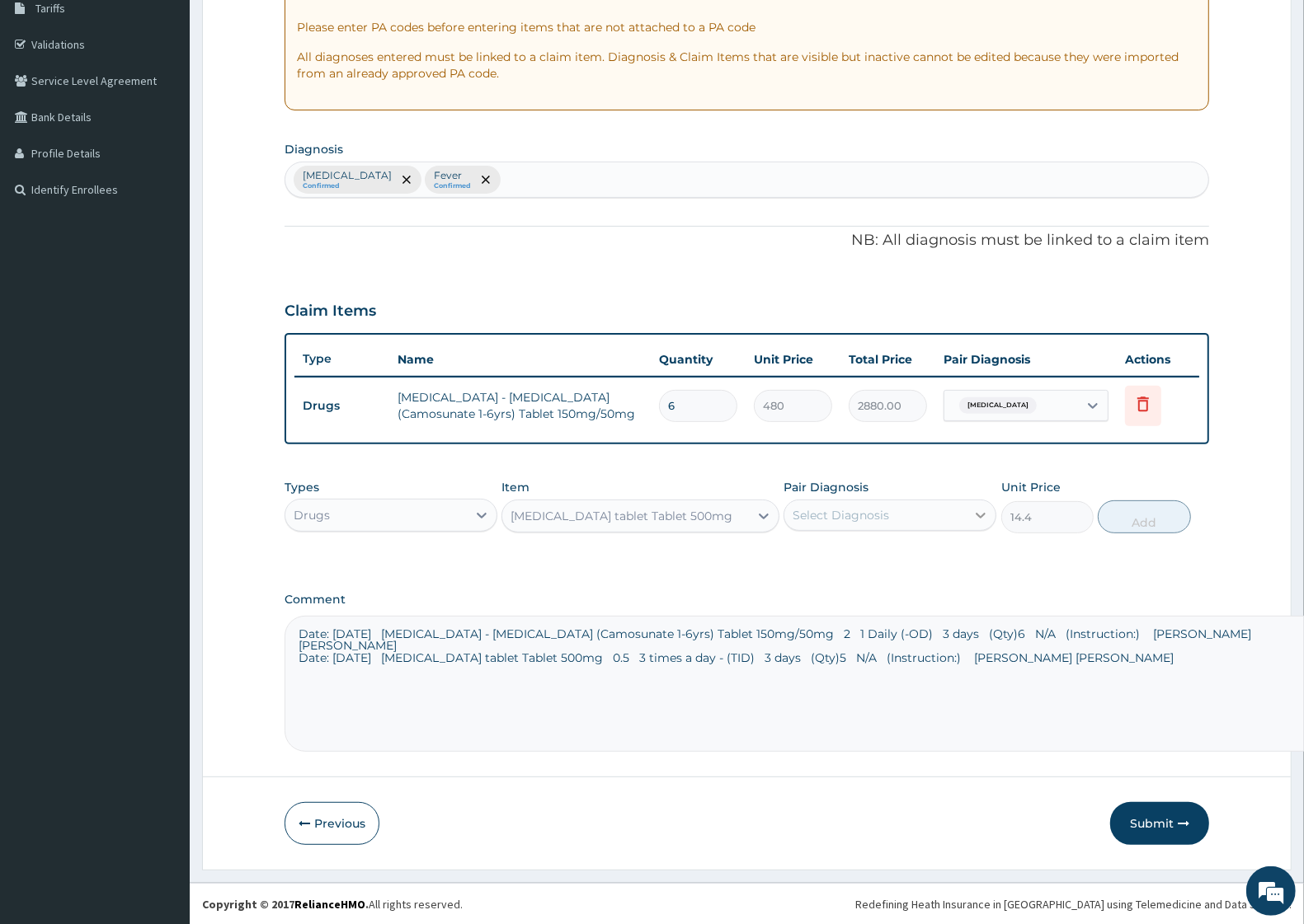
click at [979, 513] on icon at bounding box center [981, 515] width 17 height 17
click at [878, 586] on div "Fever" at bounding box center [890, 592] width 213 height 34
checkbox input "true"
click at [1145, 520] on button "Add" at bounding box center [1144, 516] width 92 height 33
type input "0"
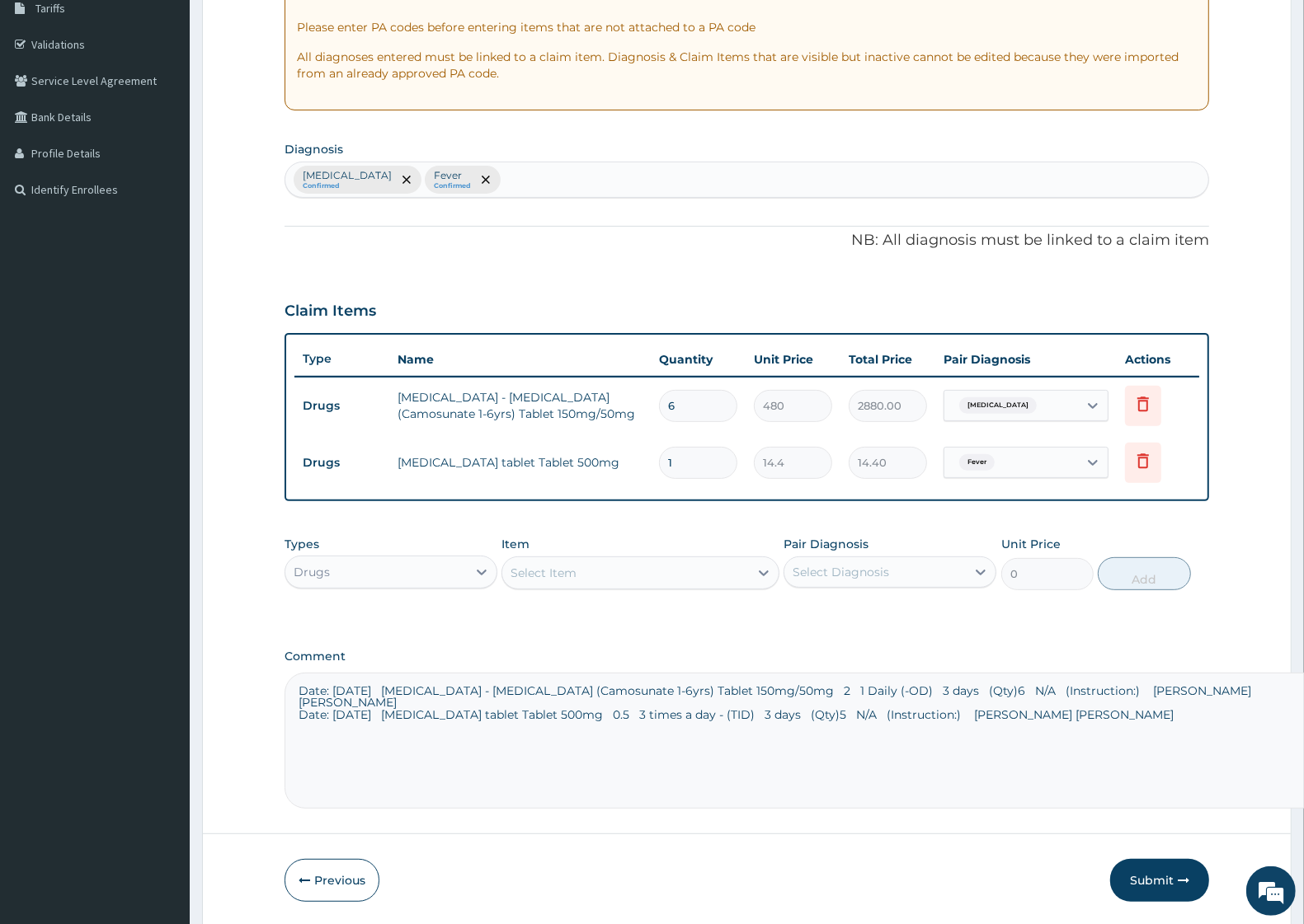
drag, startPoint x: 680, startPoint y: 459, endPoint x: 652, endPoint y: 459, distance: 28.0
click at [652, 459] on td "1" at bounding box center [698, 462] width 95 height 49
type input "5"
type input "72.00"
type input "5"
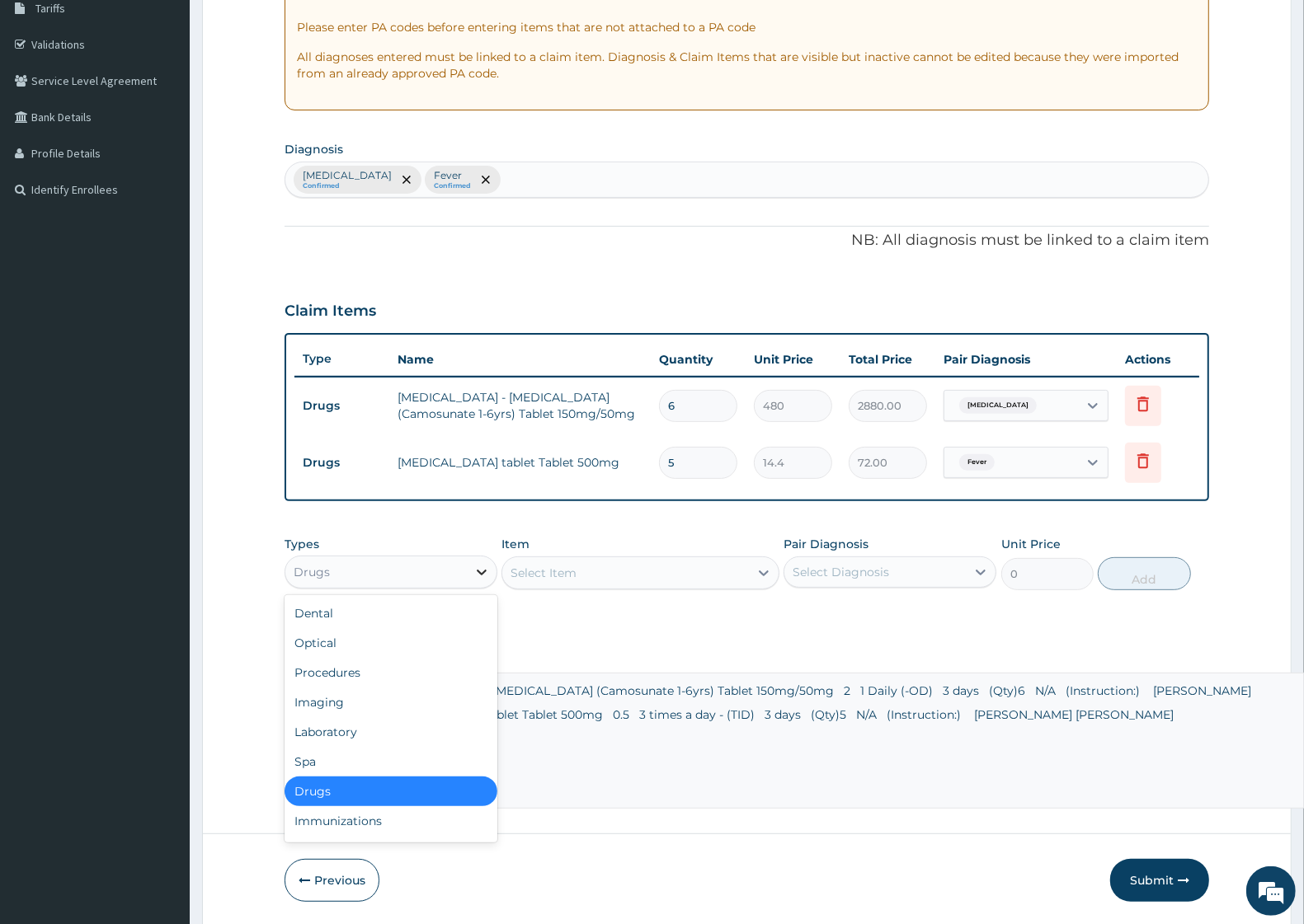
click at [479, 568] on icon at bounding box center [481, 572] width 17 height 17
click at [361, 672] on div "Procedures" at bounding box center [391, 673] width 213 height 30
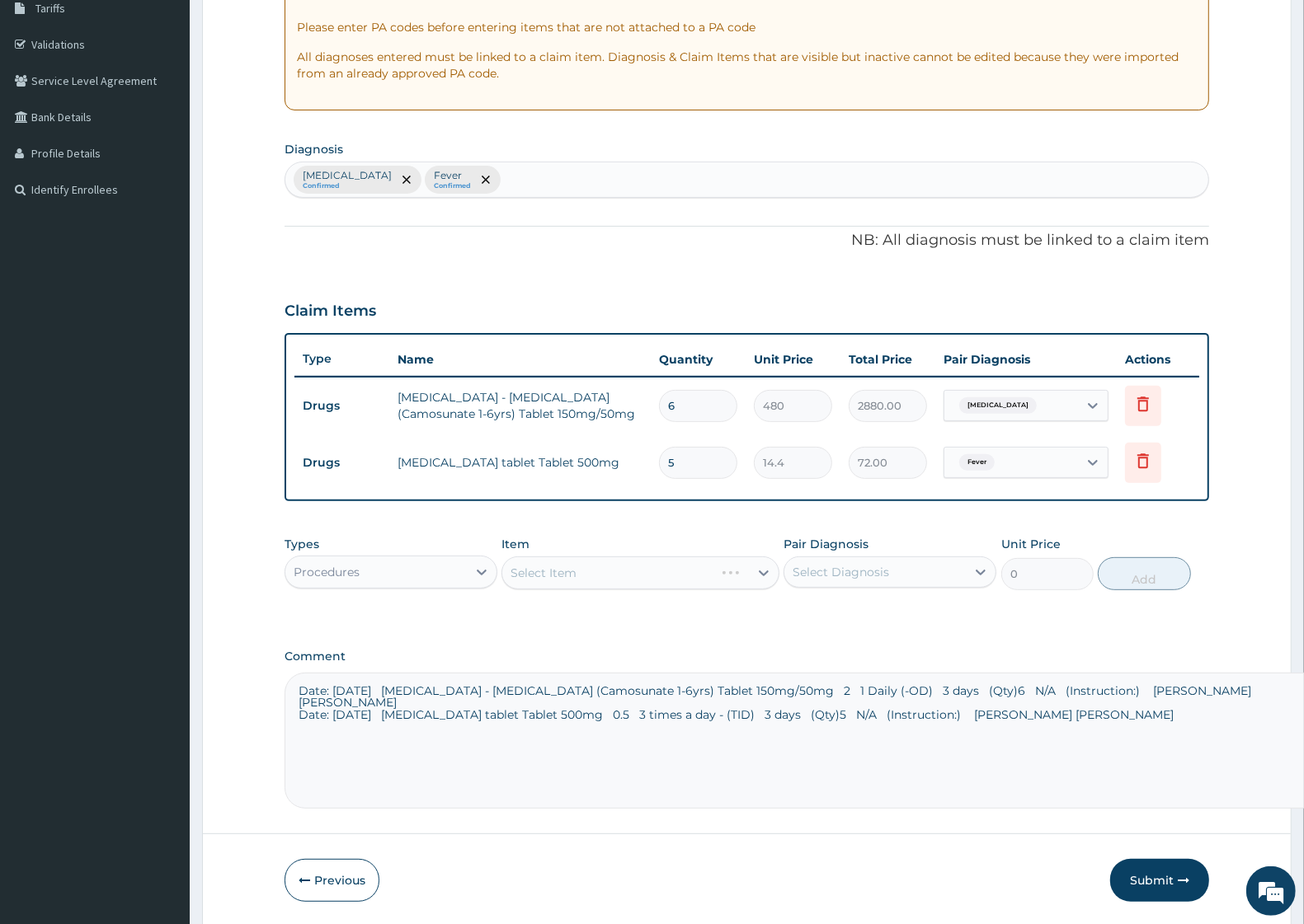
click at [678, 581] on div "Select Item" at bounding box center [640, 572] width 277 height 33
click at [767, 565] on div "Select Item" at bounding box center [640, 572] width 277 height 33
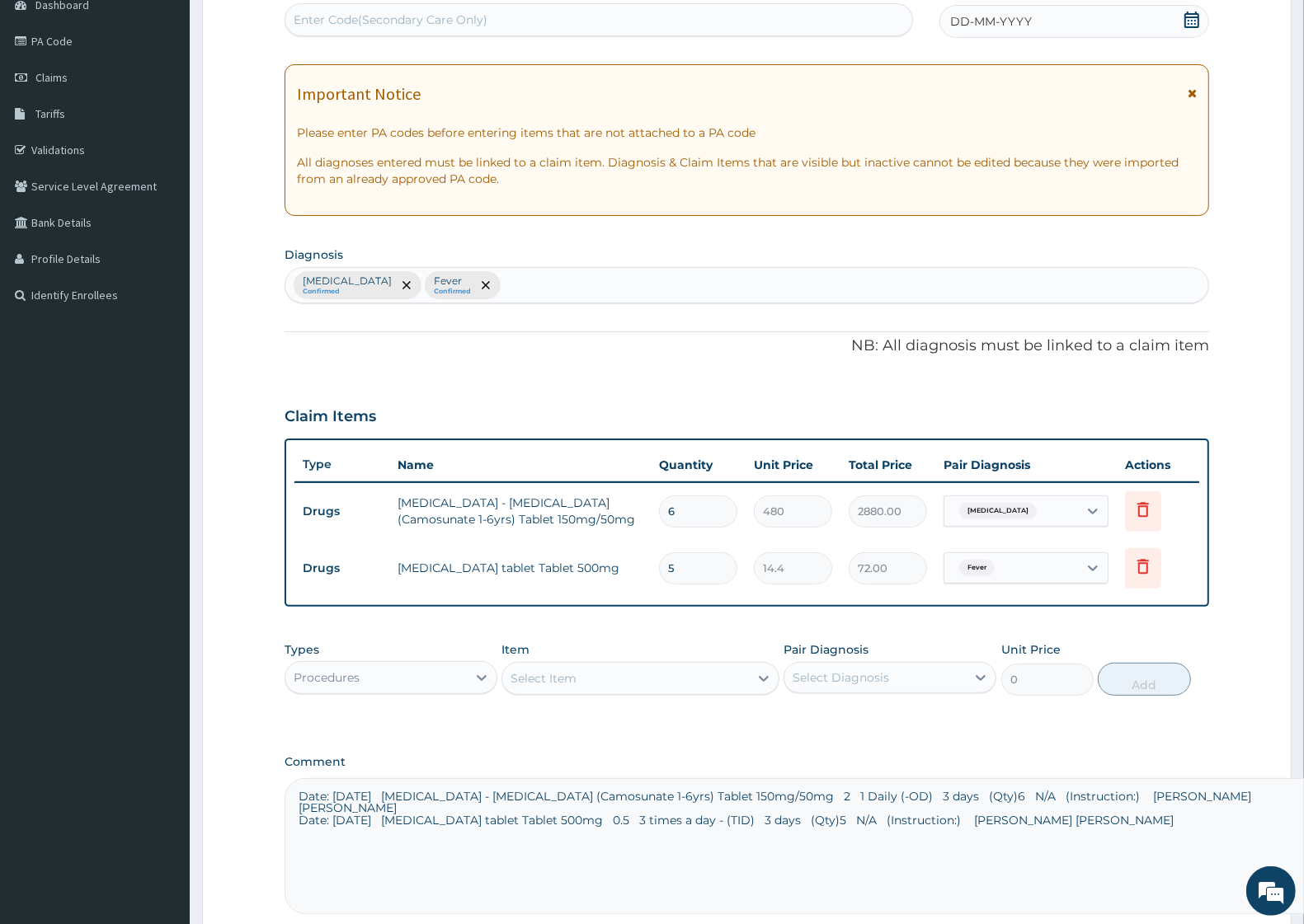
scroll to position [0, 0]
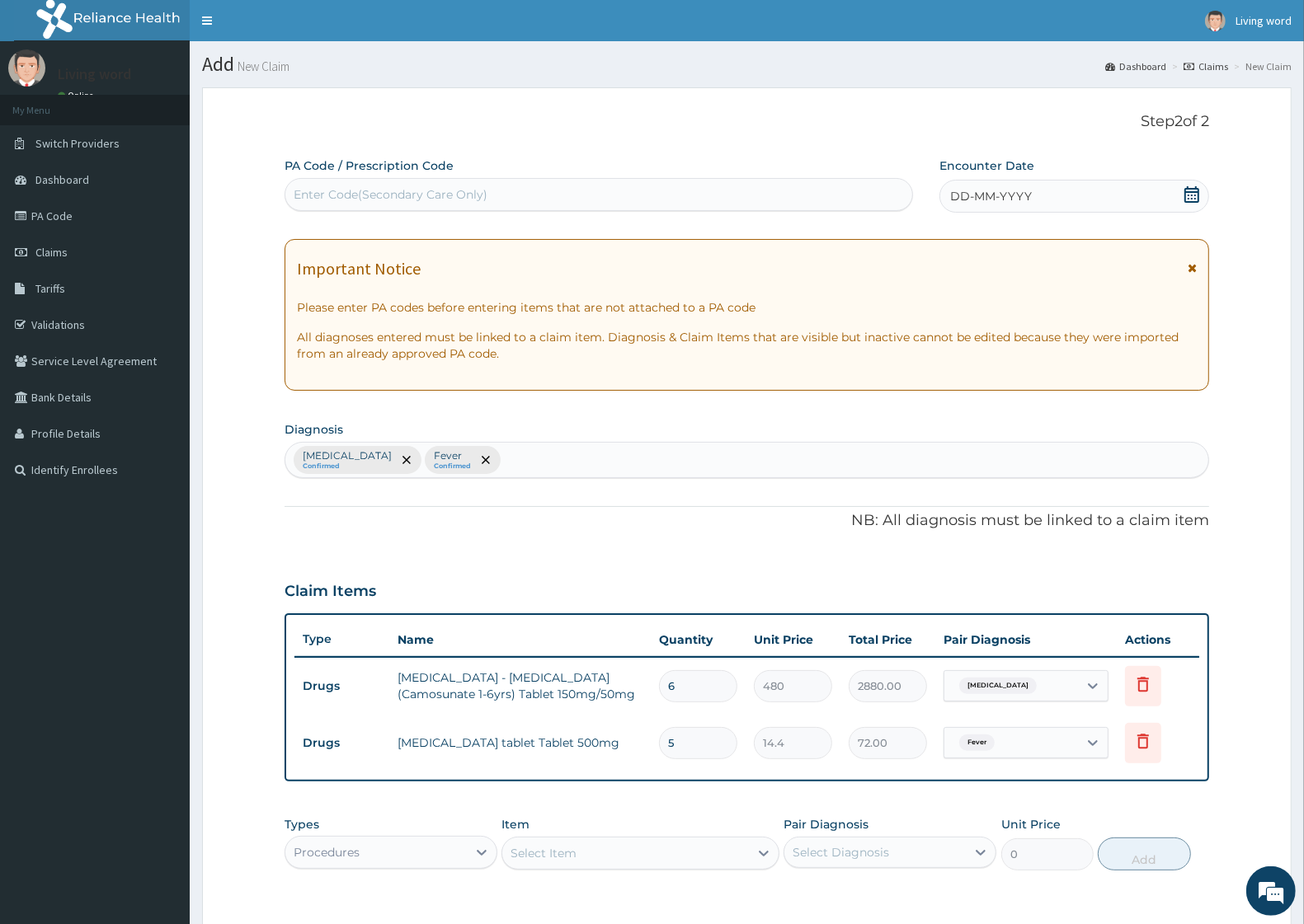
click at [1193, 199] on icon at bounding box center [1192, 195] width 15 height 17
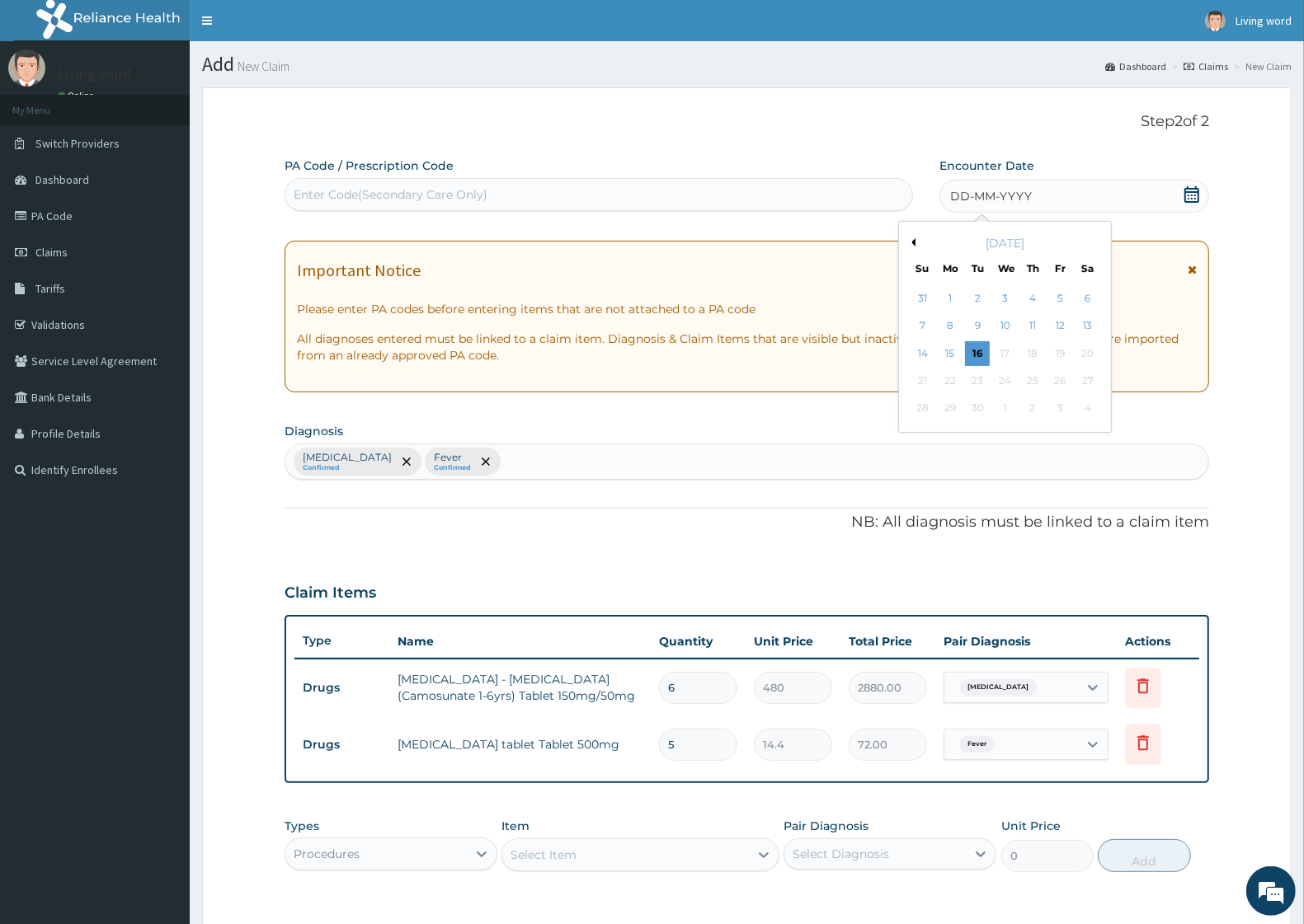
click at [916, 240] on button "Previous Month" at bounding box center [911, 242] width 8 height 8
click at [1028, 412] on div "28" at bounding box center [1033, 409] width 25 height 25
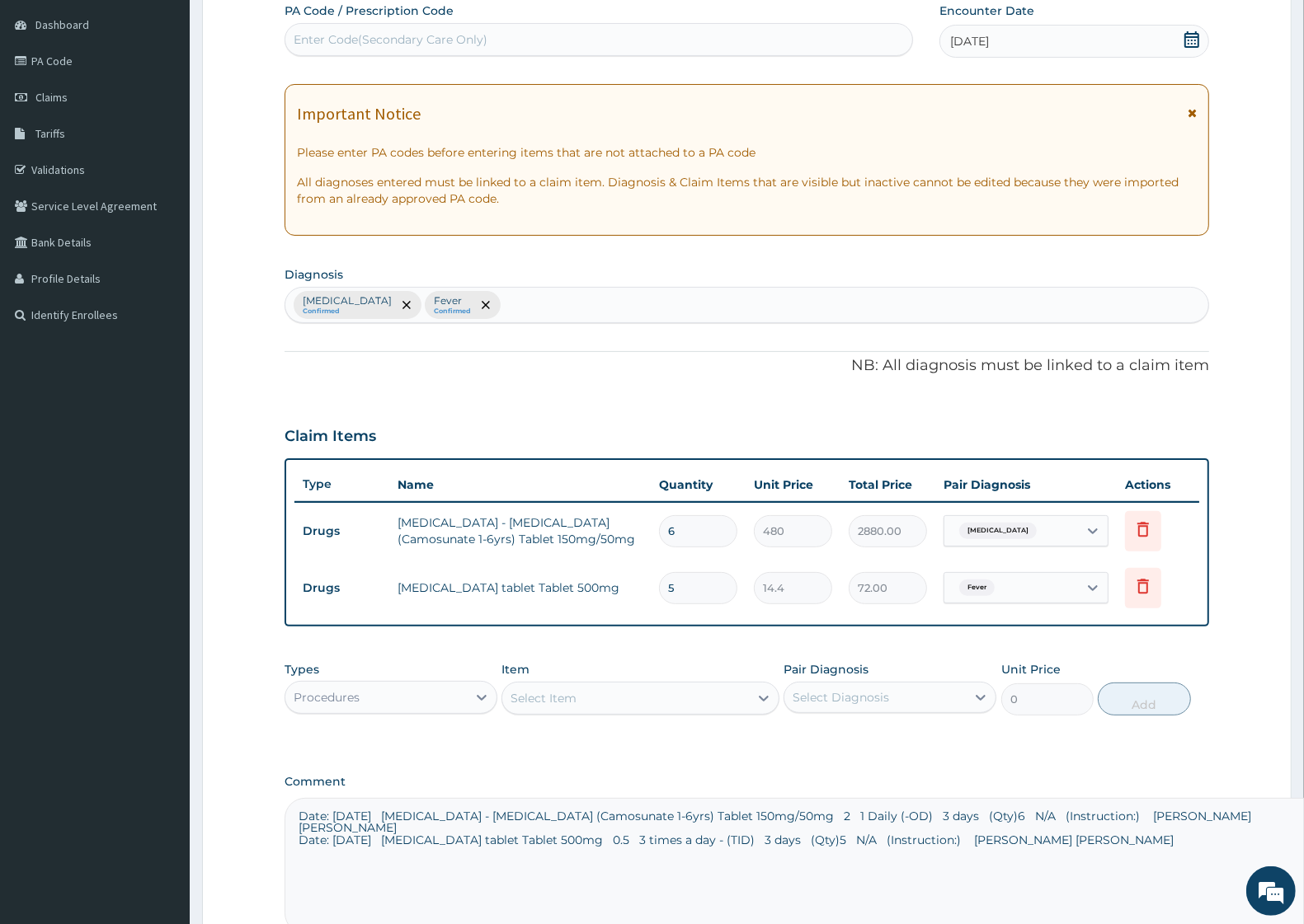
scroll to position [336, 0]
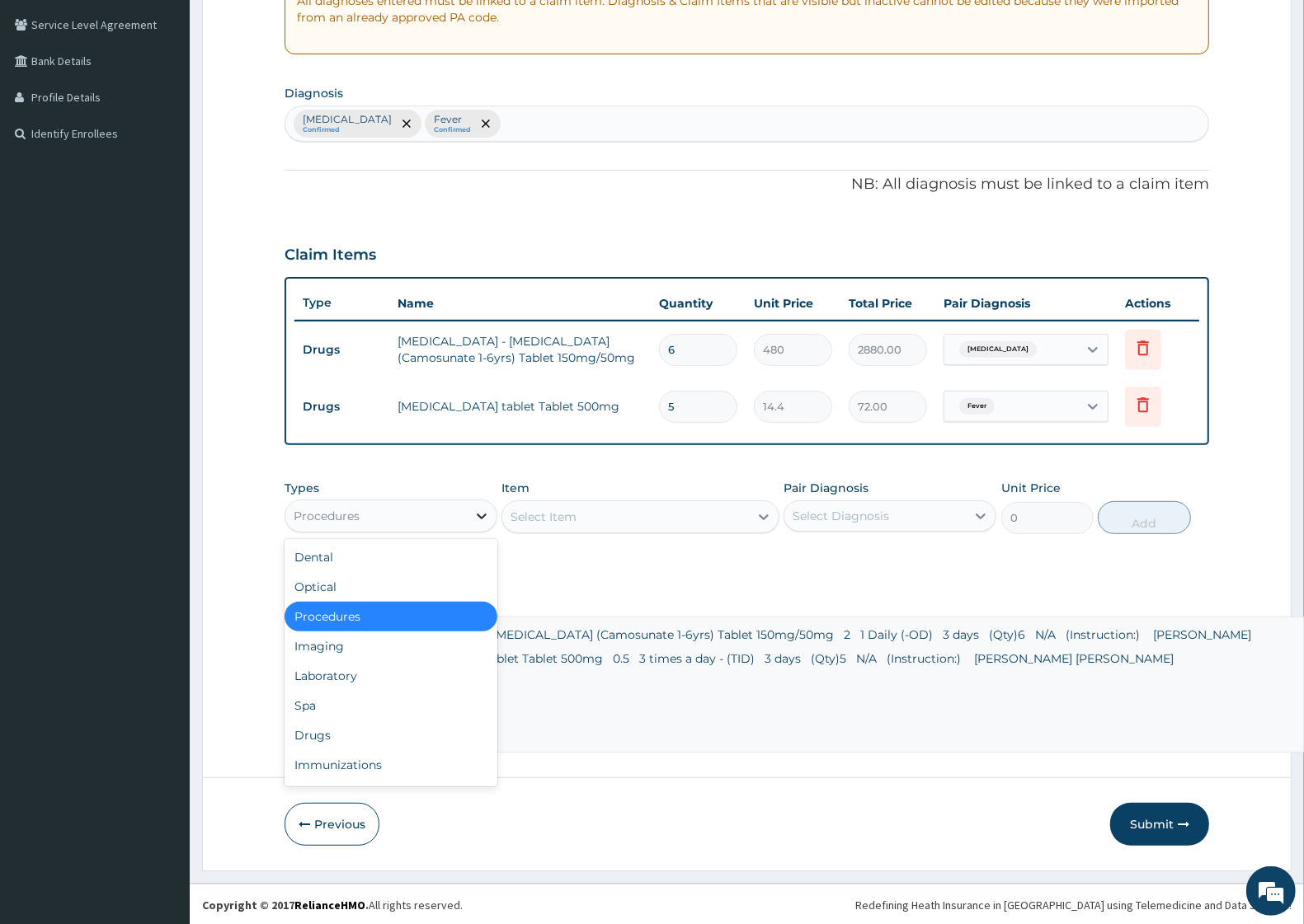
click at [477, 508] on icon at bounding box center [481, 515] width 17 height 17
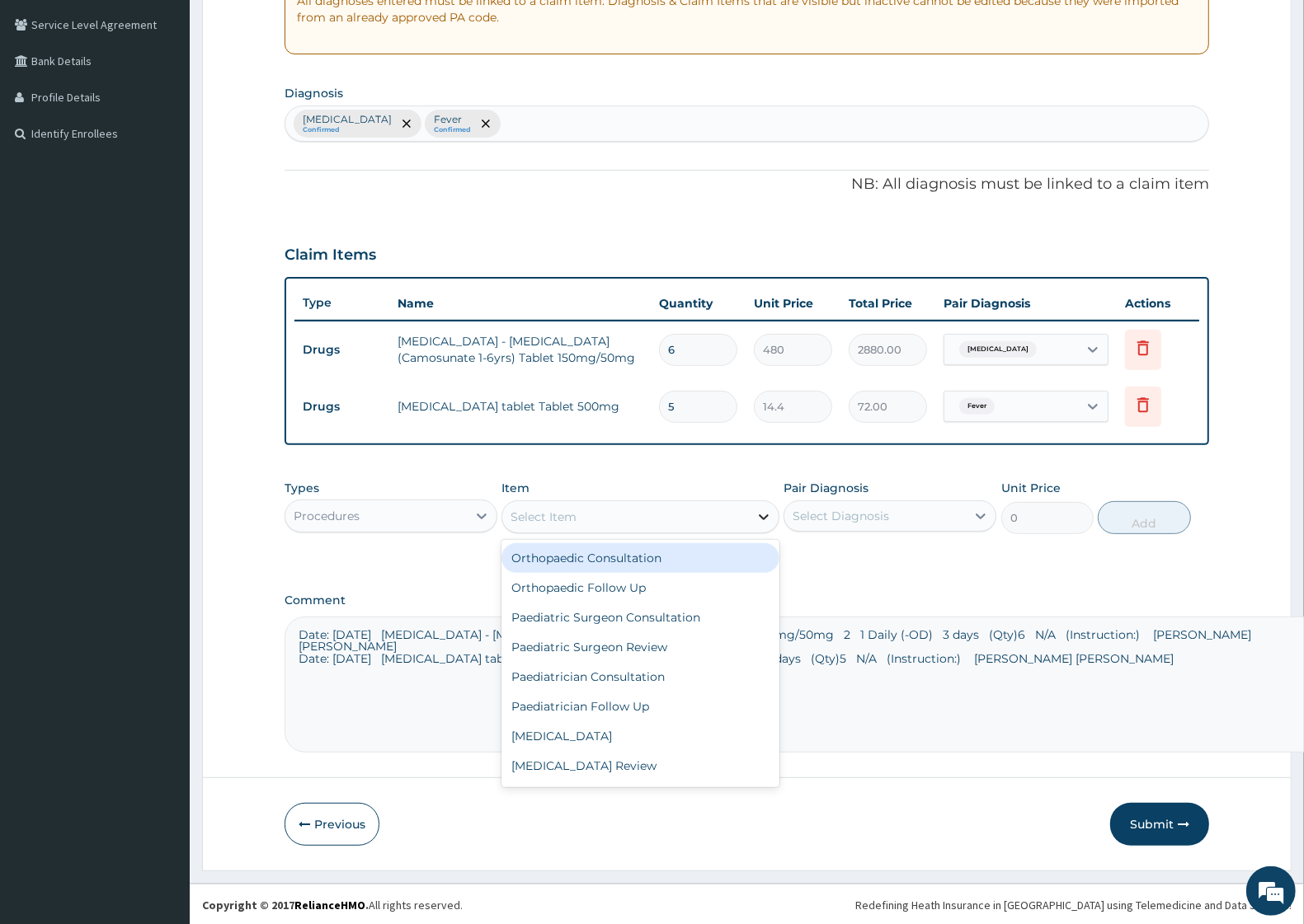
click at [762, 516] on icon at bounding box center [763, 517] width 10 height 6
type input "GEN"
click at [615, 558] on div "General Consultation" at bounding box center [640, 559] width 277 height 30
type input "2500"
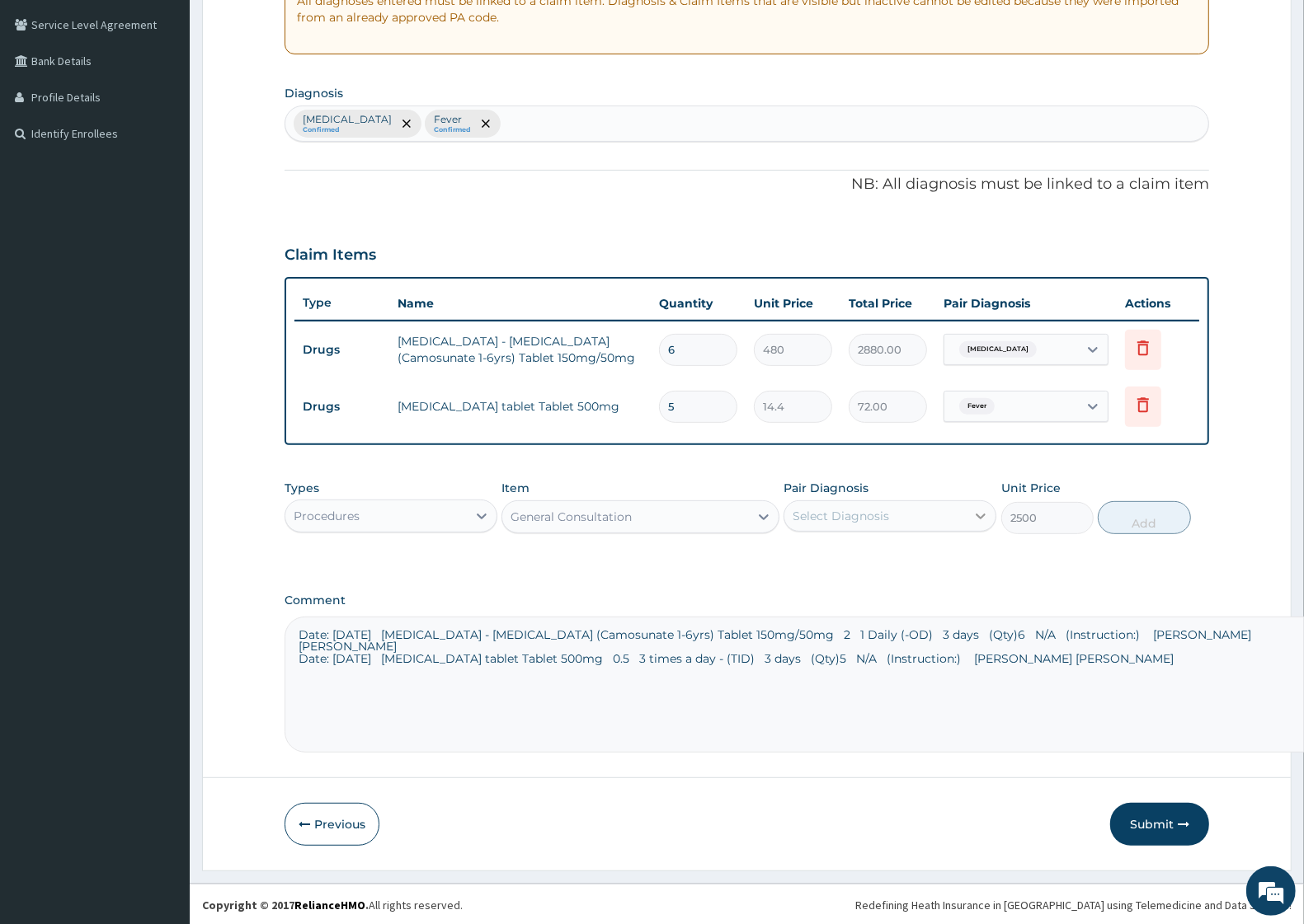
click at [986, 514] on icon at bounding box center [981, 515] width 17 height 17
click at [856, 561] on div "Malaria" at bounding box center [890, 559] width 213 height 34
checkbox input "true"
click at [1139, 520] on button "Add" at bounding box center [1144, 517] width 92 height 33
type input "0"
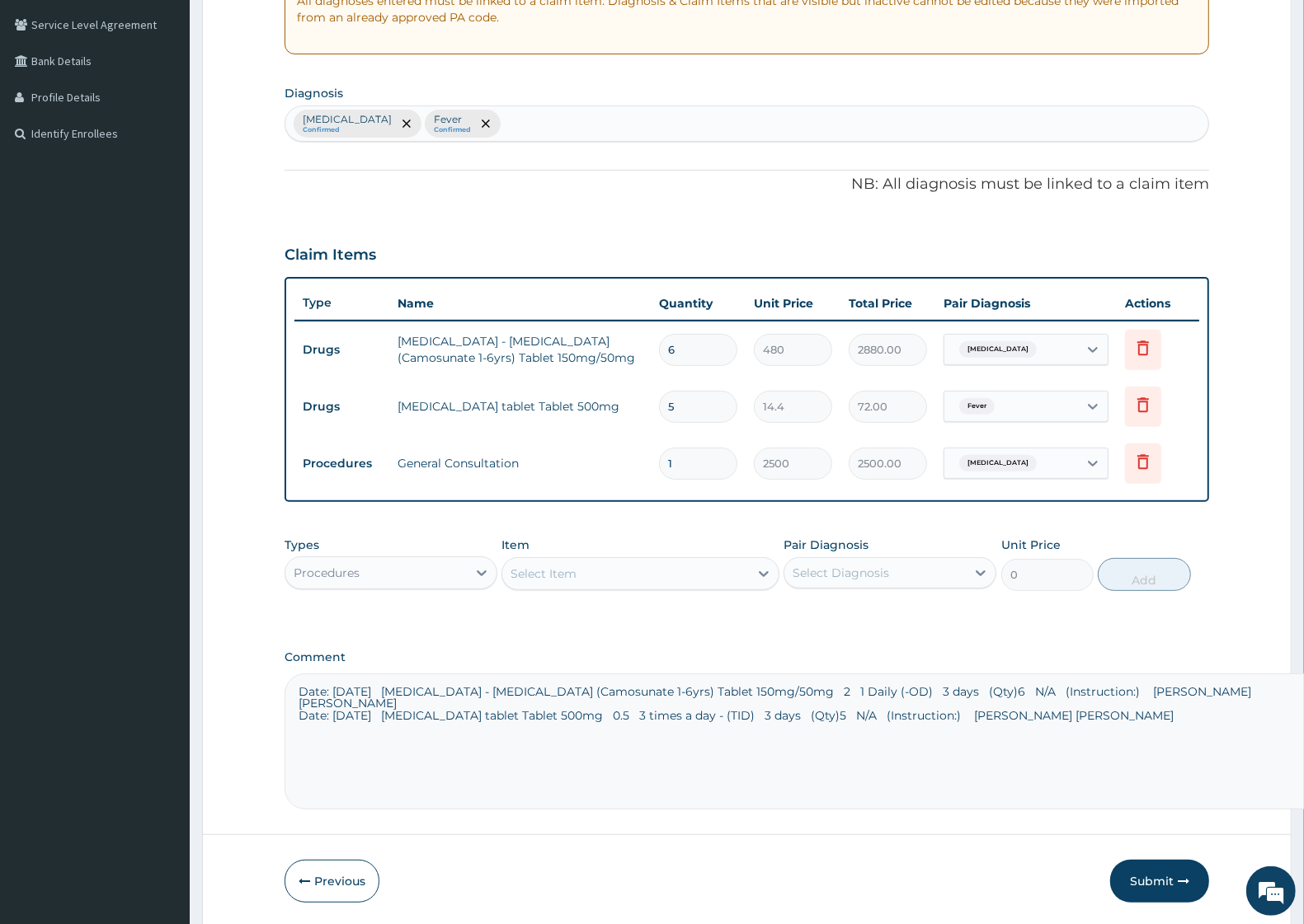
scroll to position [394, 0]
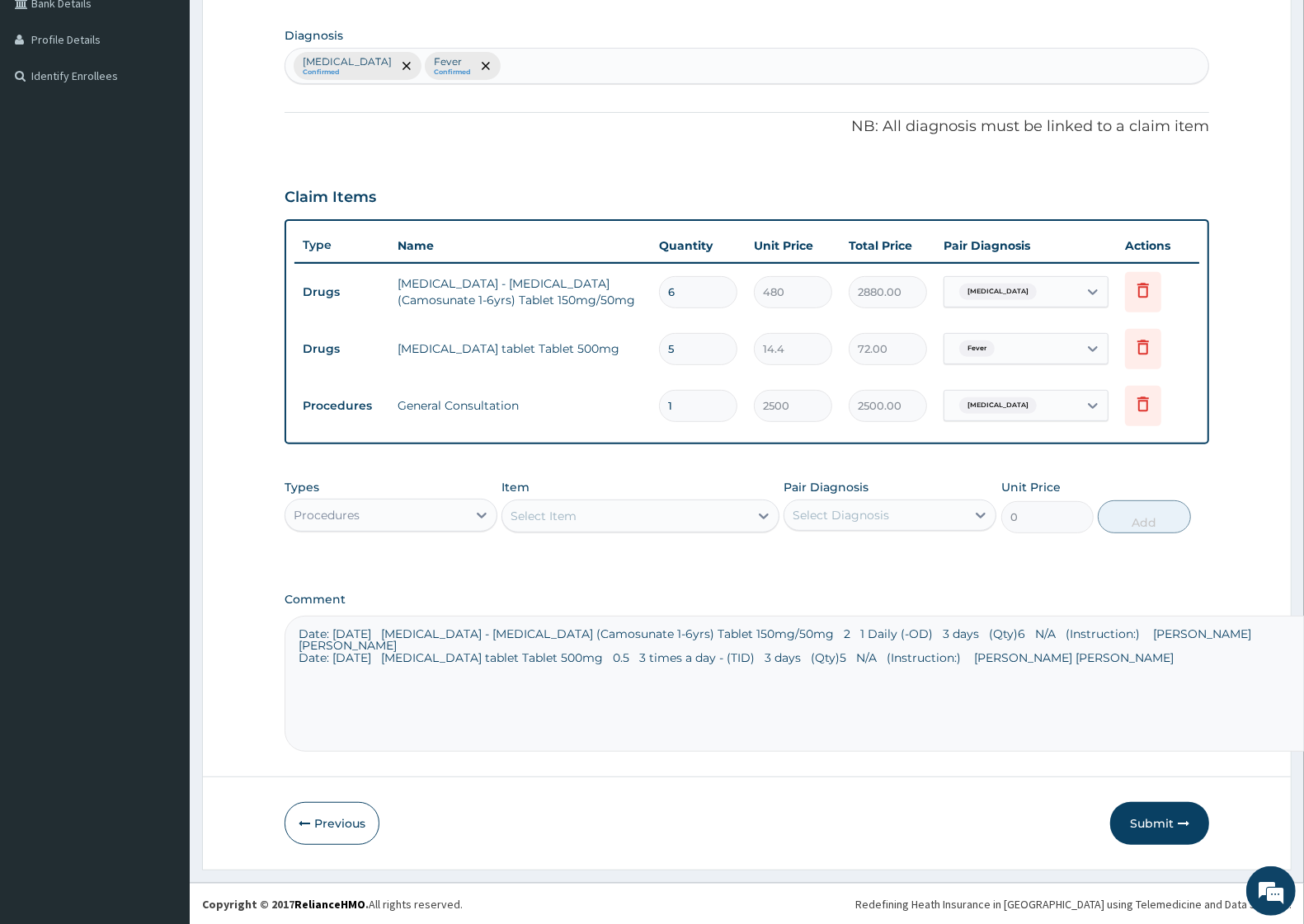
drag, startPoint x: 1131, startPoint y: 661, endPoint x: 213, endPoint y: 616, distance: 919.1
click at [223, 611] on form "Step 2 of 2 PA Code / Prescription Code Enter Code(Secondary Care Only) Encount…" at bounding box center [747, 281] width 1090 height 1177
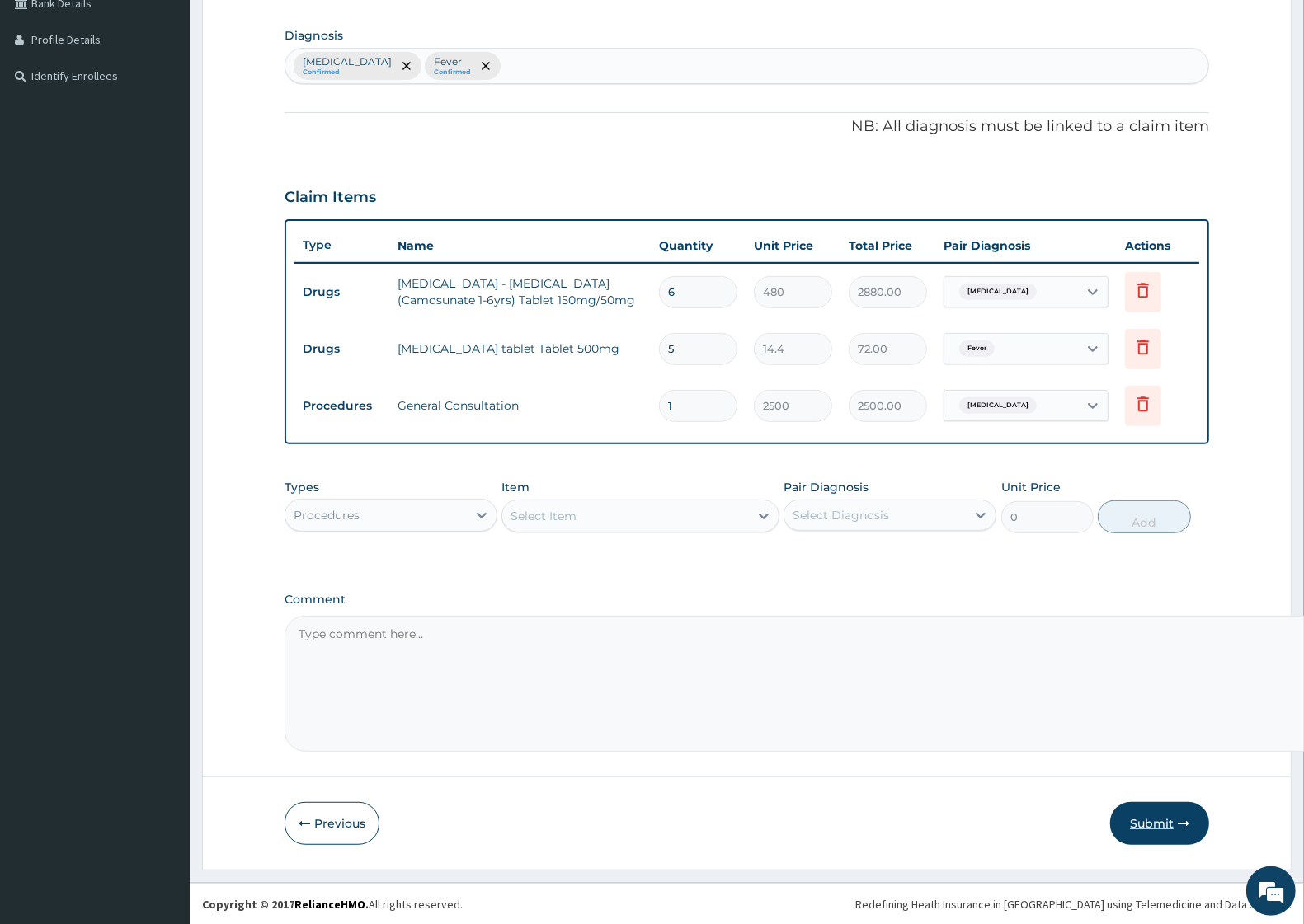
click at [1151, 819] on button "Submit" at bounding box center [1160, 823] width 99 height 42
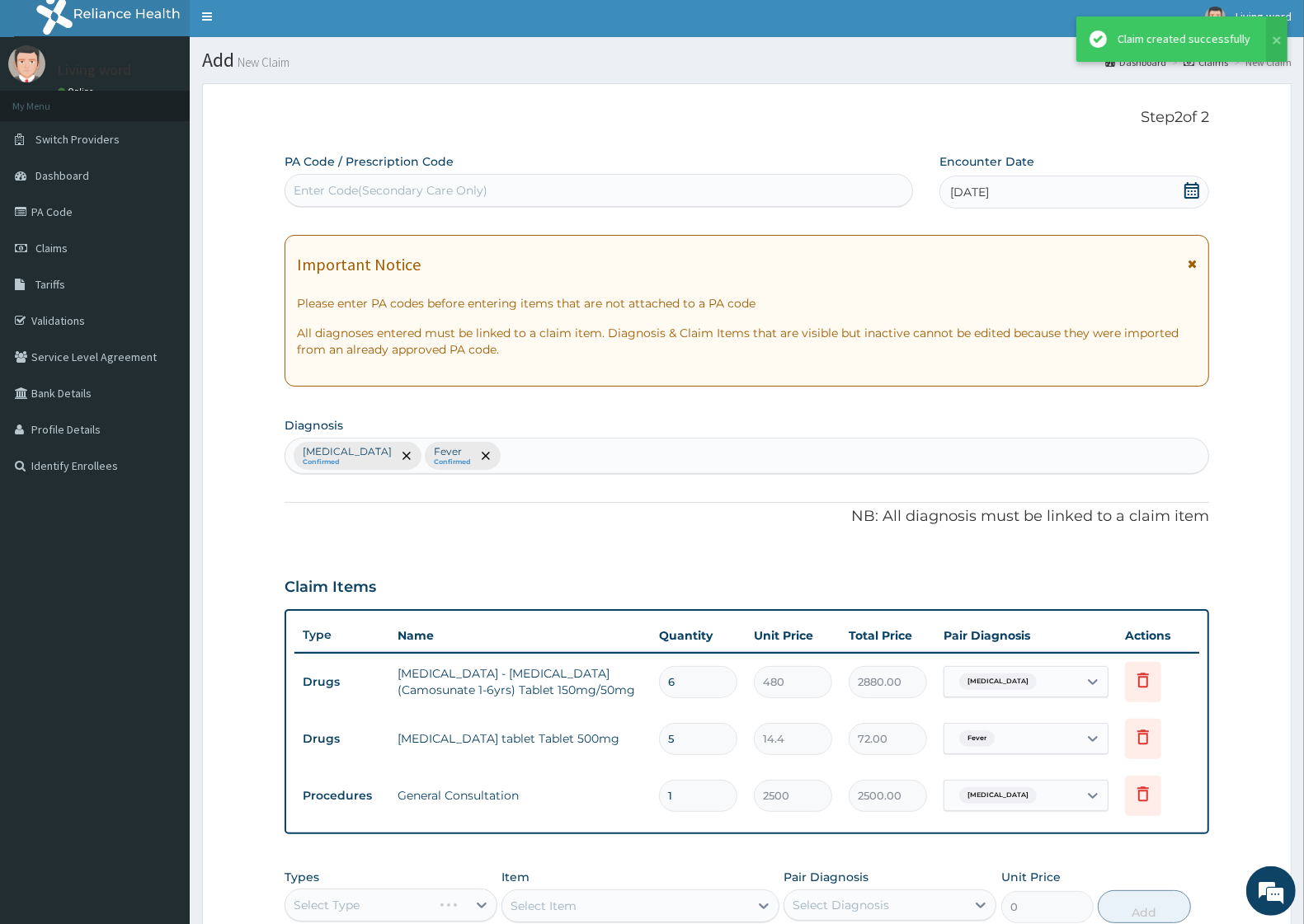
scroll to position [300, 0]
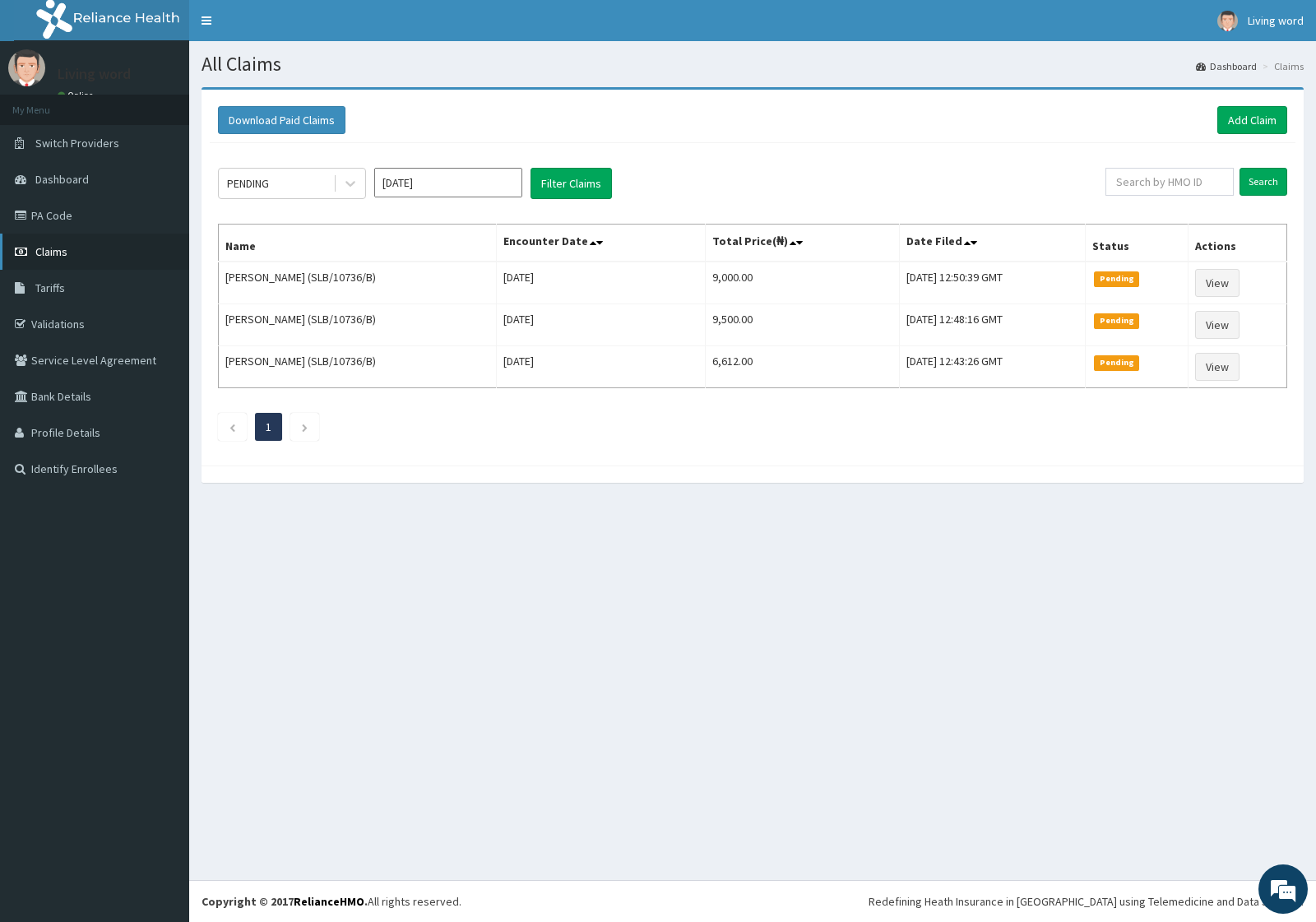
click at [57, 249] on span "Claims" at bounding box center [51, 251] width 32 height 15
click at [304, 437] on li at bounding box center [304, 427] width 29 height 28
click at [79, 179] on span "Dashboard" at bounding box center [62, 179] width 54 height 15
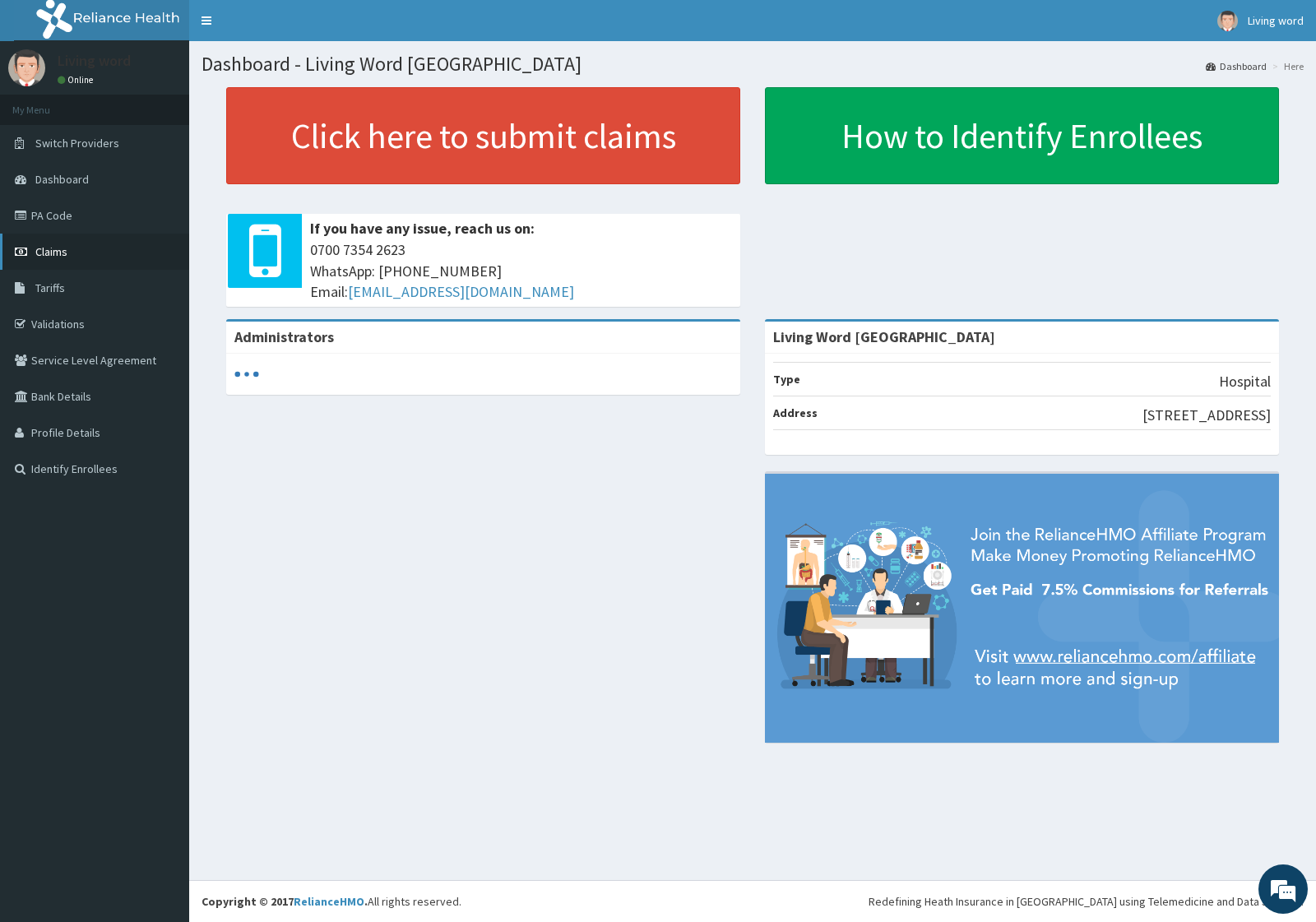
click at [58, 245] on span "Claims" at bounding box center [51, 251] width 32 height 15
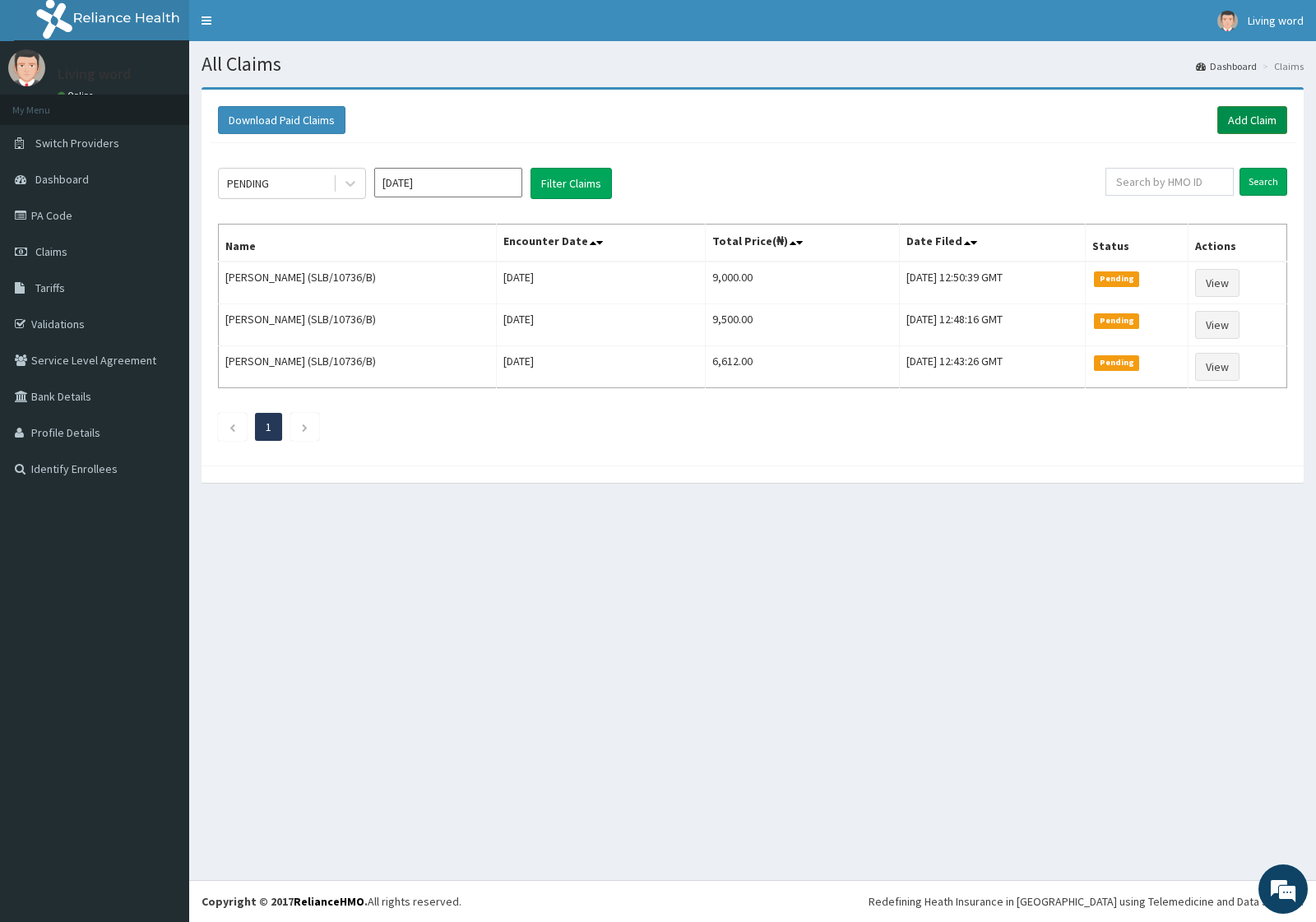
click at [1247, 124] on link "Add Claim" at bounding box center [1252, 120] width 70 height 28
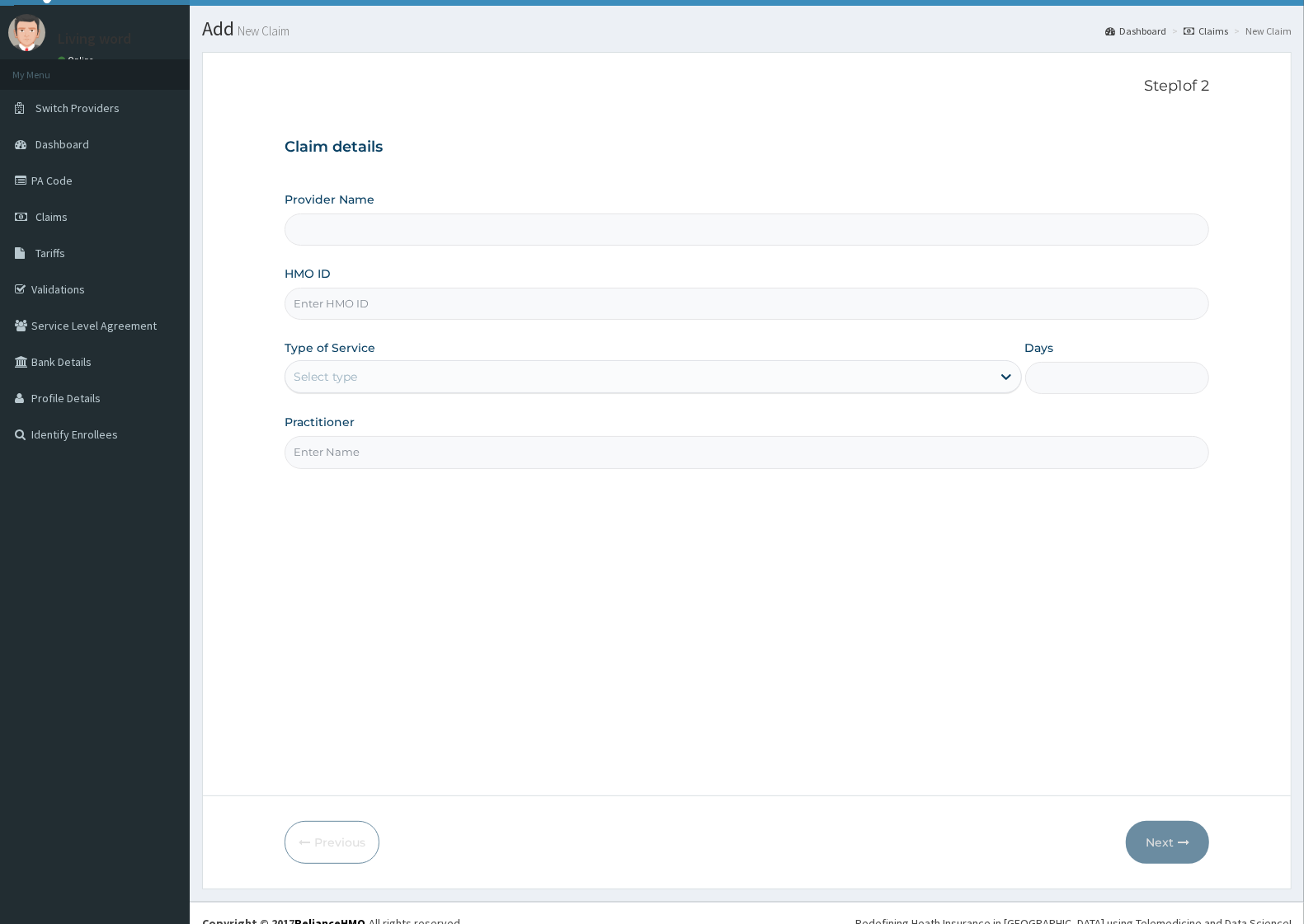
scroll to position [55, 0]
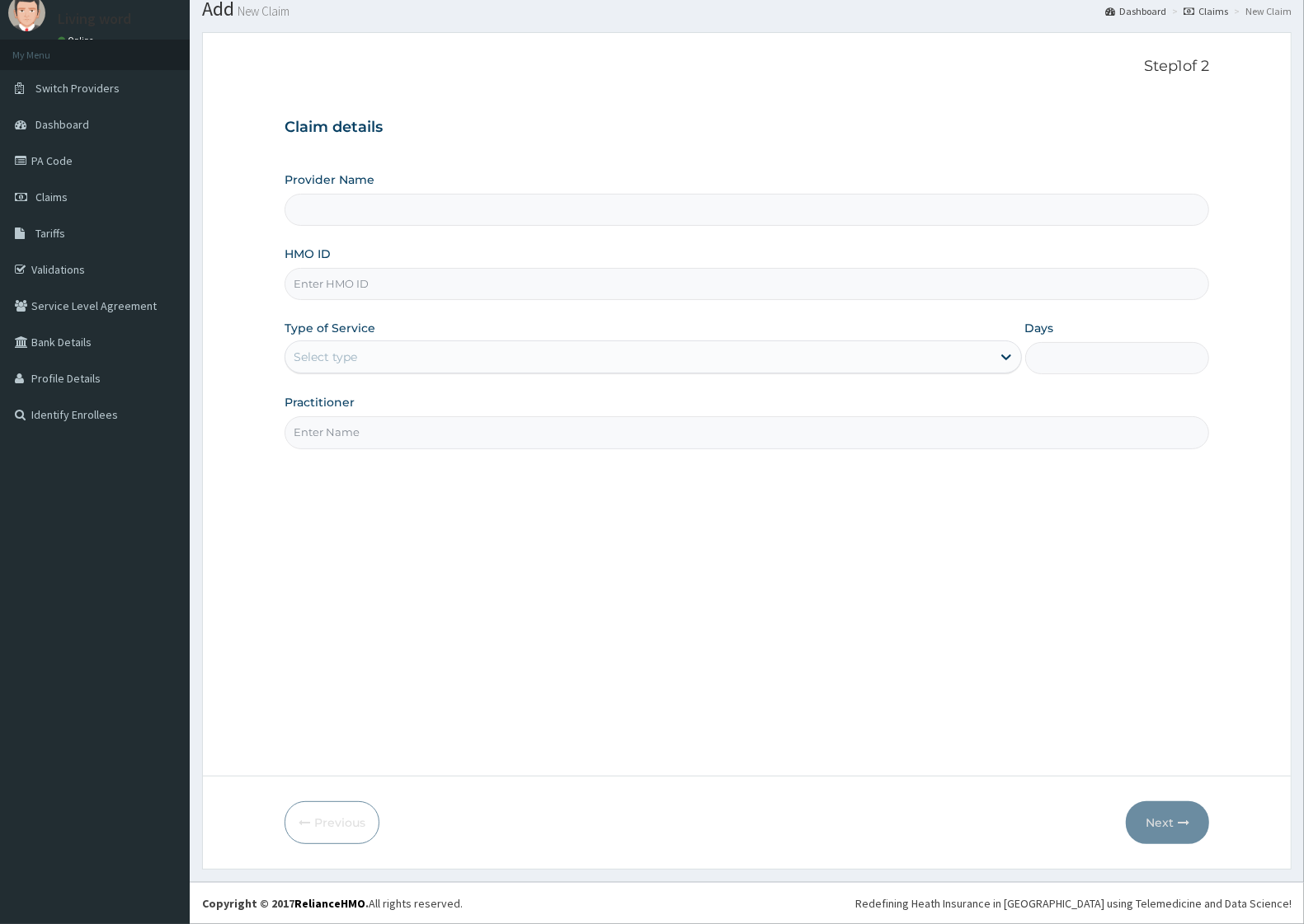
type input "Living Word [GEOGRAPHIC_DATA]"
click at [54, 196] on span "Claims" at bounding box center [51, 196] width 32 height 15
click at [410, 532] on div "Step 1 of 2 Claim details Provider Name Living Word Mission Hospital HMO ID Typ…" at bounding box center [747, 404] width 924 height 693
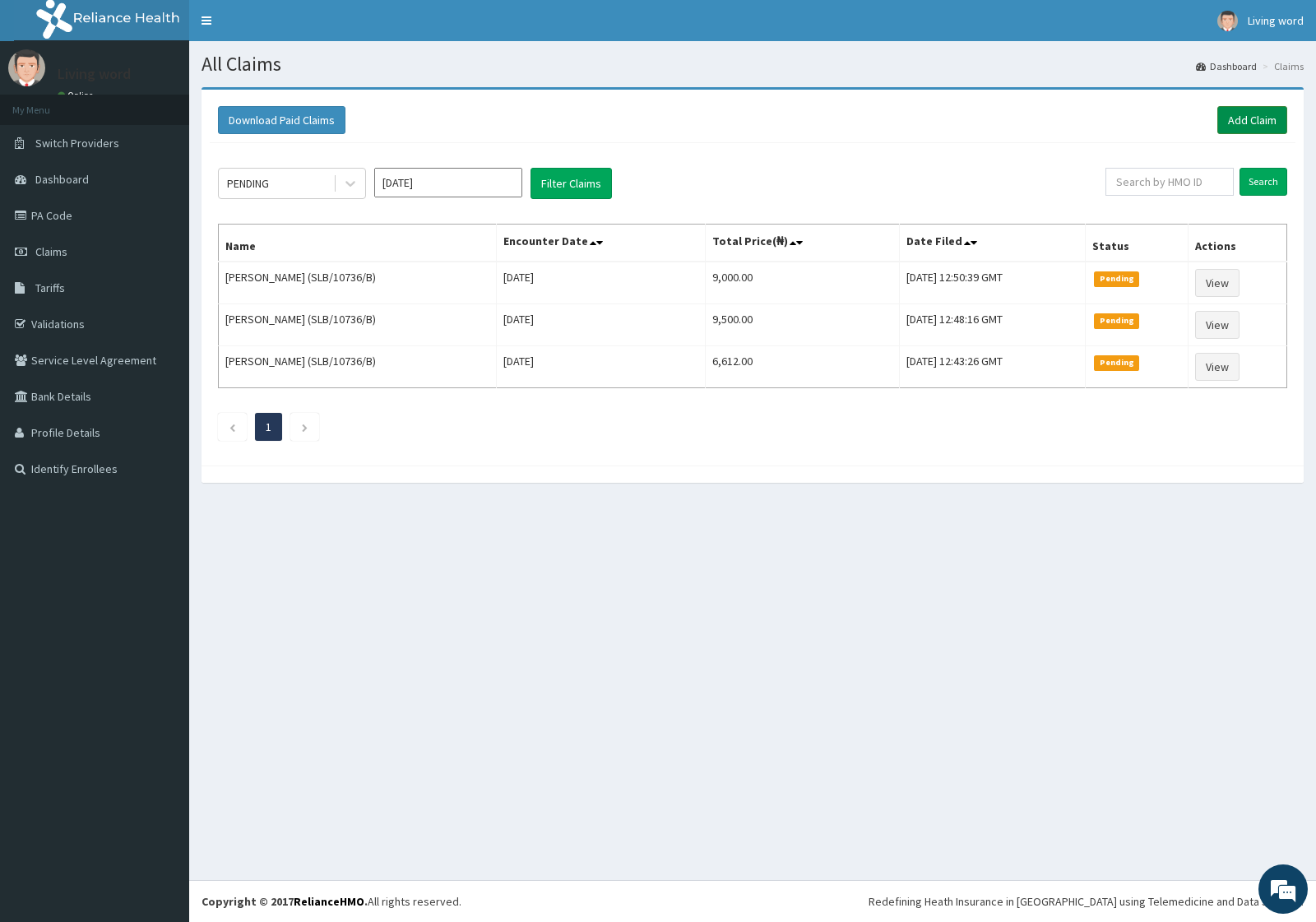
click at [1243, 112] on link "Add Claim" at bounding box center [1252, 120] width 70 height 28
click at [1243, 114] on link "Add Claim" at bounding box center [1252, 120] width 70 height 28
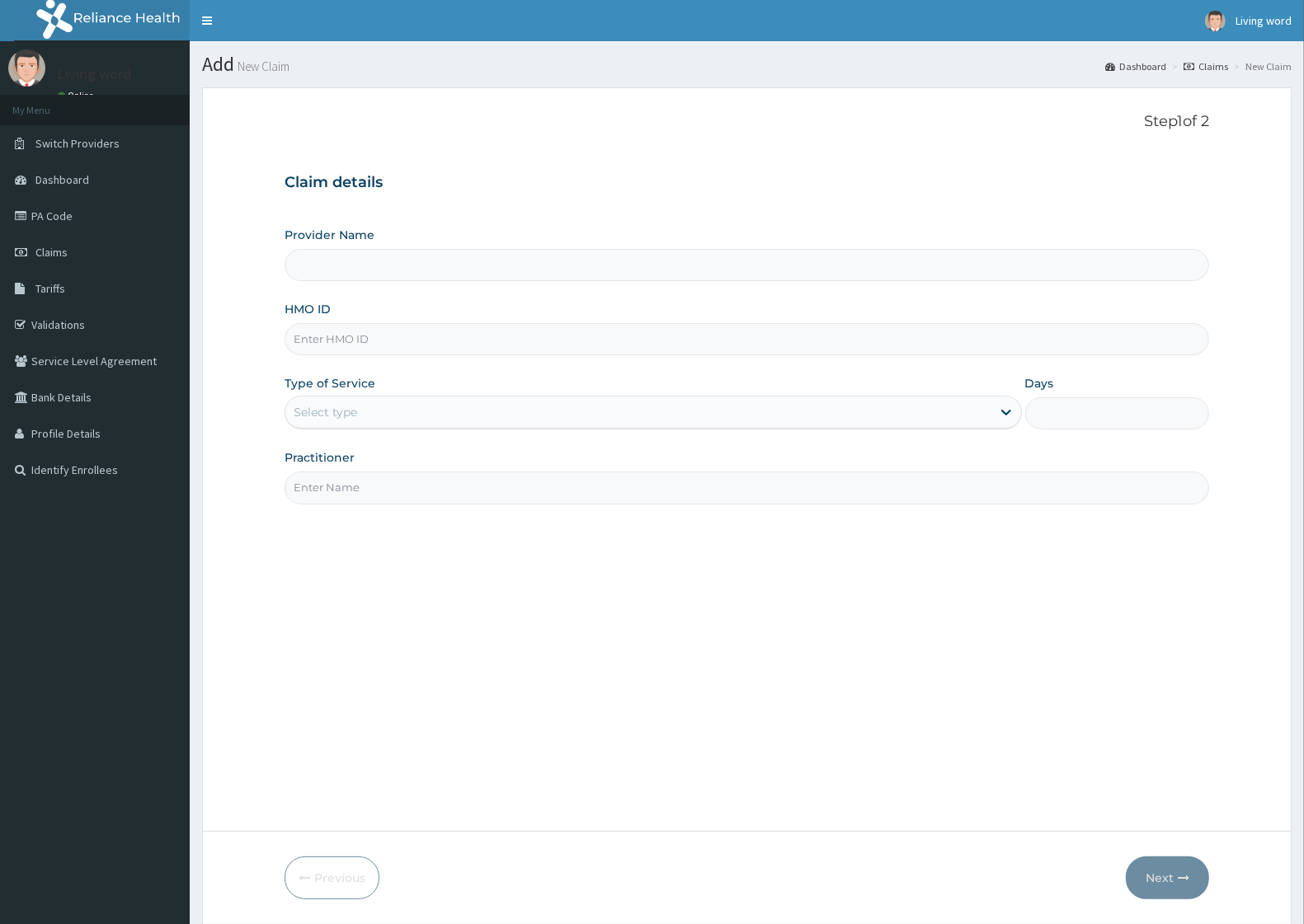
click at [367, 332] on input "HMO ID" at bounding box center [747, 340] width 924 height 32
paste input "SAMARA CHIDINMA CHUKWUNYEM"
type input "SAMARA CHIDINMA CHUKWUNYEM"
type input "Living Word Mission Hospital"
paste input "LB 10736 D"
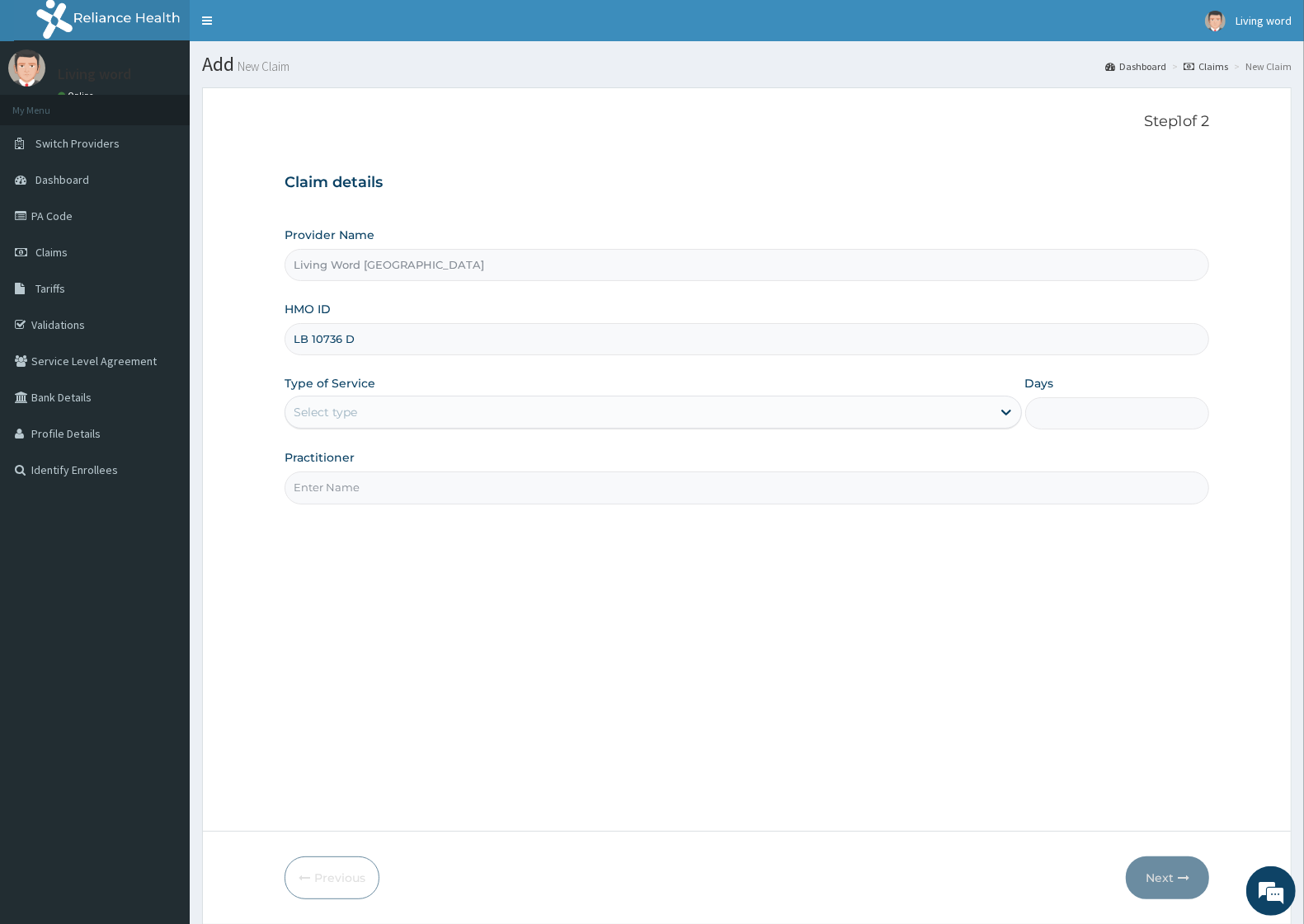
click at [288, 336] on input "LB 10736 D" at bounding box center [747, 340] width 924 height 32
type input "SLB/10736/D"
click at [348, 413] on div "Select type" at bounding box center [326, 412] width 64 height 17
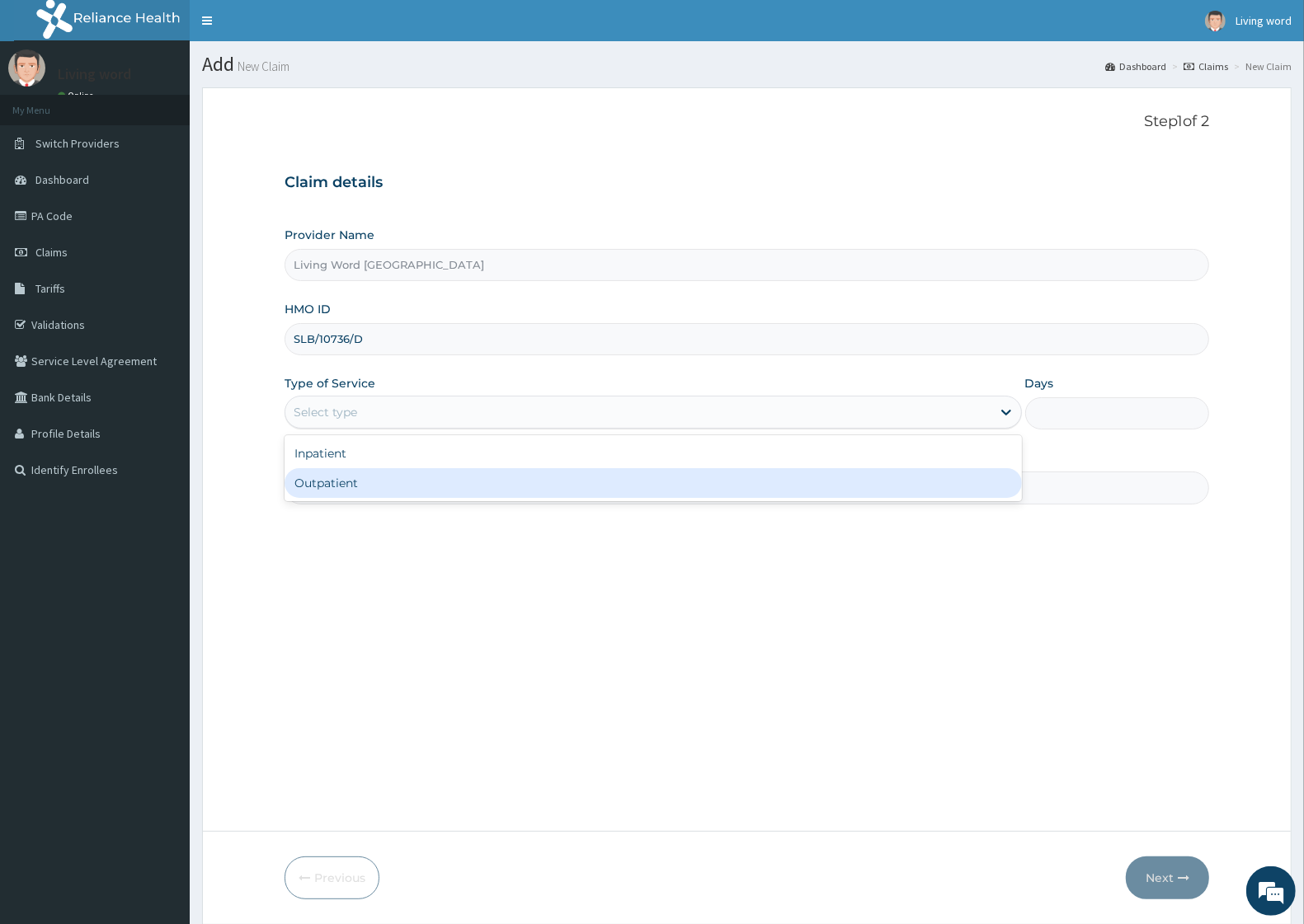
click at [335, 488] on div "Outpatient" at bounding box center [654, 484] width 738 height 30
type input "1"
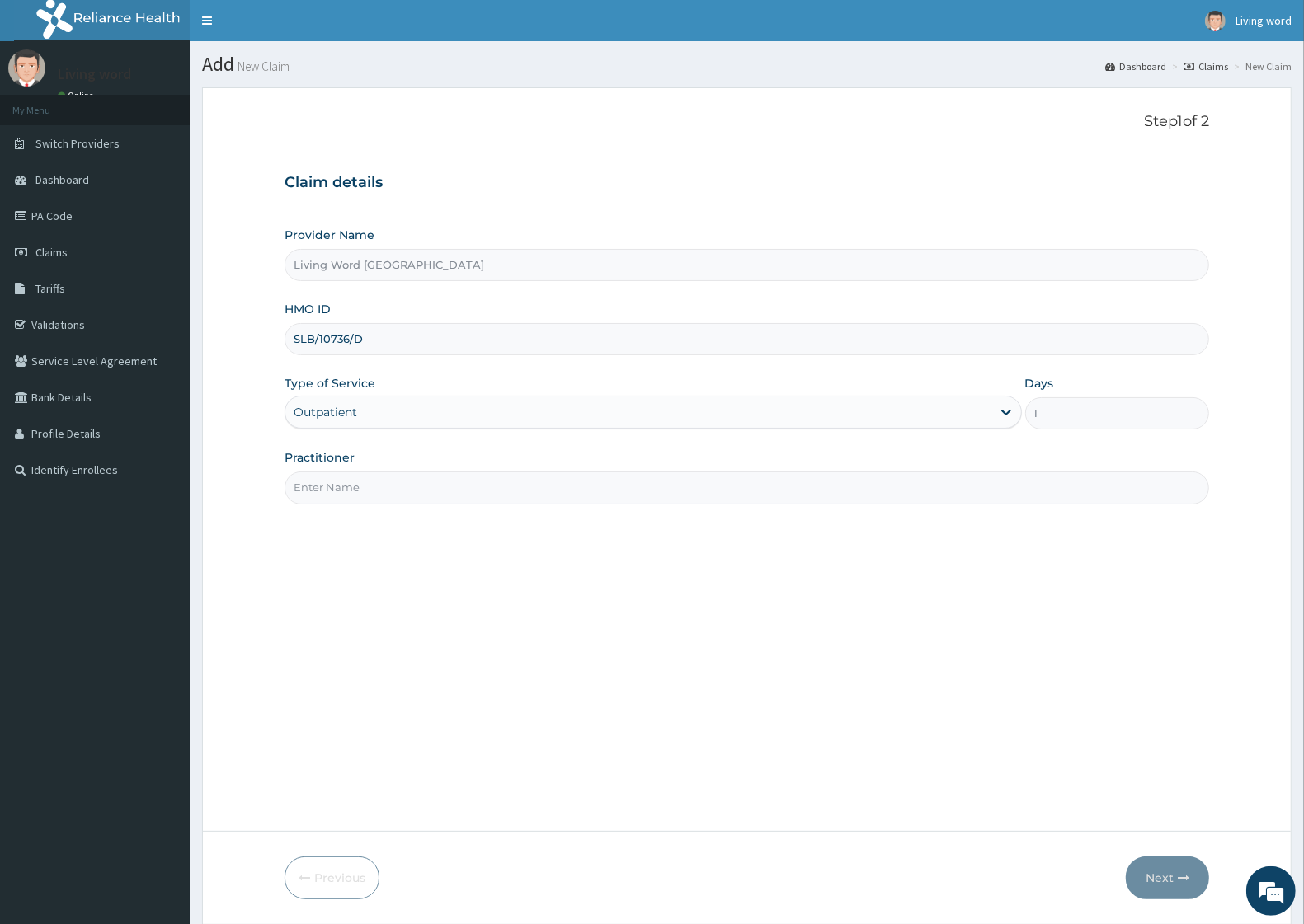
click at [372, 485] on input "Practitioner" at bounding box center [747, 487] width 924 height 32
type input "DR EHIEMERE"
click at [1178, 875] on icon "button" at bounding box center [1184, 878] width 12 height 11
type input "SLB/10736/D"
type input "Living Word [GEOGRAPHIC_DATA]"
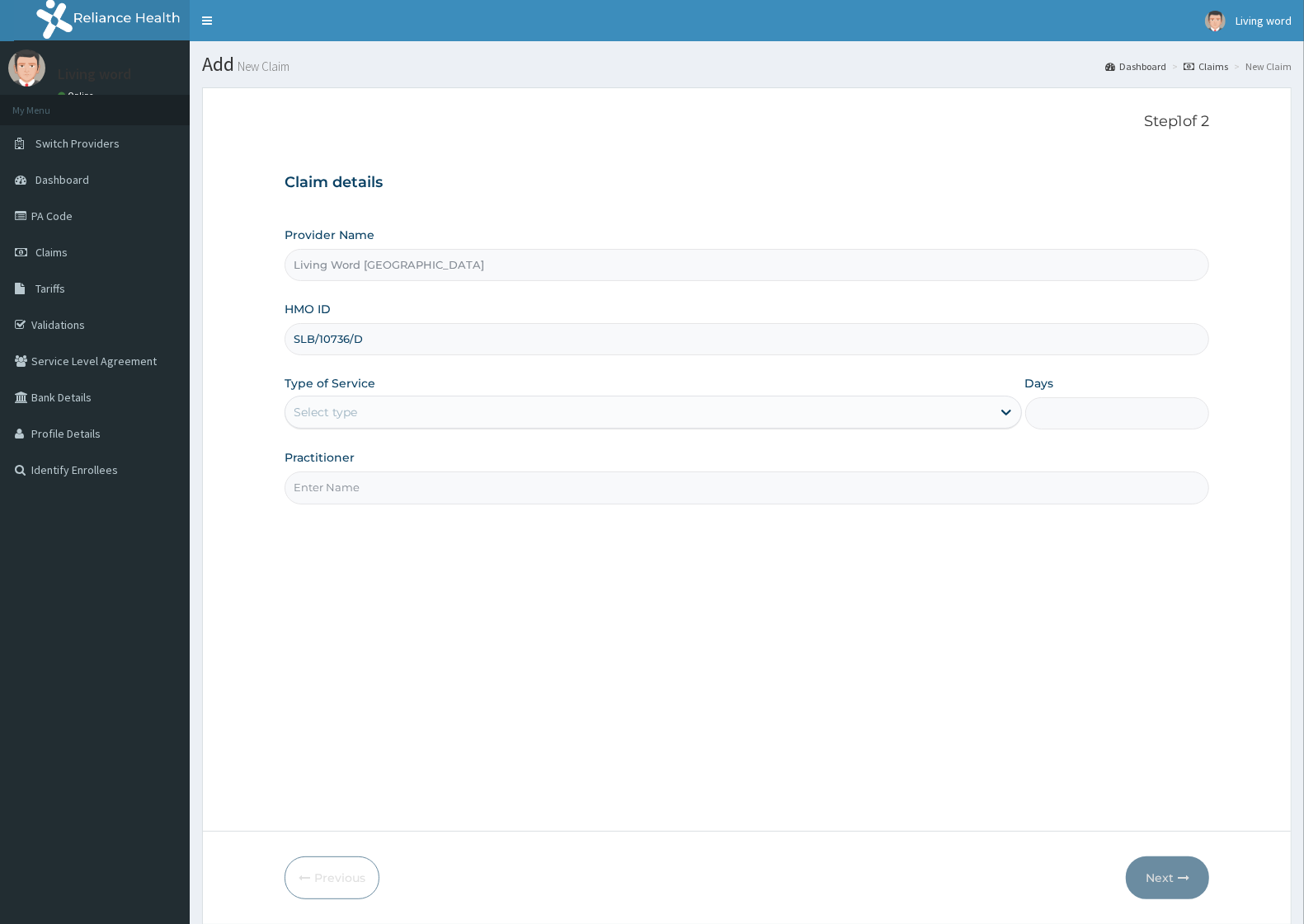
type input "SLB/10736/D"
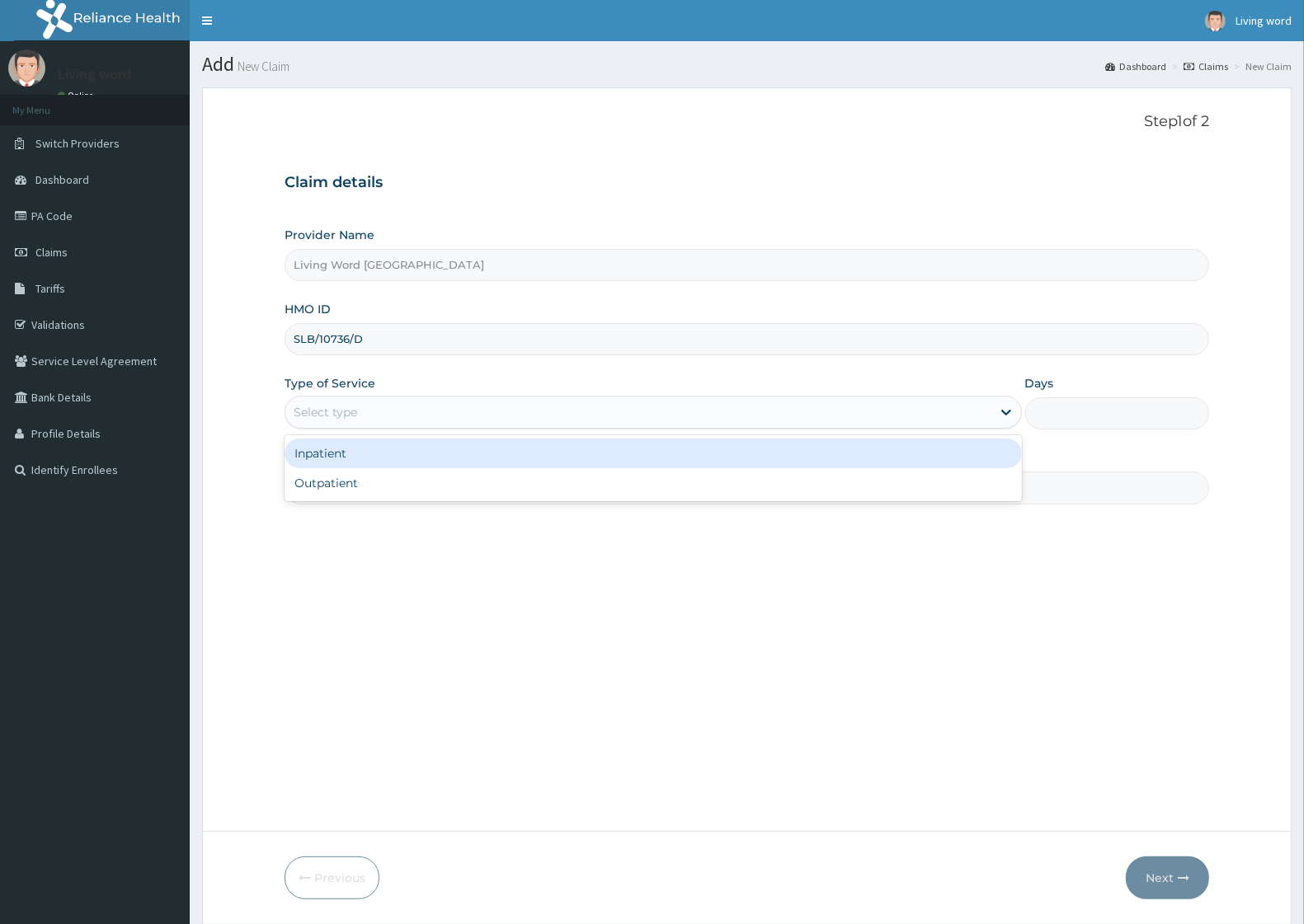
click at [414, 413] on div "Select type" at bounding box center [639, 412] width 706 height 27
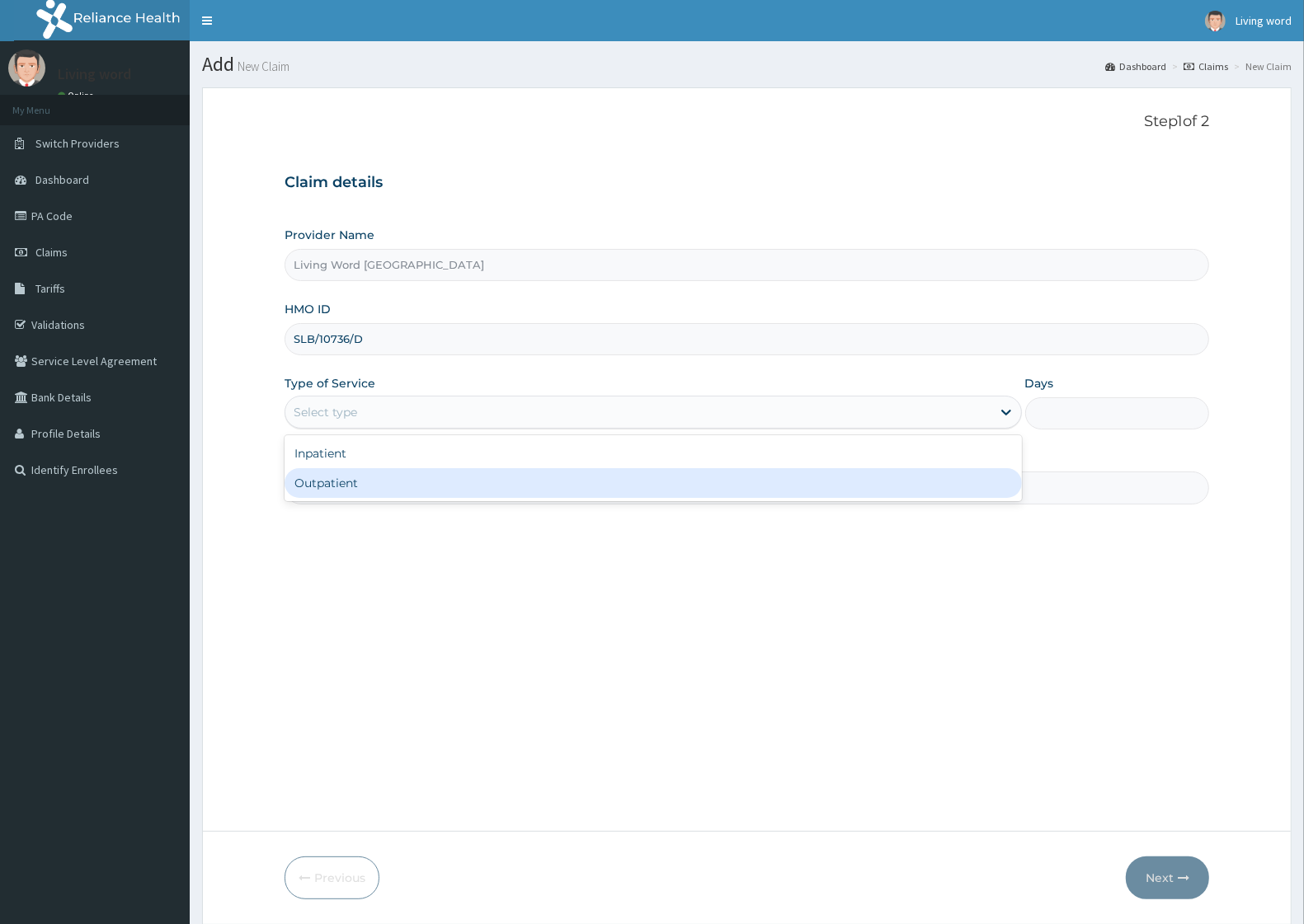
click at [331, 481] on div "Outpatient" at bounding box center [654, 484] width 738 height 30
type input "1"
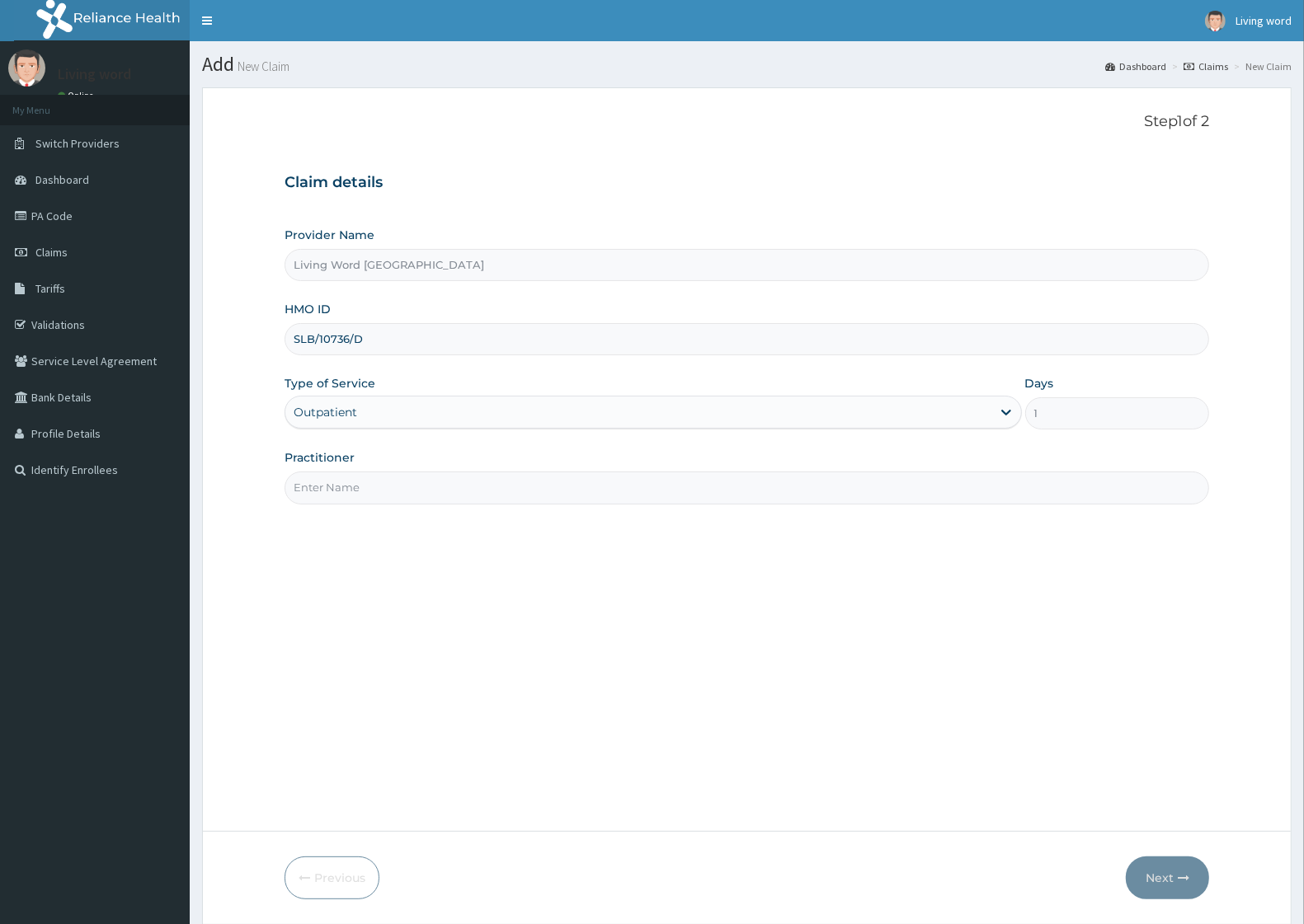
click at [364, 487] on input "Practitioner" at bounding box center [747, 487] width 924 height 32
type input "[PERSON_NAME]"
click at [1177, 873] on button "Next" at bounding box center [1168, 878] width 83 height 42
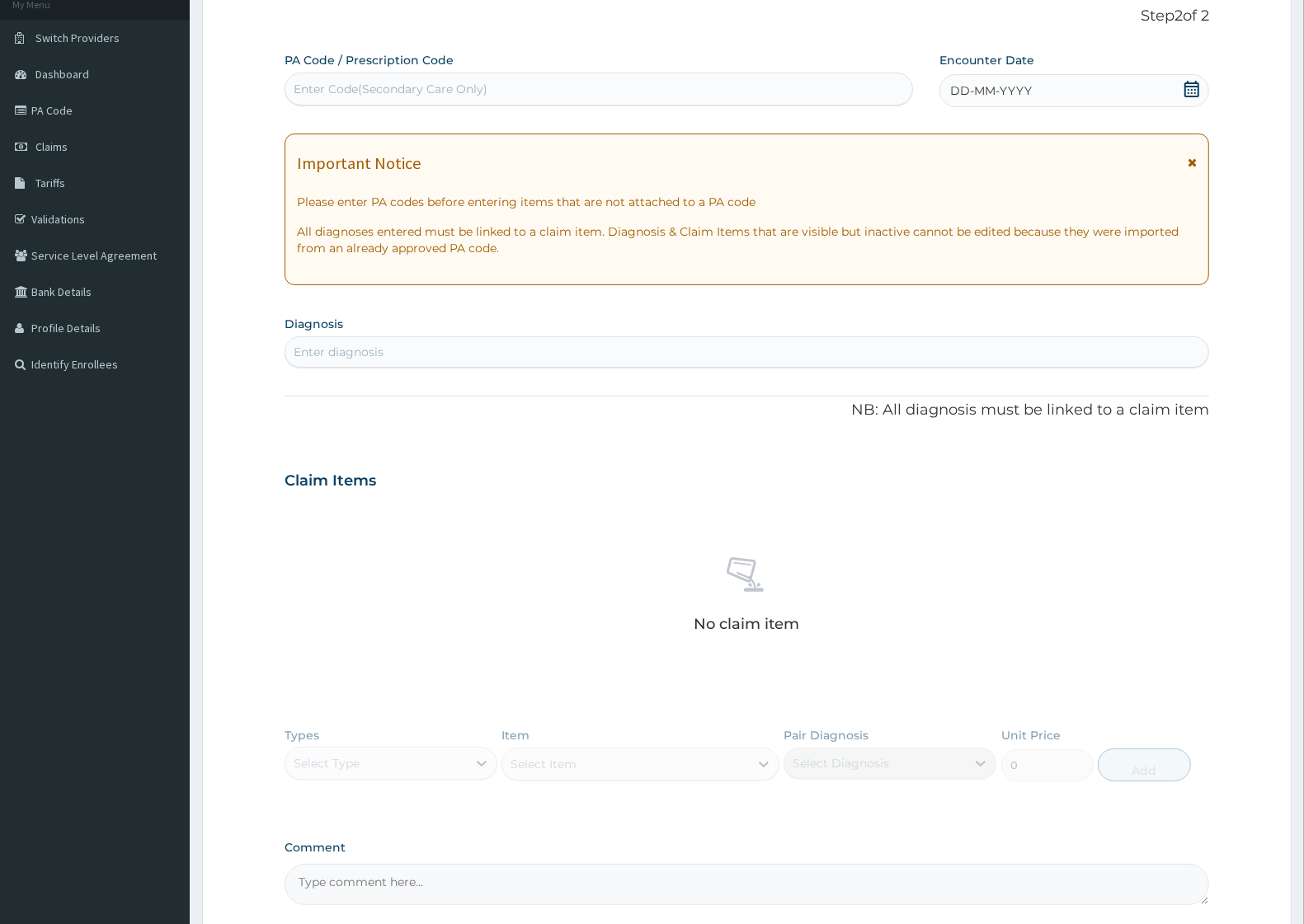
scroll to position [261, 0]
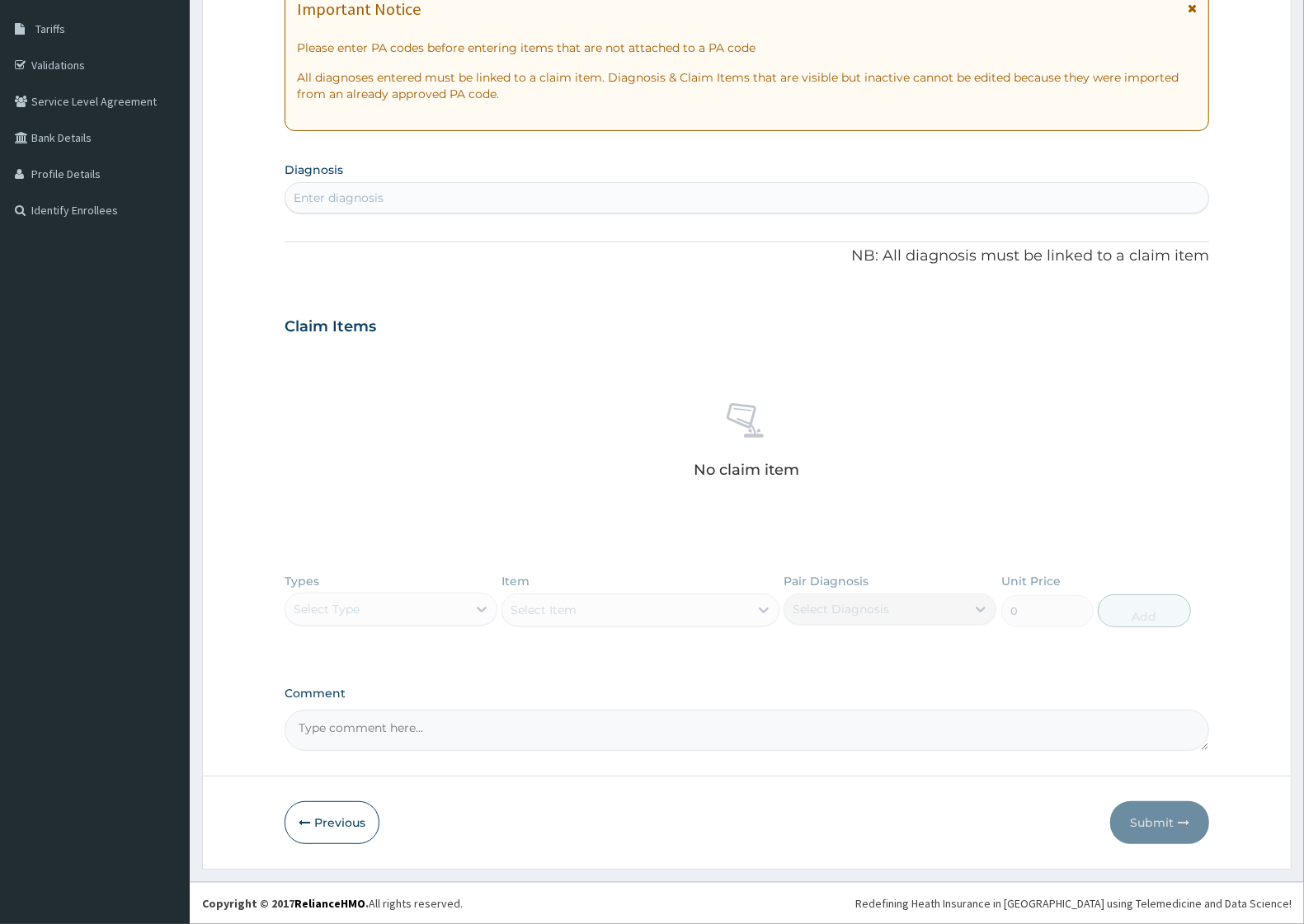
click at [364, 728] on textarea "Comment" at bounding box center [747, 730] width 924 height 42
paste textarea "= SLB 10736 D"
type textarea "="
paste textarea "Date: [DATE] [MEDICAL_DATA] [MEDICAL_DATA] (Requested By: [PERSON_NAME] [PERSON…"
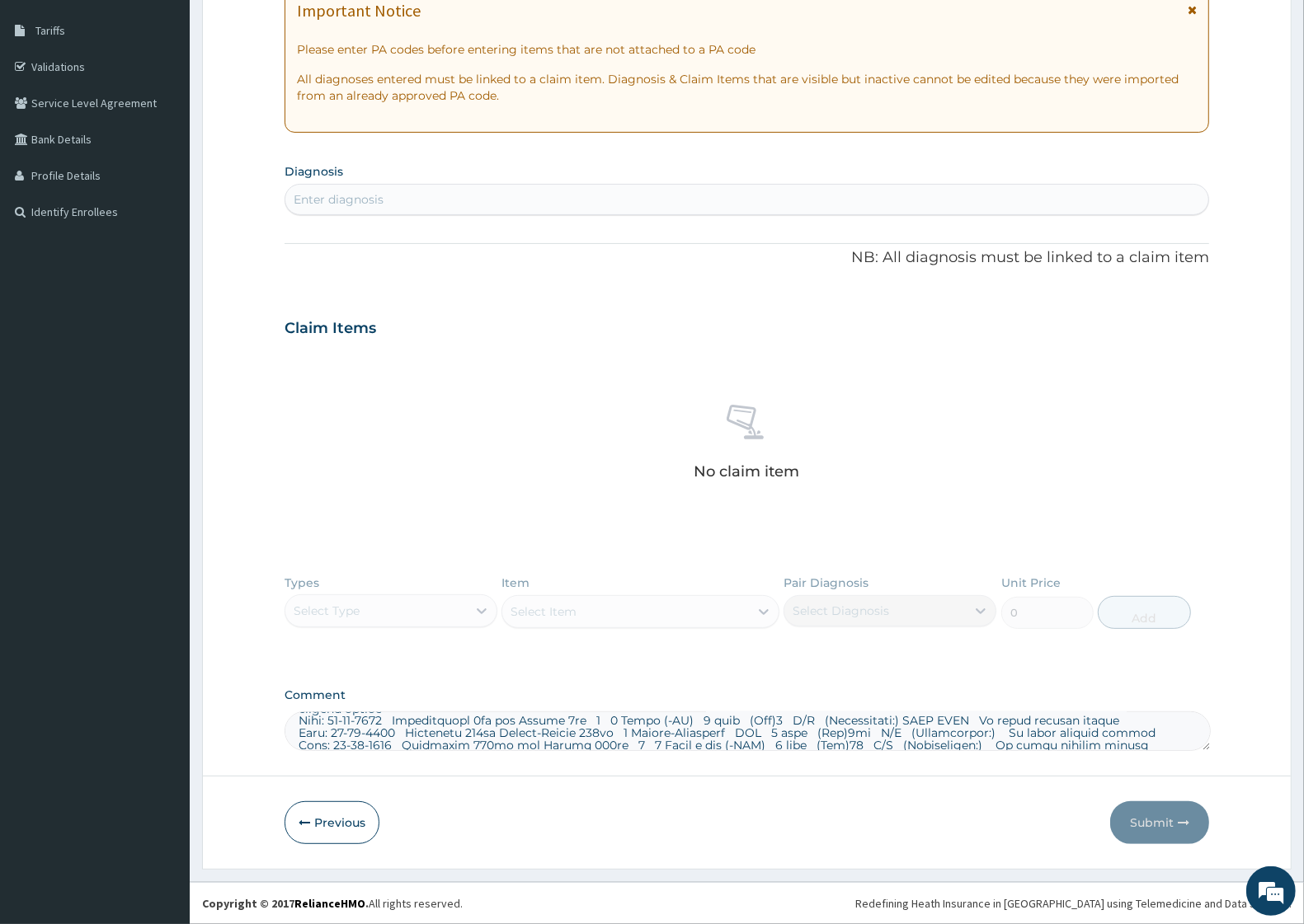
scroll to position [0, 0]
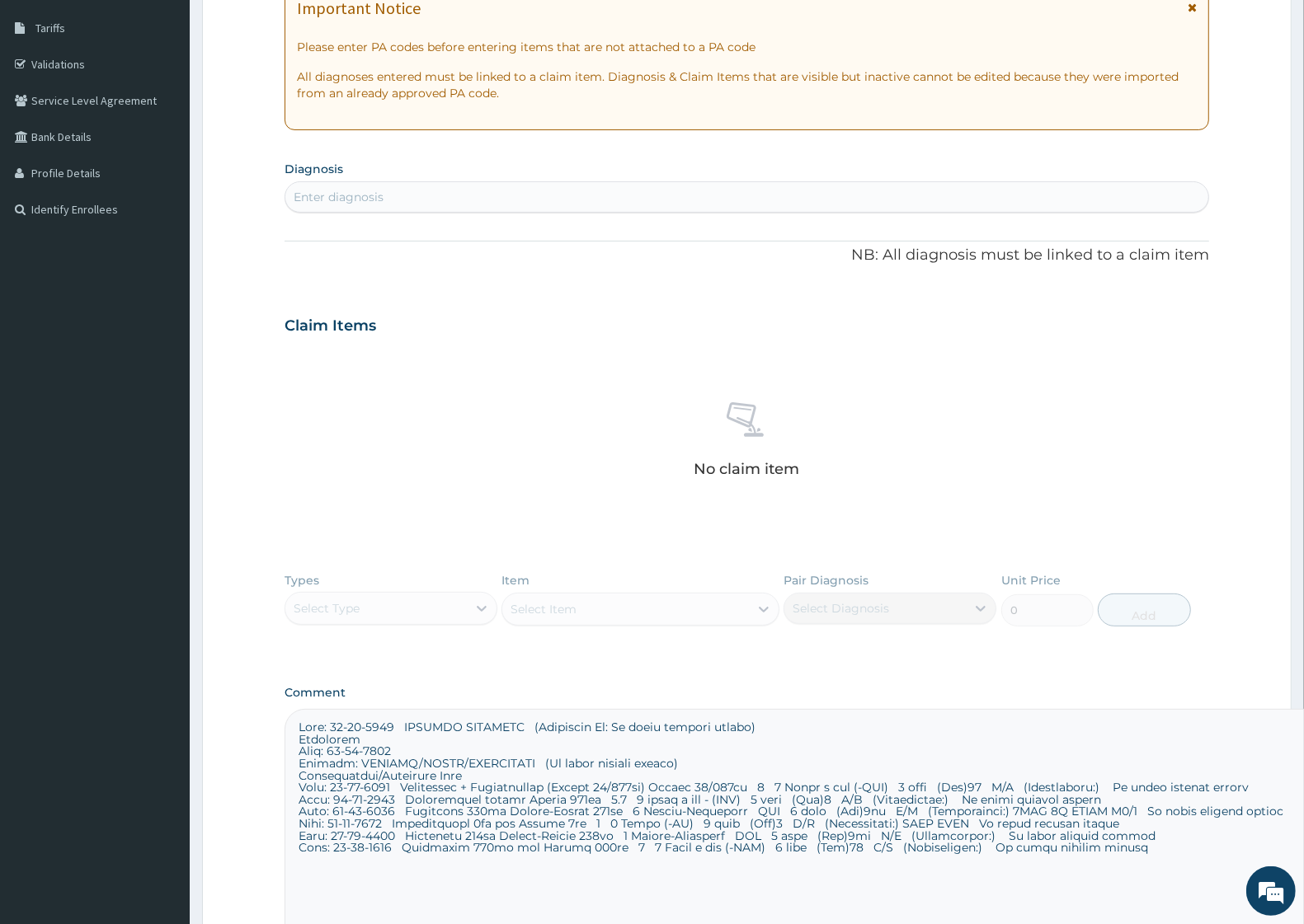
drag, startPoint x: 1201, startPoint y: 747, endPoint x: 1318, endPoint y: 965, distance: 247.4
click at [1304, 923] on html "R EL Toggle navigation Living word Living word - [EMAIL_ADDRESS][DOMAIN_NAME] M…" at bounding box center [652, 439] width 1304 height 1401
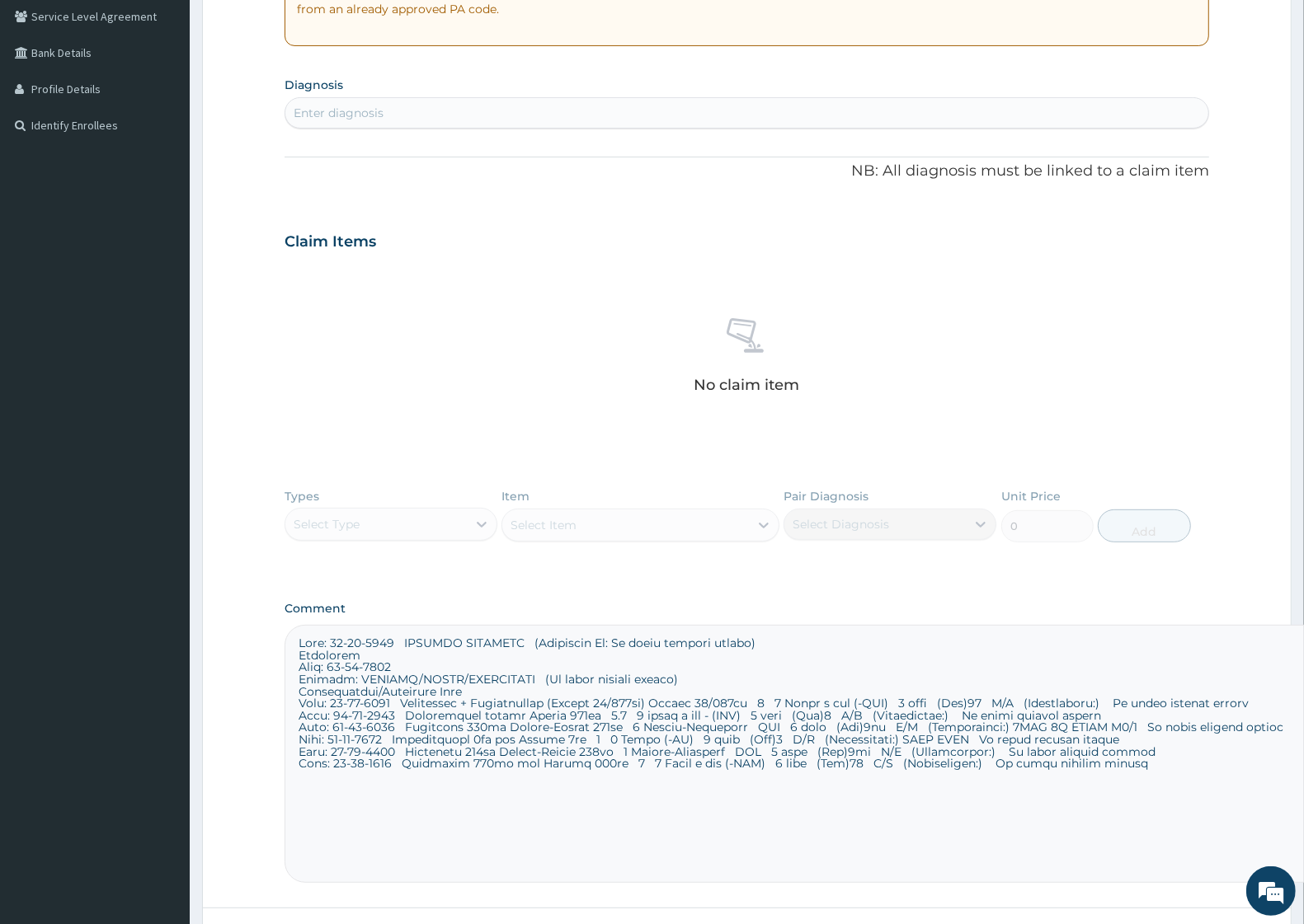
scroll to position [157, 0]
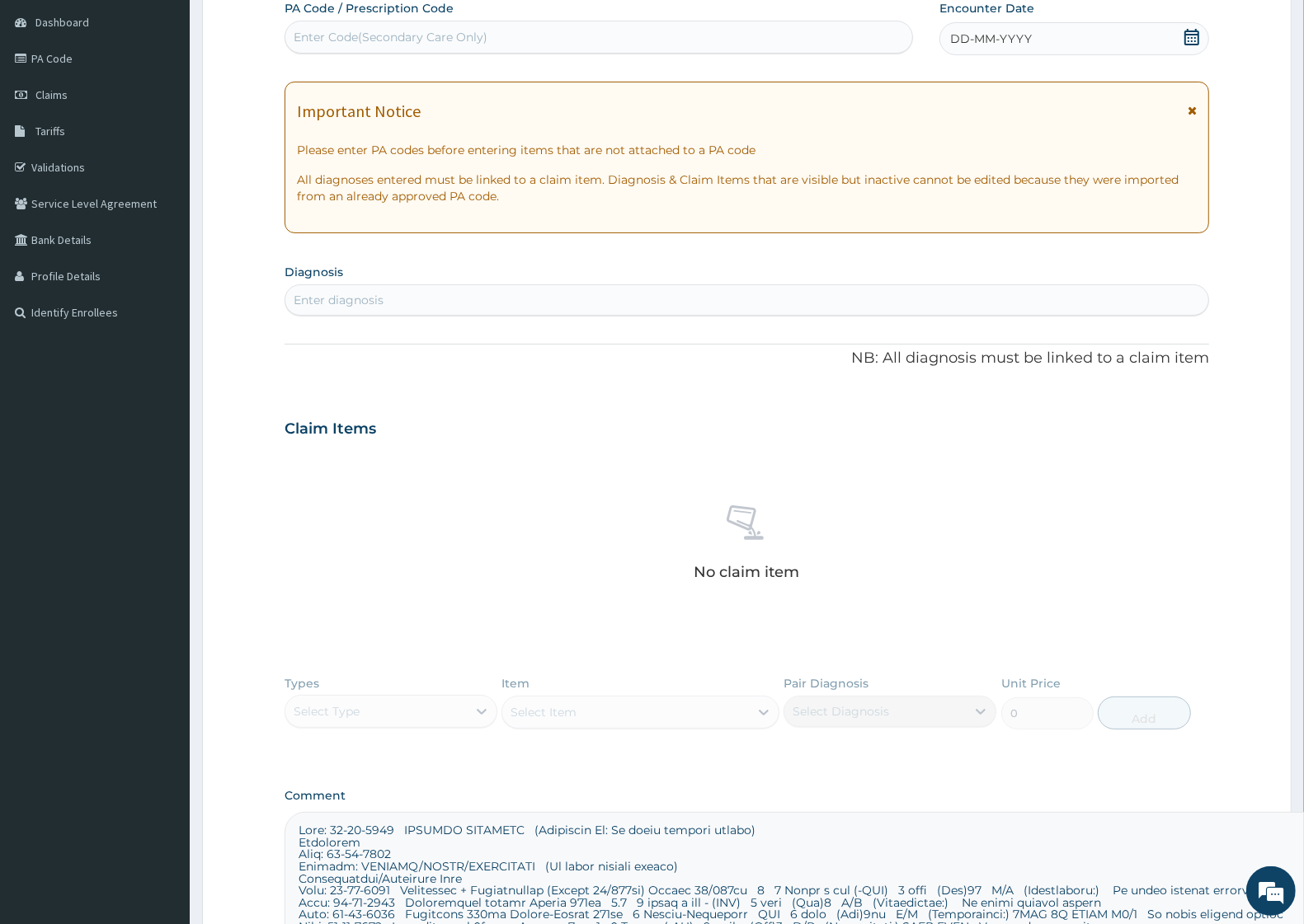
type textarea "Date: [DATE] [MEDICAL_DATA] [MEDICAL_DATA] (Requested By: [PERSON_NAME] [PERSON…"
click at [370, 299] on div "Enter diagnosis" at bounding box center [339, 300] width 90 height 17
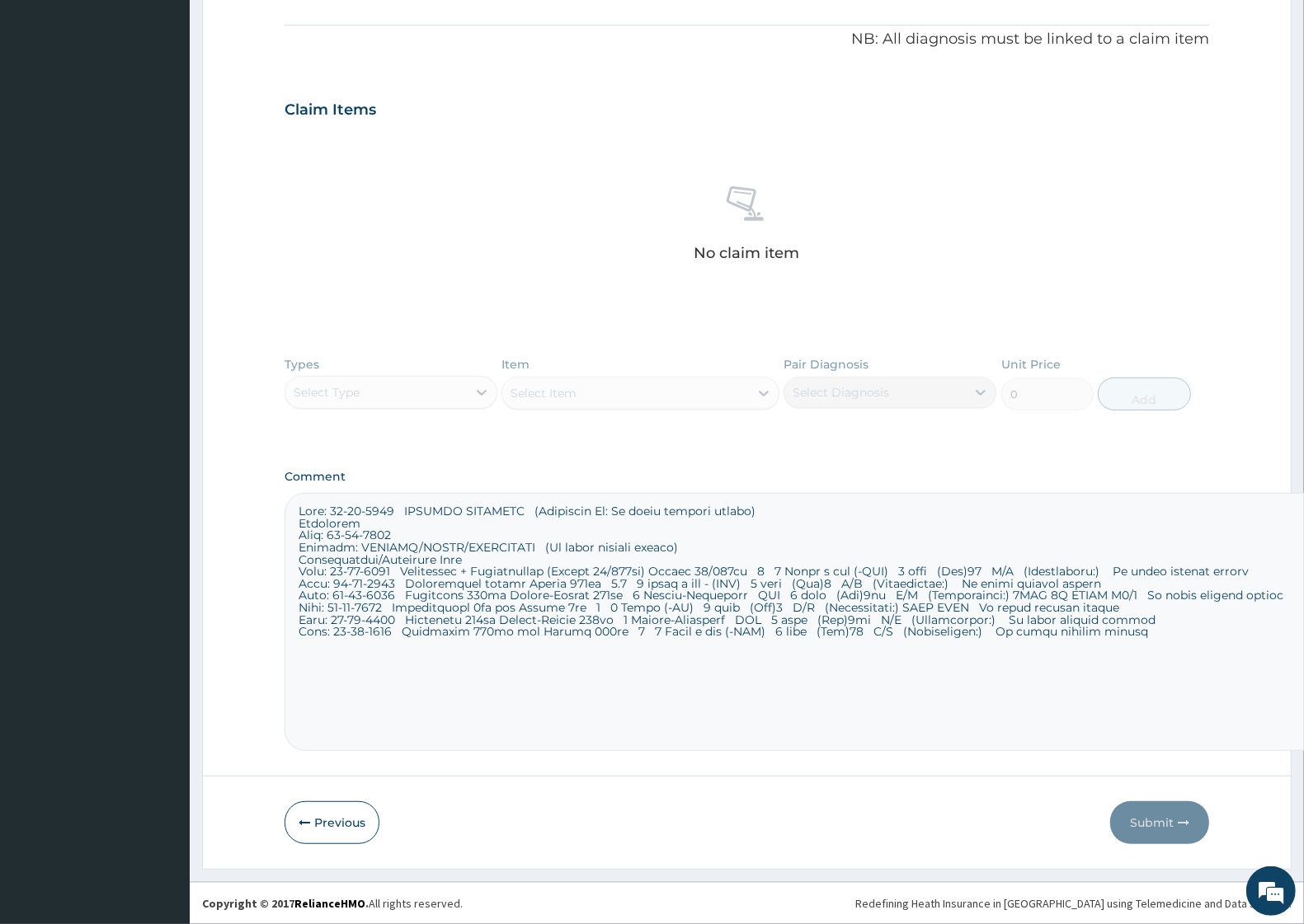
scroll to position [66, 0]
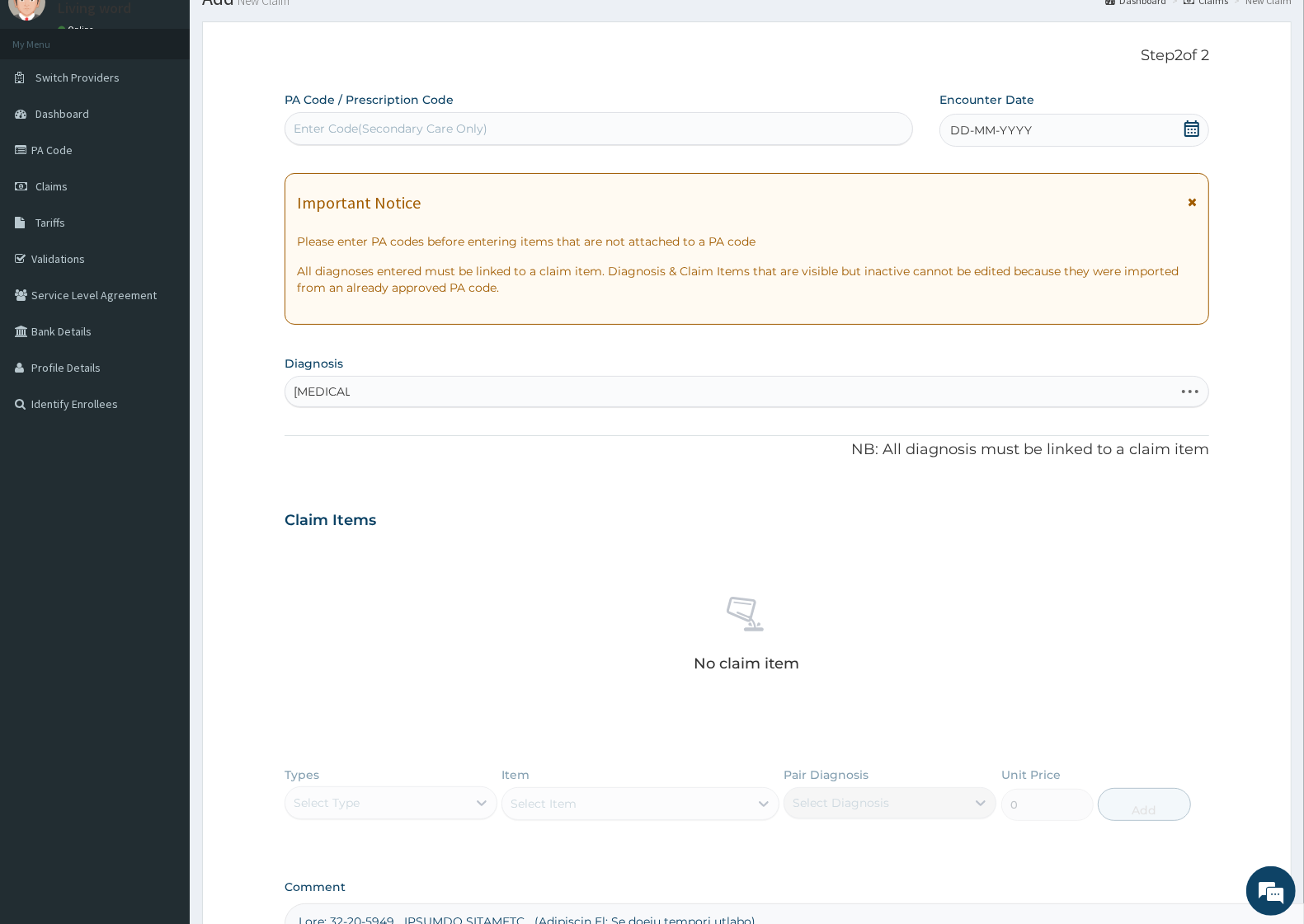
type input "[MEDICAL_DATA]"
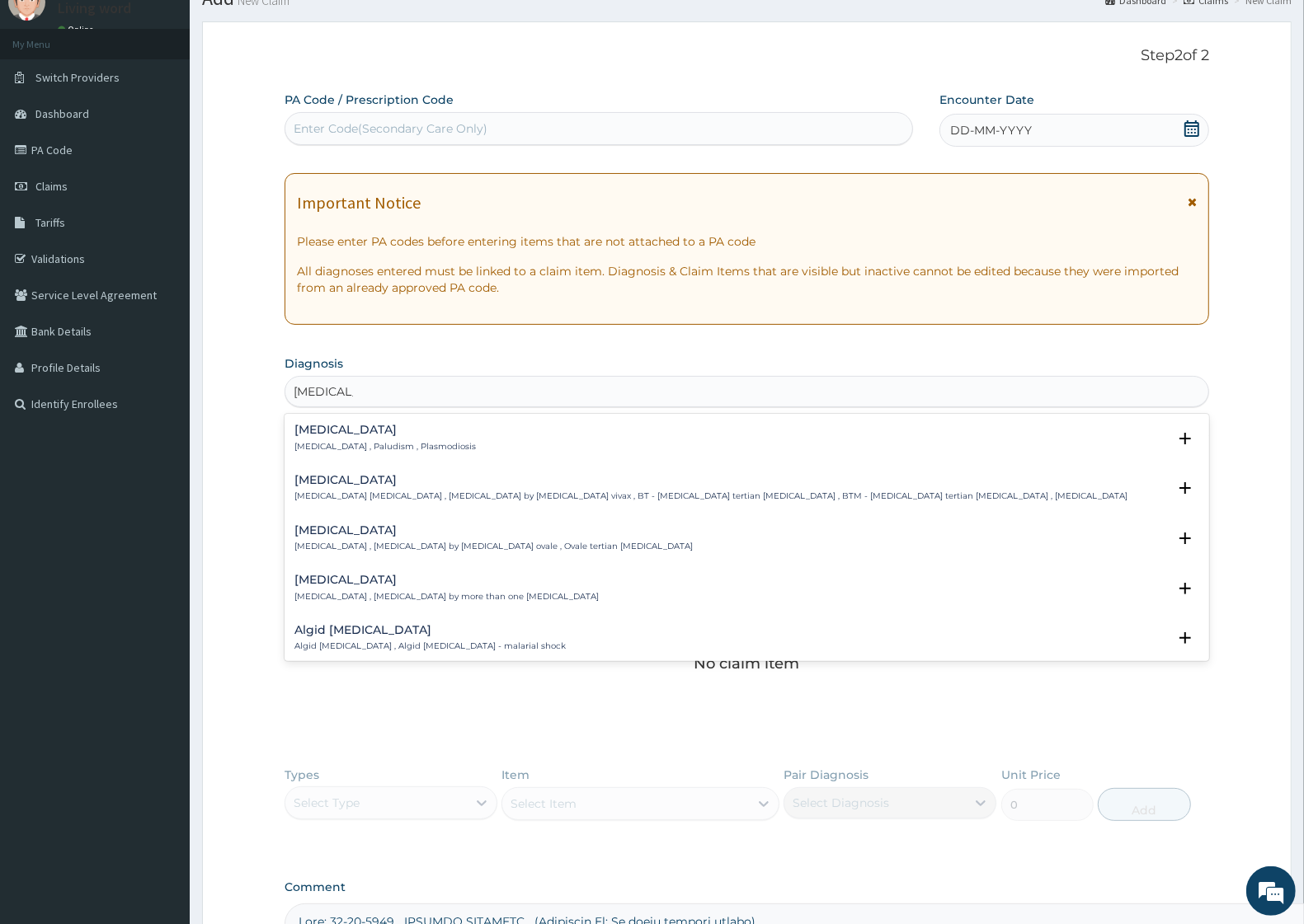
click at [378, 439] on div "[MEDICAL_DATA] [MEDICAL_DATA] , Paludism , Plasmodiosis" at bounding box center [385, 438] width 181 height 29
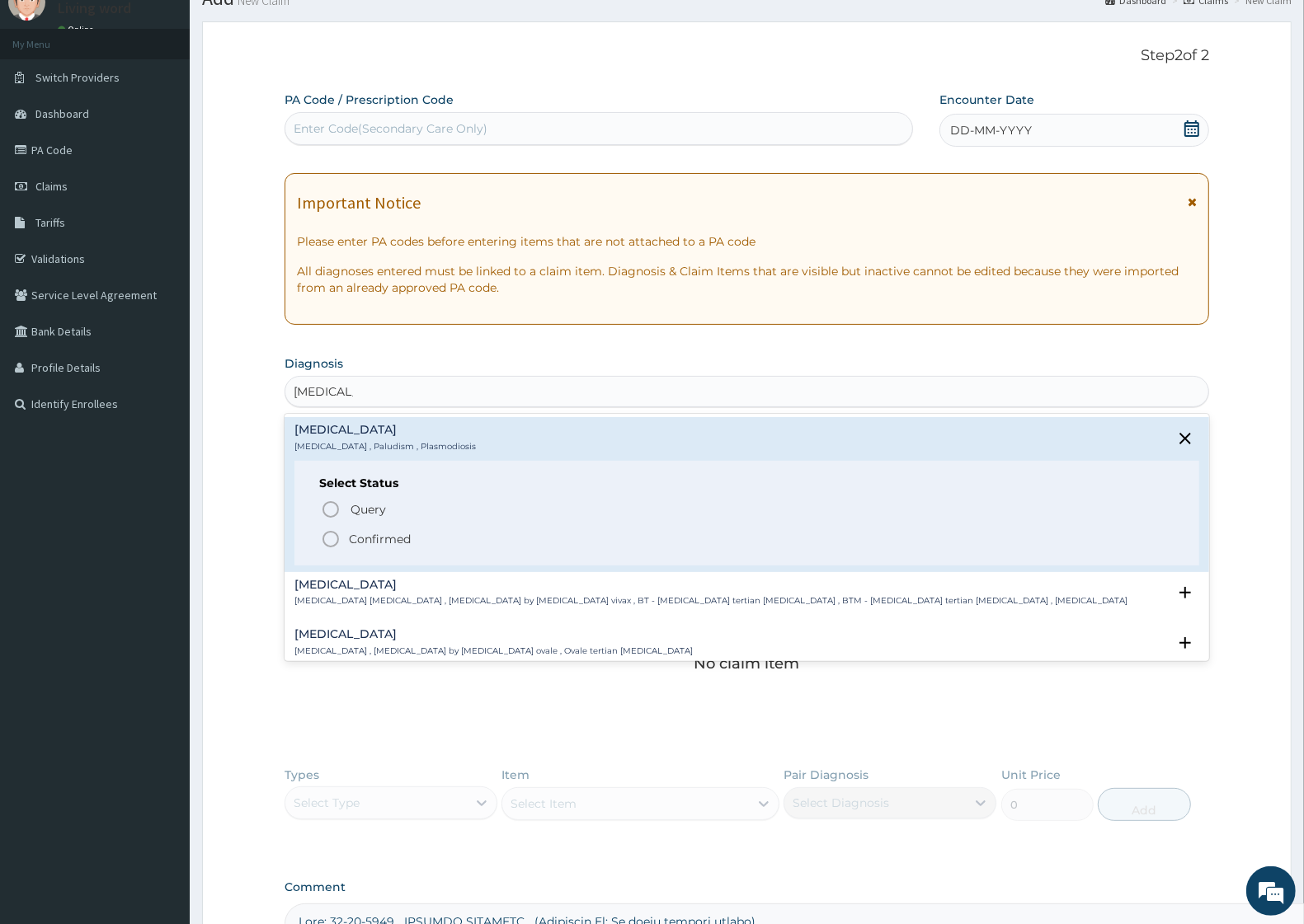
click at [369, 538] on p "Confirmed" at bounding box center [380, 539] width 62 height 17
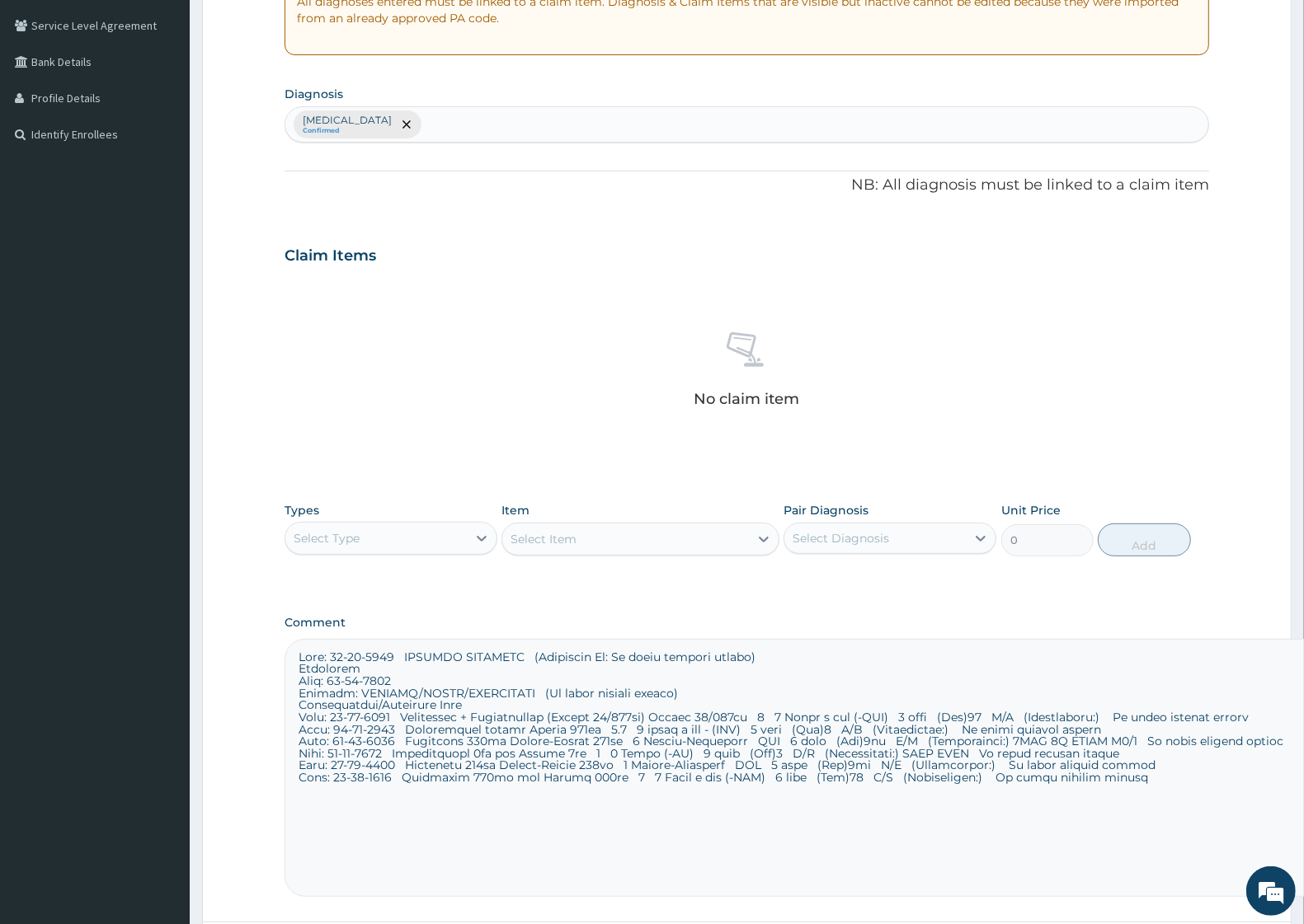
scroll to position [70, 0]
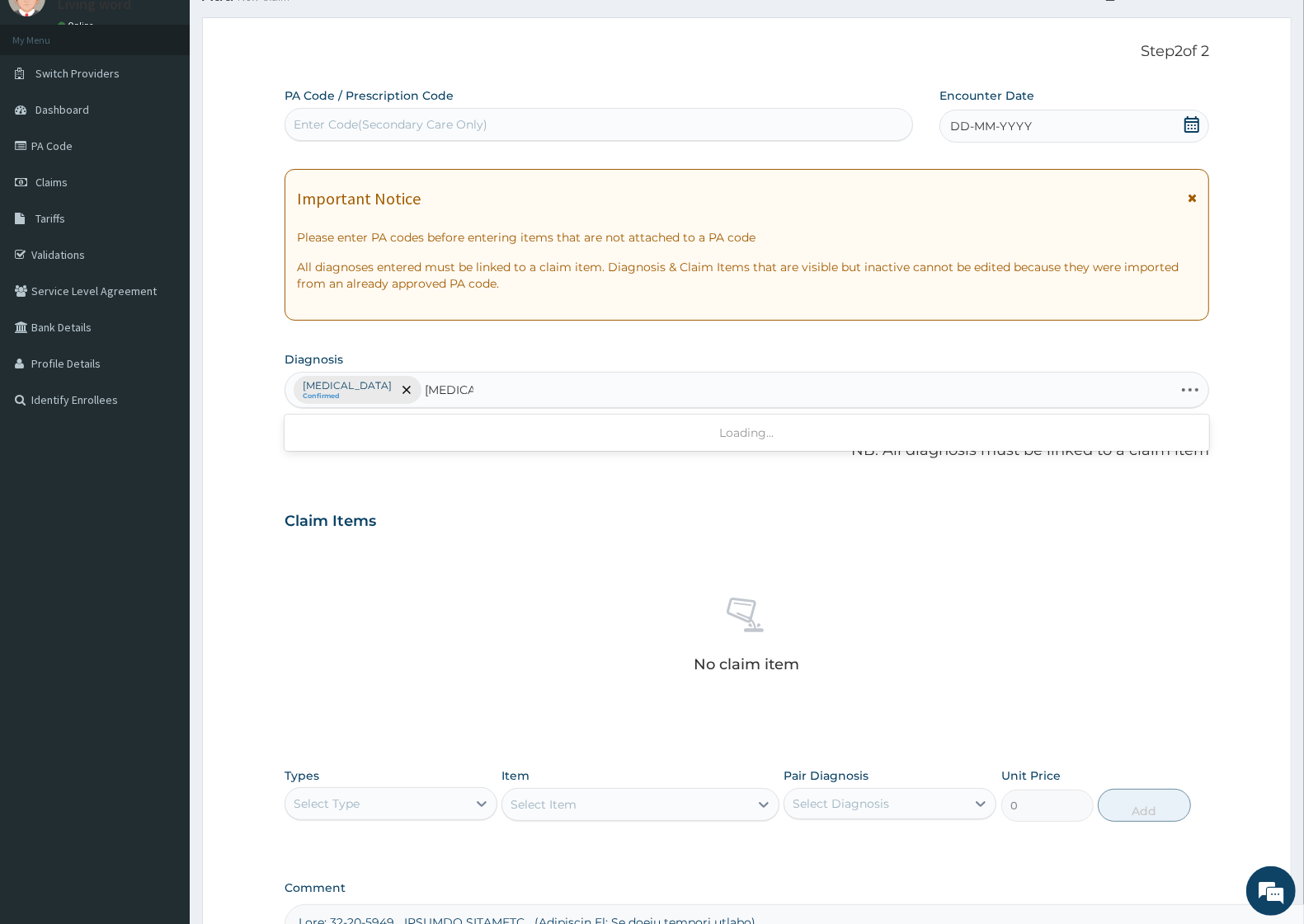
type input "MUMPS"
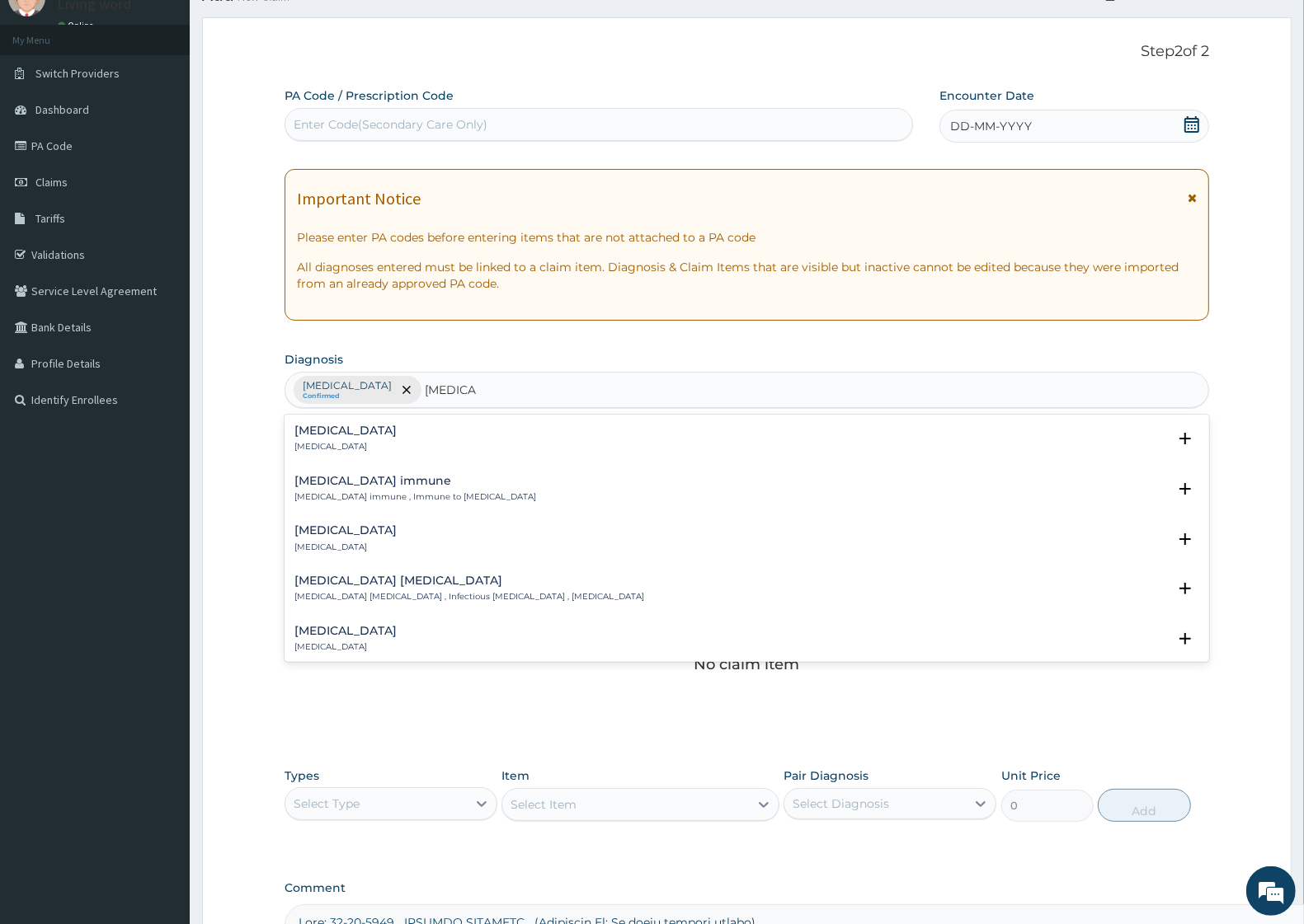
click at [352, 439] on div "Mumps Mumps" at bounding box center [747, 439] width 905 height 29
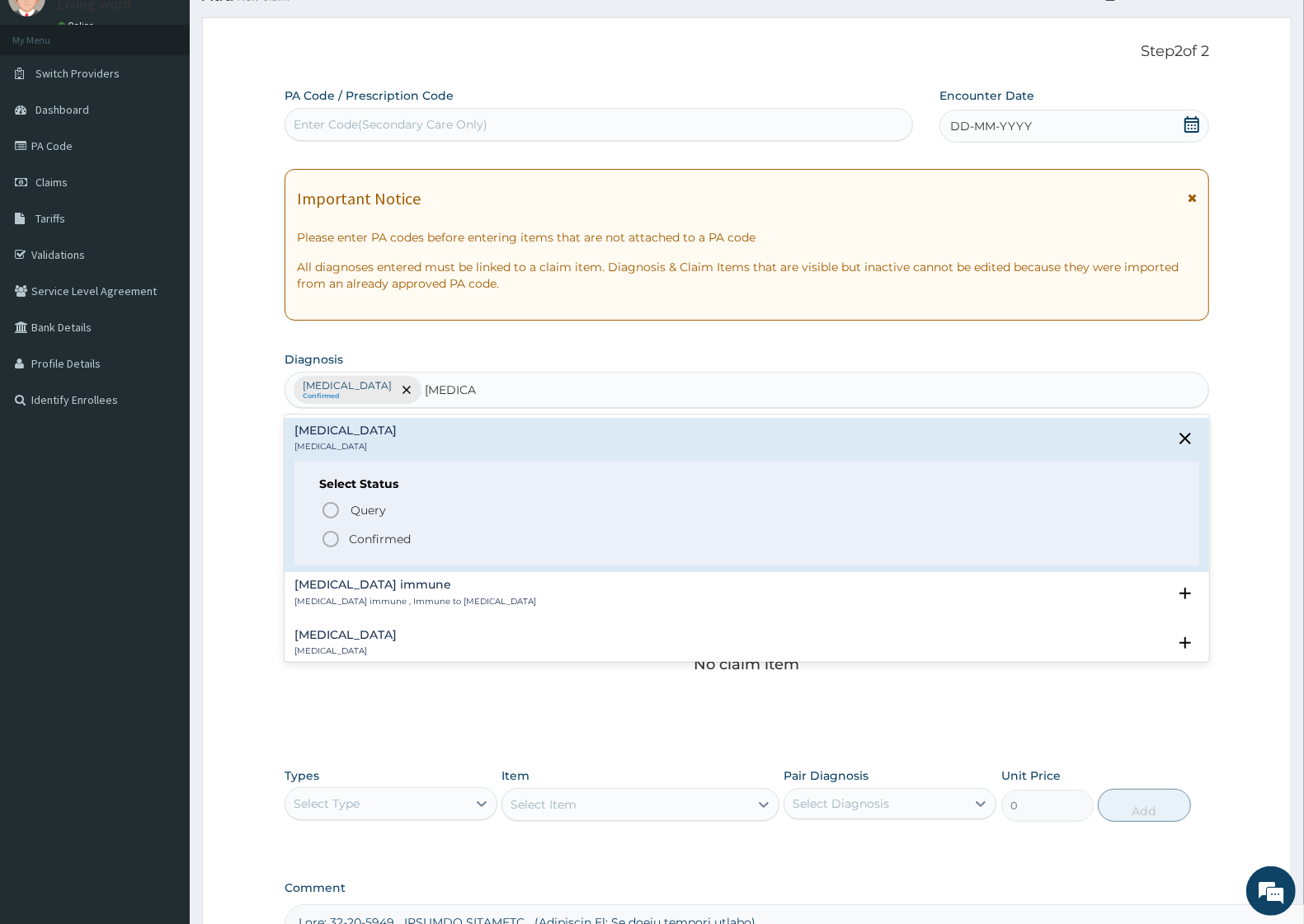
click at [413, 543] on span "Confirmed" at bounding box center [748, 539] width 854 height 19
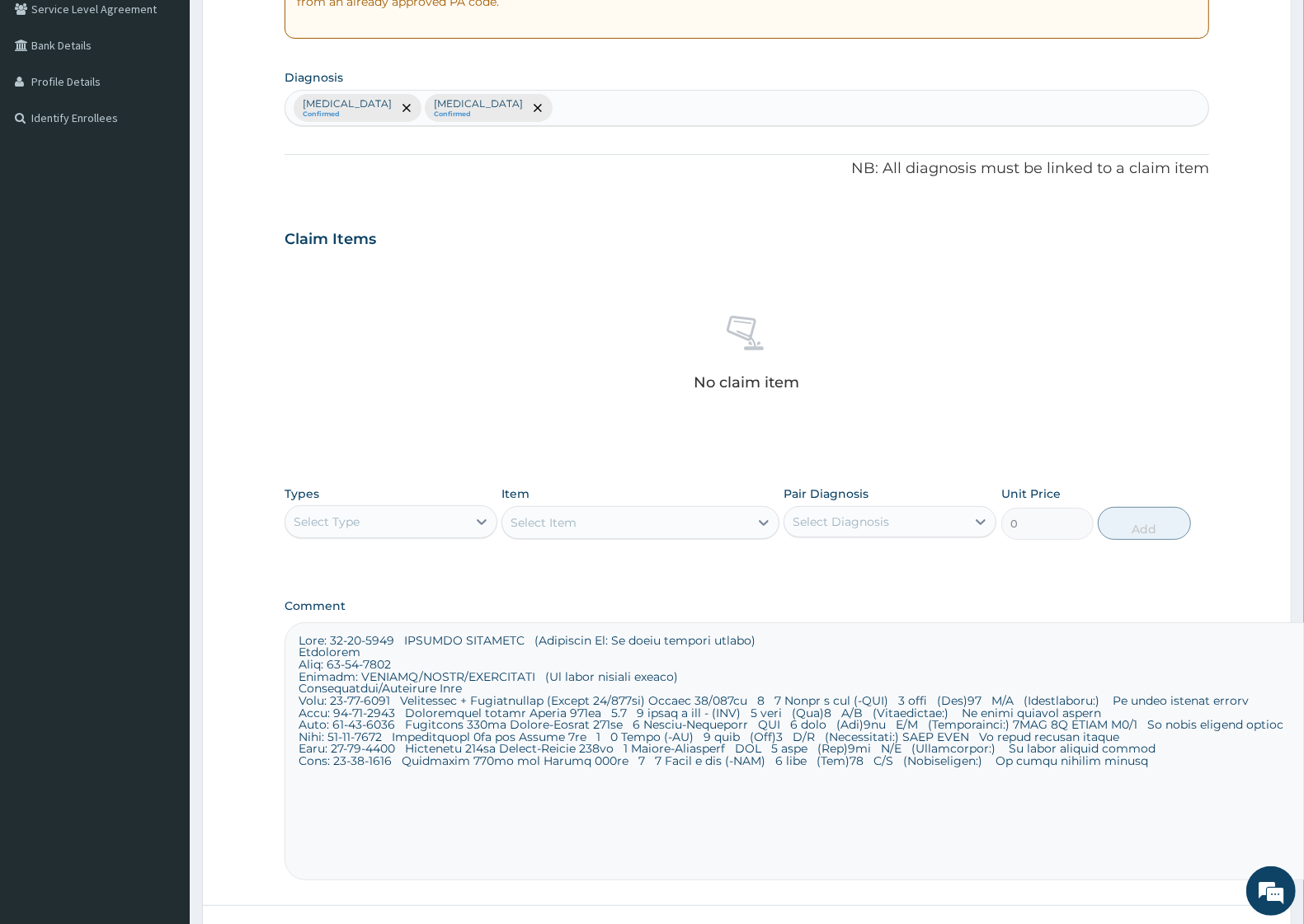
scroll to position [173, 0]
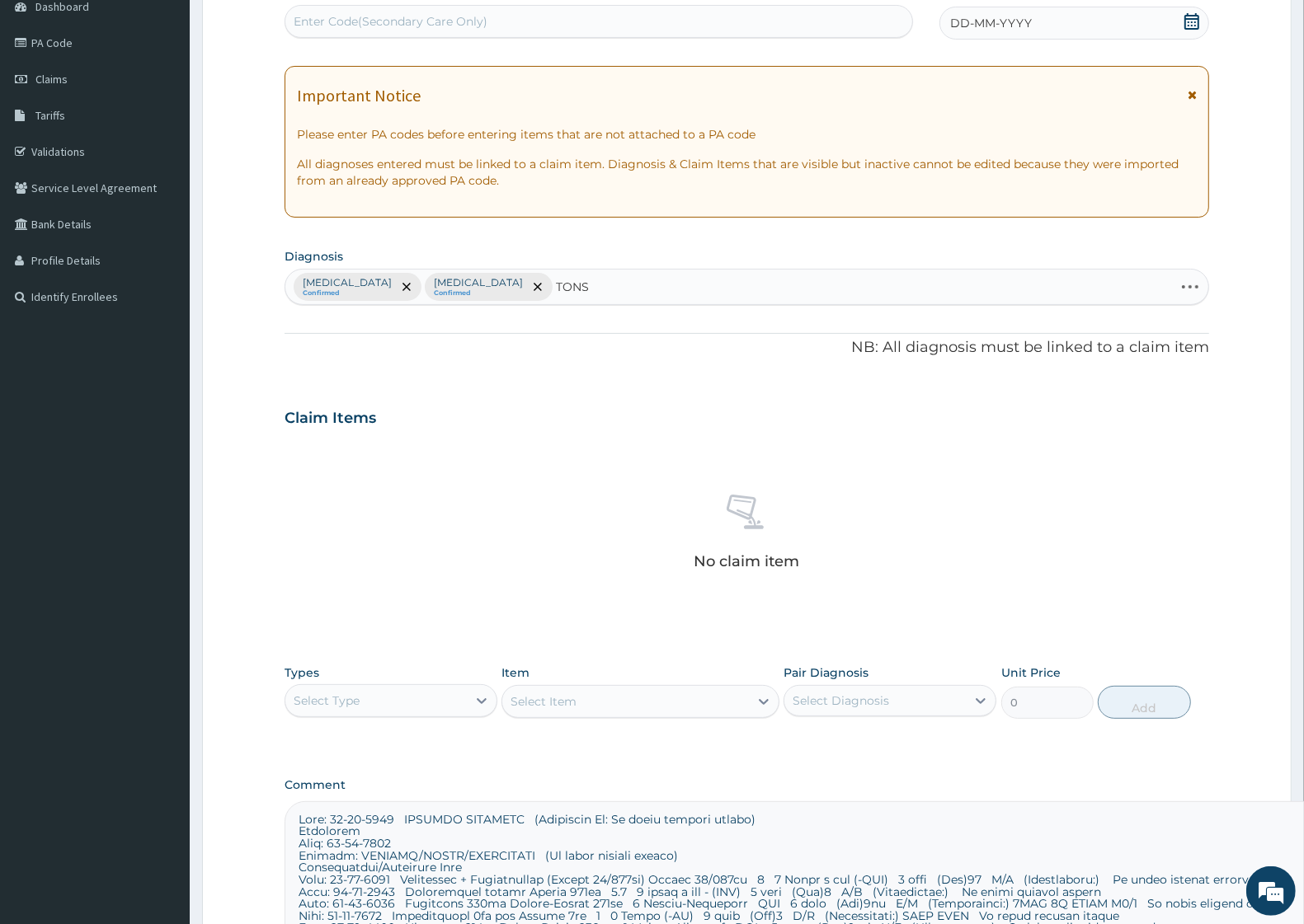
type input "TONSI"
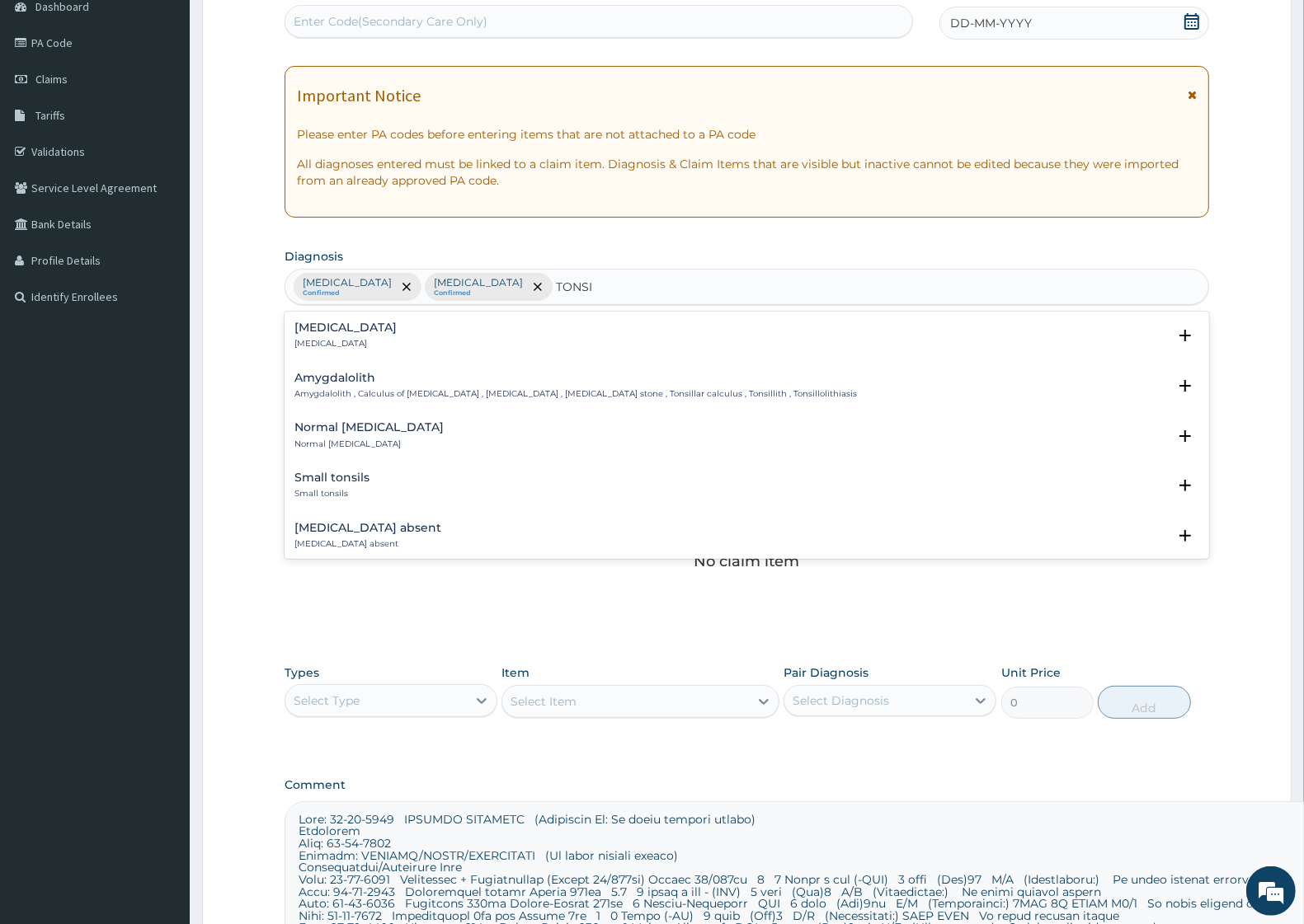
click at [334, 340] on p "Tonsillitis" at bounding box center [346, 343] width 103 height 11
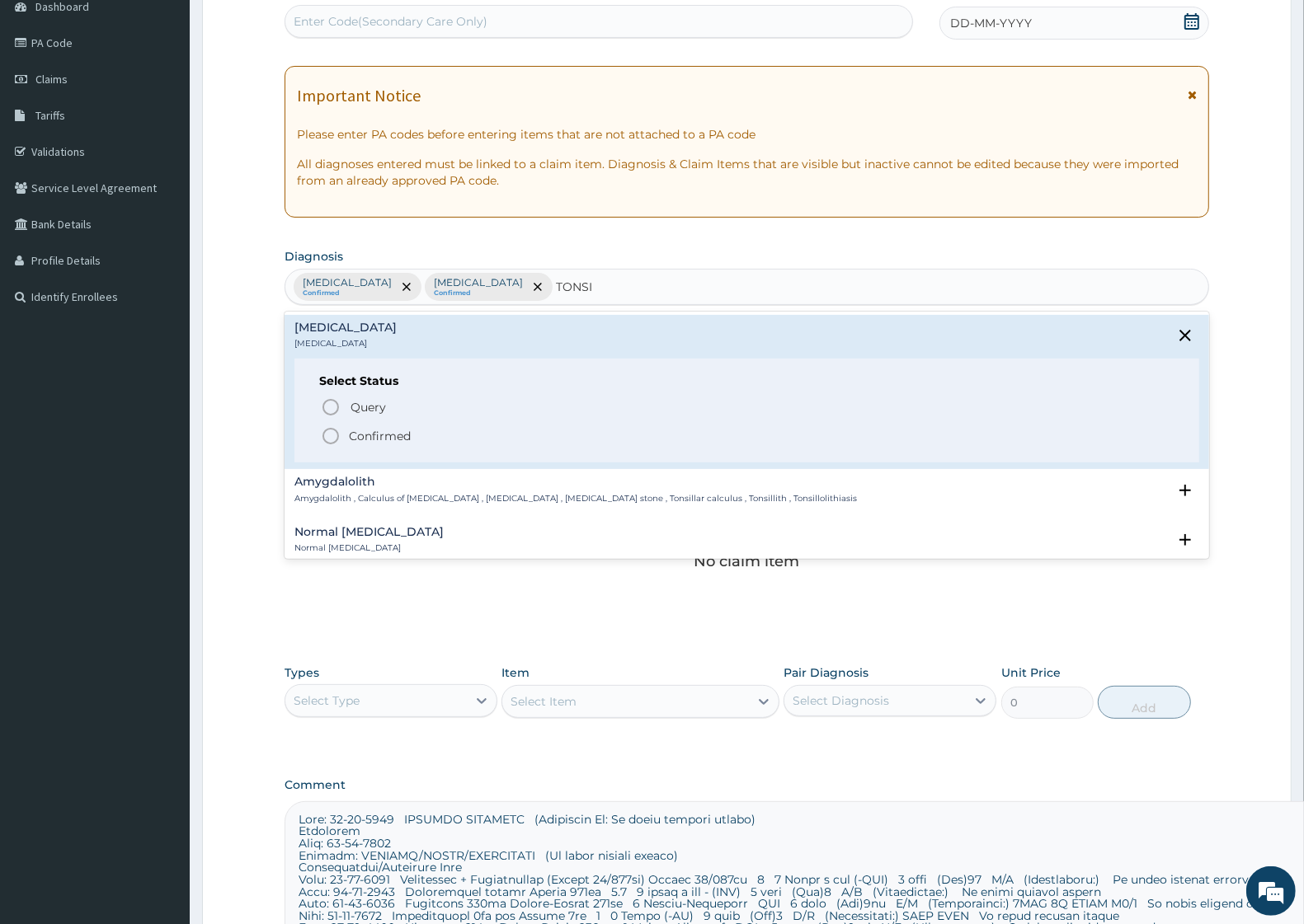
click at [382, 434] on p "Confirmed" at bounding box center [380, 436] width 62 height 17
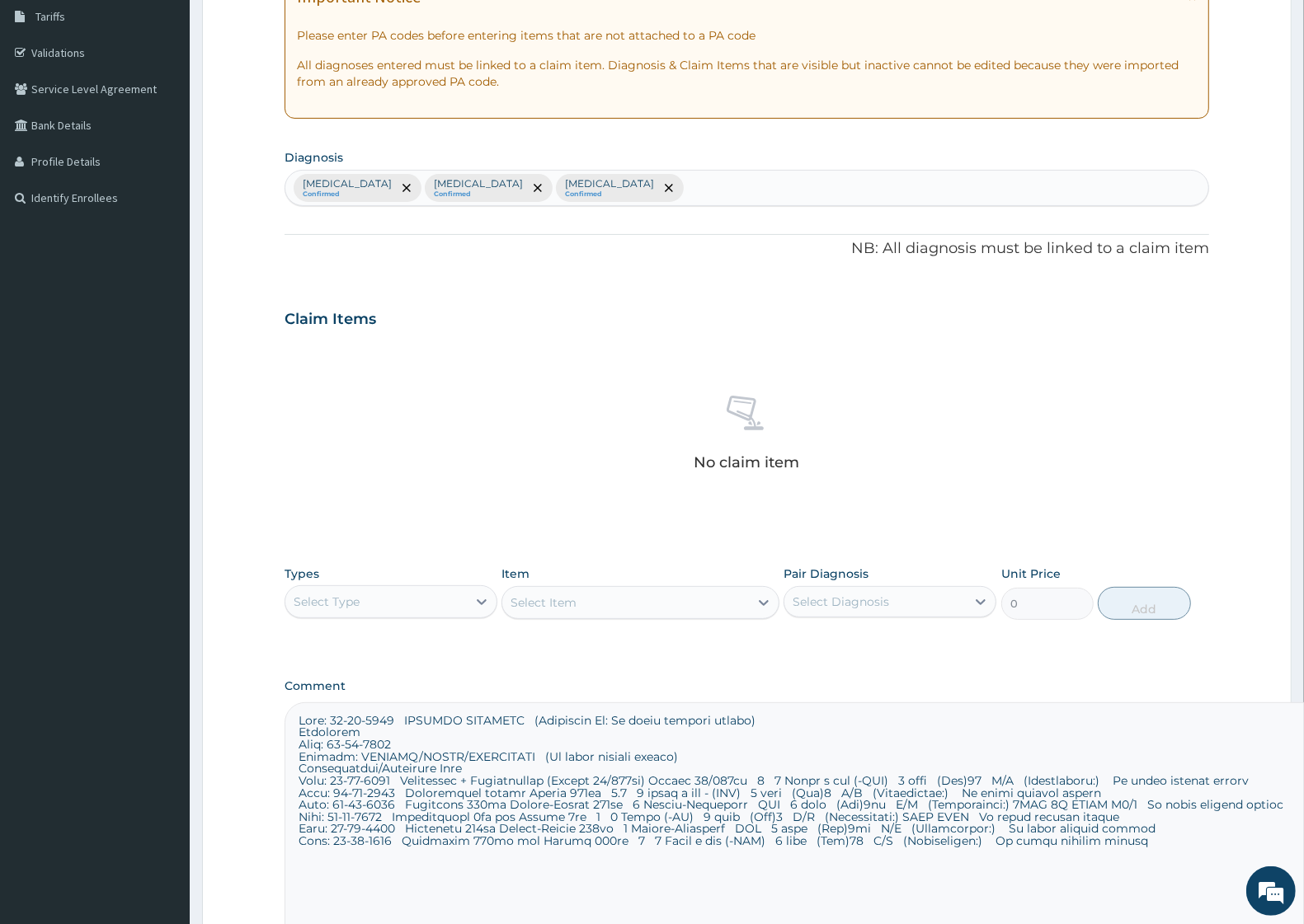
scroll to position [0, 0]
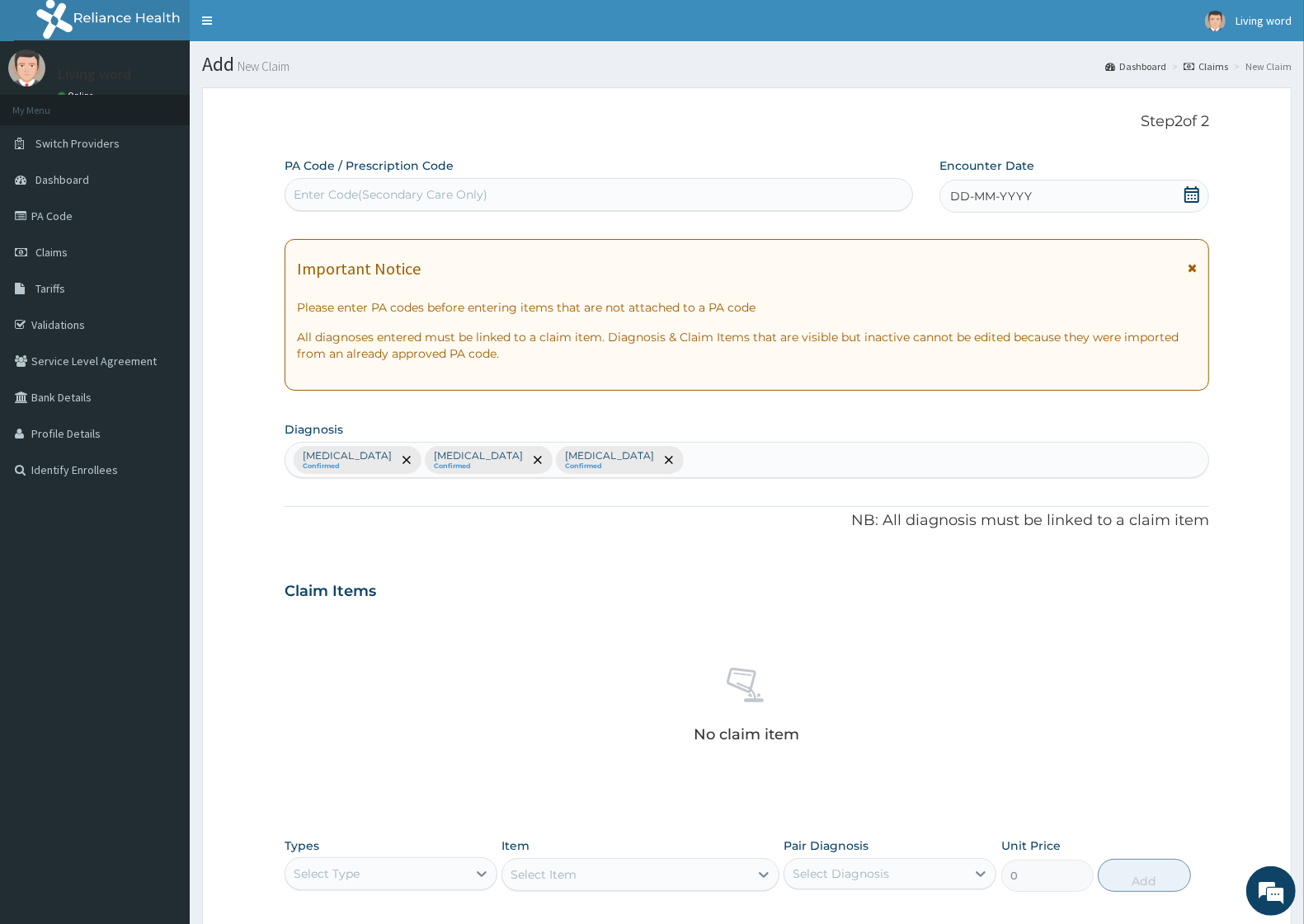
click at [1189, 202] on icon at bounding box center [1192, 195] width 15 height 17
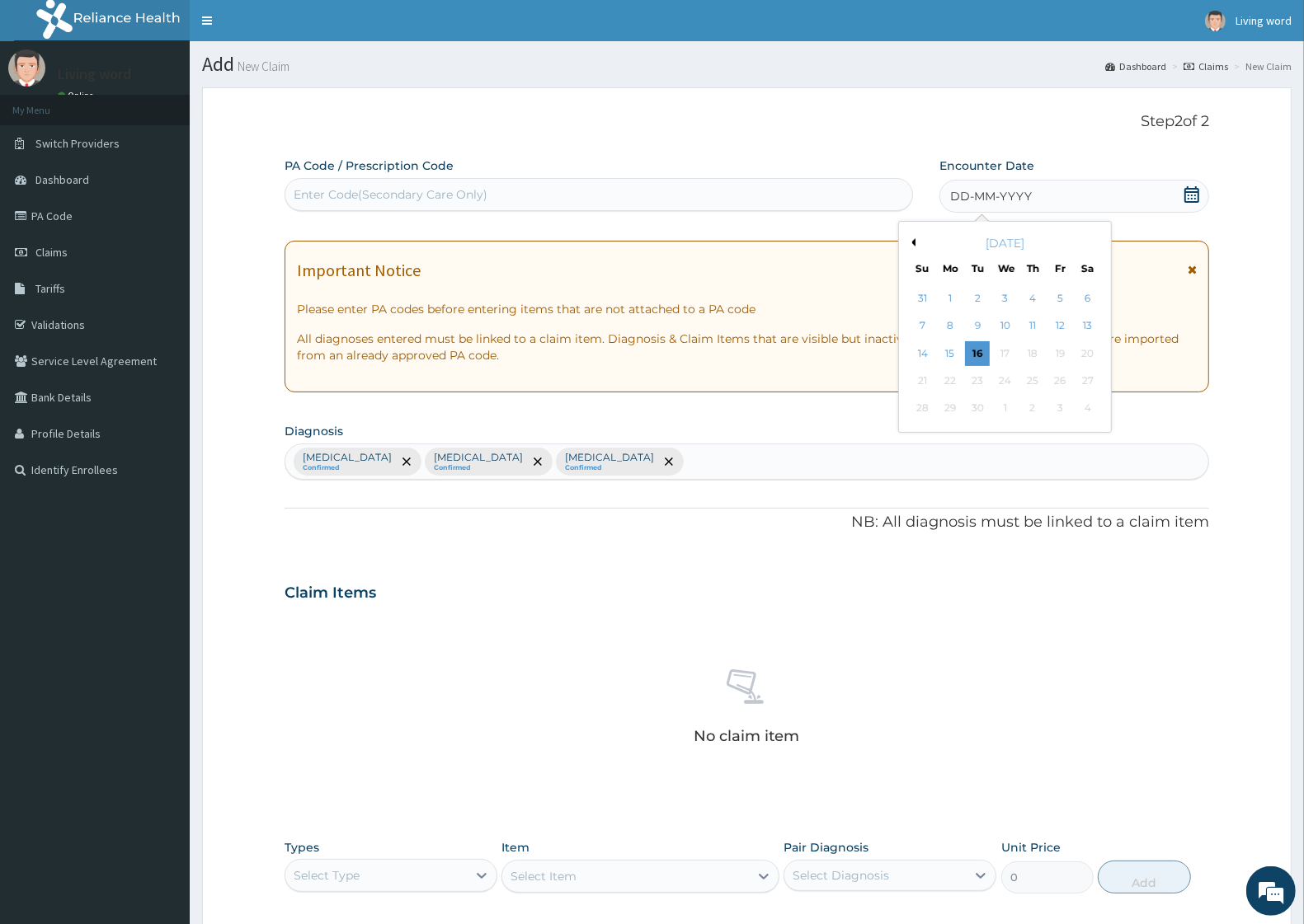
click at [911, 245] on button "Previous Month" at bounding box center [911, 242] width 8 height 8
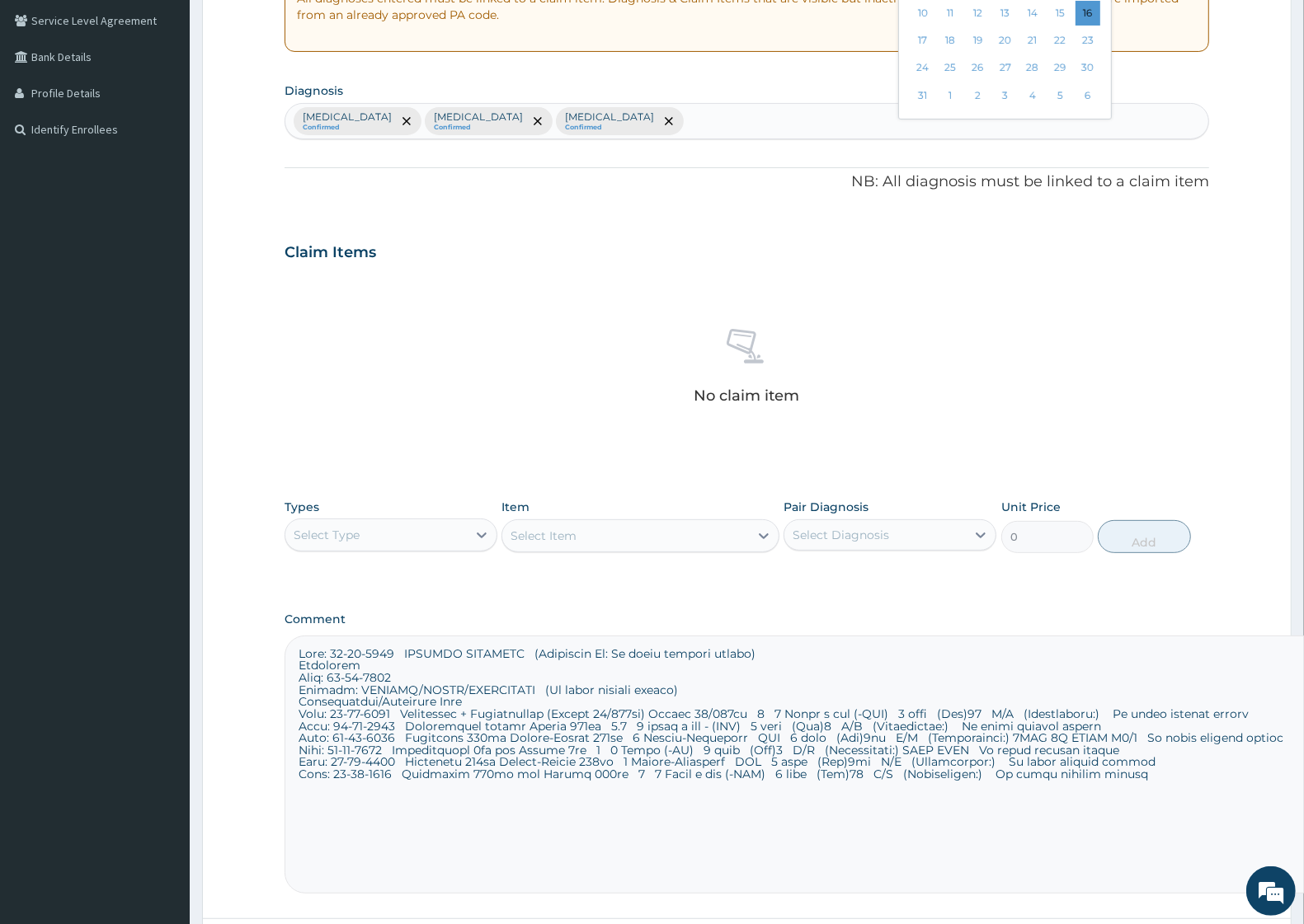
scroll to position [103, 0]
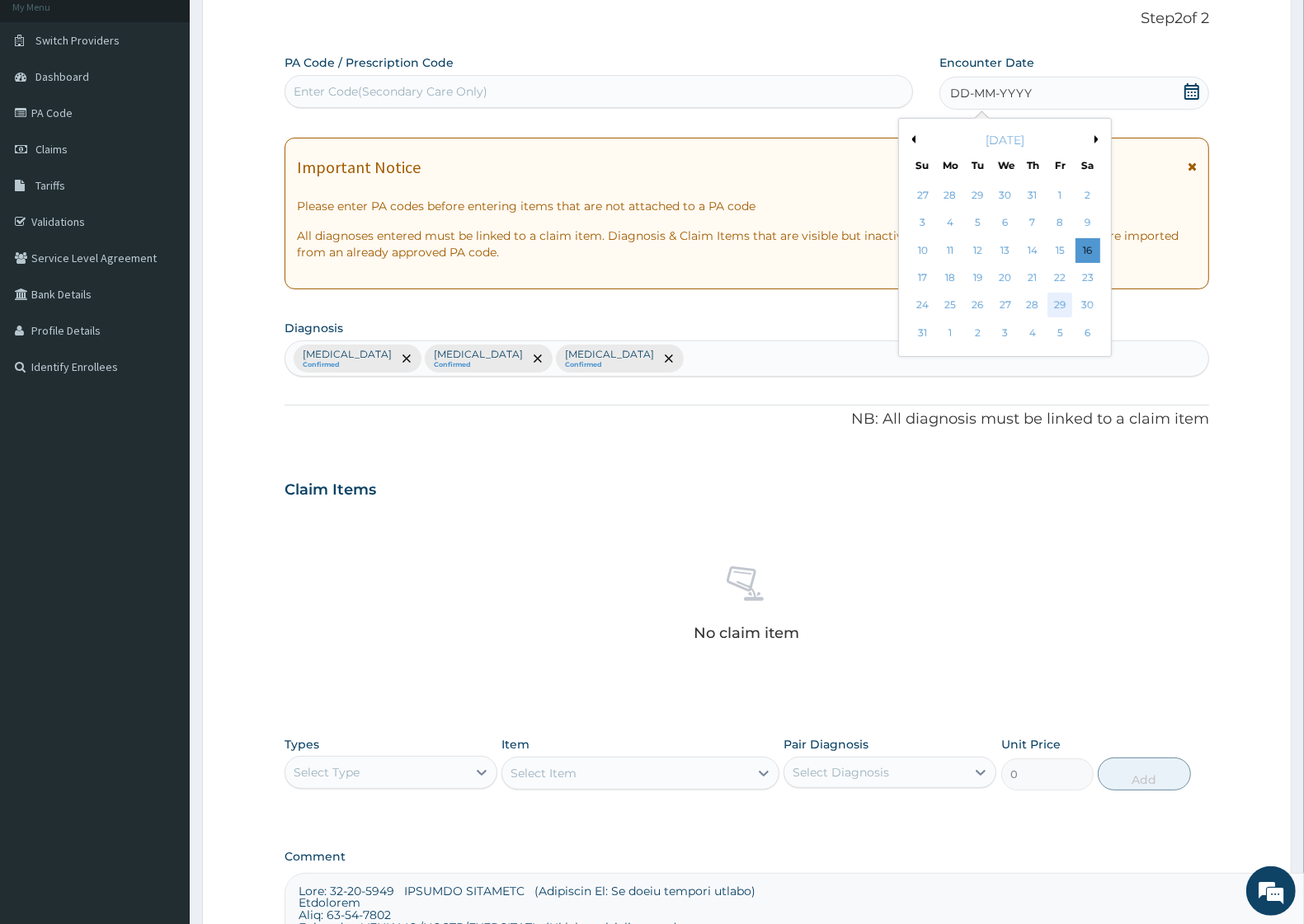
click at [1058, 311] on div "29" at bounding box center [1061, 306] width 25 height 25
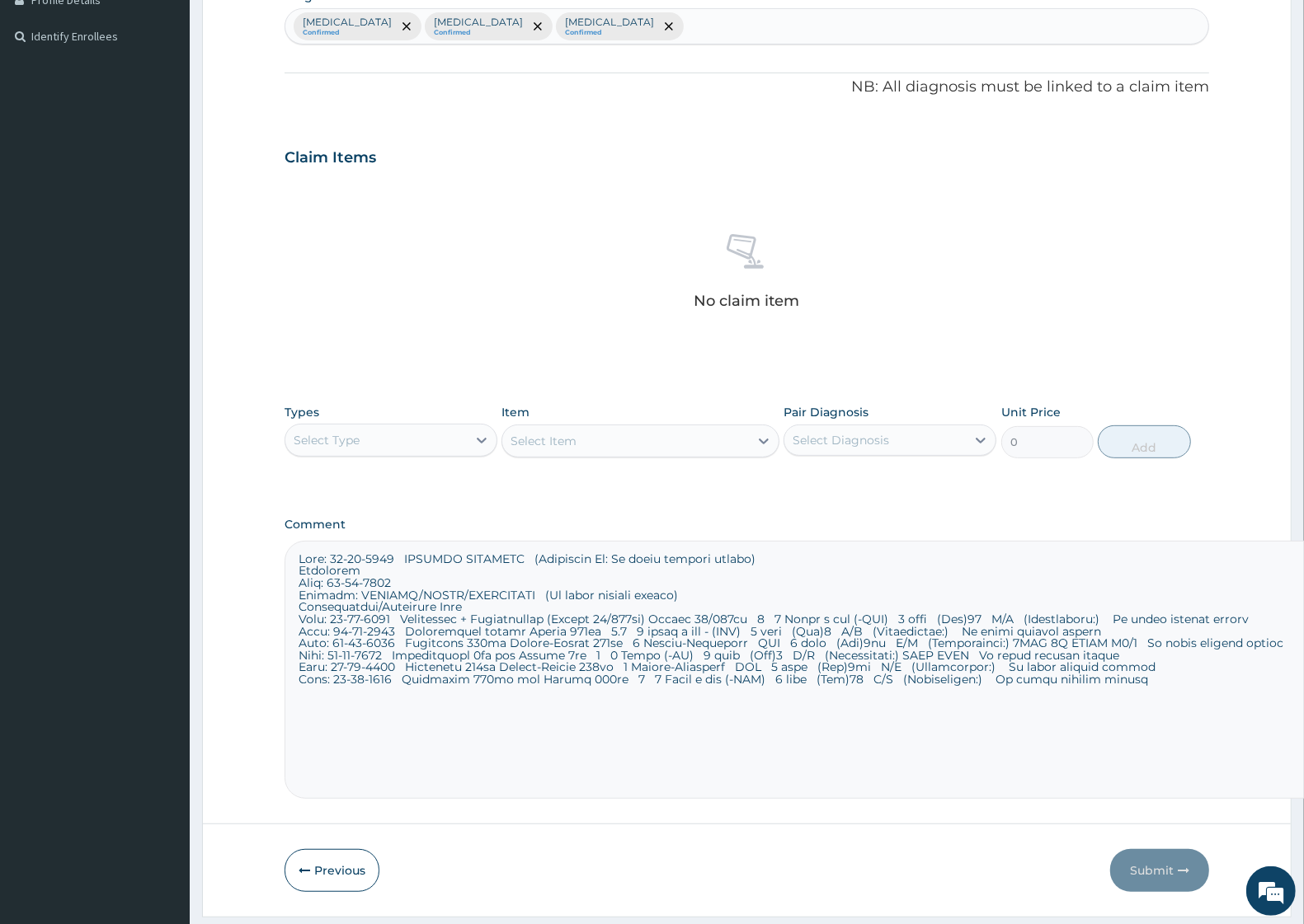
scroll to position [483, 0]
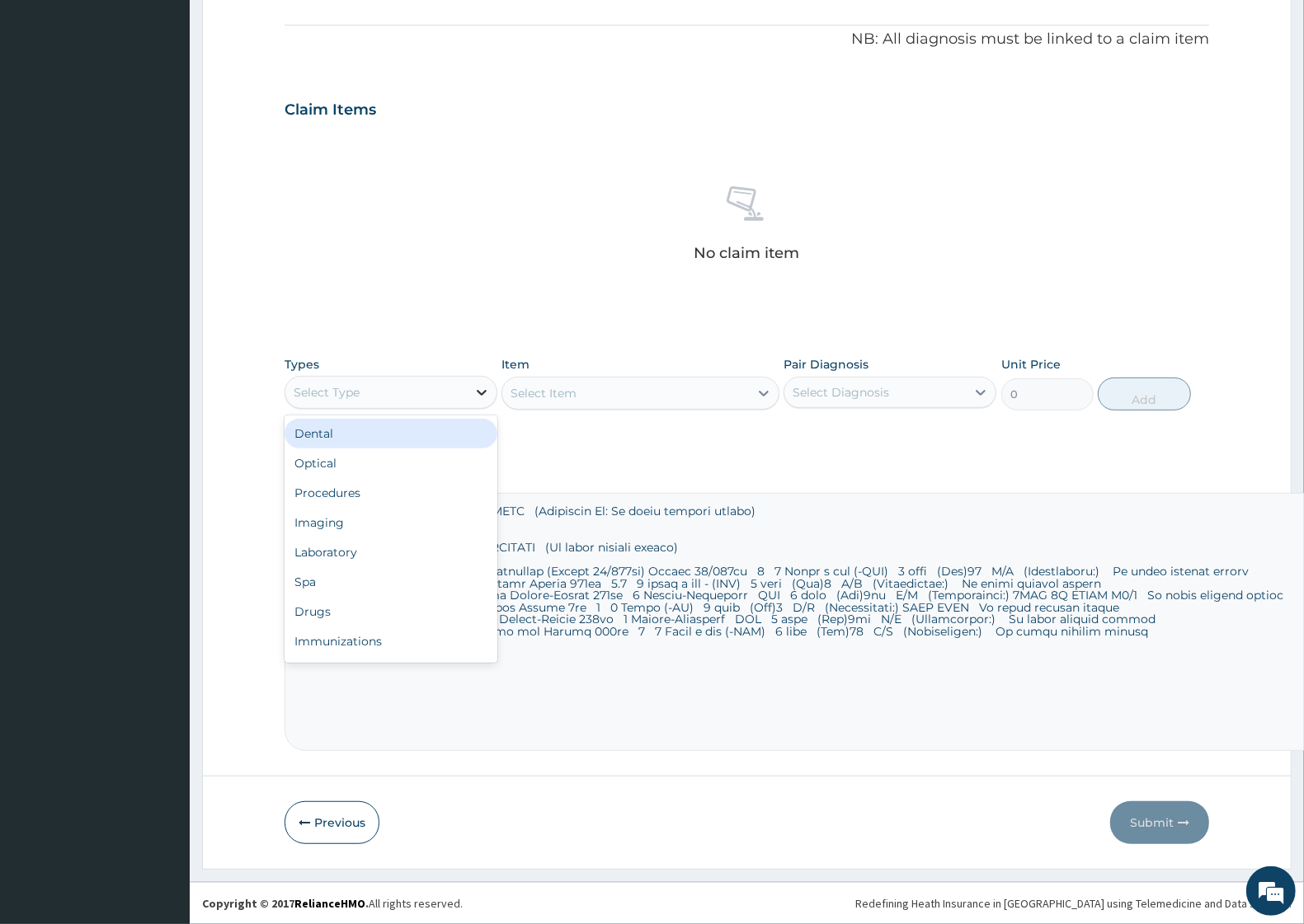
click at [484, 393] on icon at bounding box center [481, 393] width 10 height 6
click at [380, 545] on div "Laboratory" at bounding box center [391, 553] width 213 height 30
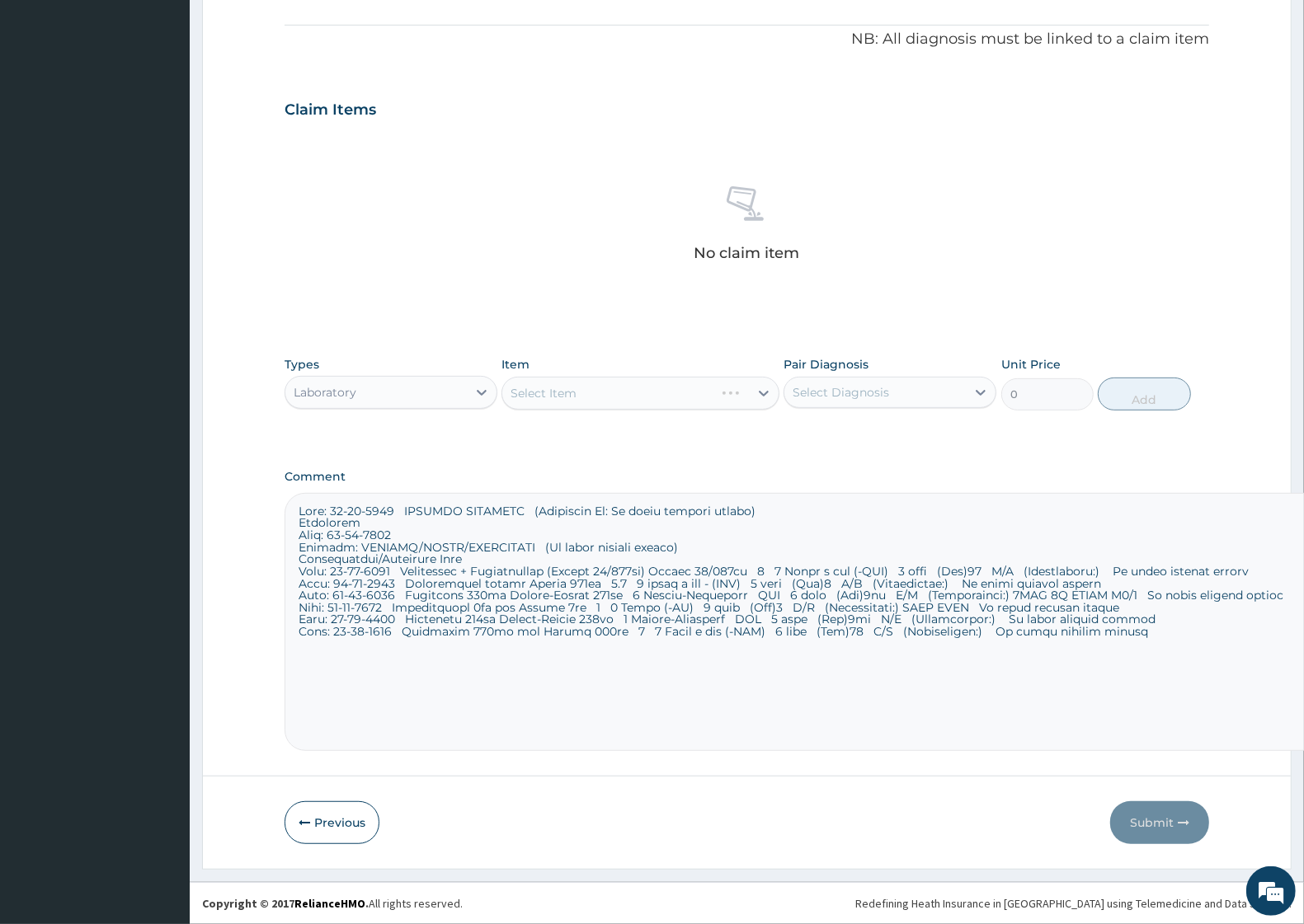
click at [739, 389] on div "Select Item" at bounding box center [640, 393] width 277 height 33
click at [768, 392] on div "Select Item" at bounding box center [640, 393] width 277 height 33
click at [759, 393] on icon at bounding box center [763, 393] width 17 height 17
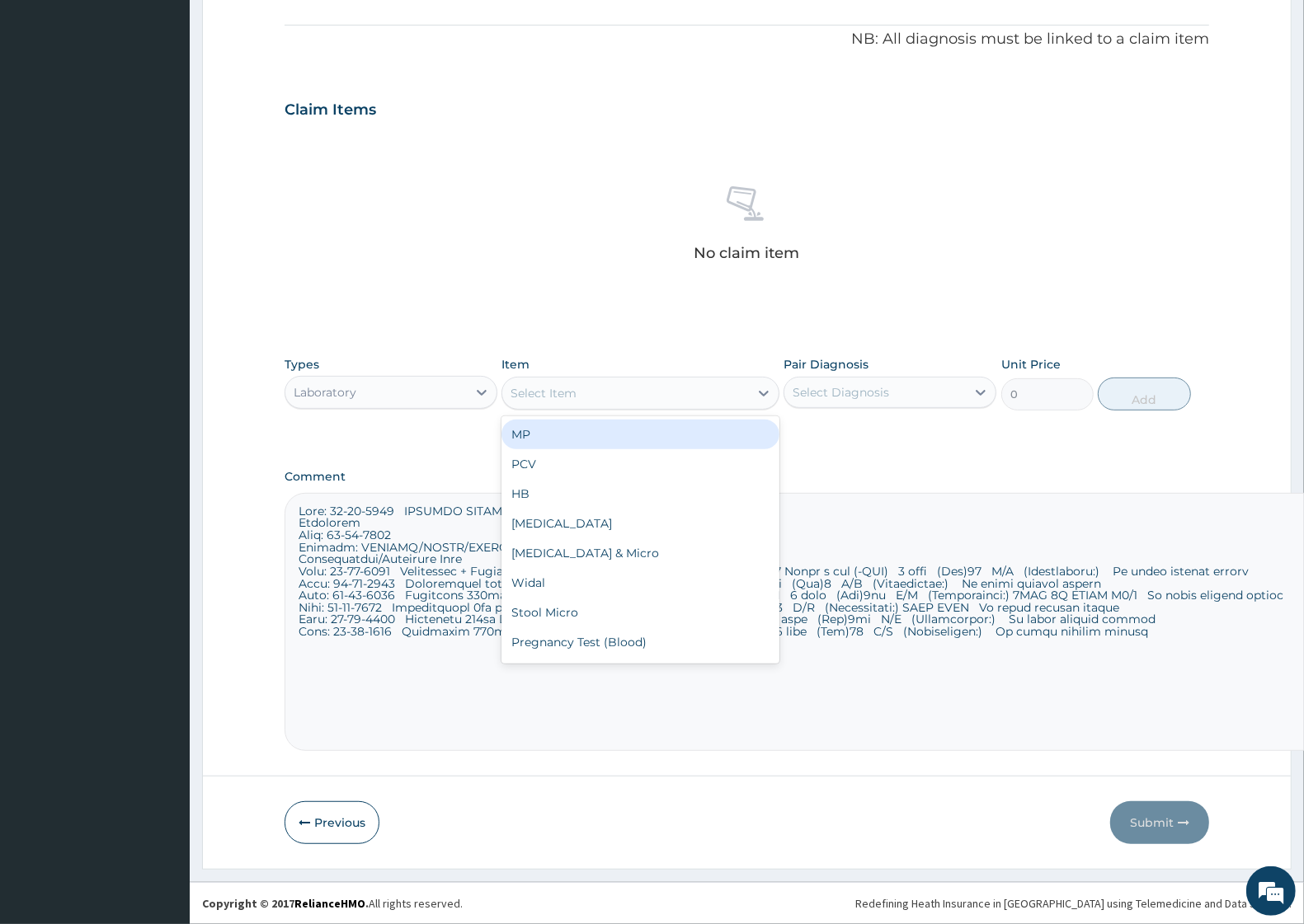
click at [588, 431] on div "MP" at bounding box center [640, 435] width 277 height 30
type input "2500"
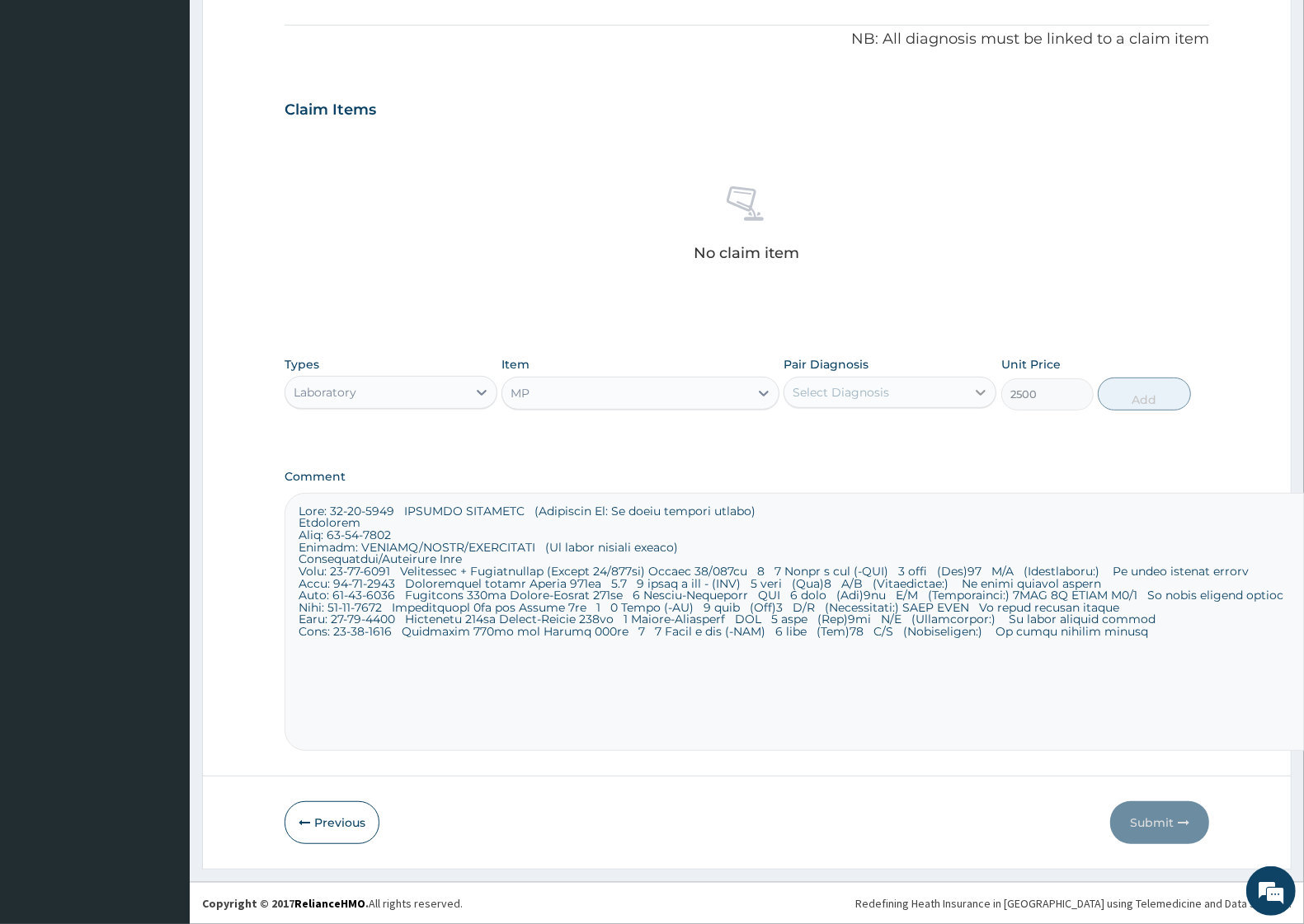
click at [983, 386] on icon at bounding box center [981, 393] width 17 height 17
click at [877, 437] on div "Malaria" at bounding box center [890, 435] width 213 height 34
checkbox input "true"
click at [1135, 406] on button "Add" at bounding box center [1144, 393] width 92 height 33
type input "0"
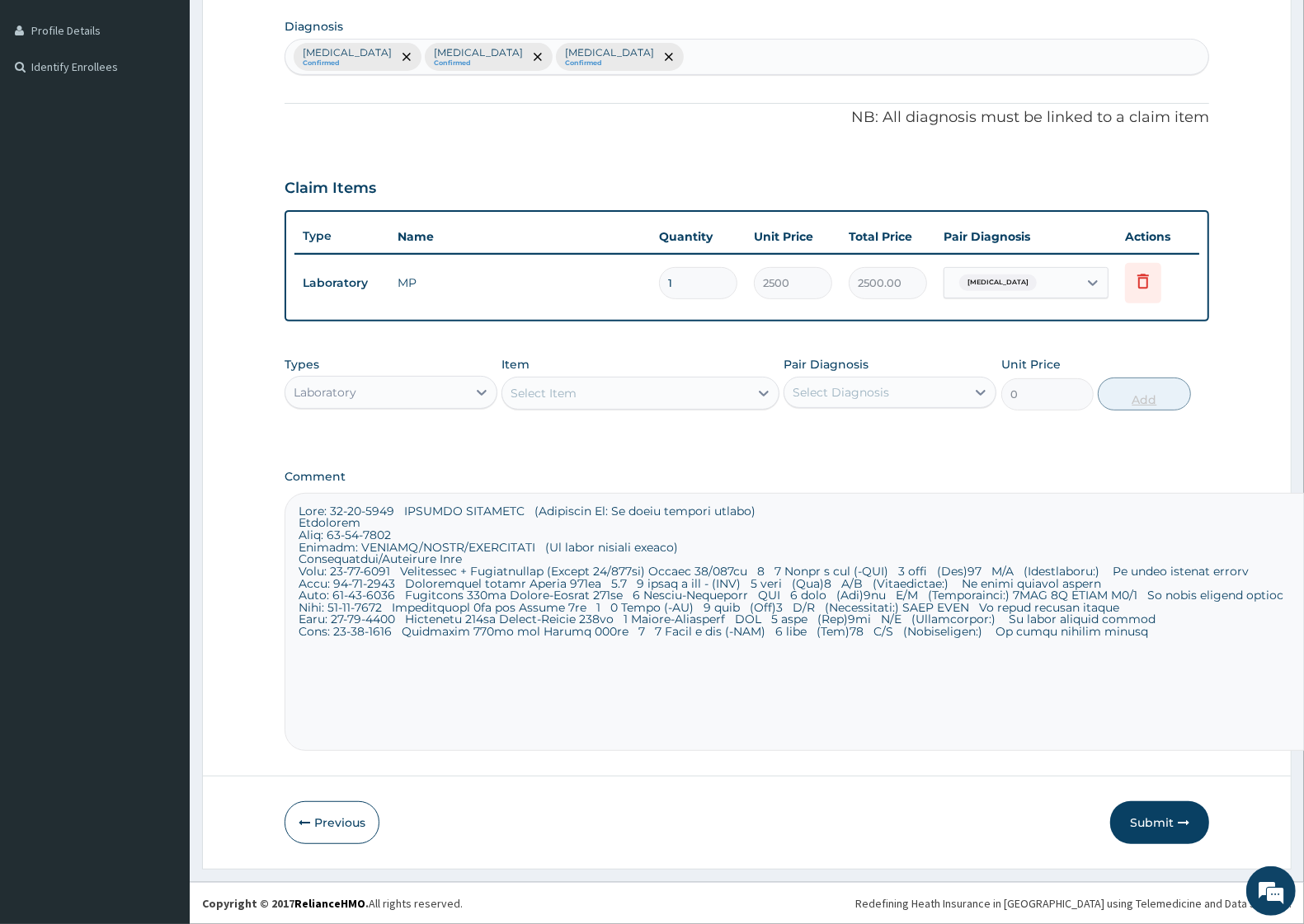
scroll to position [402, 0]
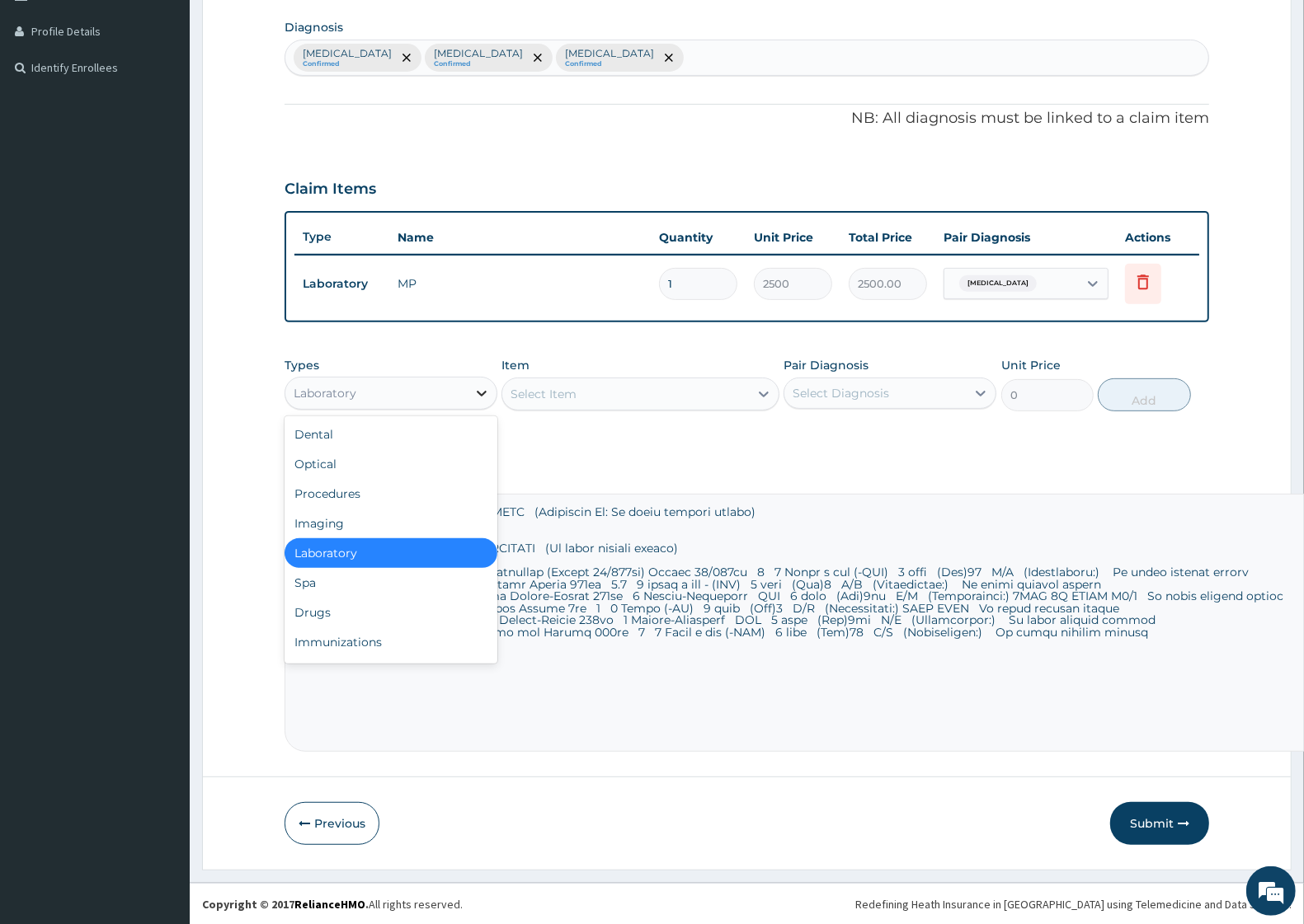
click at [485, 392] on icon at bounding box center [481, 393] width 17 height 17
click at [333, 615] on div "Drugs" at bounding box center [391, 613] width 213 height 30
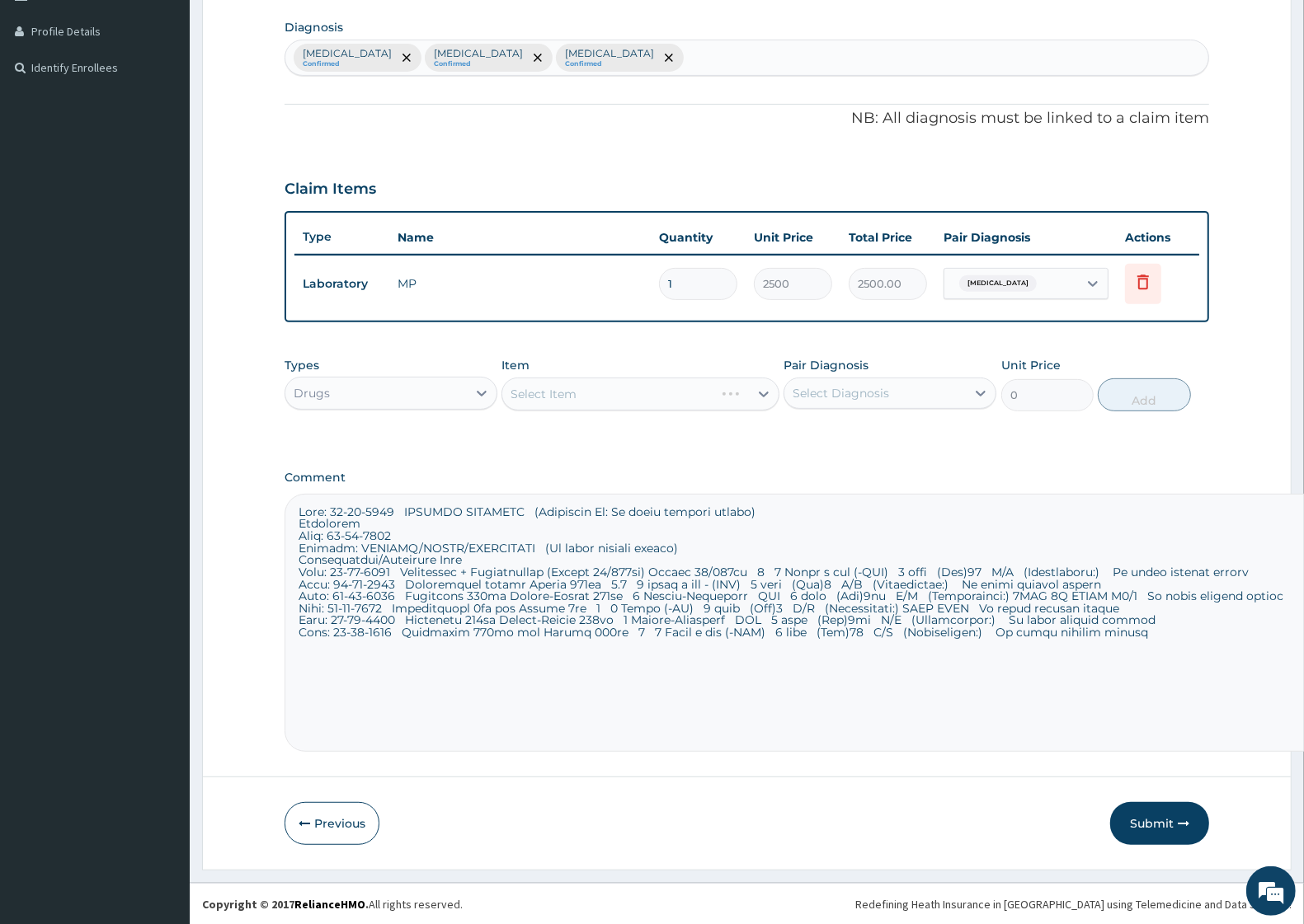
click at [762, 388] on div "Select Item" at bounding box center [640, 393] width 277 height 33
click at [765, 397] on div "Select Item" at bounding box center [640, 393] width 277 height 33
click at [751, 394] on div at bounding box center [764, 394] width 30 height 30
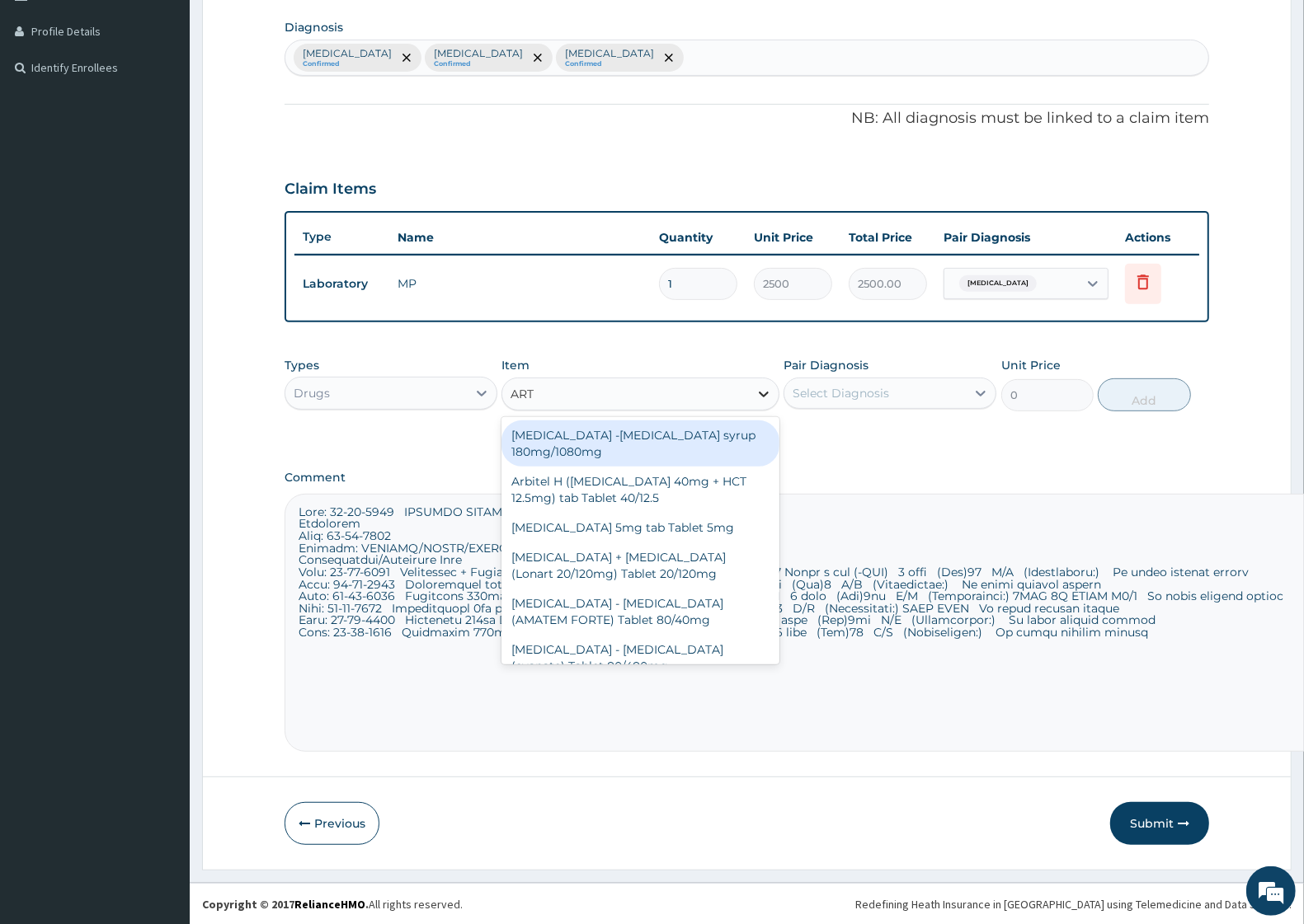
type input "ARTE"
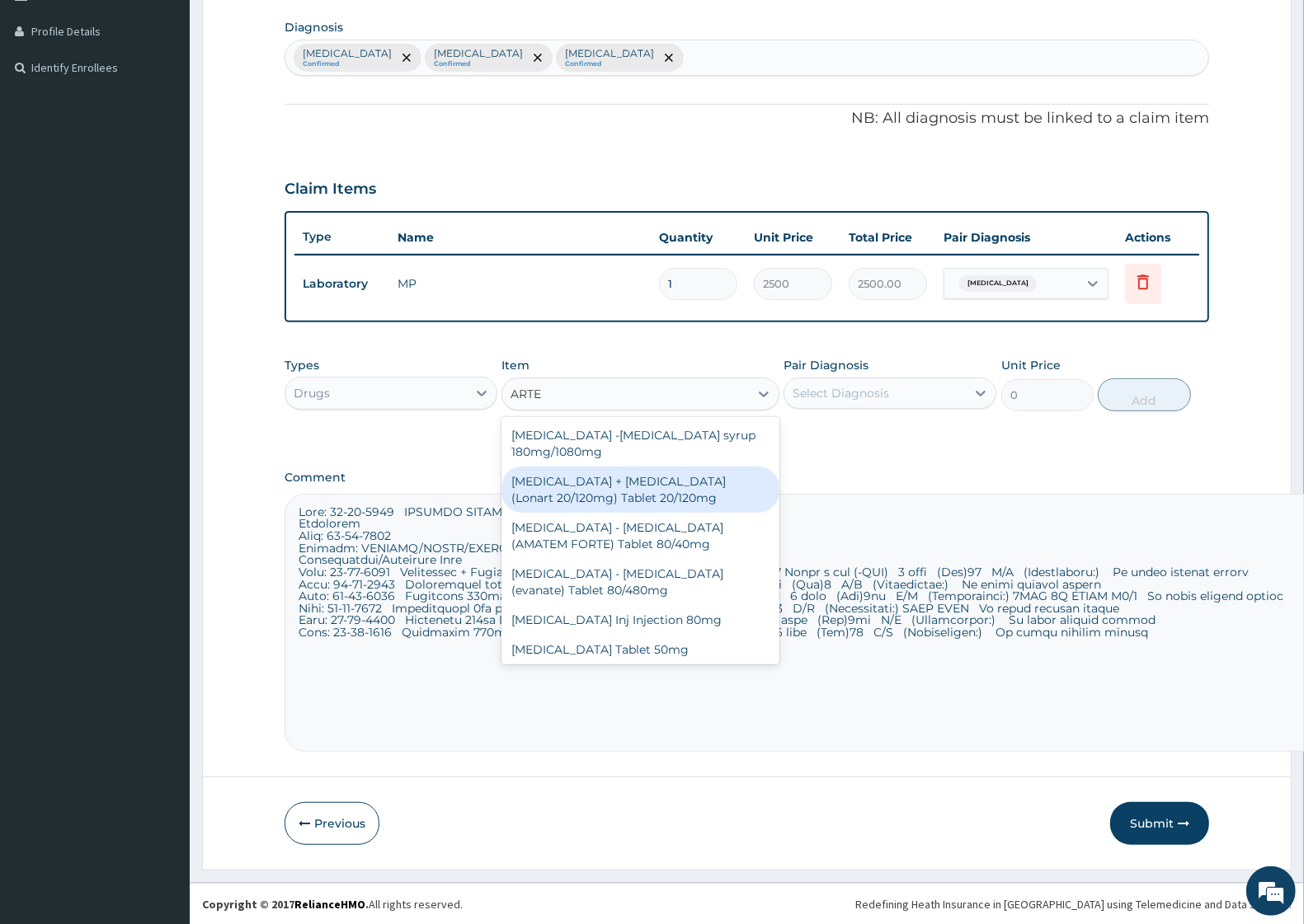
click at [638, 497] on div "Artemether + Lumefantrine (Lonart 20/120mg) Tablet 20/120mg" at bounding box center [640, 490] width 277 height 46
type input "144"
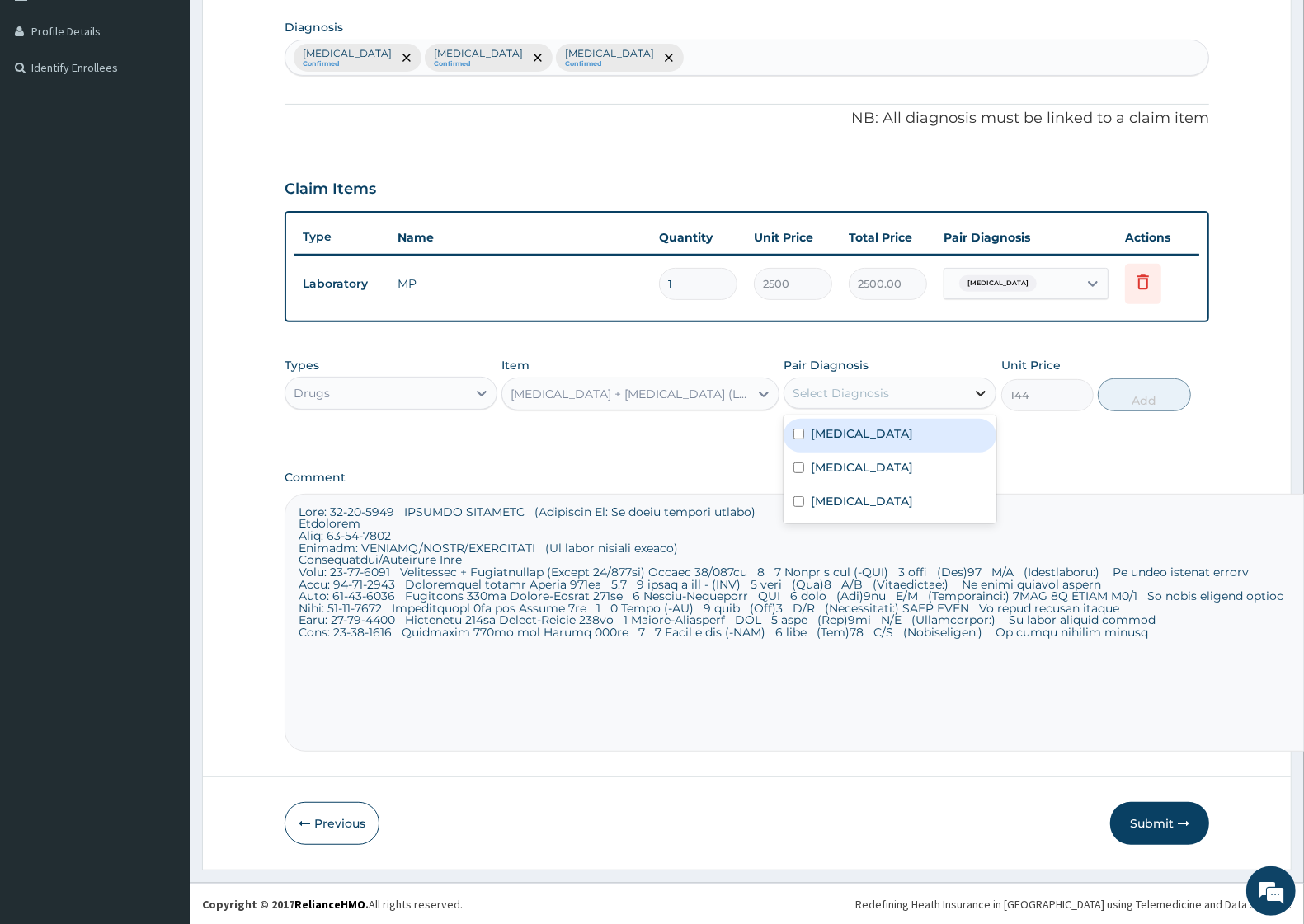
click at [973, 396] on icon at bounding box center [981, 393] width 17 height 17
click at [855, 439] on div "Malaria" at bounding box center [890, 436] width 213 height 34
checkbox input "true"
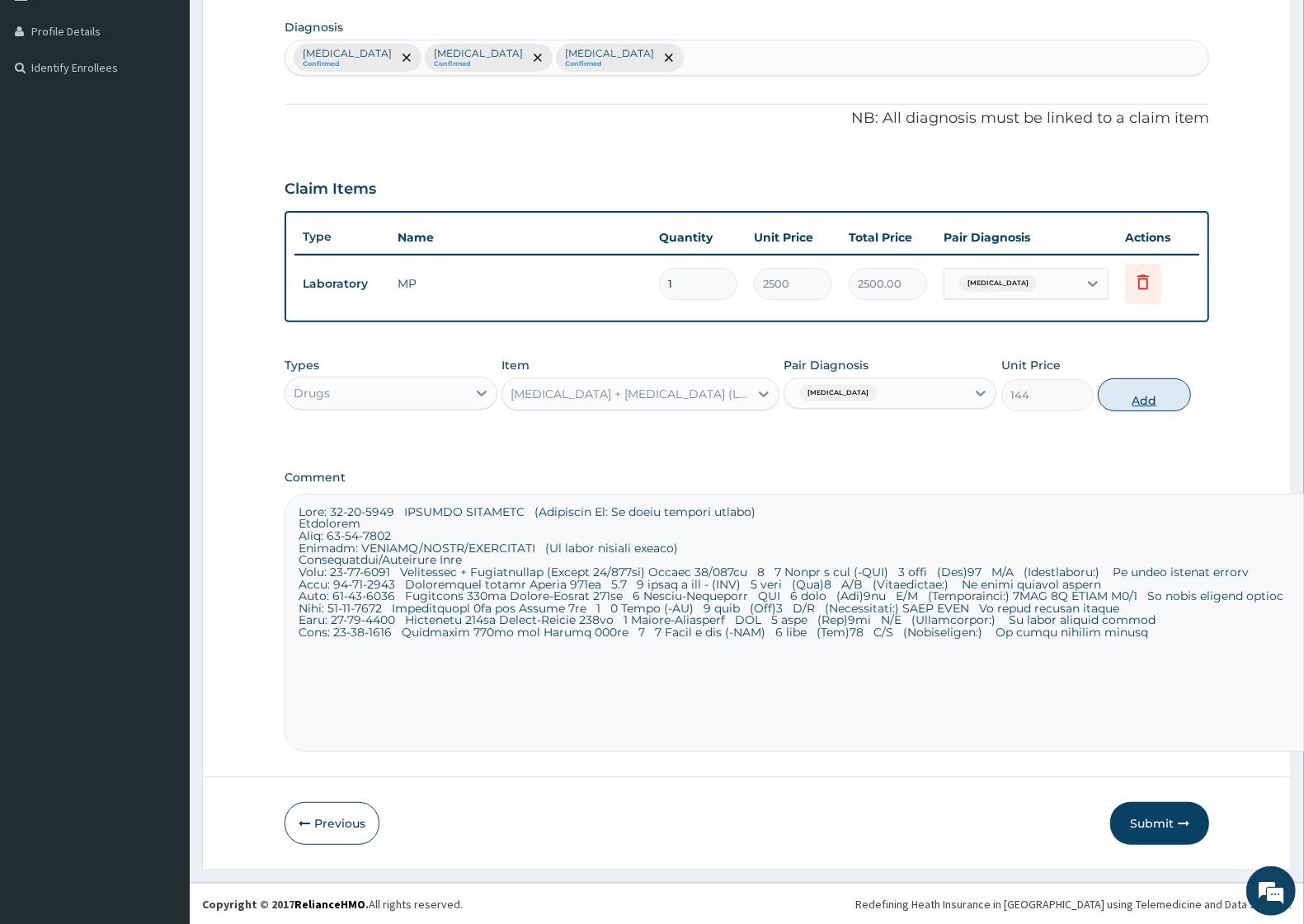
click at [1143, 407] on button "Add" at bounding box center [1144, 394] width 92 height 33
type input "0"
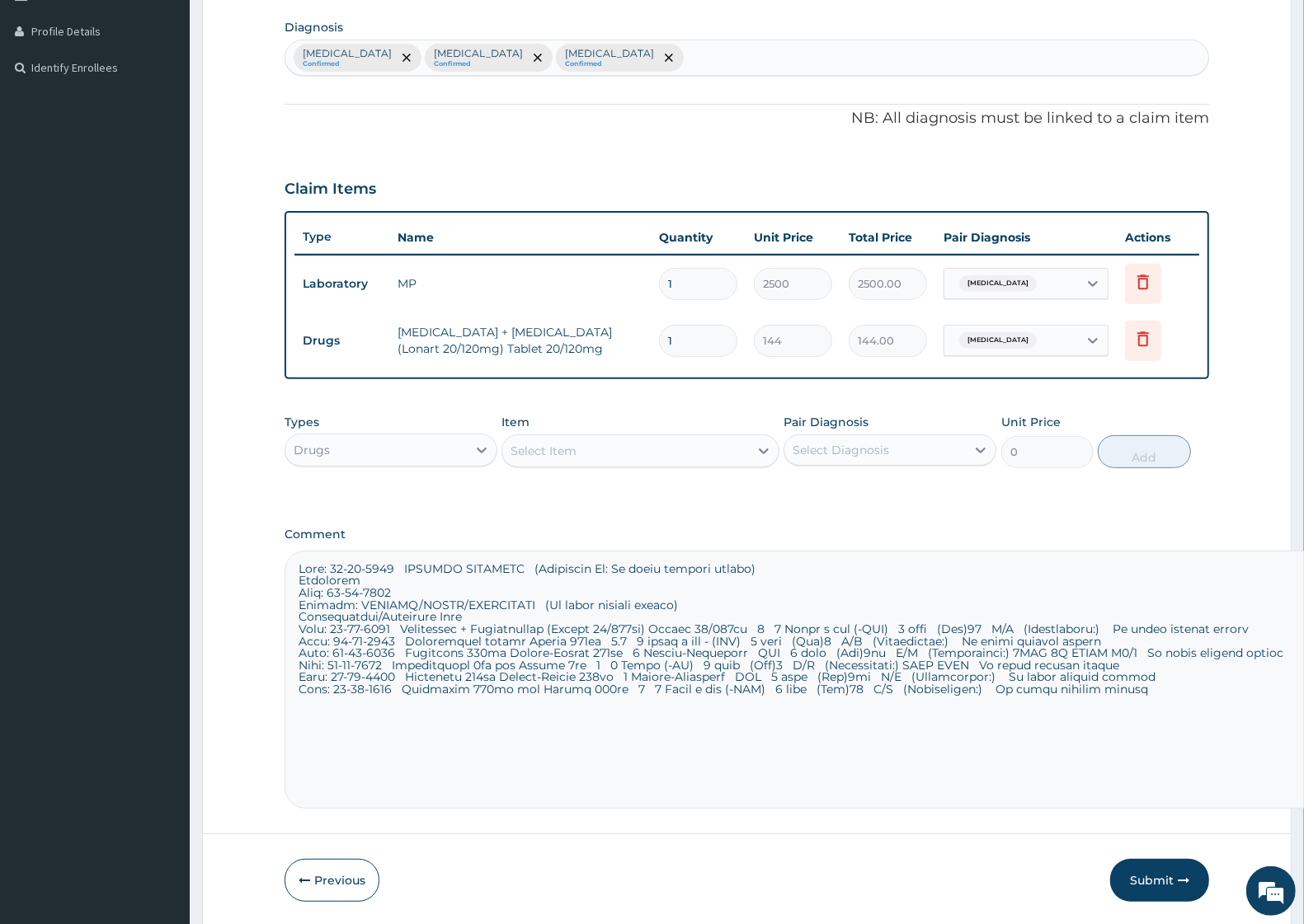
click at [691, 325] on input "1" at bounding box center [698, 340] width 79 height 32
type input "12"
type input "1728.00"
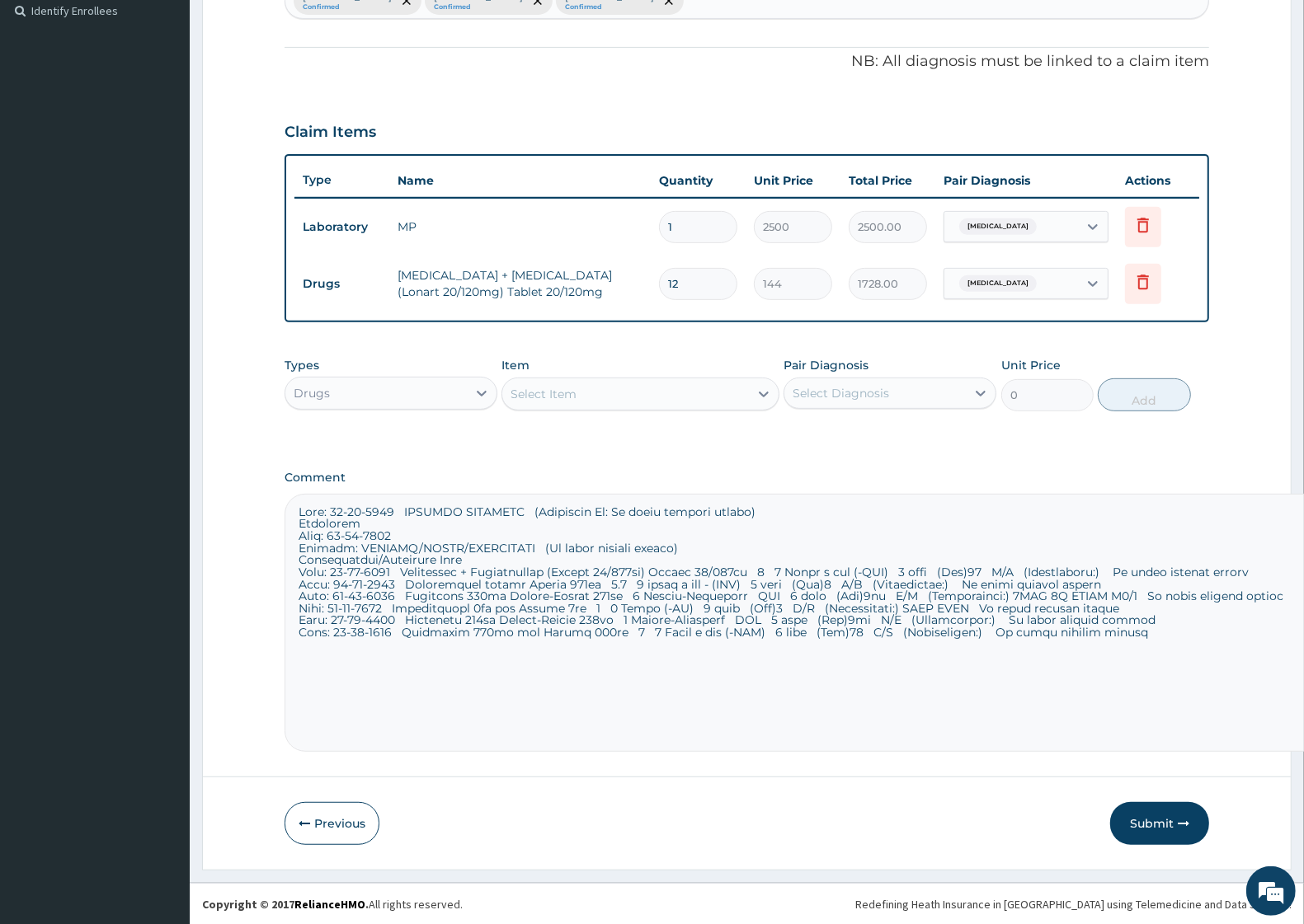
type input "12"
click at [644, 394] on div "Select Item" at bounding box center [625, 394] width 246 height 27
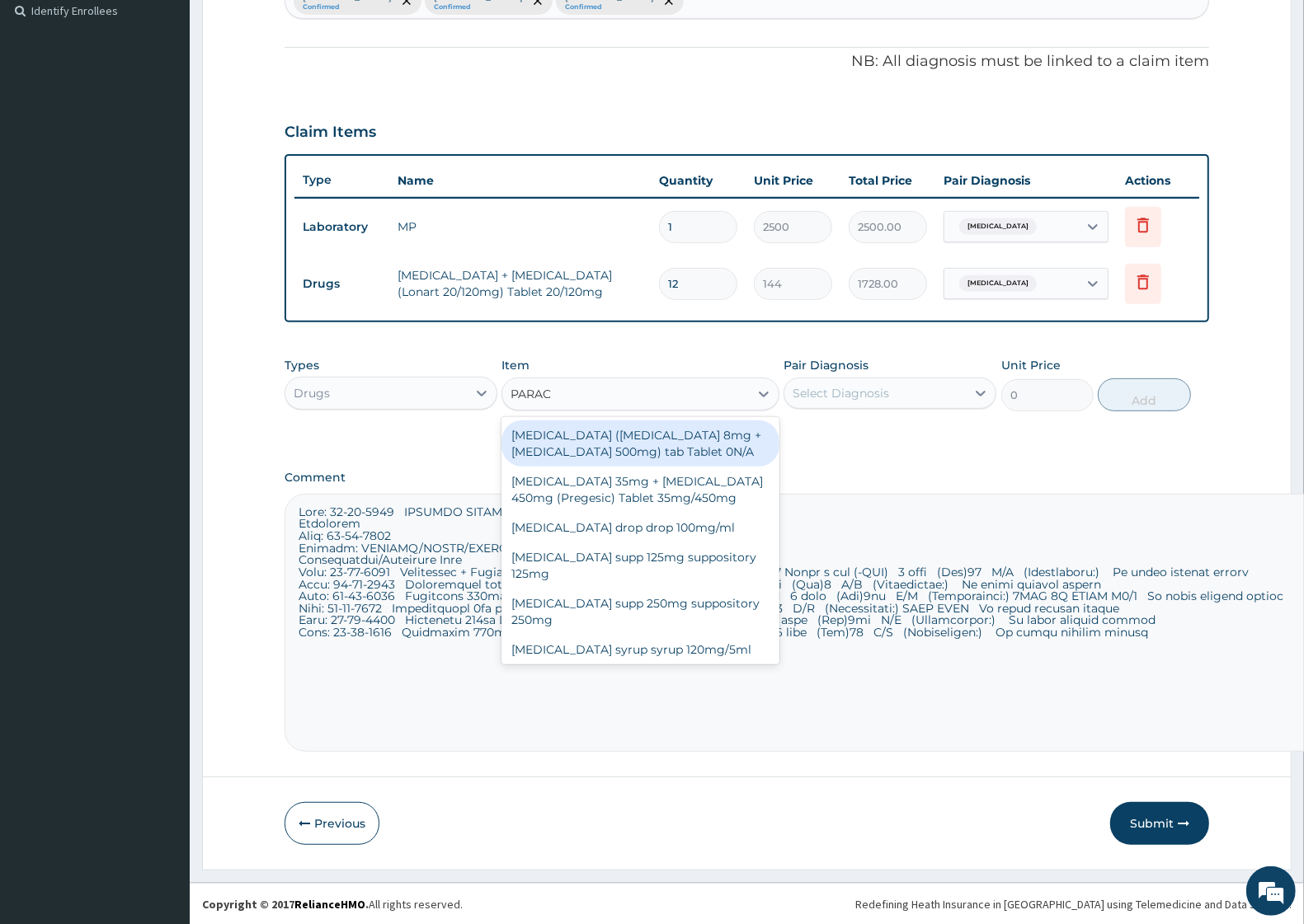
type input "PARACE"
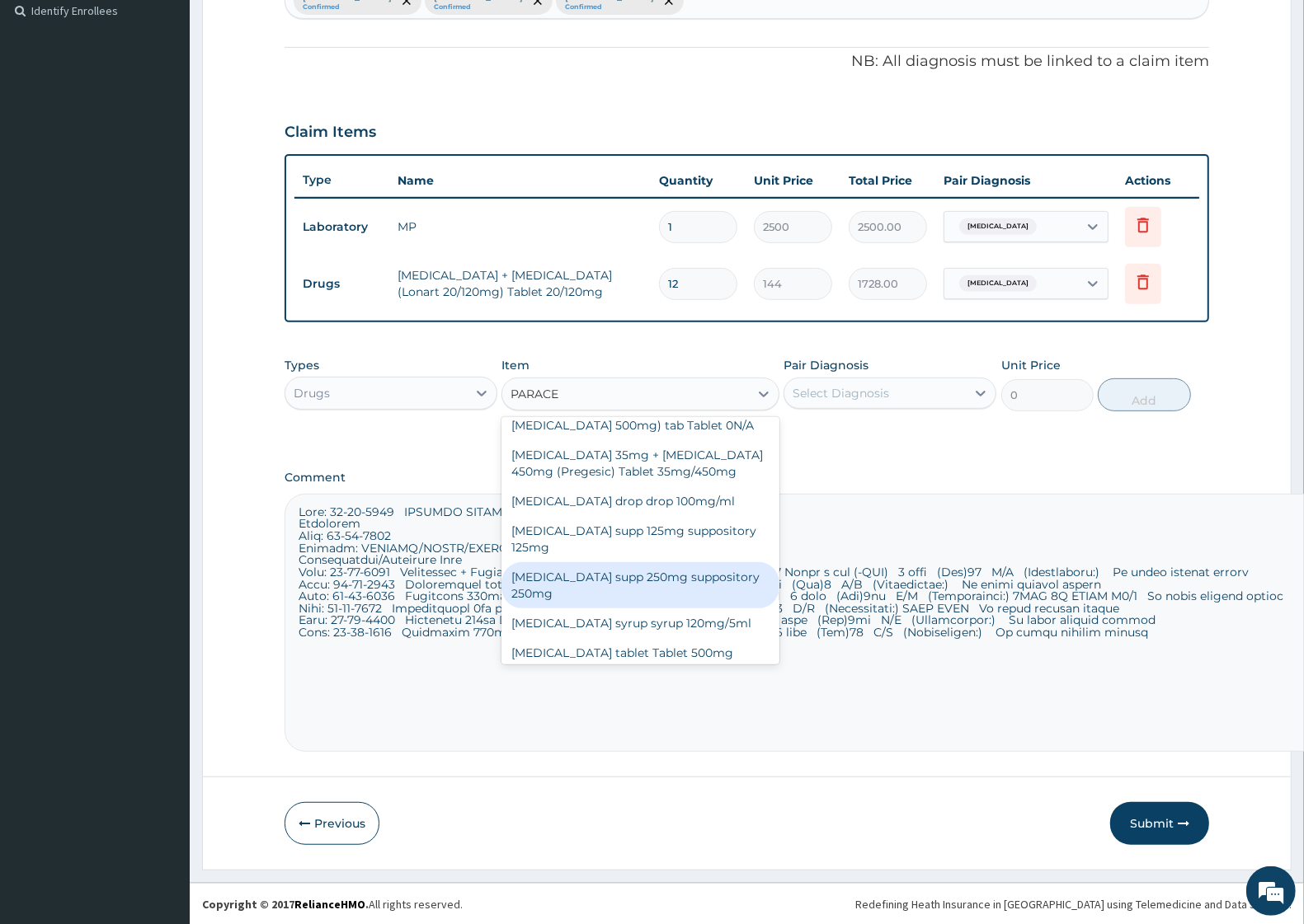
scroll to position [33, 0]
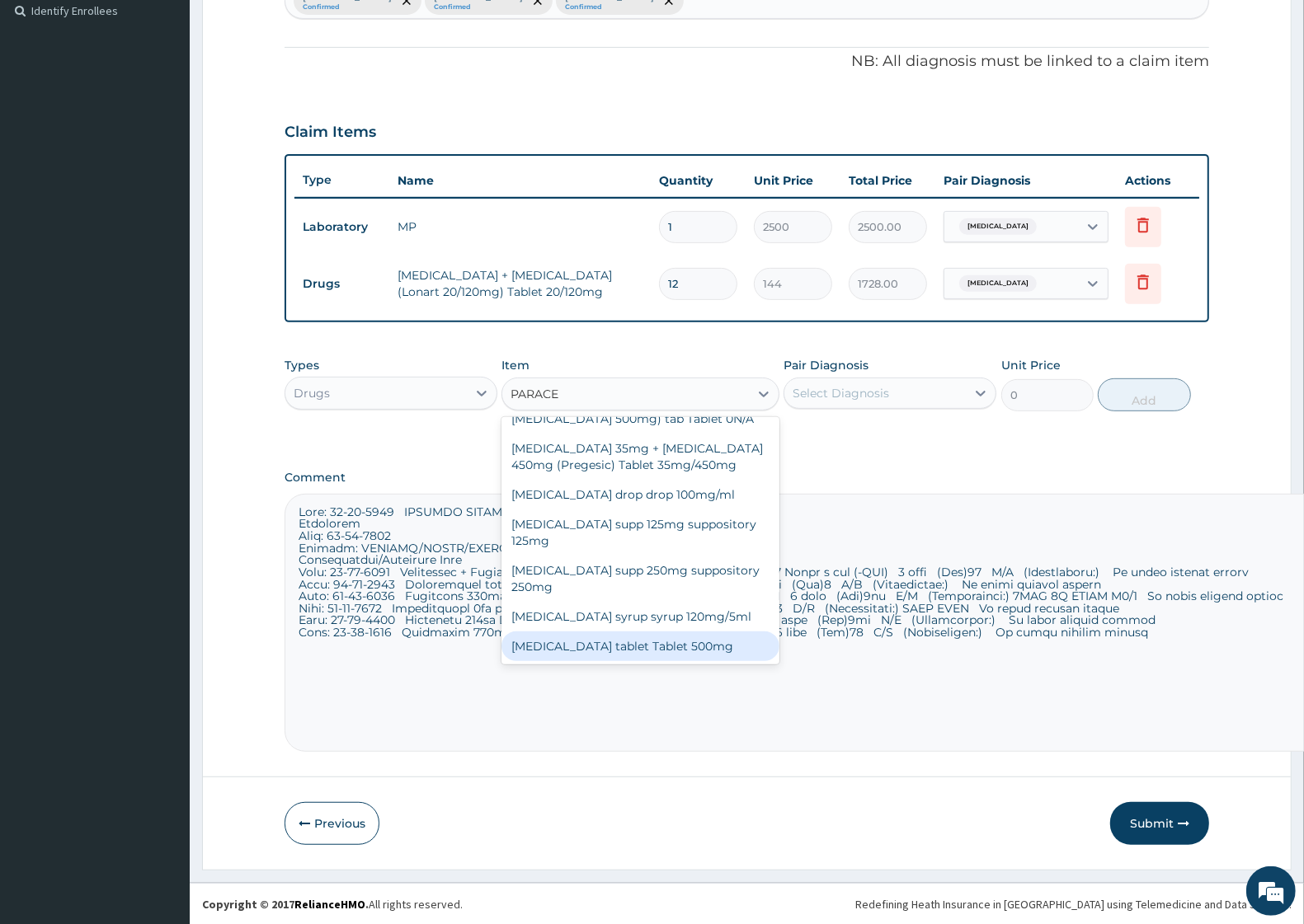
click at [705, 644] on div "Paracetamol tablet Tablet 500mg" at bounding box center [640, 646] width 277 height 30
type input "14.4"
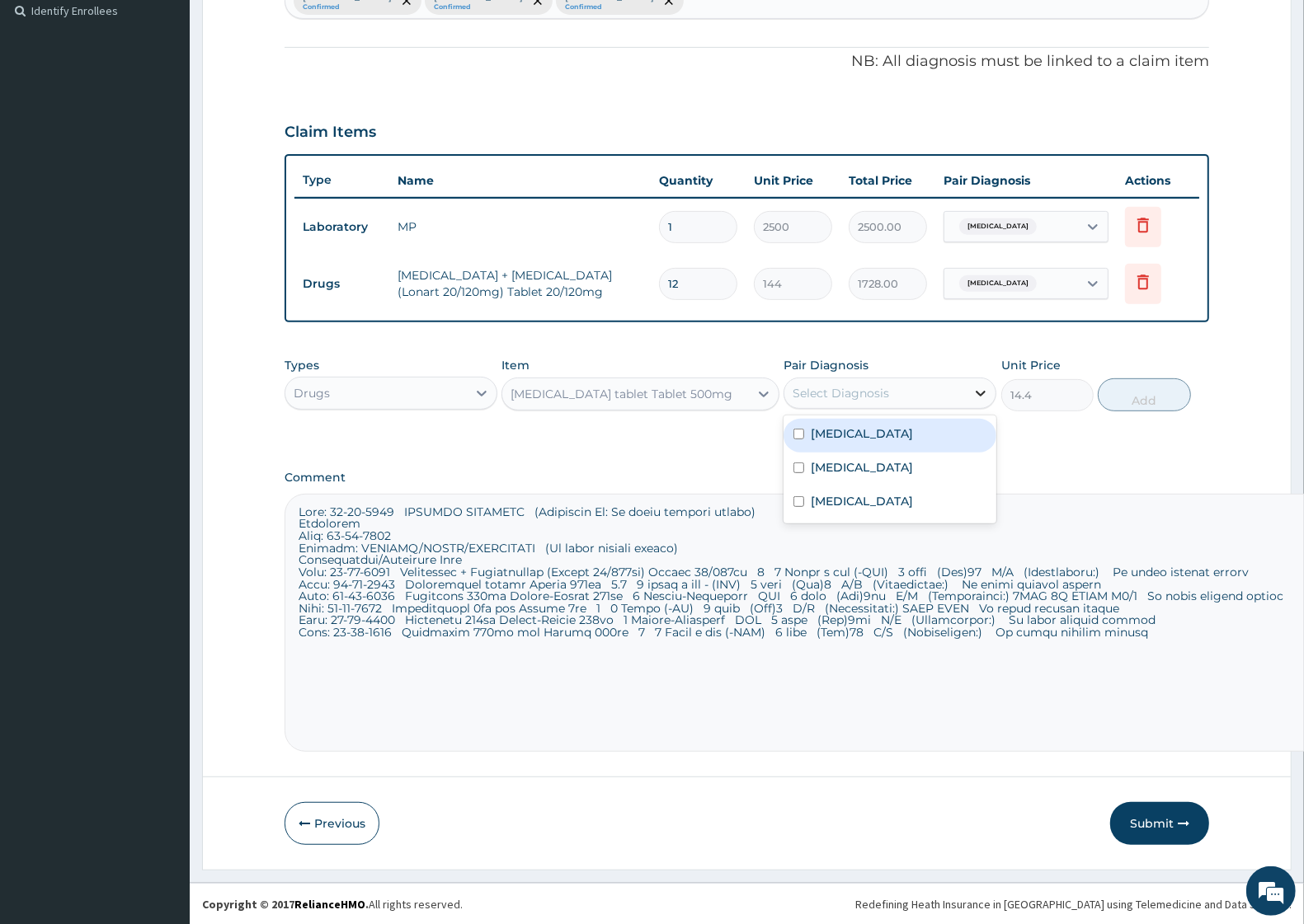
click at [978, 386] on icon at bounding box center [981, 393] width 17 height 17
click at [887, 431] on div "Malaria" at bounding box center [890, 436] width 213 height 34
checkbox input "true"
click at [1163, 396] on button "Add" at bounding box center [1144, 394] width 92 height 33
type input "0"
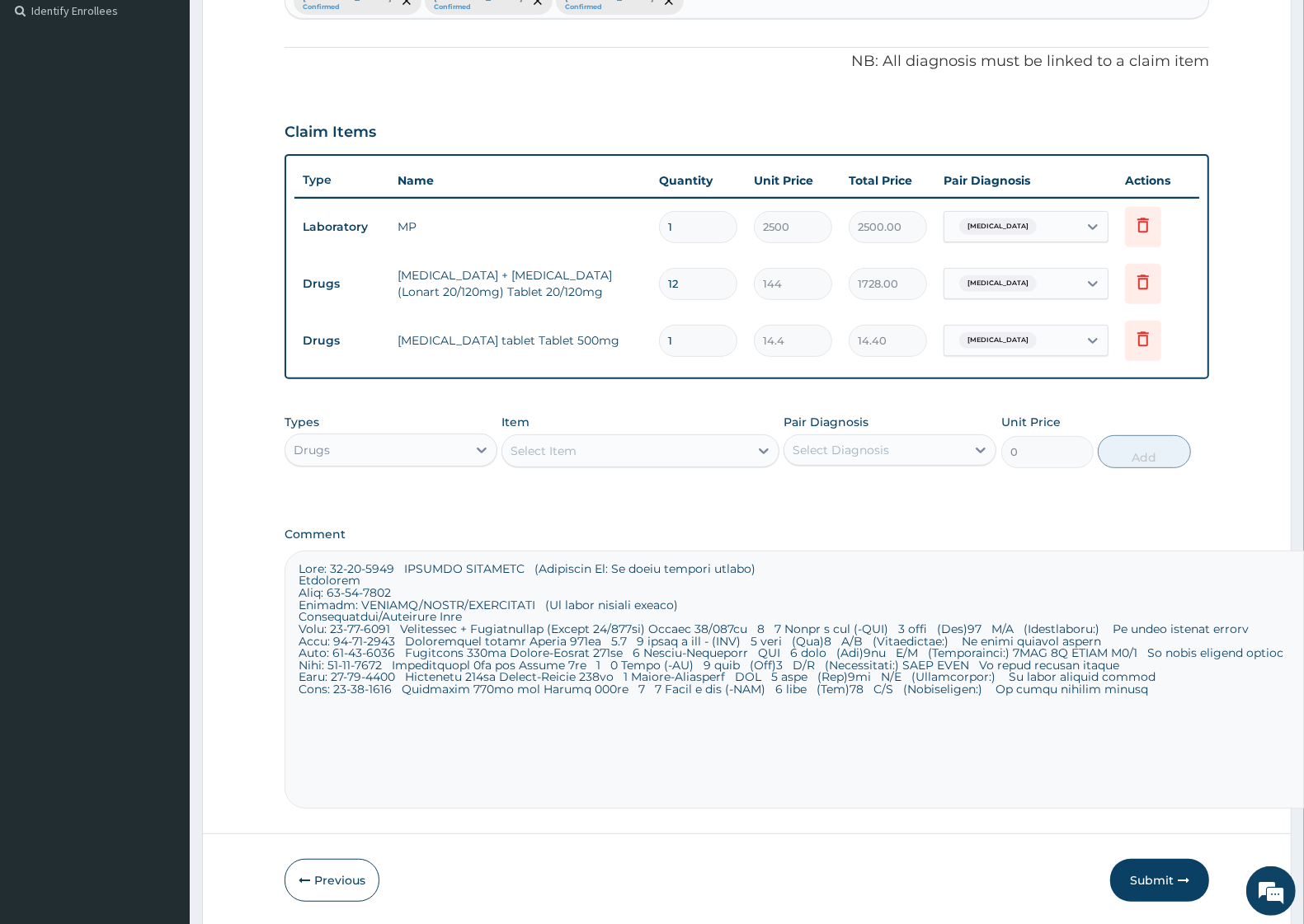
type input "0.00"
type input "5"
type input "72.00"
type input "5"
click at [767, 447] on icon at bounding box center [763, 451] width 17 height 17
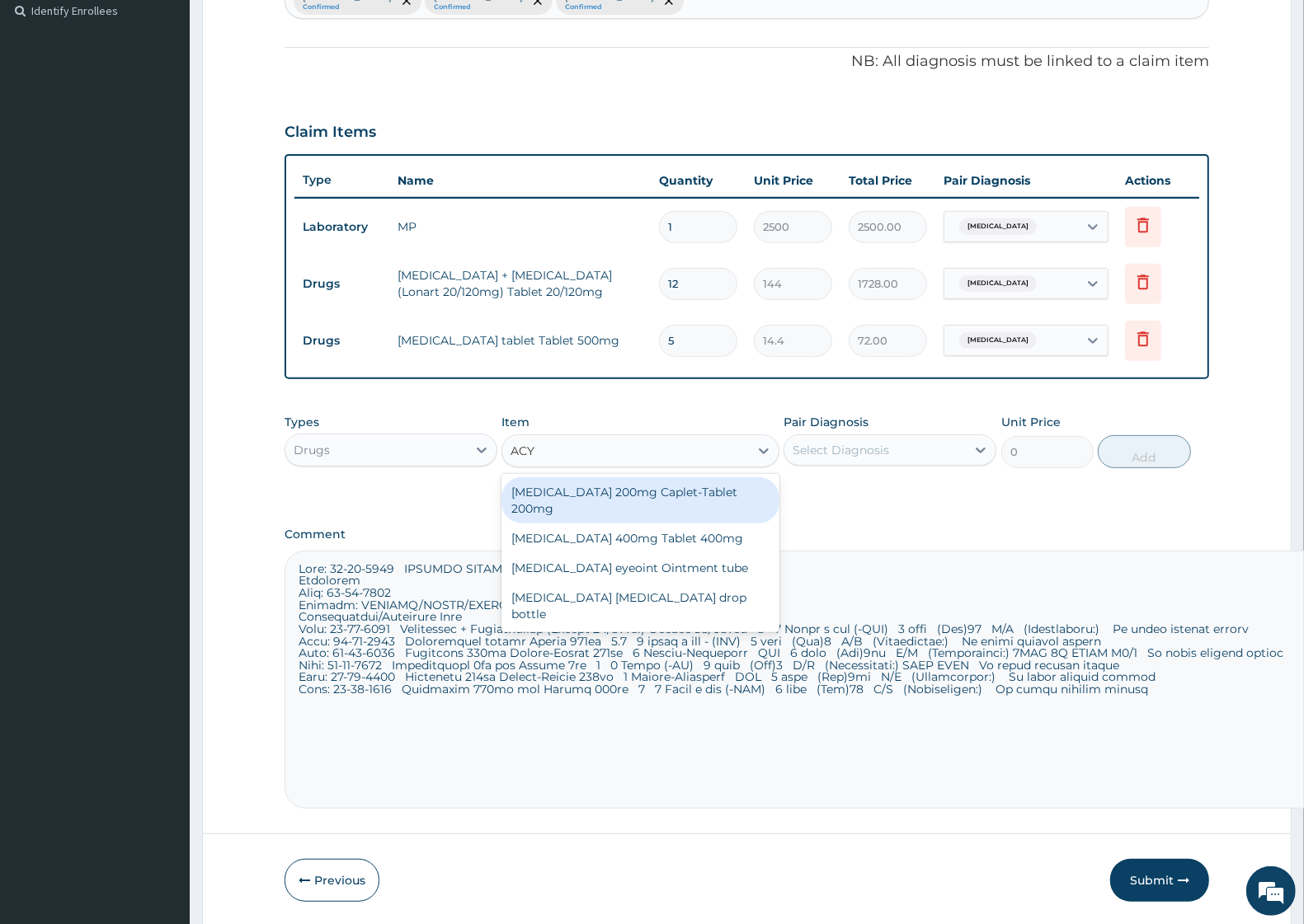
type input "ACYC"
click at [687, 499] on div "Acyclovir 200mg Caplet-Tablet 200mg" at bounding box center [640, 500] width 277 height 46
type input "180"
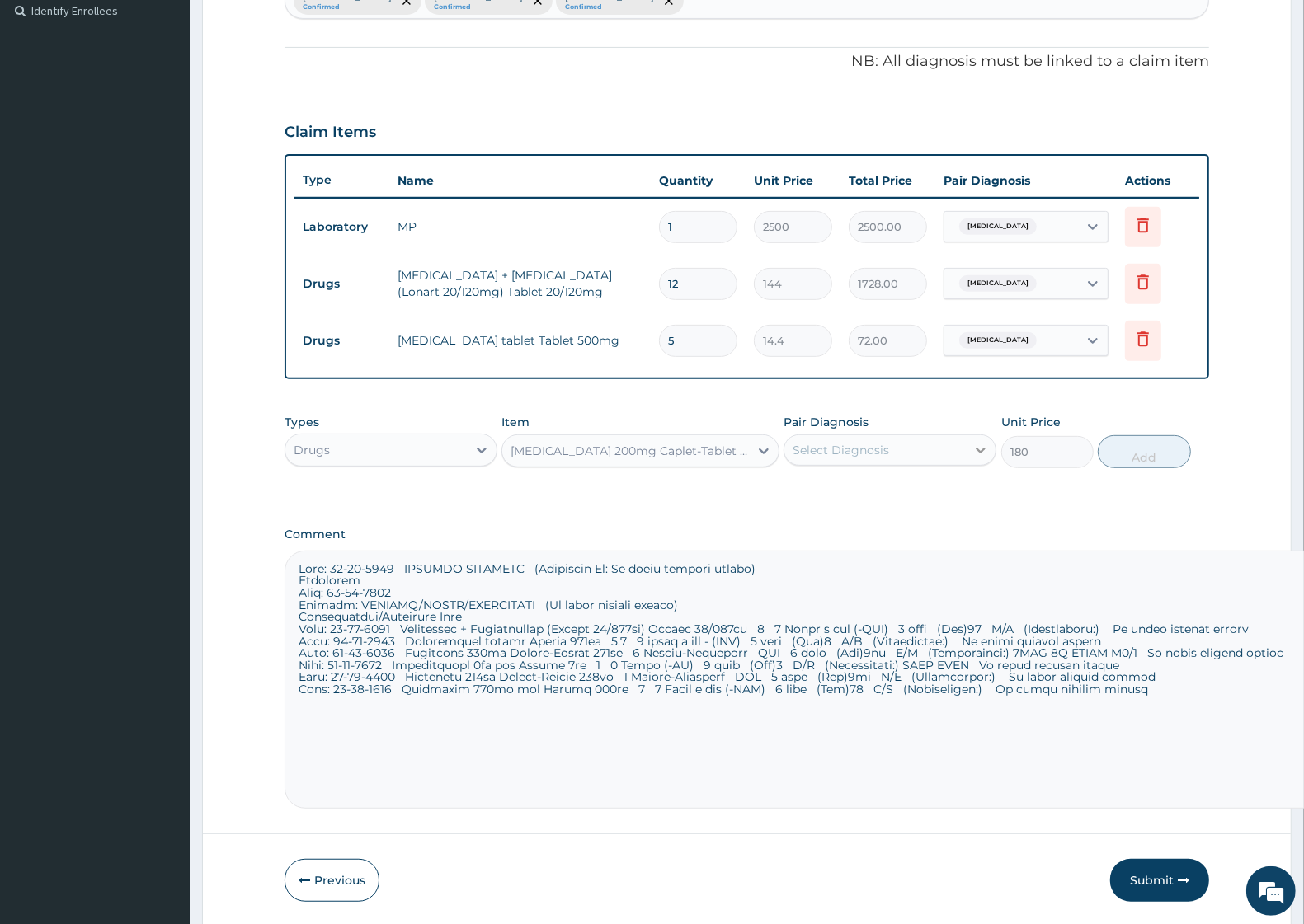
click at [979, 444] on icon at bounding box center [981, 450] width 17 height 17
click at [917, 447] on div "Select Diagnosis" at bounding box center [875, 450] width 181 height 27
click at [843, 526] on label "Mumps" at bounding box center [863, 524] width 103 height 17
checkbox input "true"
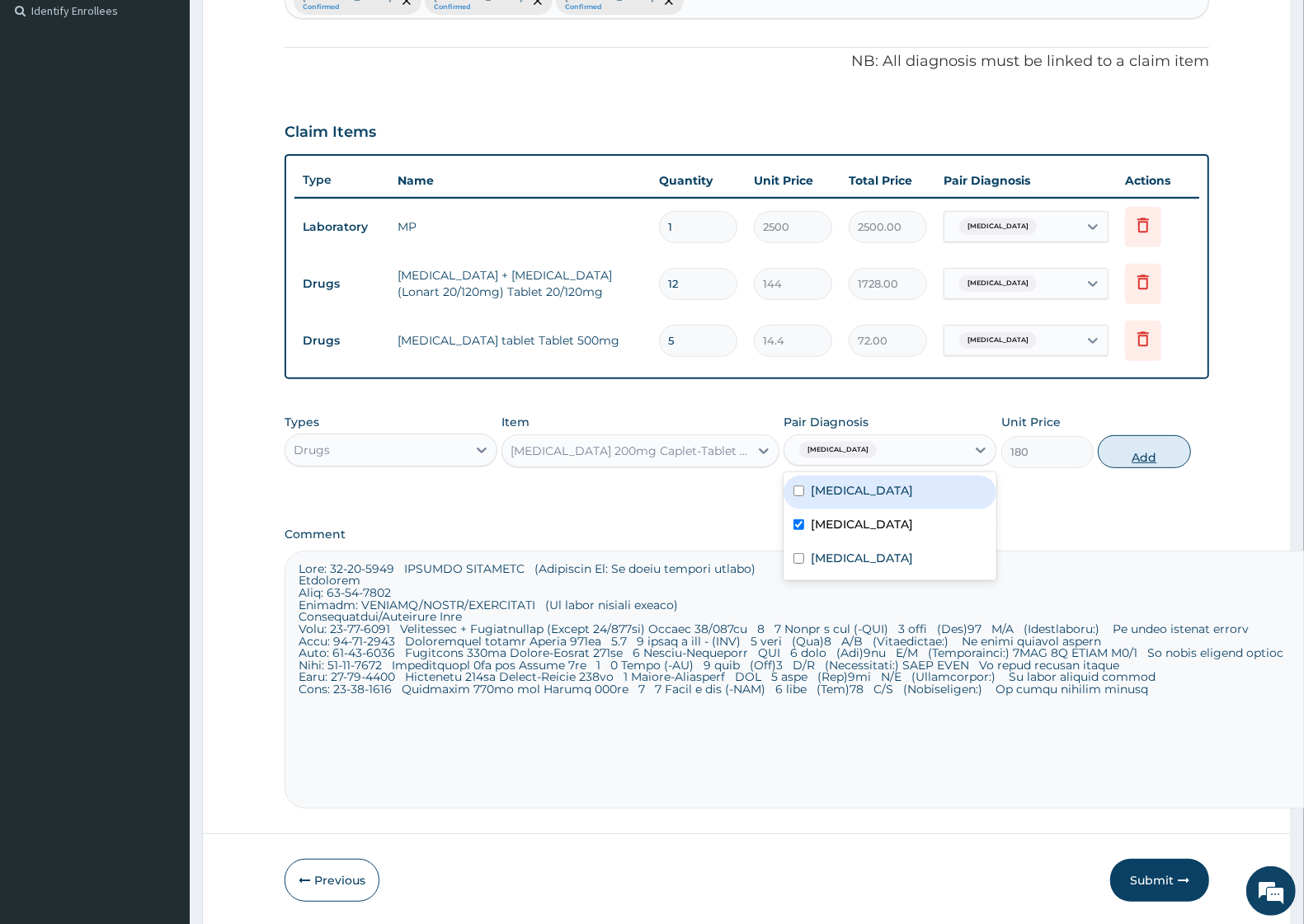
click at [1149, 452] on button "Add" at bounding box center [1144, 451] width 92 height 33
type input "0"
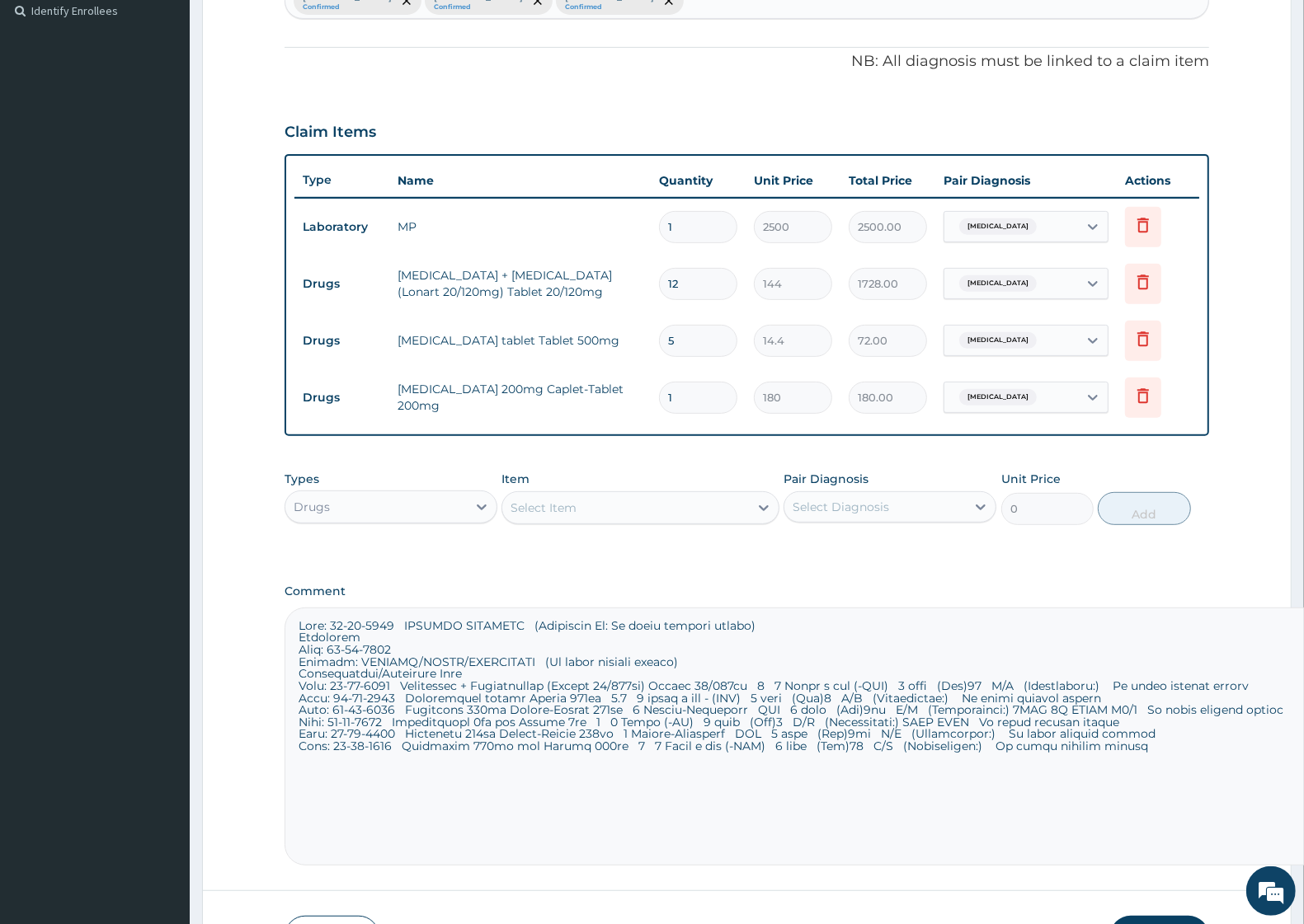
type input "0.00"
type input "8"
type input "1440.00"
type input "0.00"
type input "9"
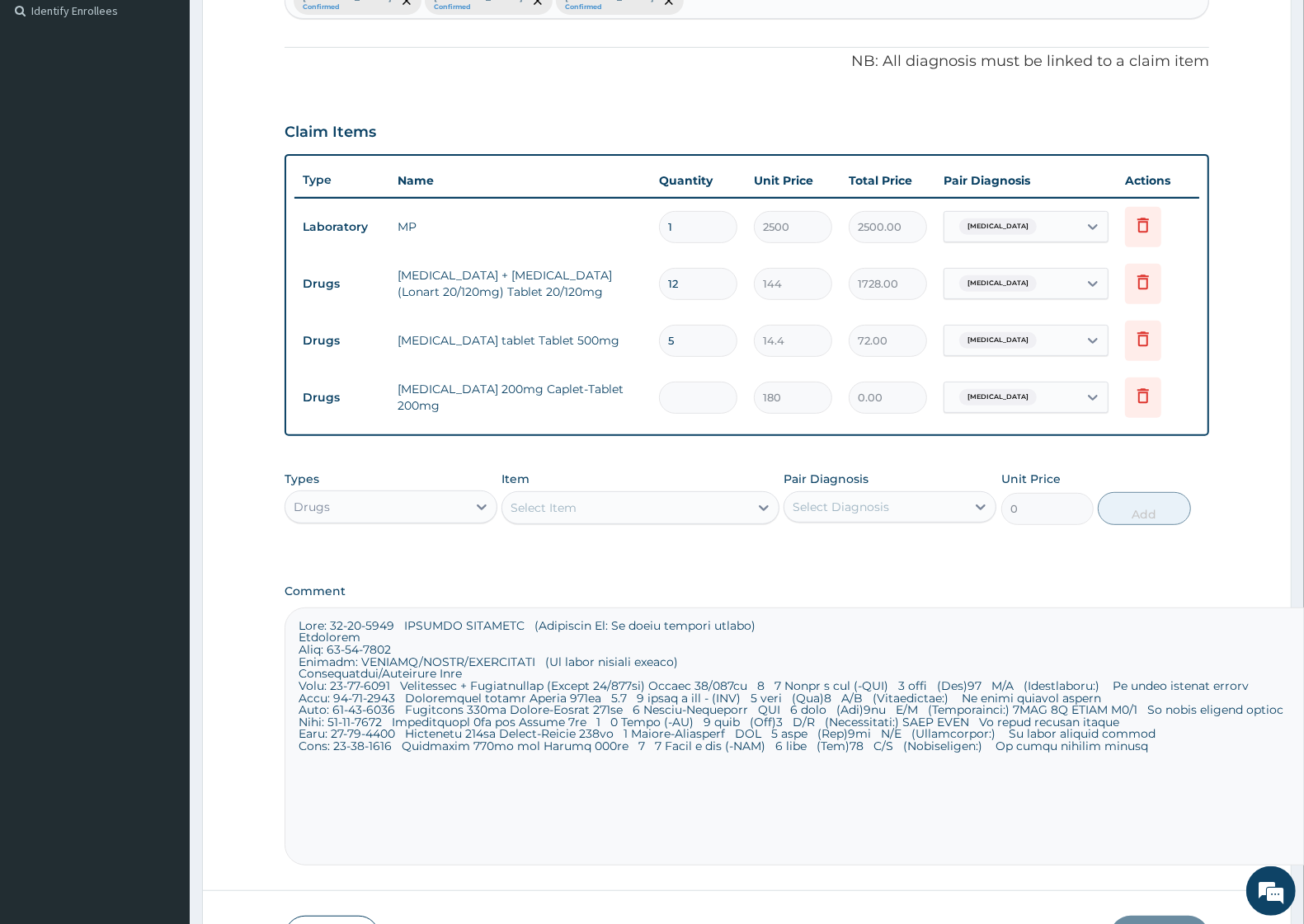
type input "1620.00"
type input "9"
click at [769, 512] on icon at bounding box center [763, 508] width 17 height 17
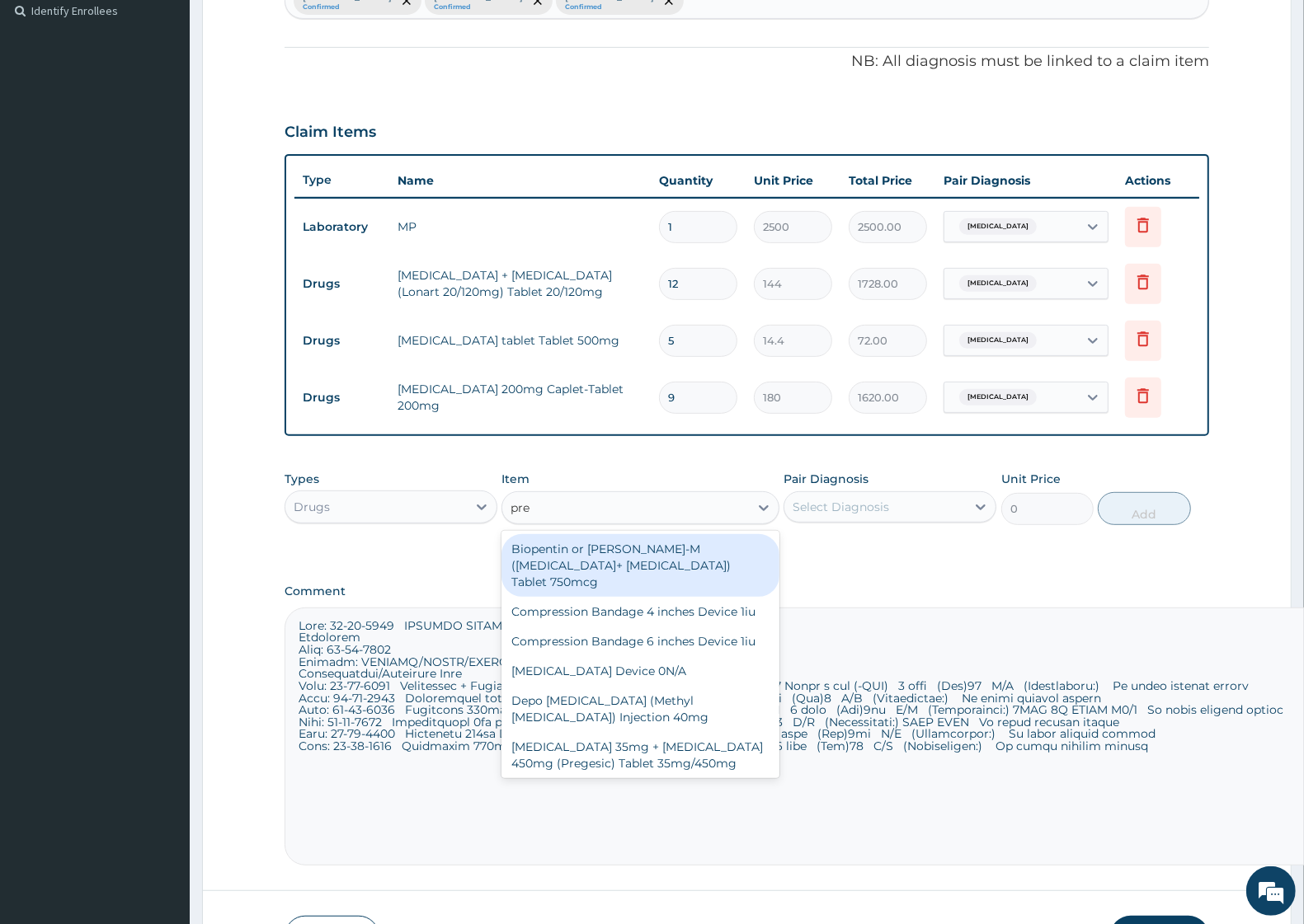
type input "pred"
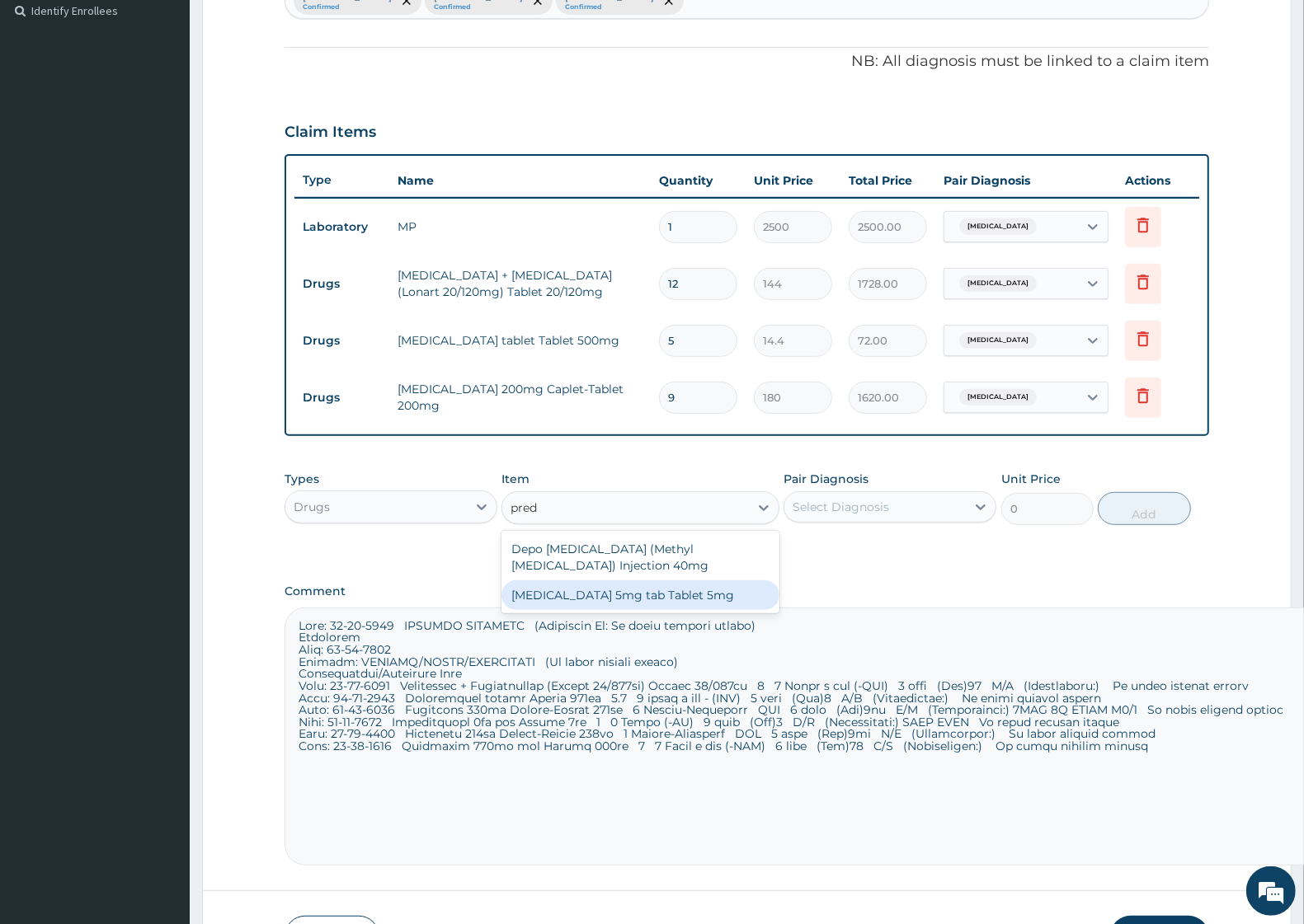
click at [711, 598] on div "Prednisolone 5mg tab Tablet 5mg" at bounding box center [640, 596] width 277 height 30
type input "48"
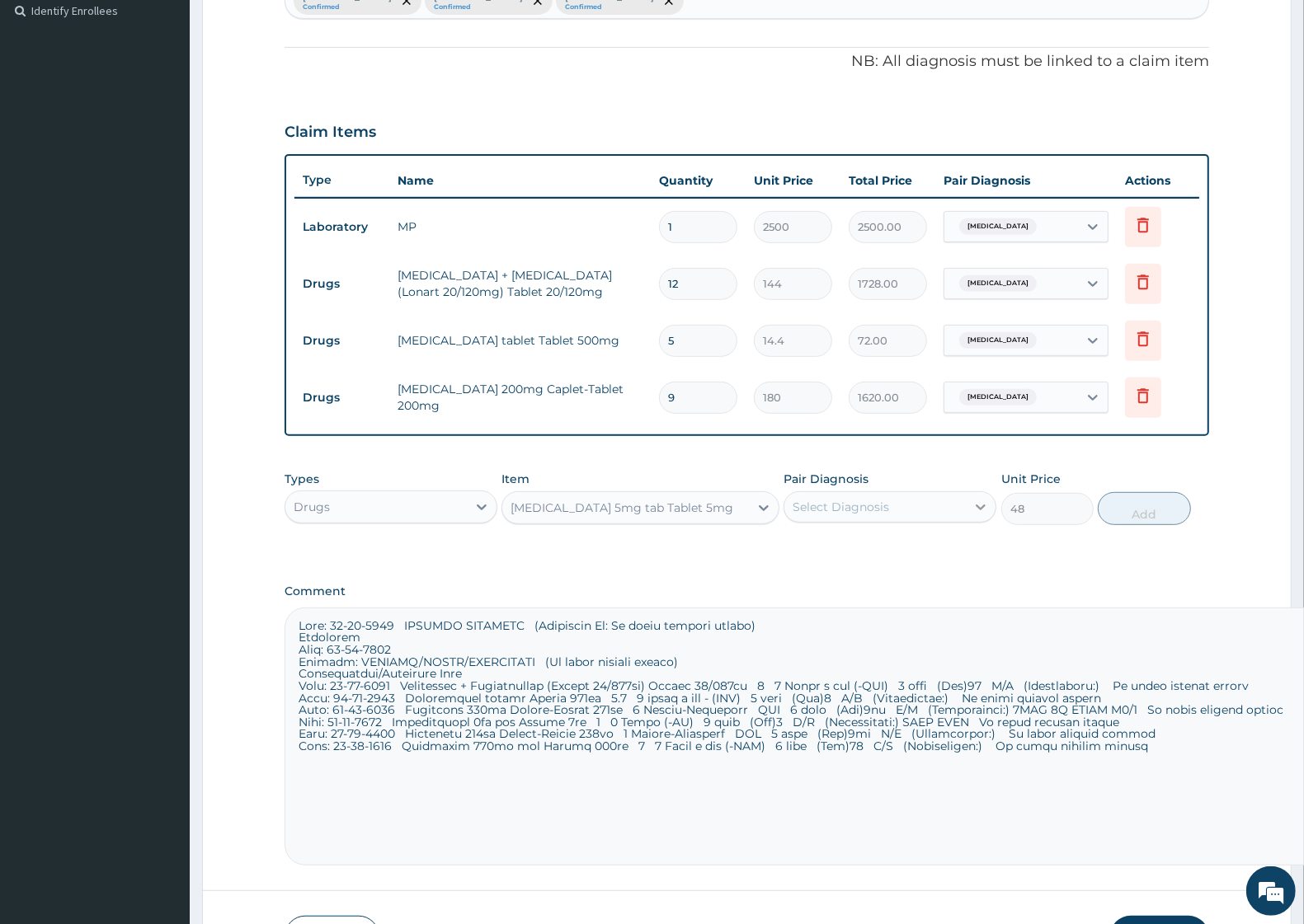
click at [982, 508] on icon at bounding box center [980, 508] width 10 height 6
click at [858, 582] on div "Mumps" at bounding box center [890, 584] width 213 height 34
checkbox input "true"
click at [1162, 511] on button "Add" at bounding box center [1144, 508] width 92 height 33
type input "0"
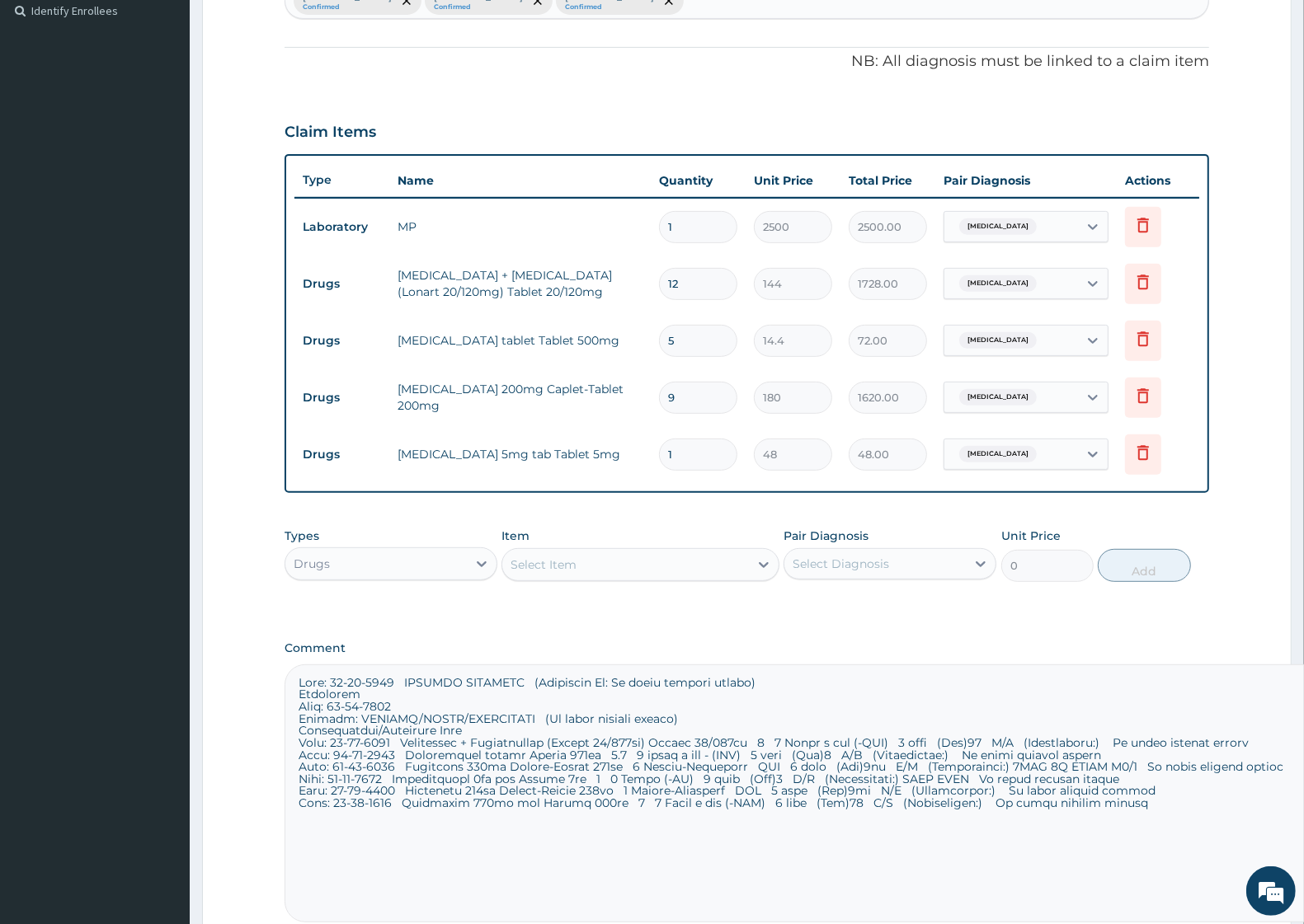
type input "0.00"
type input "9"
type input "432.00"
type input "9"
click at [566, 567] on div "Select Item" at bounding box center [543, 564] width 66 height 17
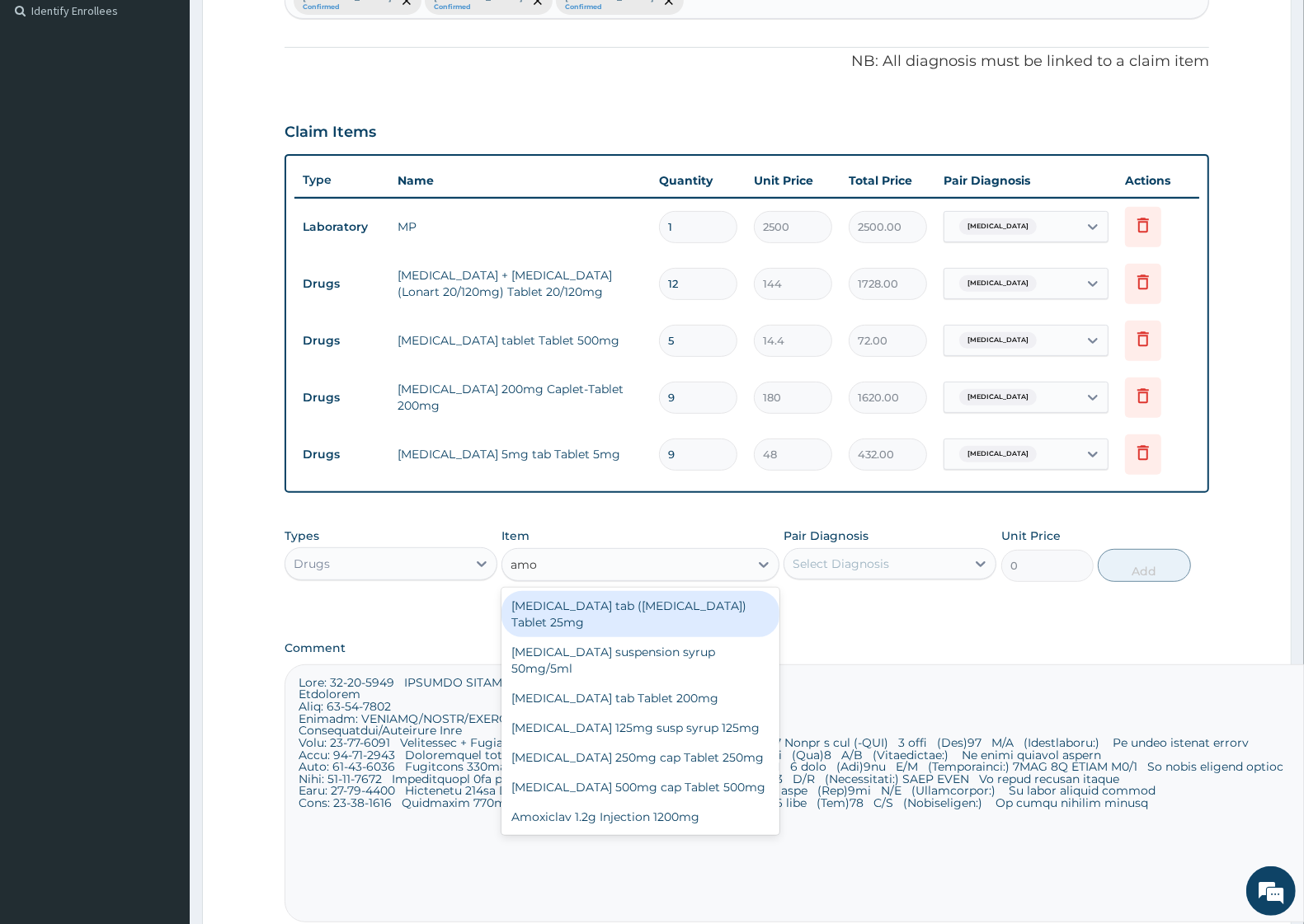
type input "amox"
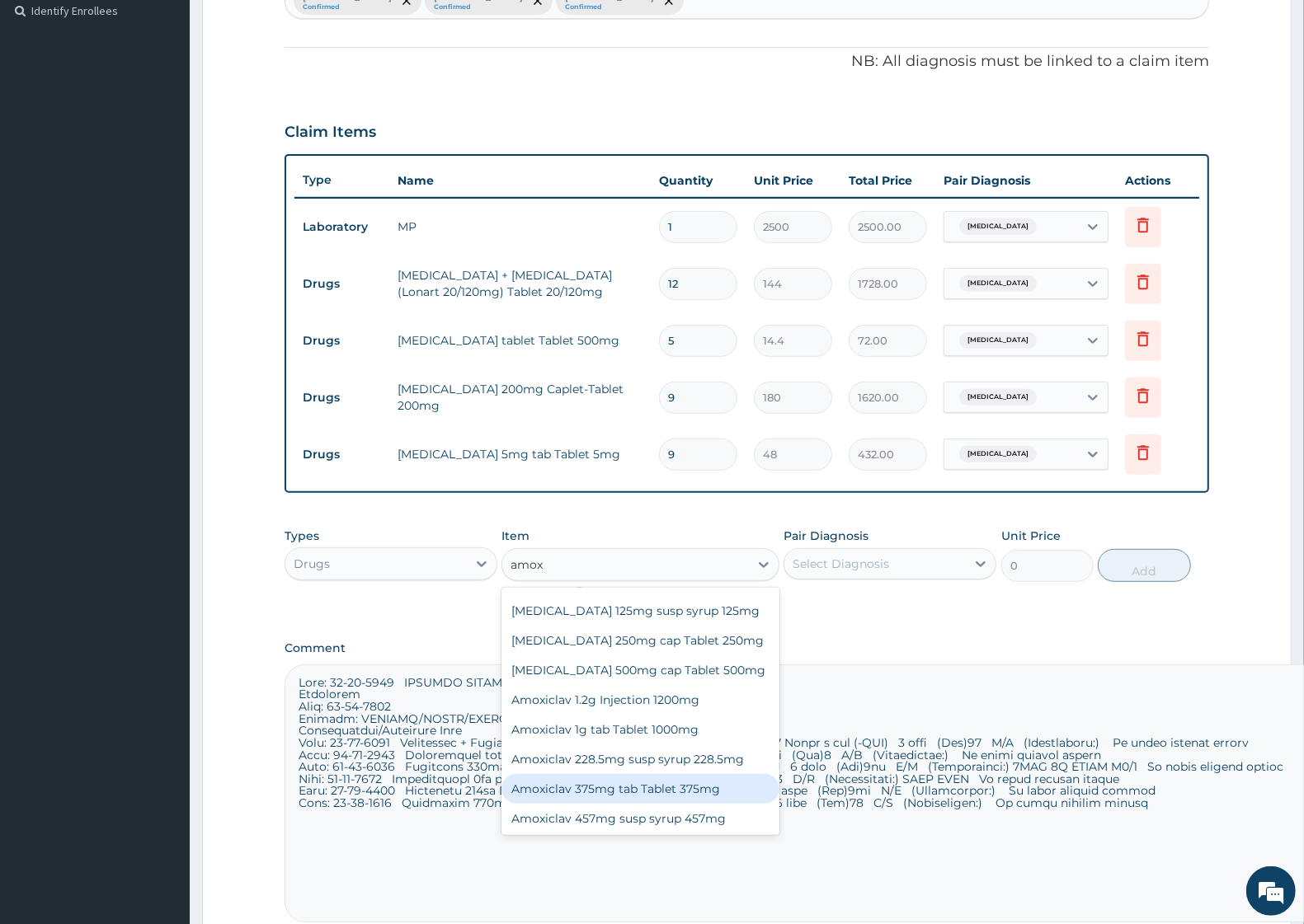
scroll to position [82, 0]
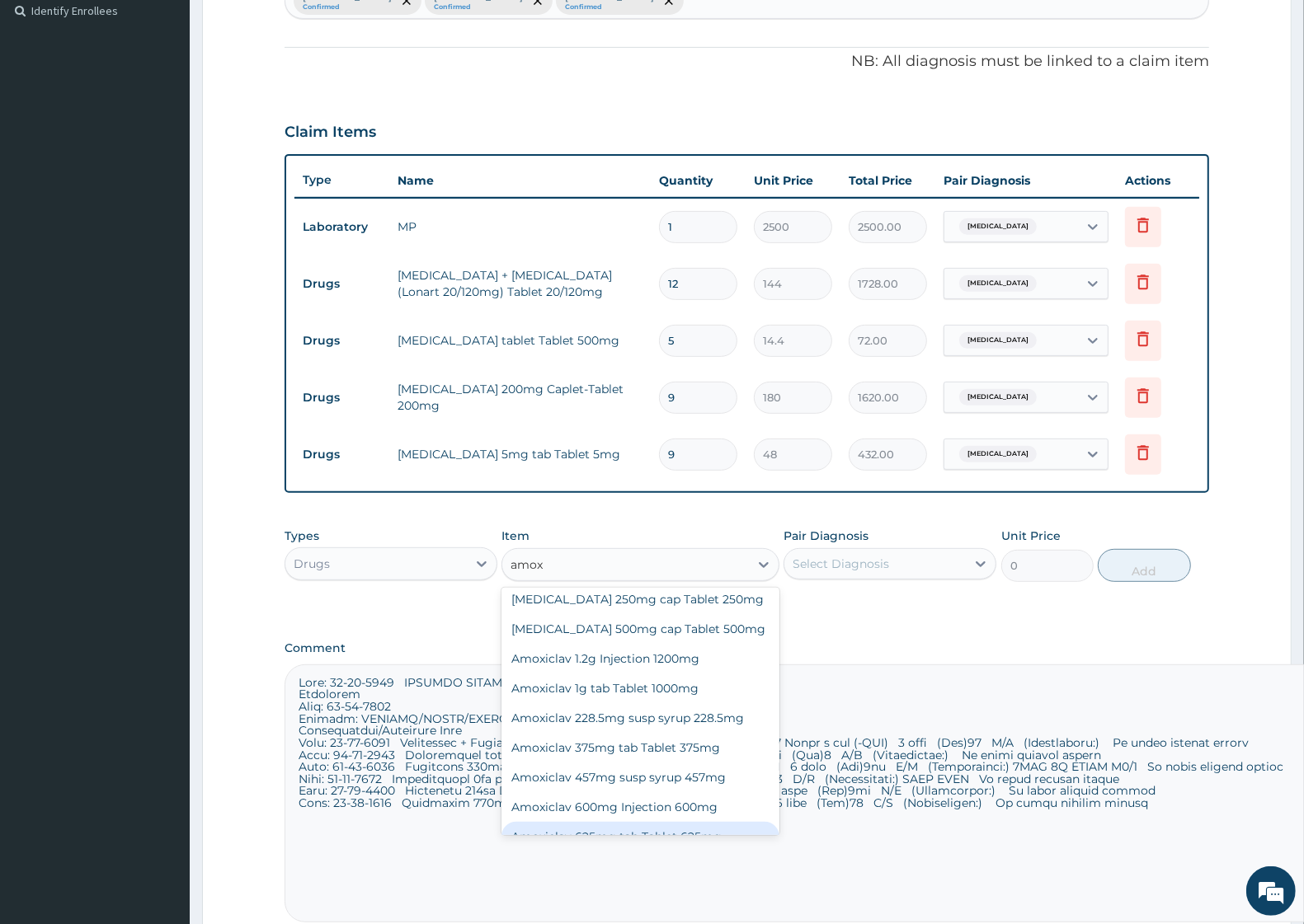
click at [602, 822] on div "Amoxiclav 625mg tab Tablet 625mg" at bounding box center [640, 837] width 277 height 30
type input "432"
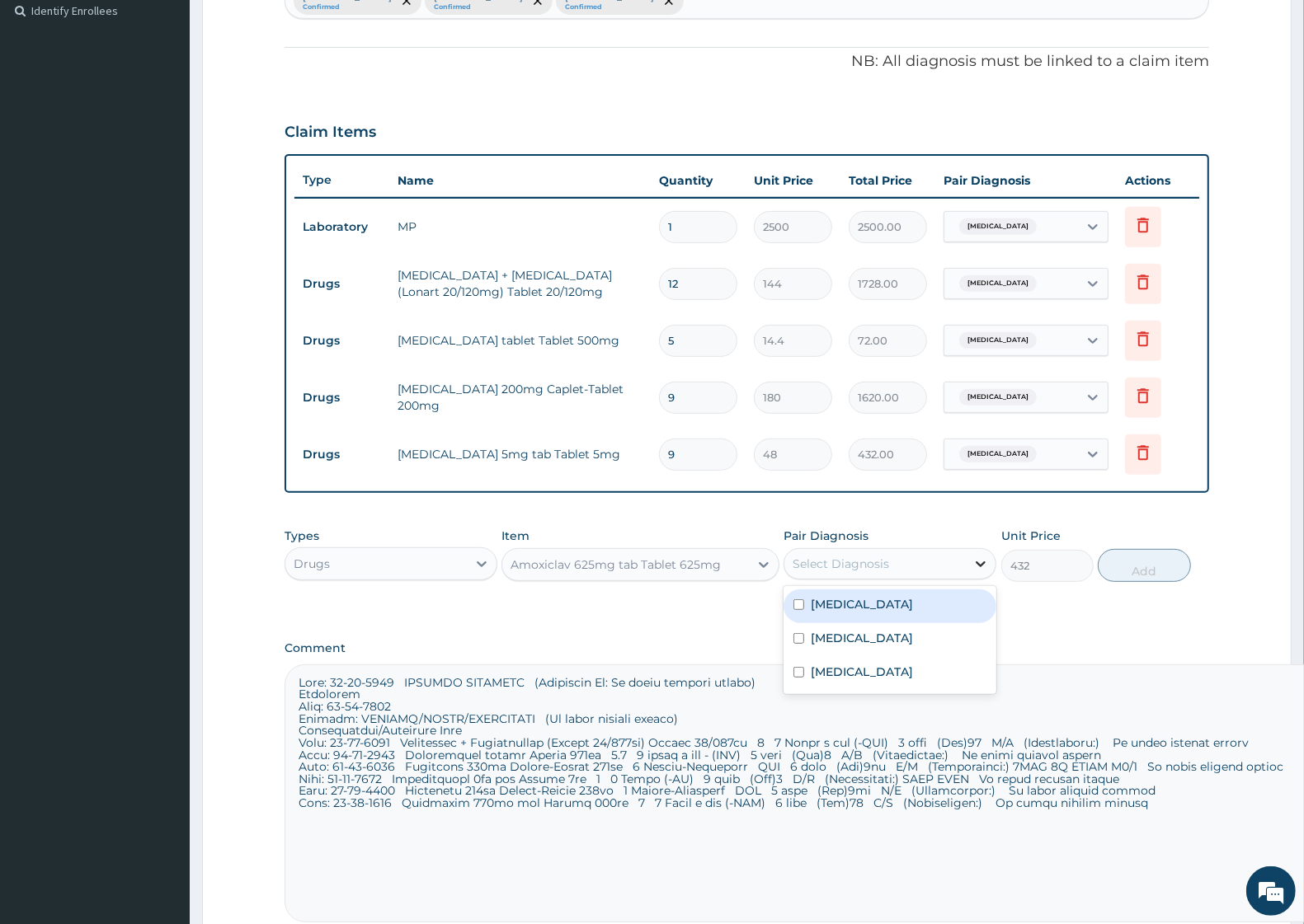
click at [978, 561] on icon at bounding box center [981, 564] width 17 height 17
click at [846, 674] on label "Tonsillitis" at bounding box center [863, 672] width 103 height 17
checkbox input "true"
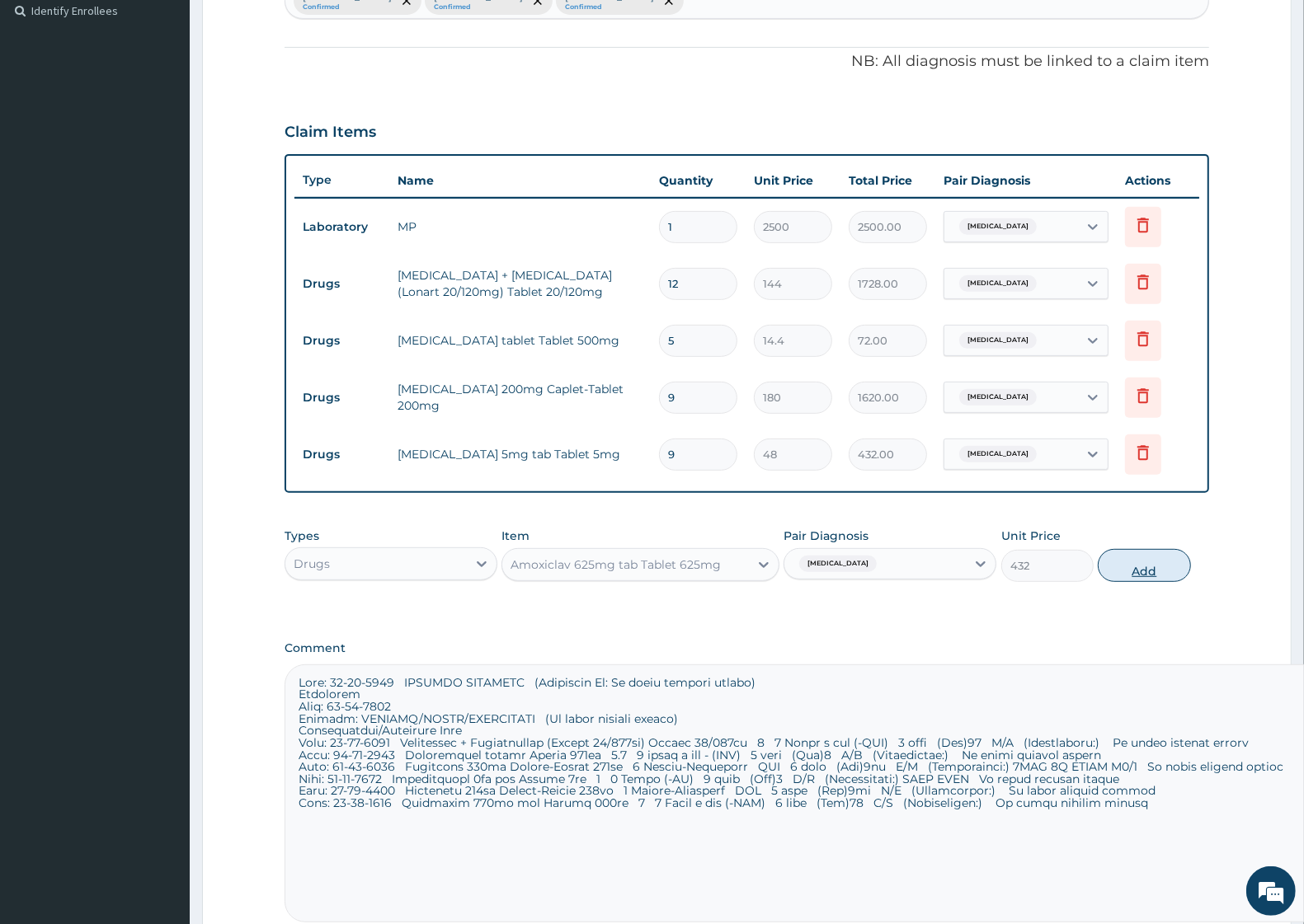
click at [1132, 569] on button "Add" at bounding box center [1144, 565] width 92 height 33
type input "0"
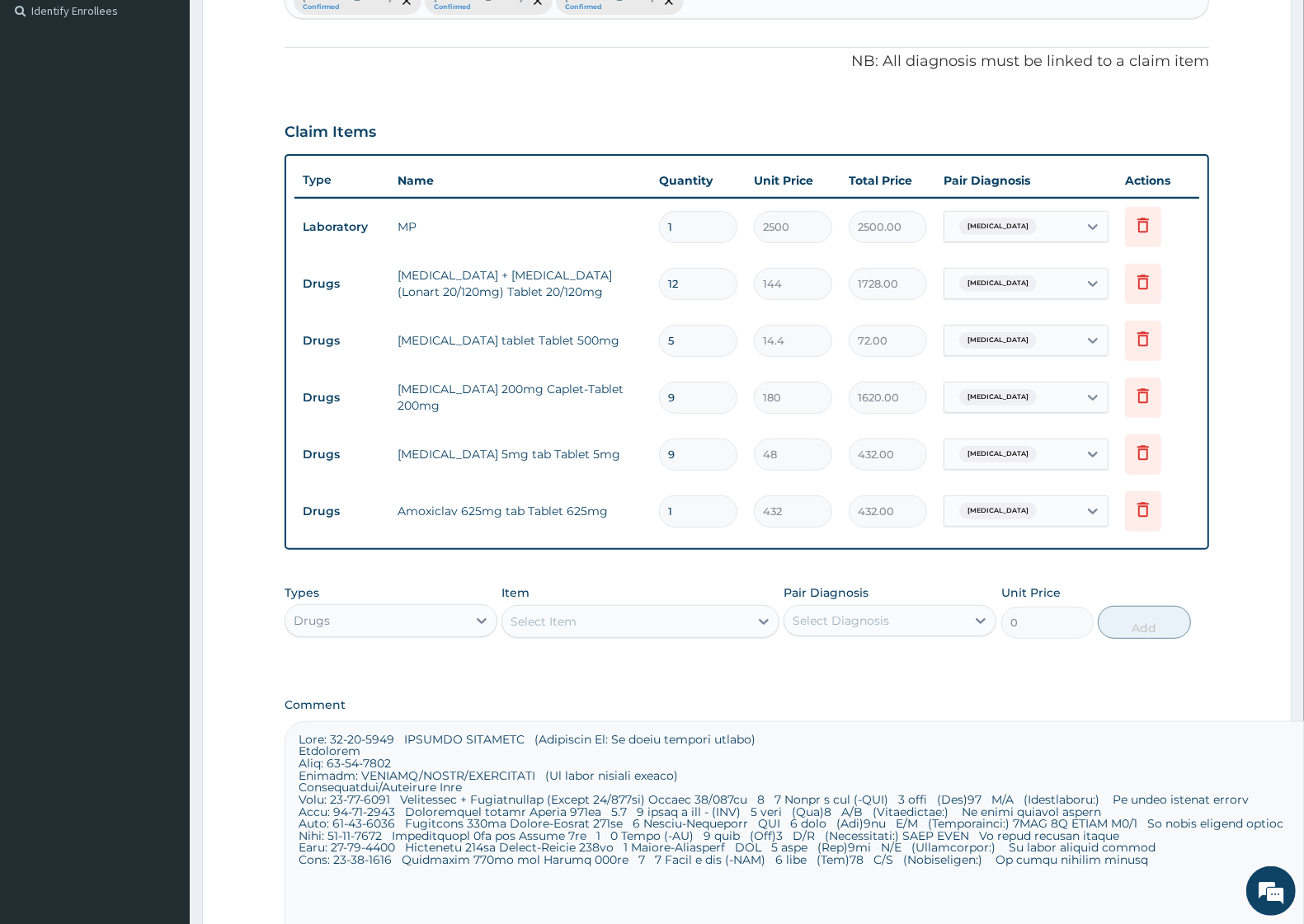
type input "10"
type input "4320.00"
type input "10"
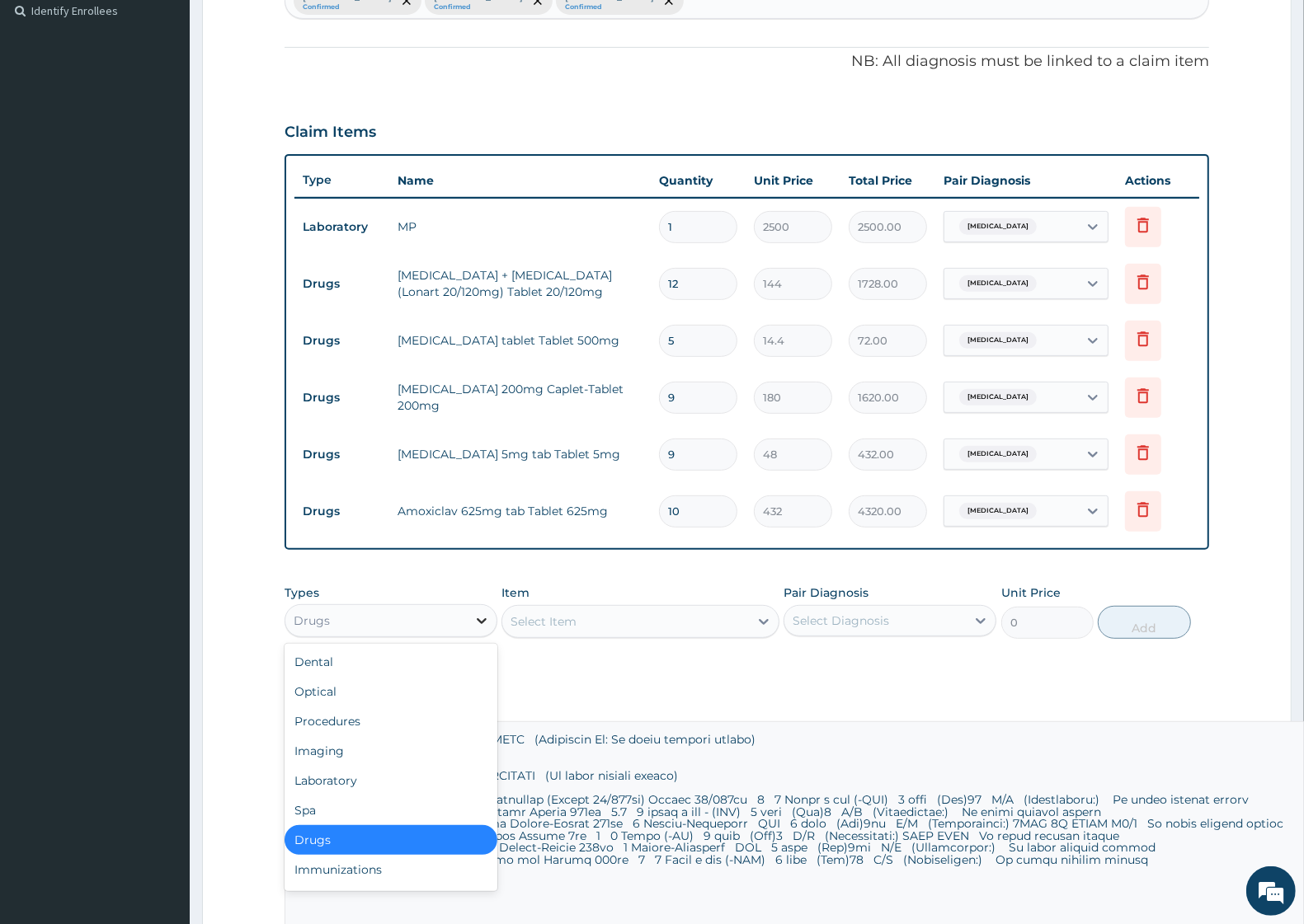
click at [483, 619] on icon at bounding box center [481, 621] width 10 height 6
click at [373, 722] on div "Procedures" at bounding box center [391, 722] width 213 height 30
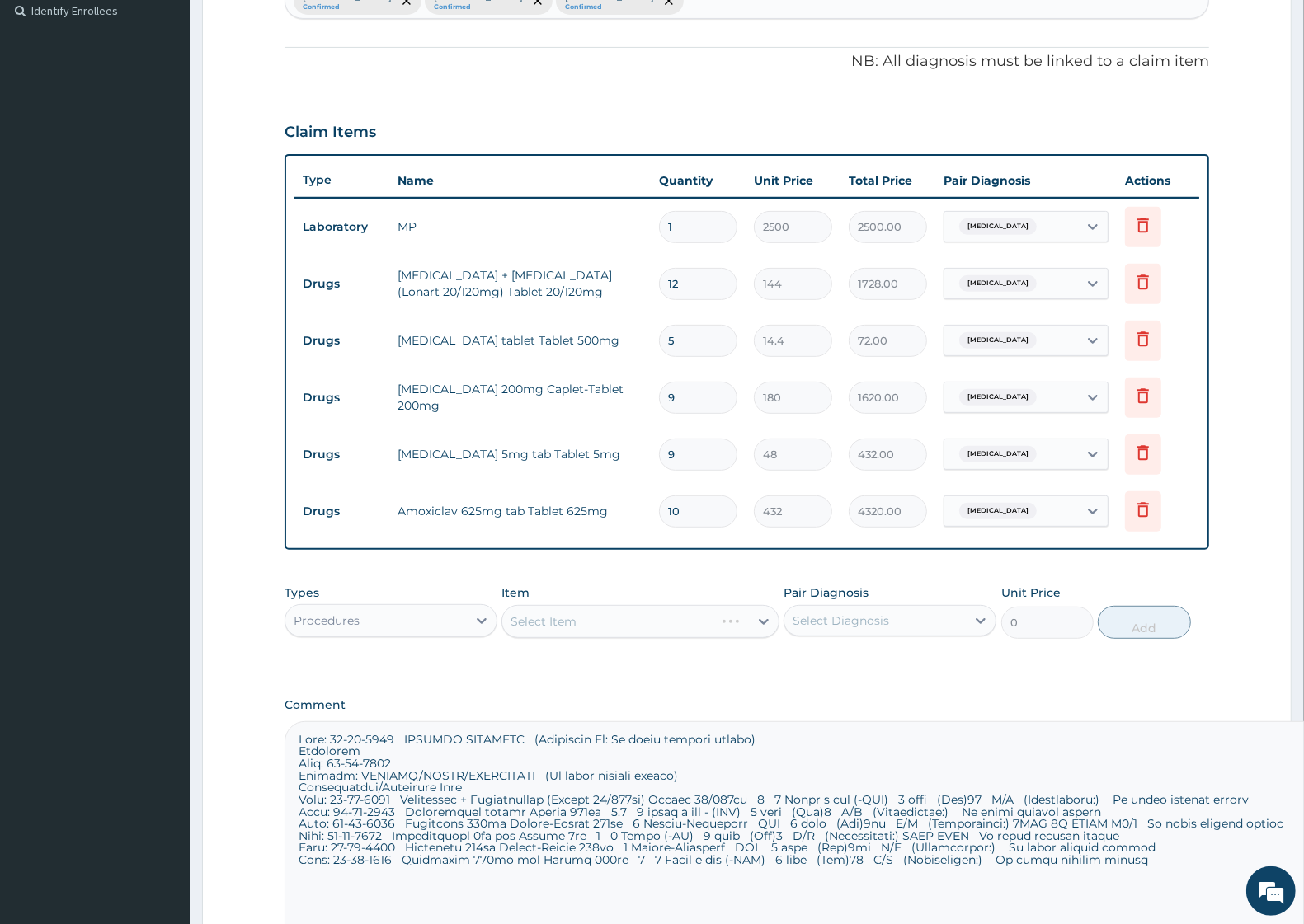
drag, startPoint x: 586, startPoint y: 622, endPoint x: 630, endPoint y: 642, distance: 48.3
click at [587, 621] on div "Select Item" at bounding box center [640, 622] width 277 height 33
click at [756, 622] on div "Select Item" at bounding box center [640, 622] width 277 height 33
click at [761, 620] on div "Select Item" at bounding box center [640, 622] width 277 height 33
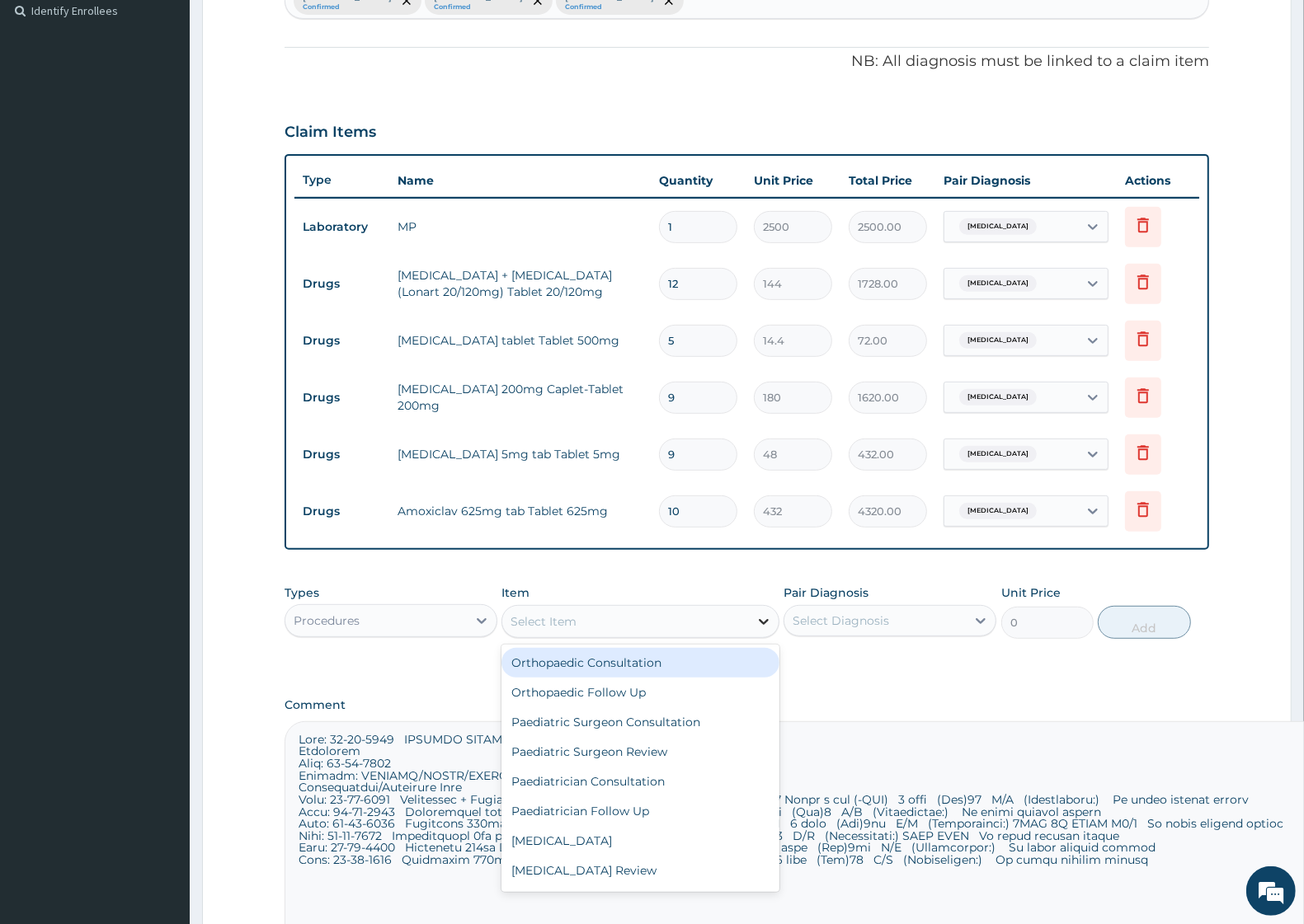
click at [757, 625] on icon at bounding box center [763, 622] width 17 height 17
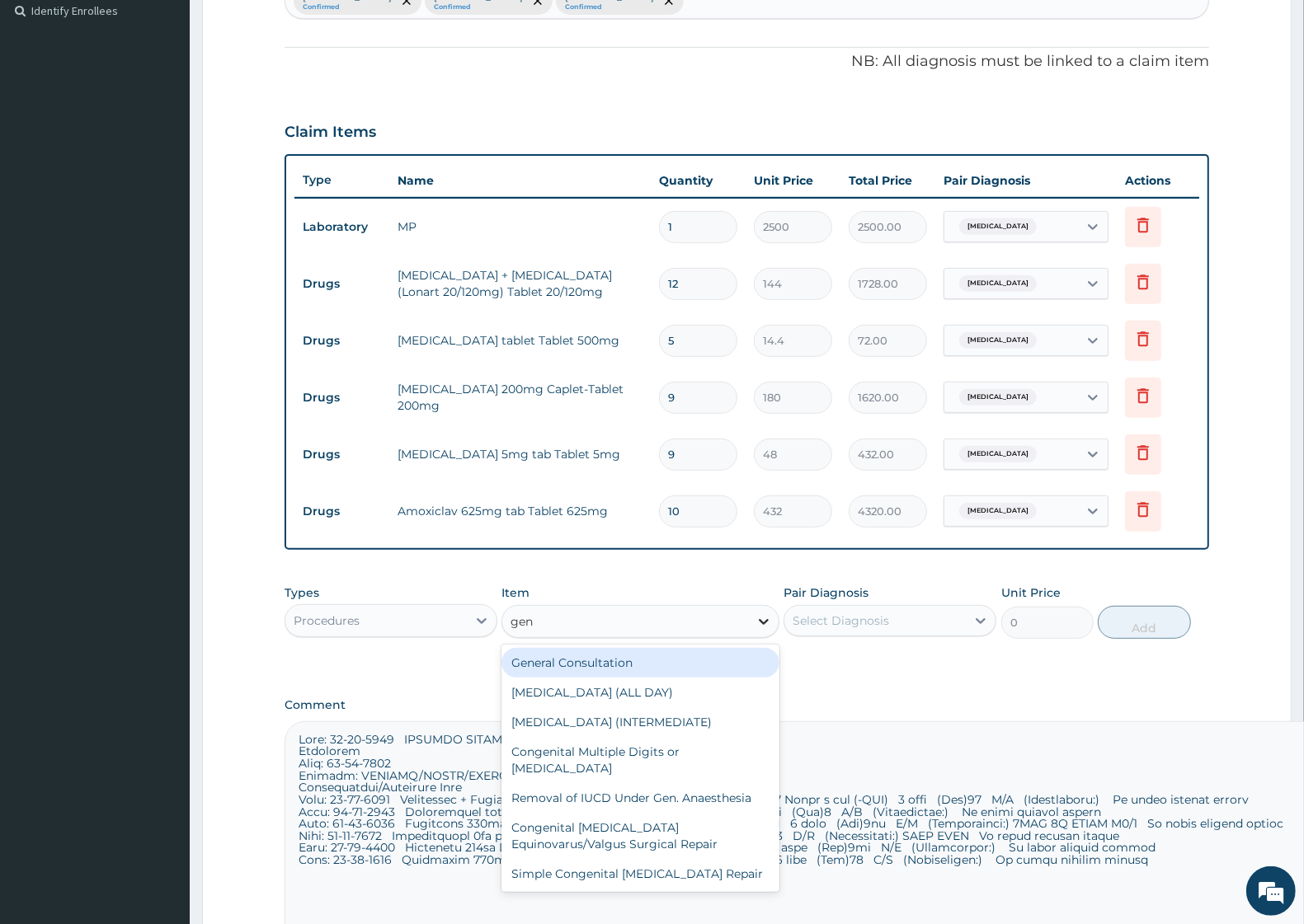
type input "gene"
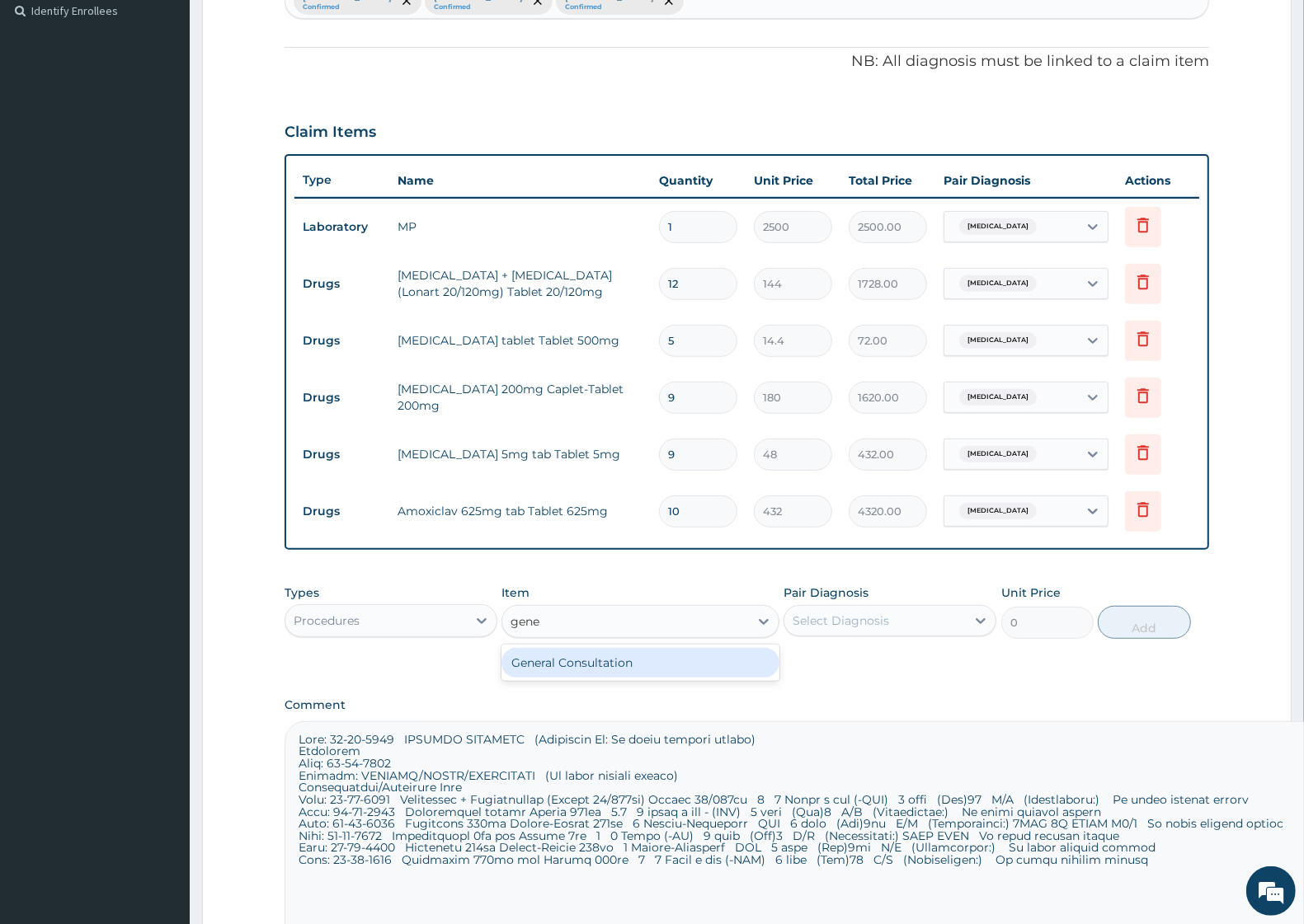
click at [638, 657] on div "General Consultation" at bounding box center [640, 663] width 277 height 30
type input "2500"
click at [975, 621] on icon at bounding box center [981, 621] width 17 height 17
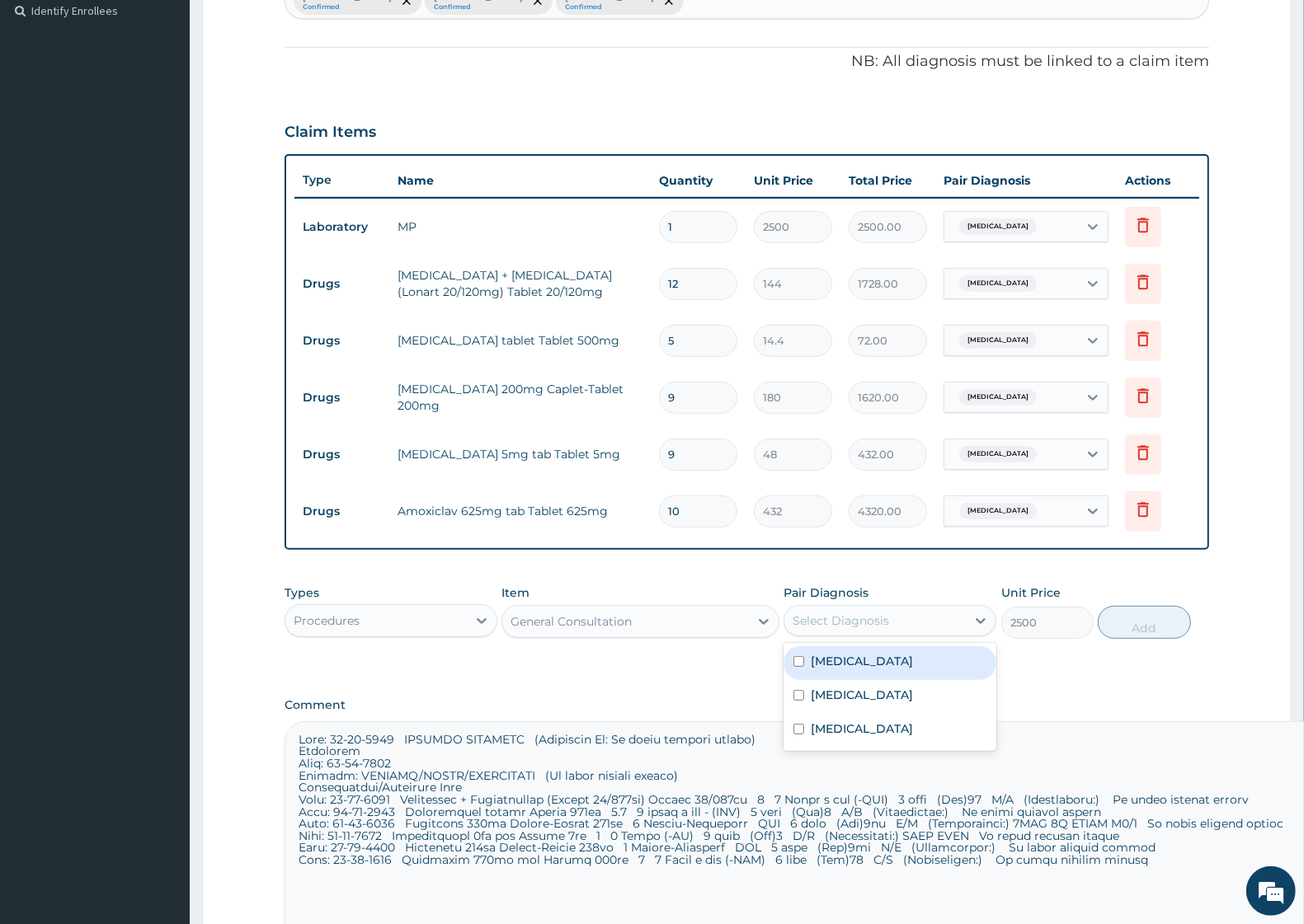
click at [886, 657] on div "Malaria" at bounding box center [890, 663] width 213 height 34
checkbox input "true"
click at [1177, 628] on button "Add" at bounding box center [1144, 622] width 92 height 33
type input "0"
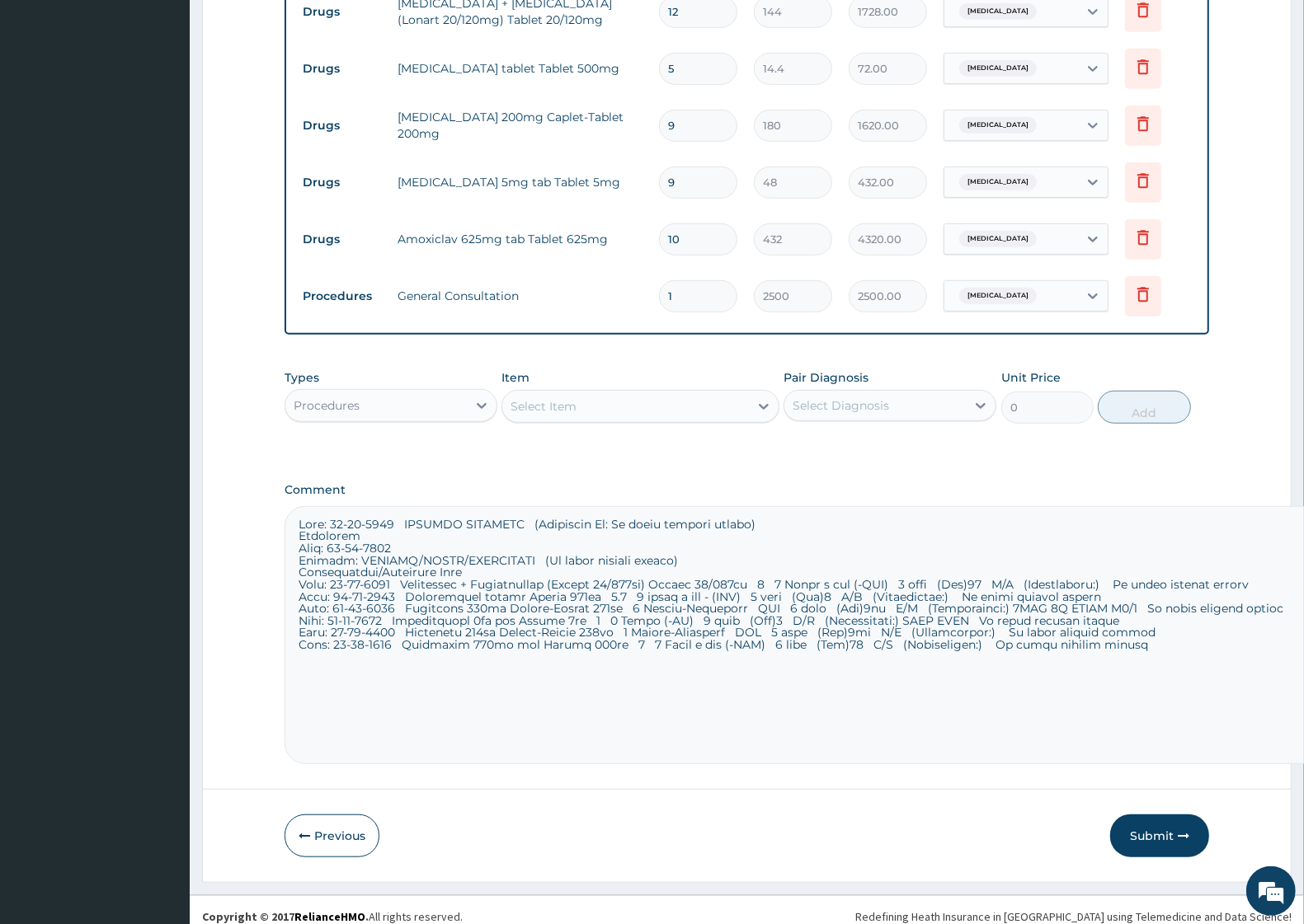
scroll to position [744, 0]
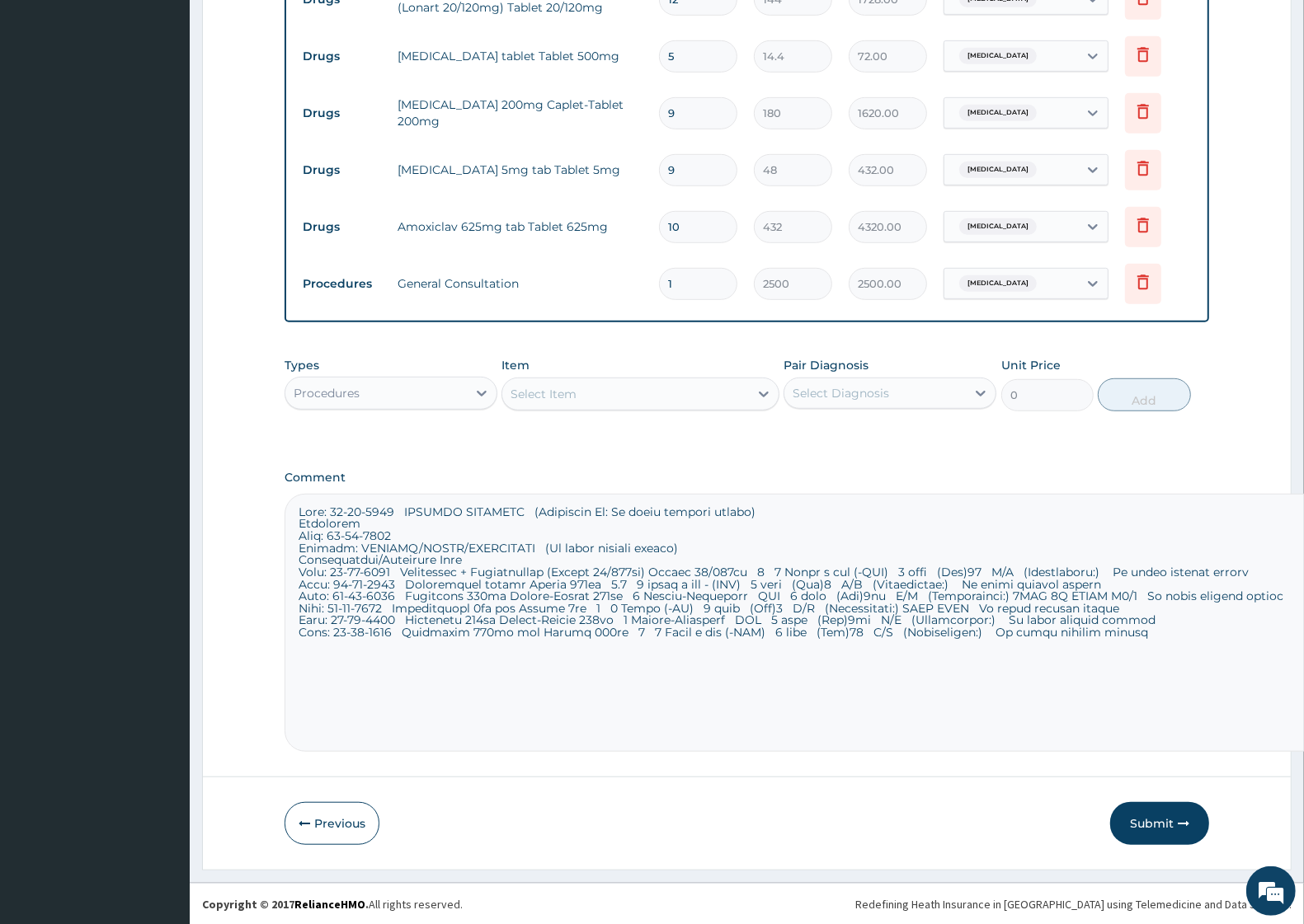
drag, startPoint x: 1129, startPoint y: 629, endPoint x: 293, endPoint y: 489, distance: 847.6
click at [293, 489] on div "Comment" at bounding box center [747, 612] width 924 height 281
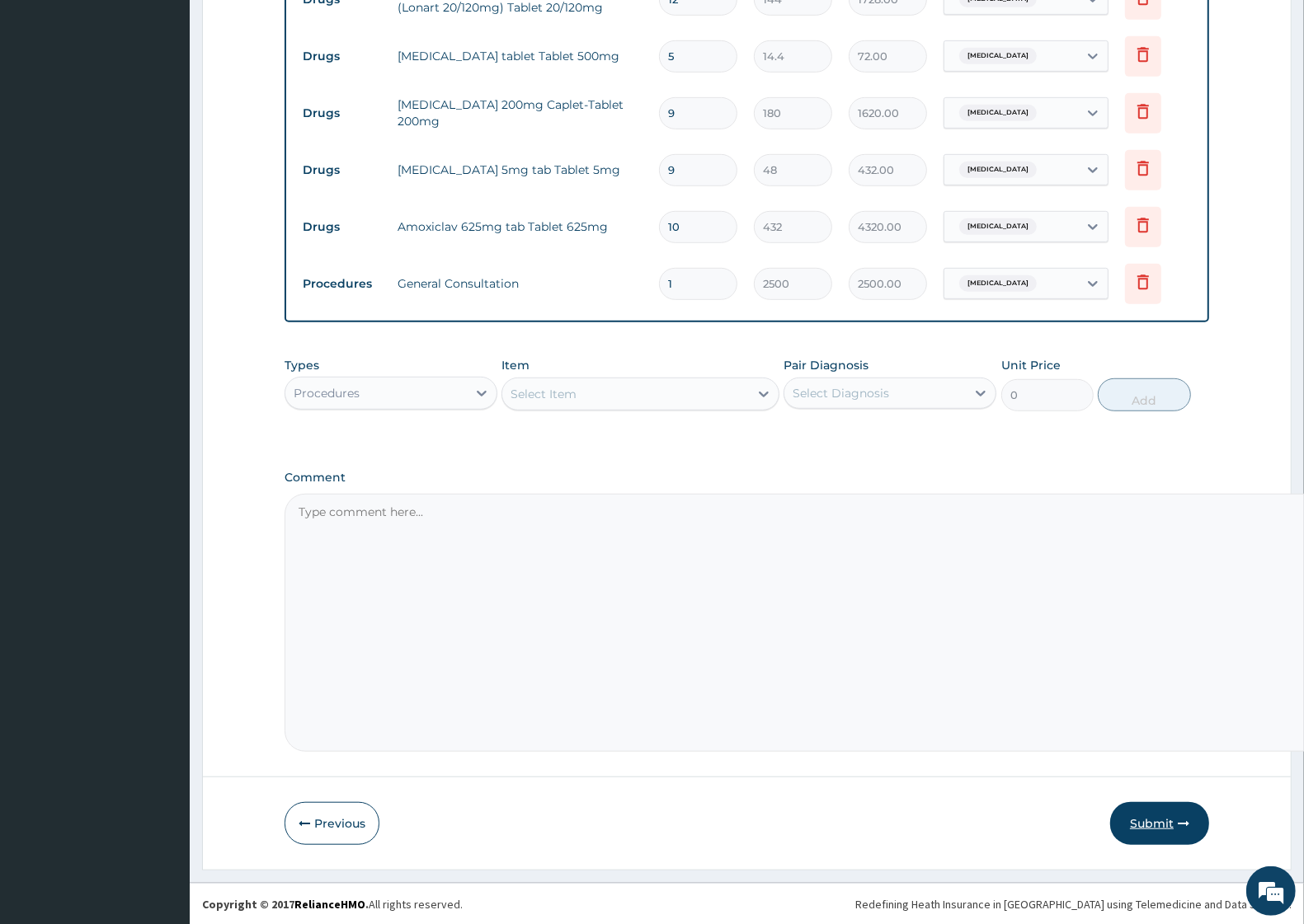
click at [1139, 825] on button "Submit" at bounding box center [1160, 823] width 99 height 42
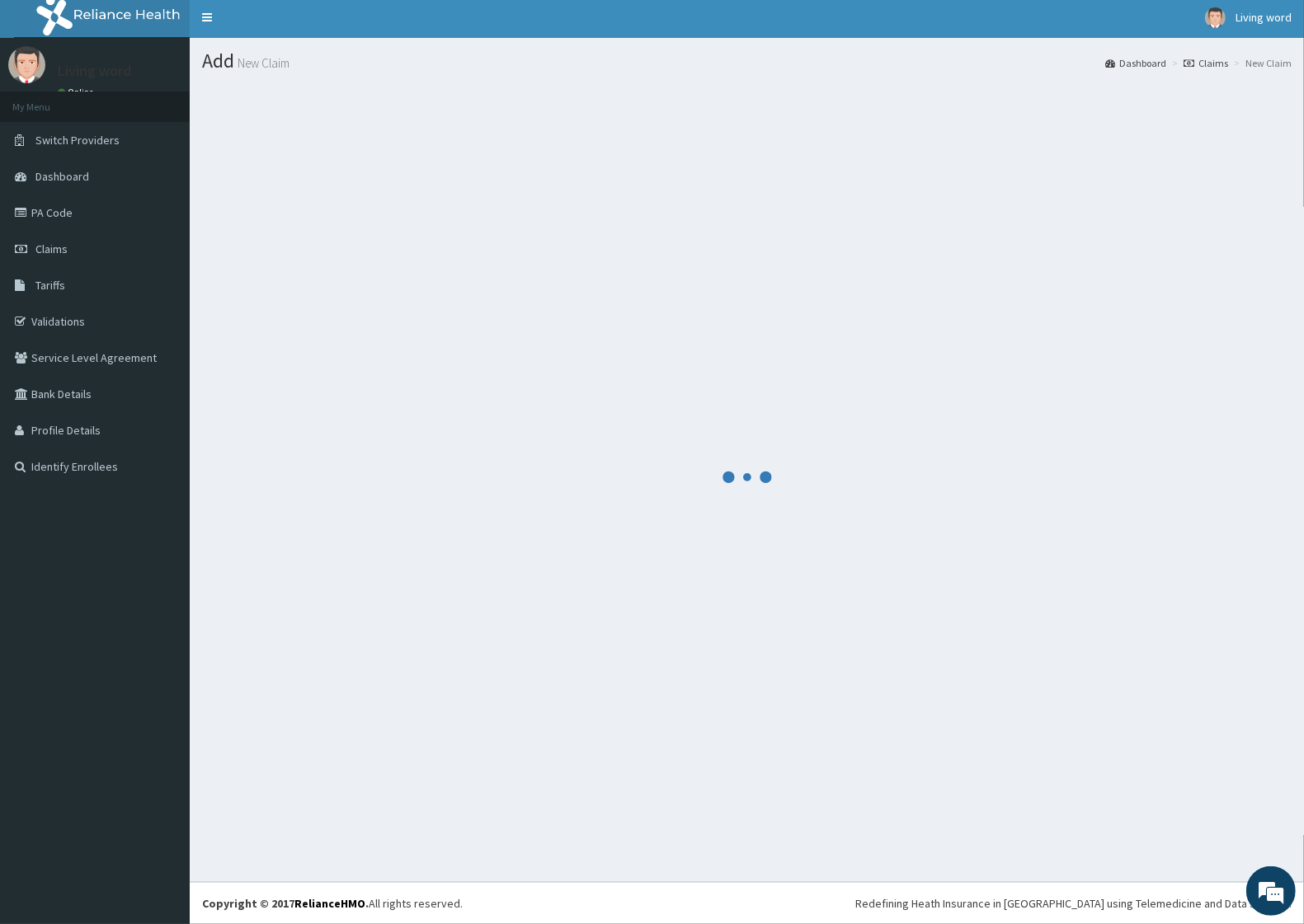
scroll to position [4, 0]
